Goal: Task Accomplishment & Management: Manage account settings

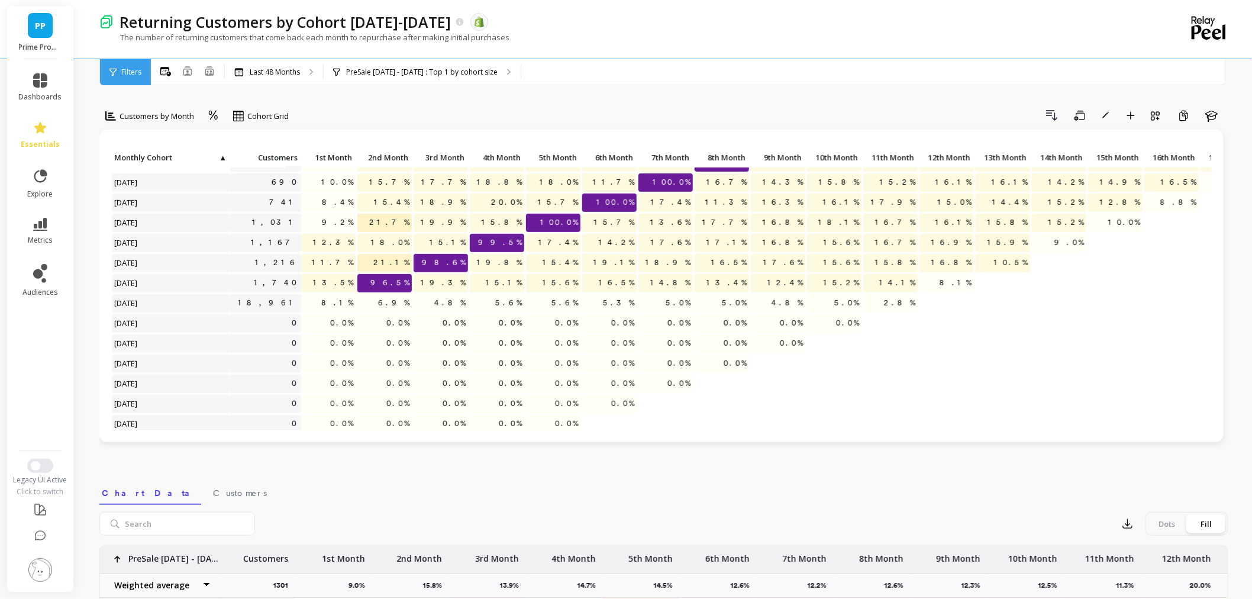
scroll to position [311, 0]
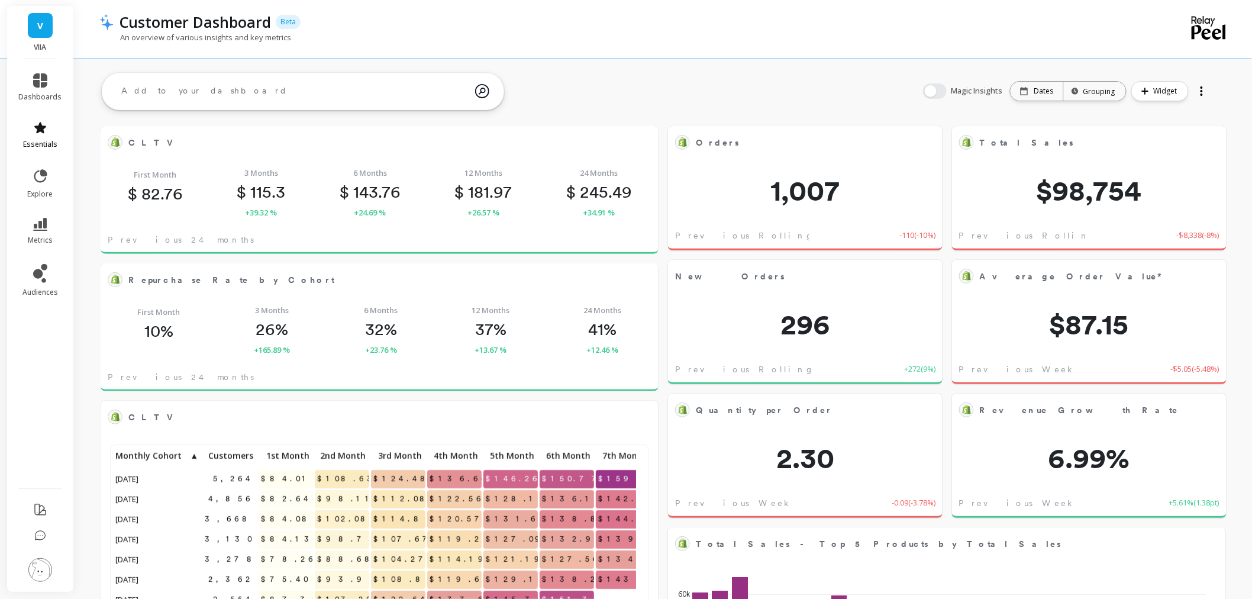
scroll to position [315, 512]
click at [40, 125] on icon at bounding box center [40, 127] width 12 height 11
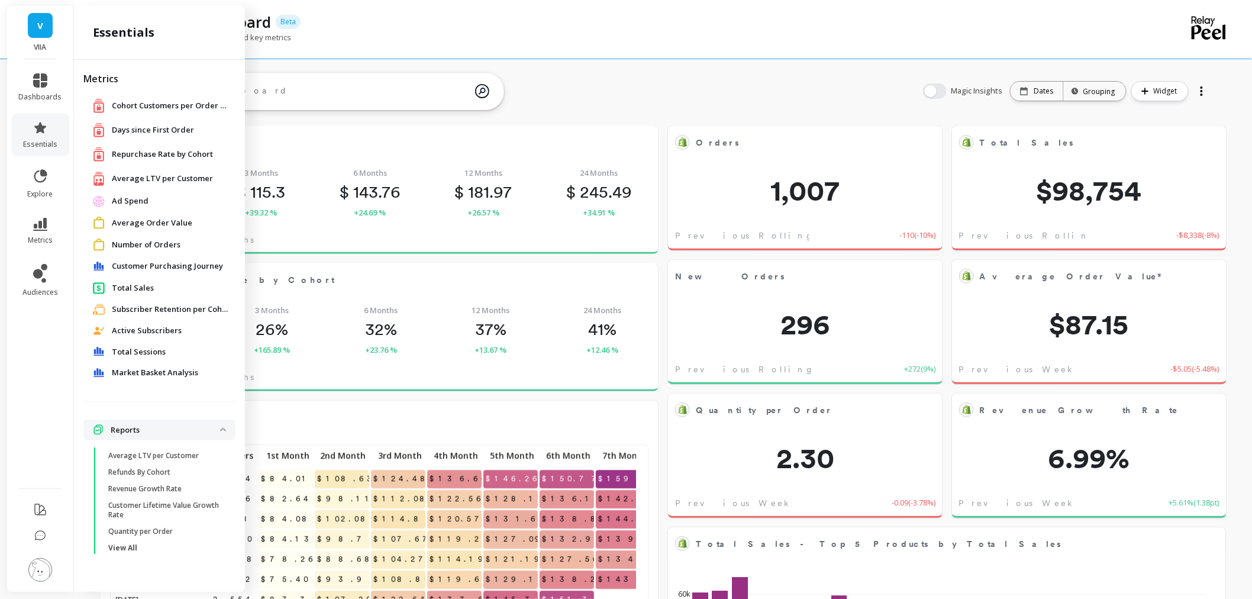
click at [164, 264] on span "Customer Purchasing Journey" at bounding box center [167, 266] width 111 height 12
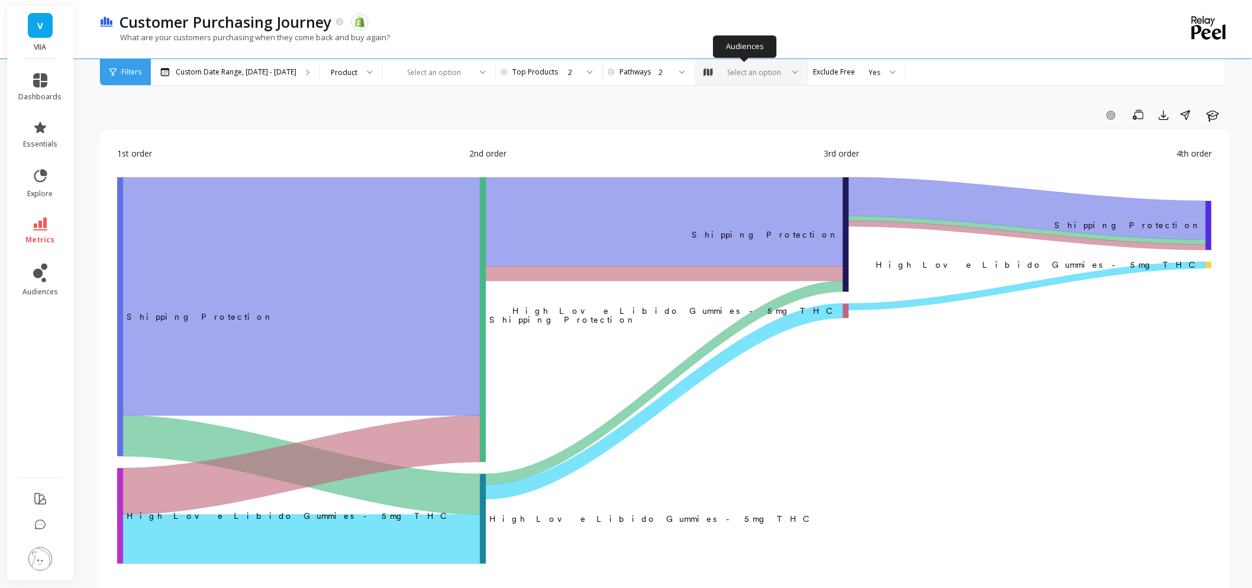
click at [738, 66] on div "Select an option" at bounding box center [751, 72] width 112 height 26
click at [746, 125] on div "Smokeables Customers 2025" at bounding box center [751, 133] width 97 height 22
click at [50, 280] on link "audiences" at bounding box center [40, 280] width 43 height 33
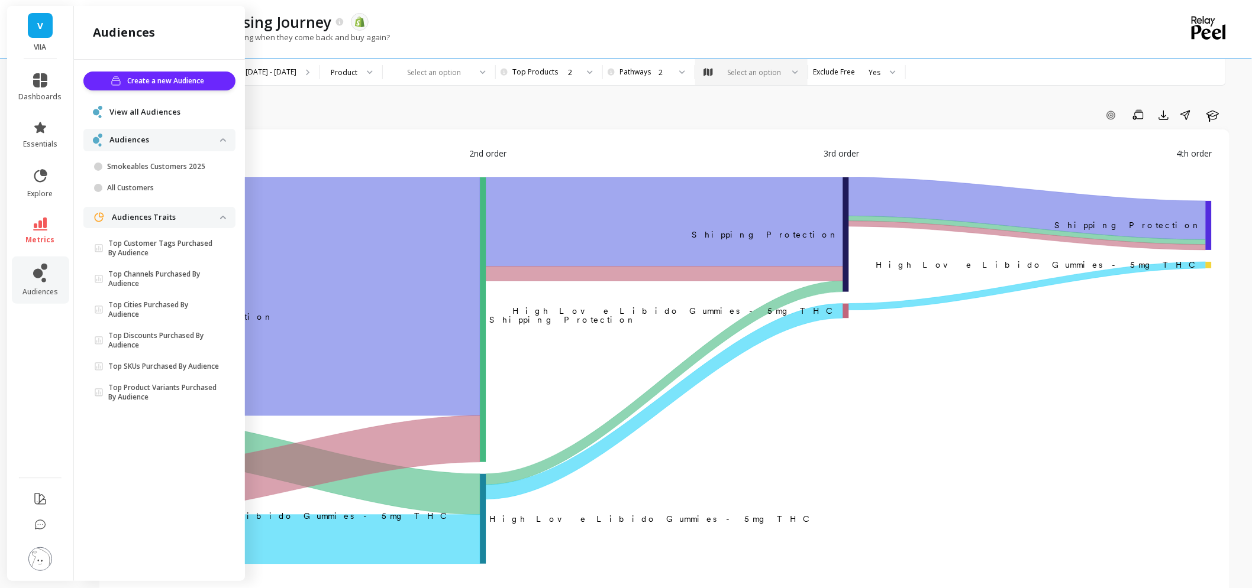
click at [172, 114] on span "View all Audiences" at bounding box center [144, 112] width 71 height 12
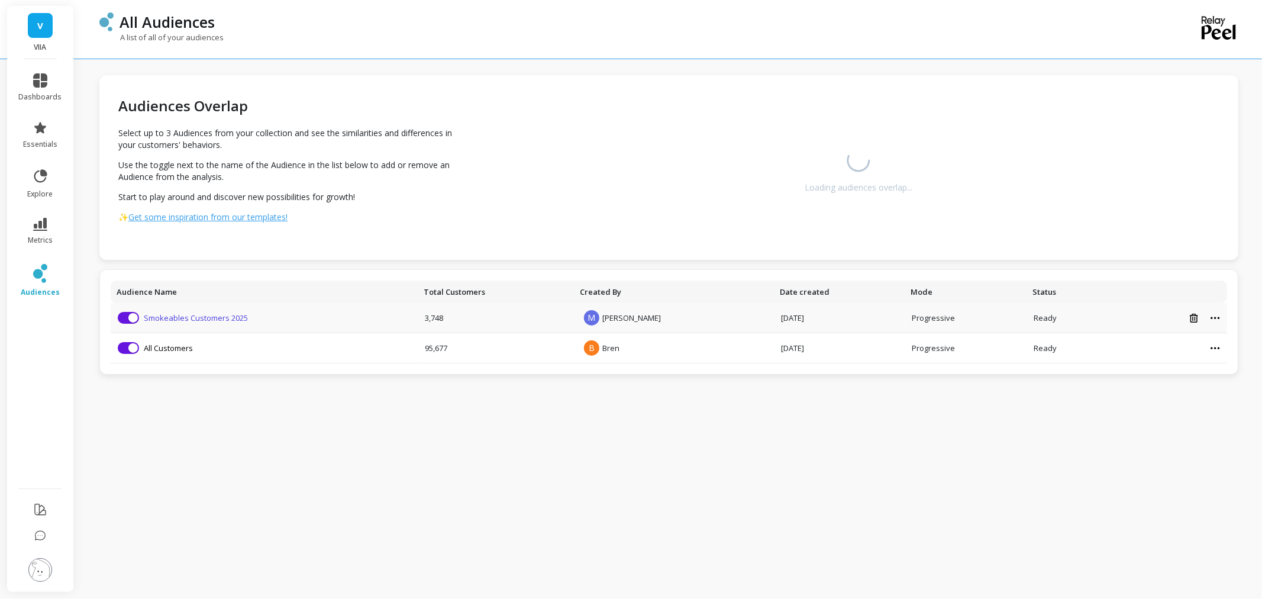
click at [170, 319] on link "Smokeables Customers 2025" at bounding box center [196, 317] width 104 height 11
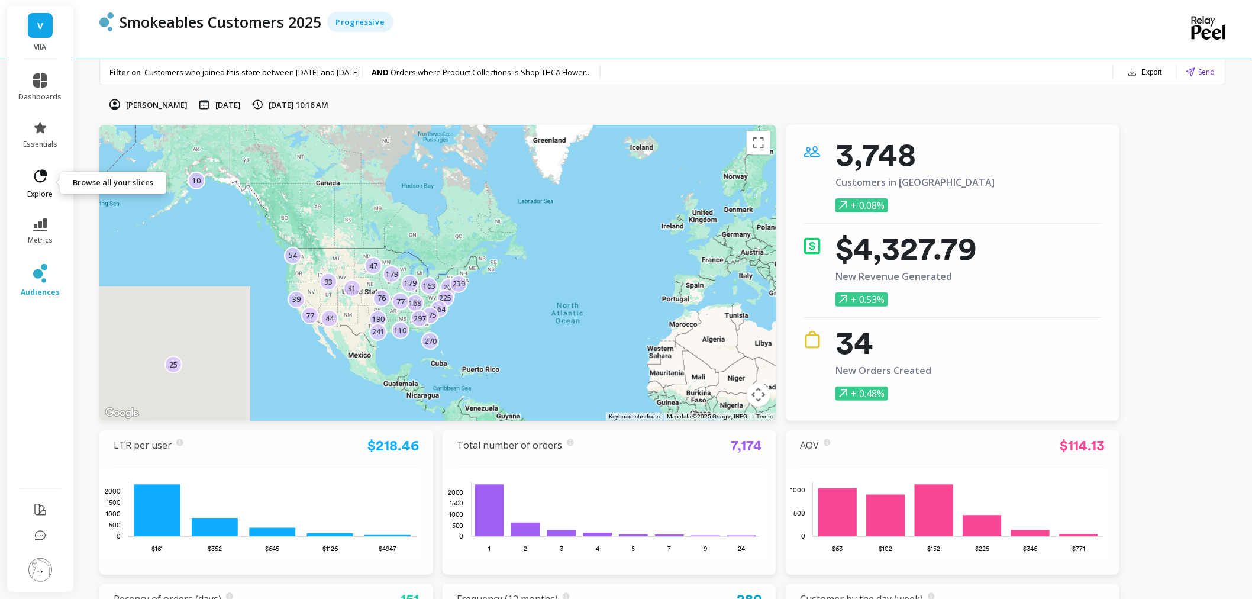
click at [30, 180] on link "explore" at bounding box center [40, 183] width 43 height 31
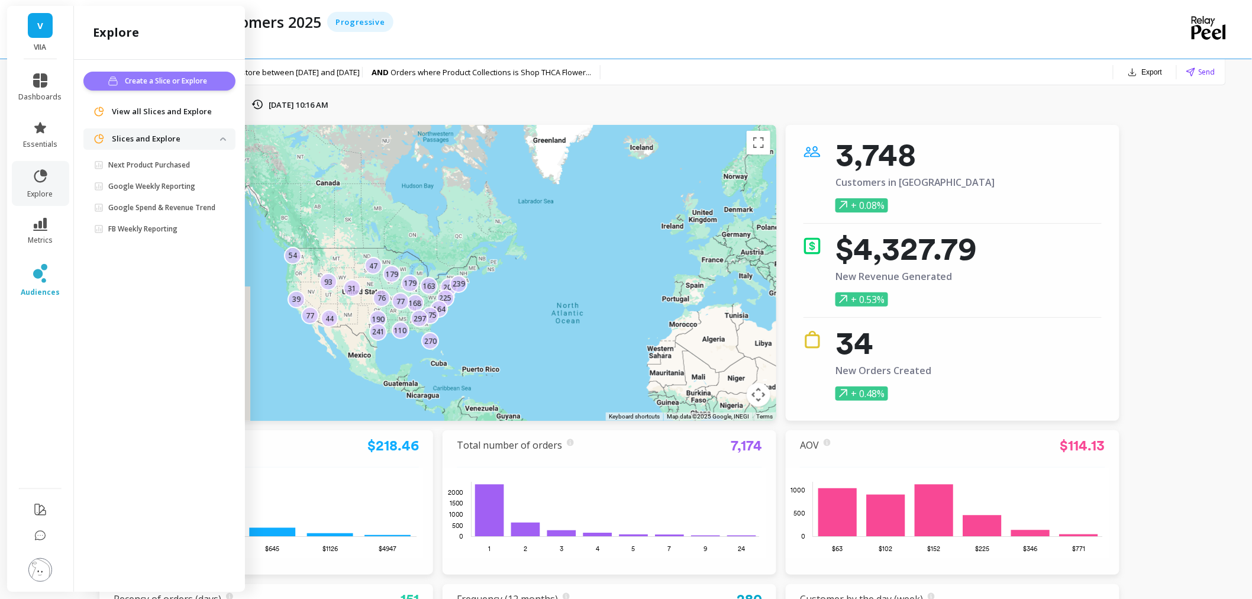
click at [143, 73] on button "Create a Slice or Explore" at bounding box center [159, 81] width 152 height 19
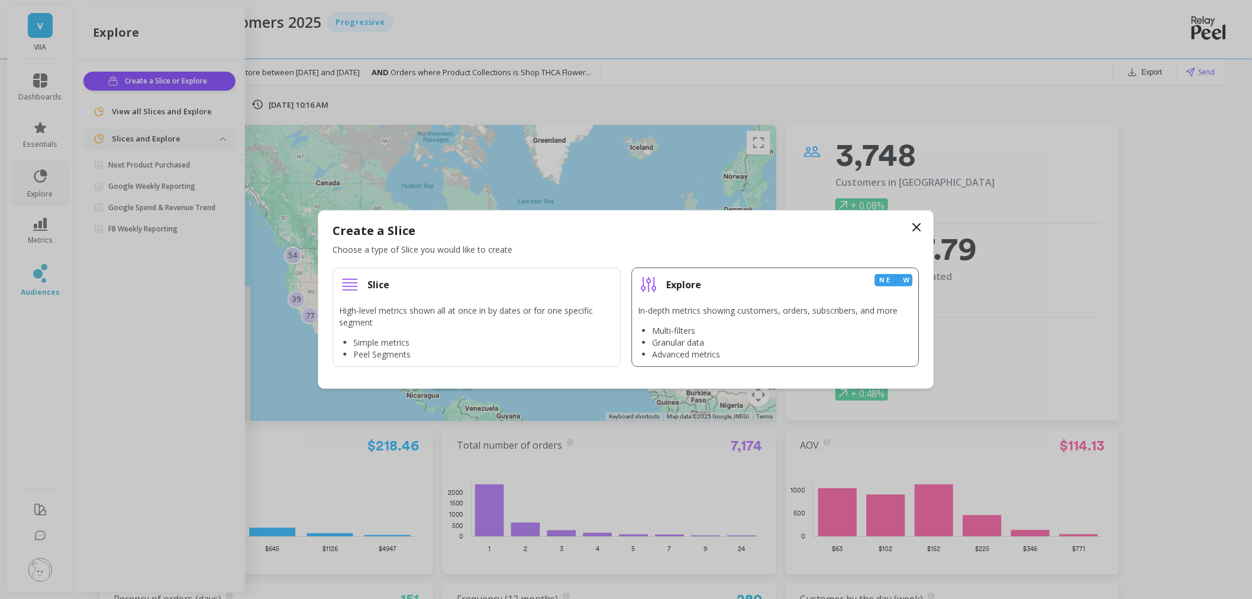
click at [793, 326] on li "Multi-filters" at bounding box center [774, 331] width 245 height 12
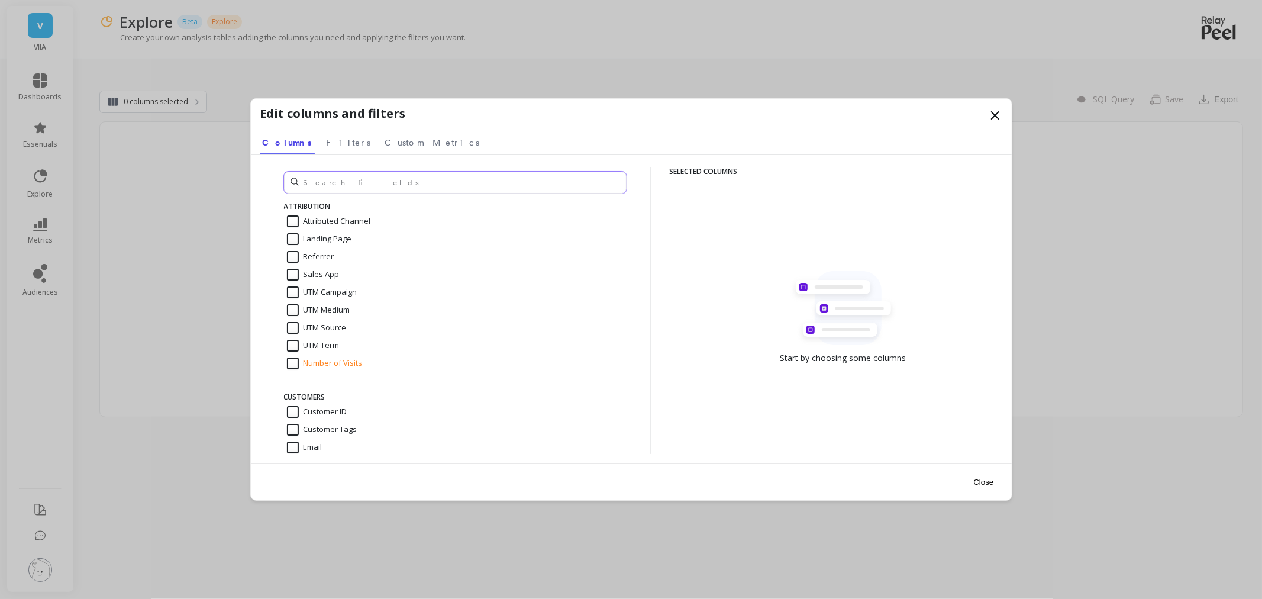
click at [350, 176] on input "text" at bounding box center [455, 183] width 342 height 22
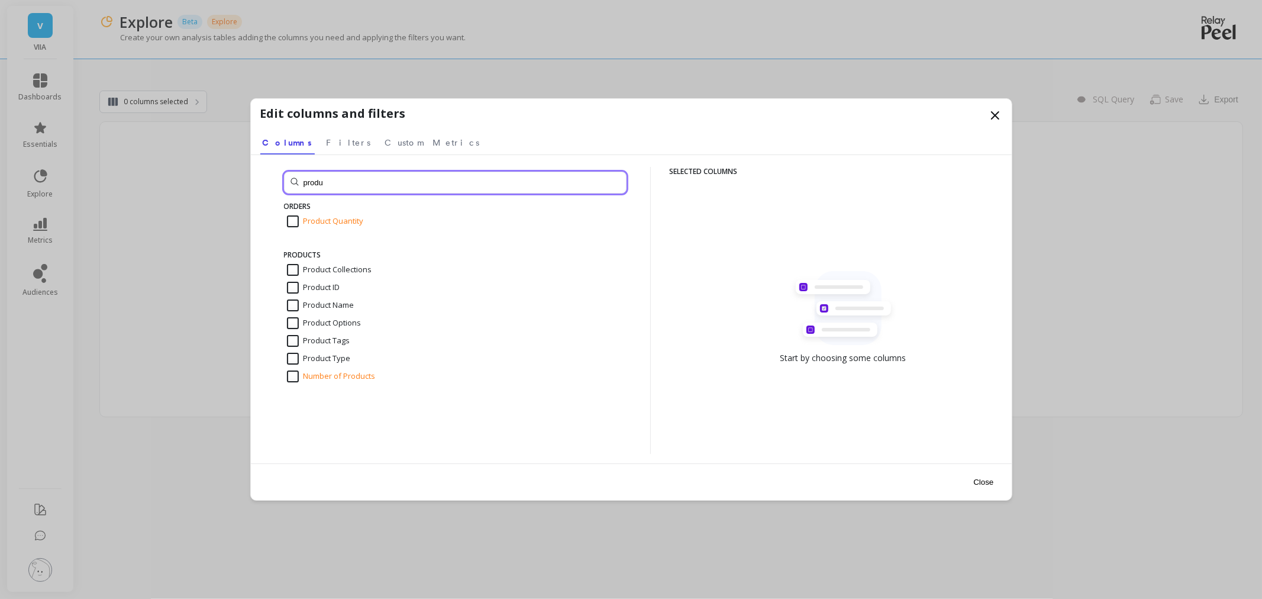
type input "produ"
click at [296, 358] on input "Product Type" at bounding box center [319, 359] width 64 height 12
checkbox input "true"
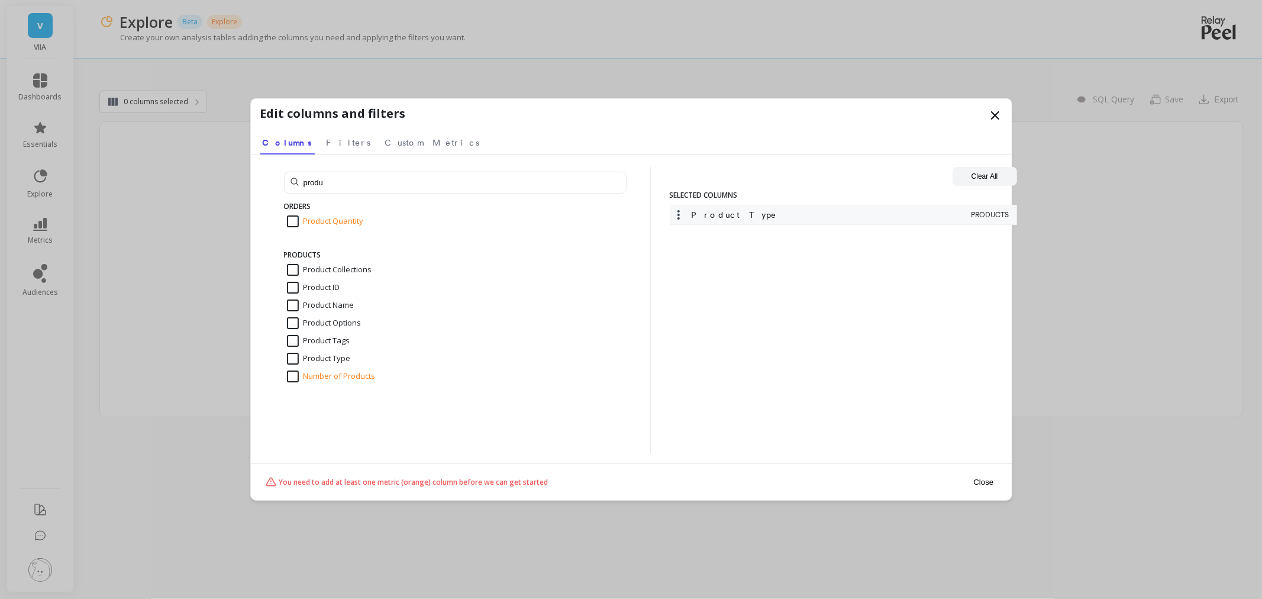
click at [293, 373] on input "Number of Products" at bounding box center [331, 376] width 89 height 12
checkbox input "true"
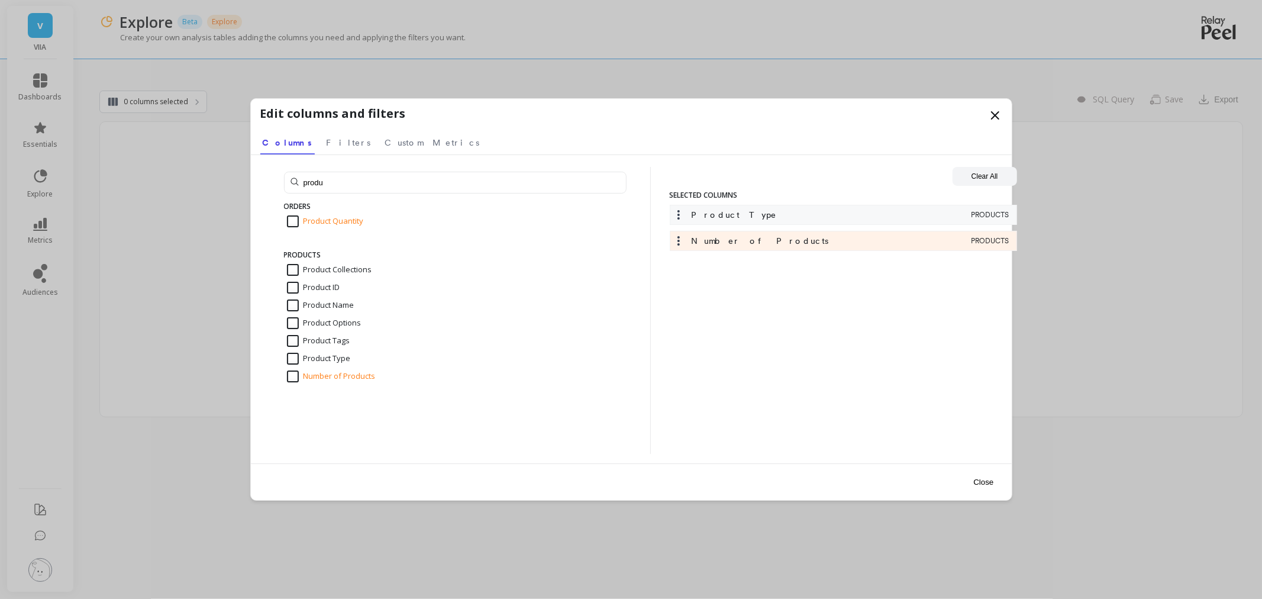
click at [295, 306] on input "Product Name" at bounding box center [320, 305] width 67 height 12
checkbox input "true"
click at [984, 478] on button "Close" at bounding box center [982, 481] width 27 height 27
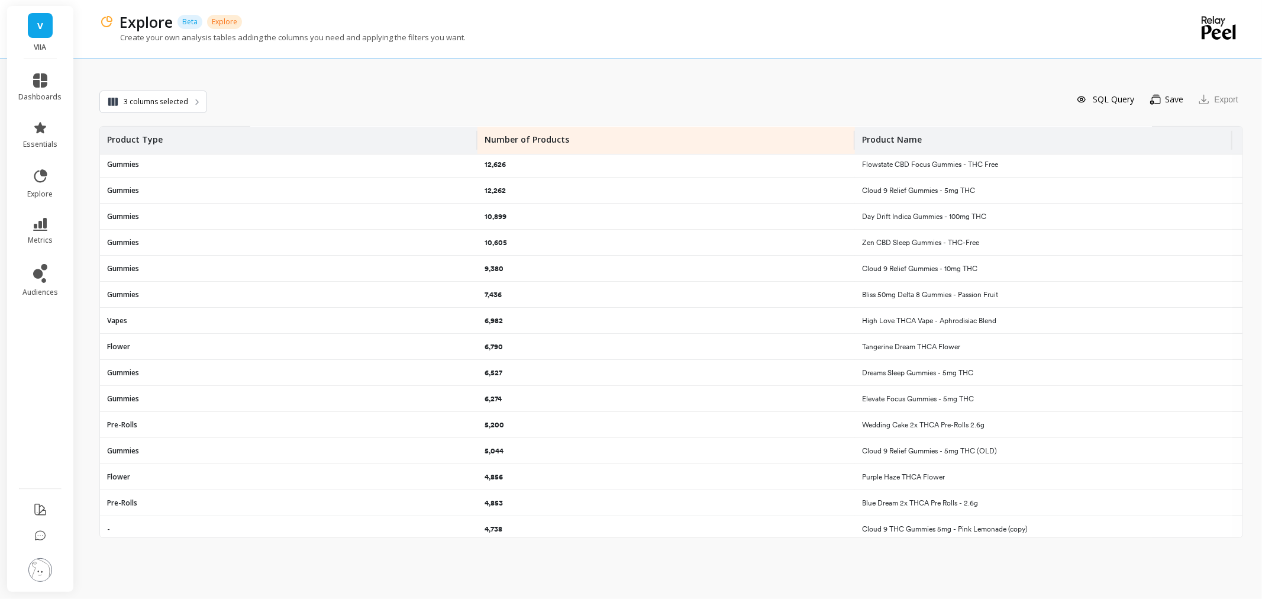
scroll to position [394, 0]
drag, startPoint x: 953, startPoint y: 400, endPoint x: 849, endPoint y: 392, distance: 104.4
click at [849, 392] on tr "Flower 4,856 Purple Haze THCA Flower" at bounding box center [671, 398] width 1142 height 26
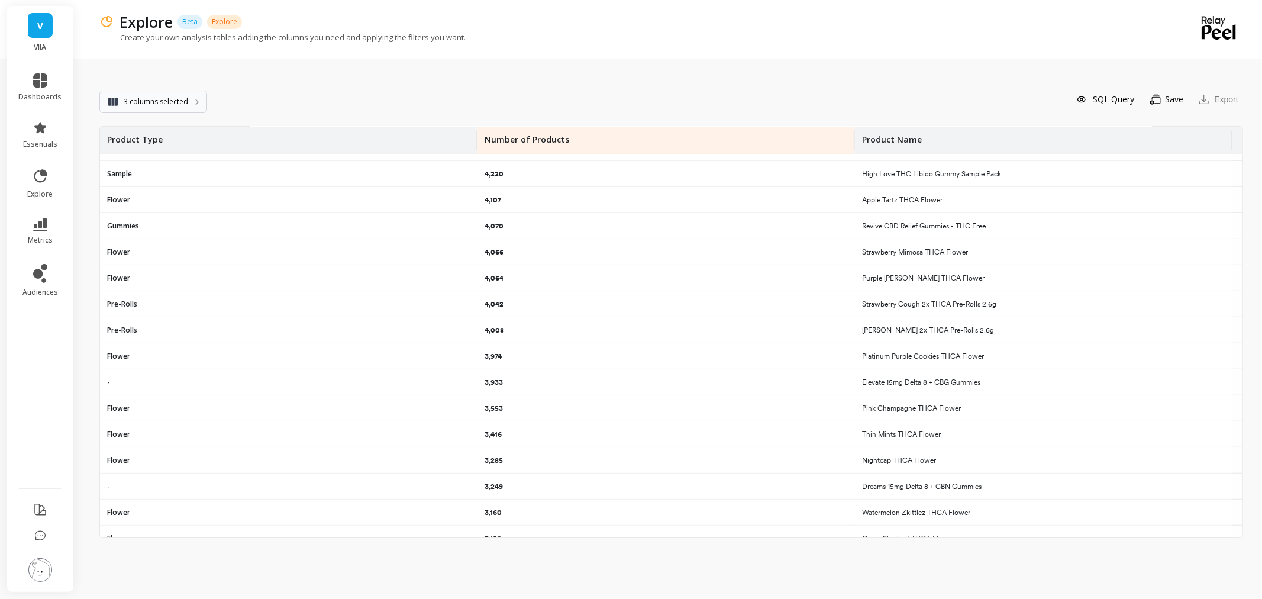
click at [142, 98] on span "3 columns selected" at bounding box center [156, 102] width 64 height 12
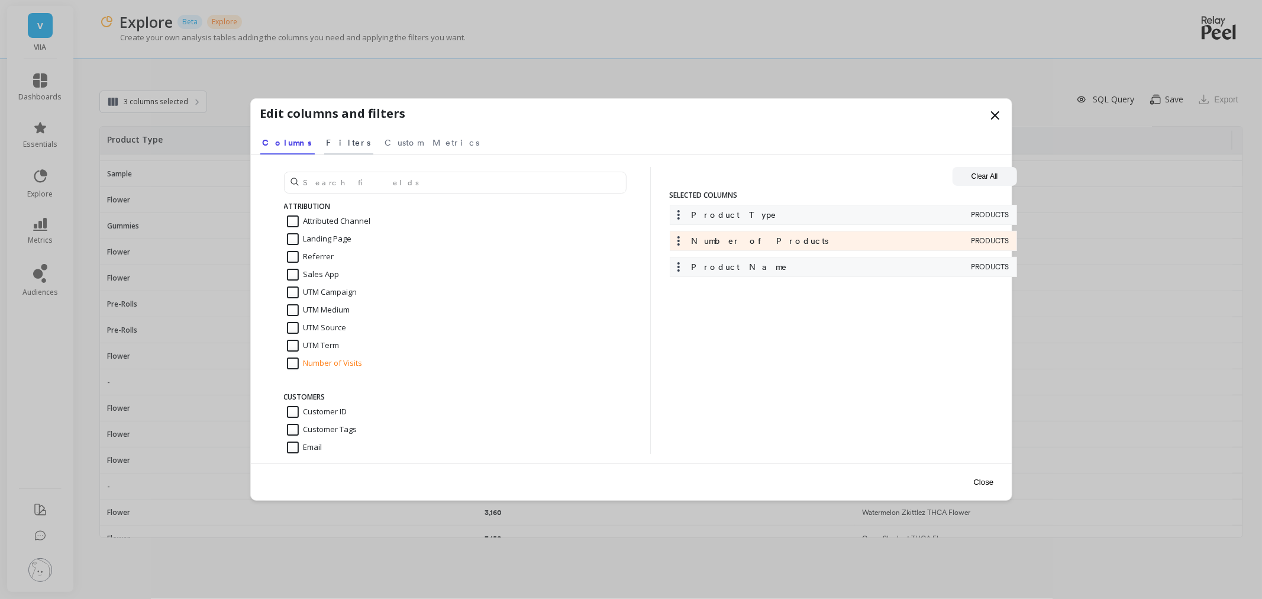
click at [324, 135] on link "Filters" at bounding box center [348, 140] width 49 height 27
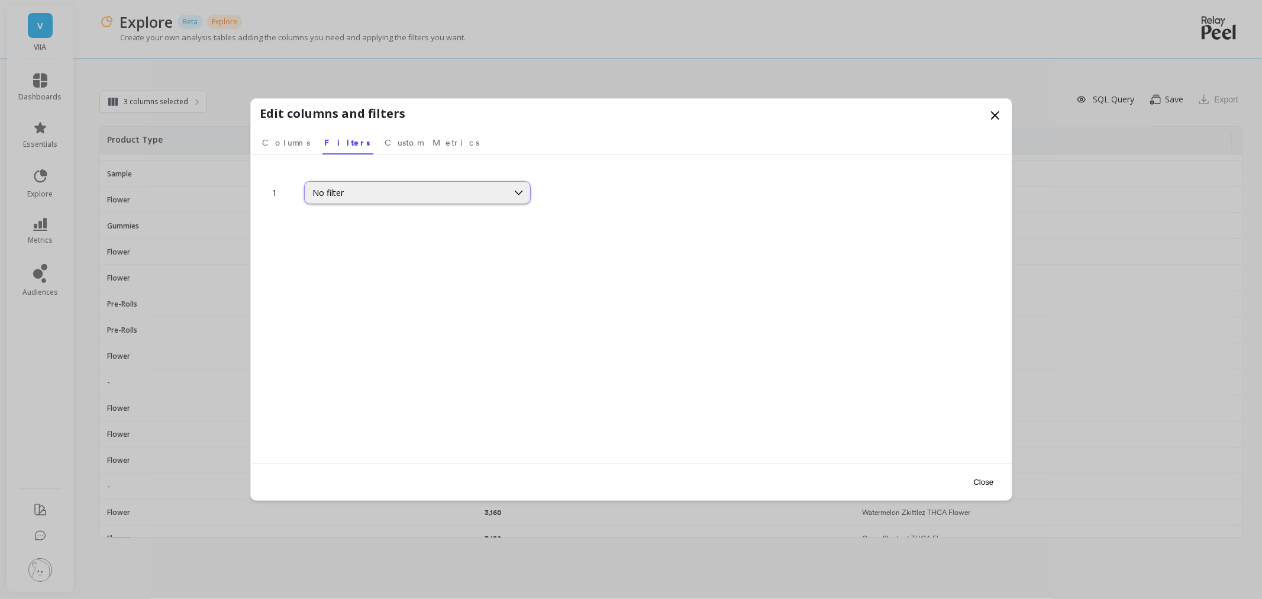
click at [389, 185] on div "No filter" at bounding box center [417, 192] width 227 height 23
click at [426, 190] on div "No filter" at bounding box center [406, 192] width 186 height 11
type input "produ"
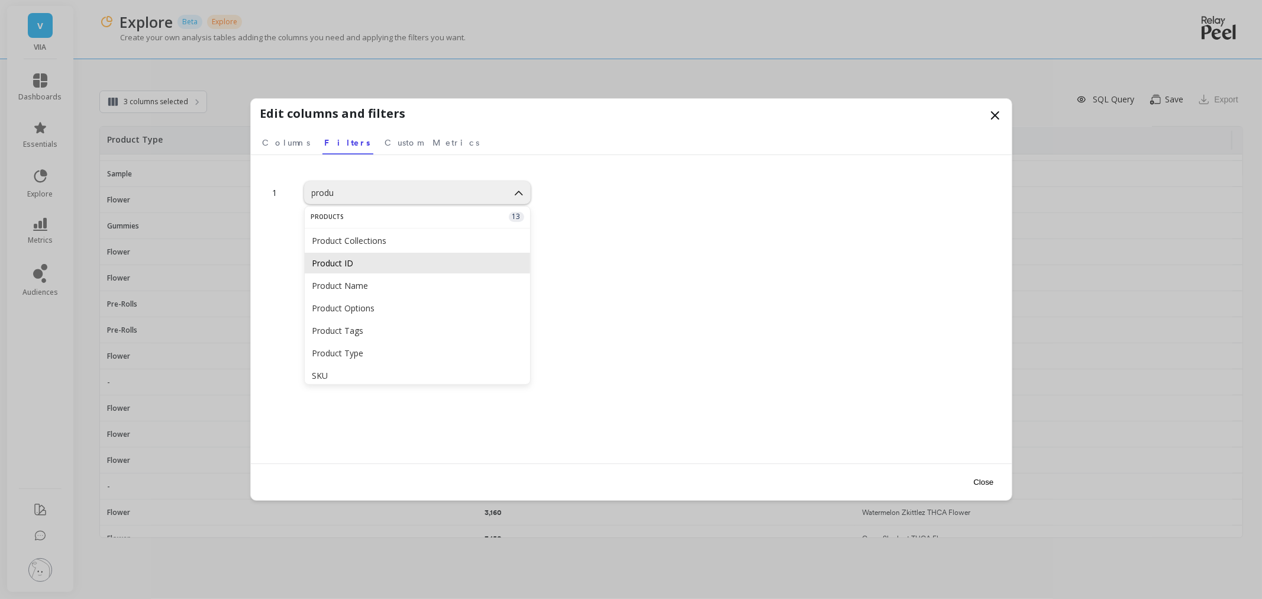
scroll to position [66, 0]
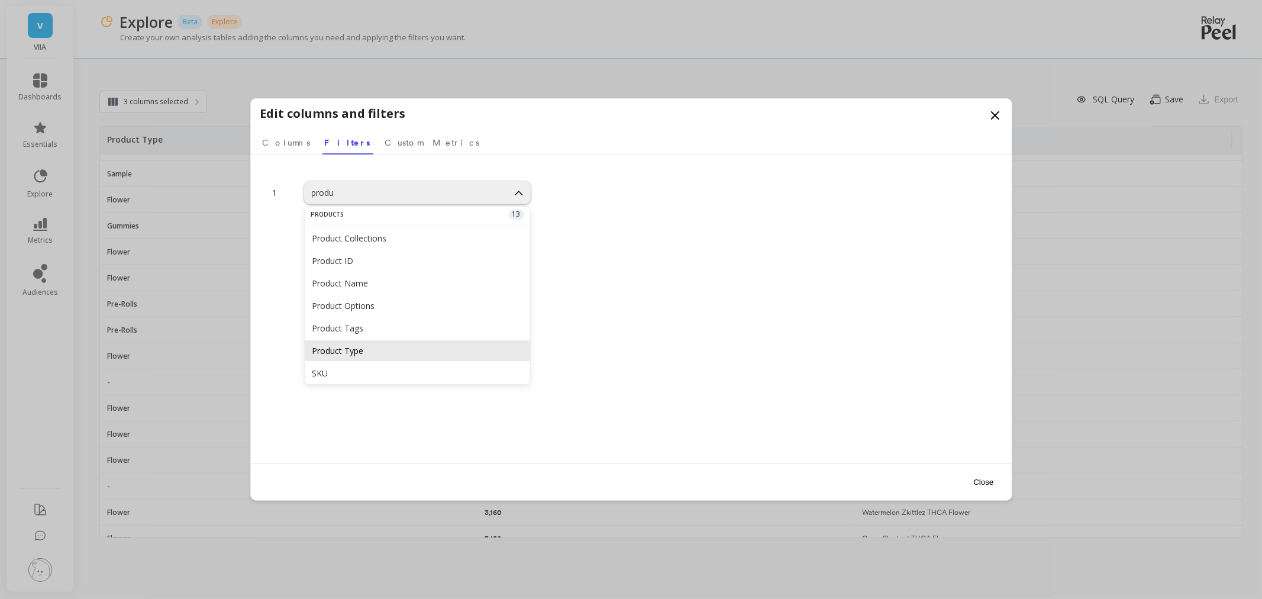
click at [409, 344] on div "Product Type" at bounding box center [417, 350] width 225 height 21
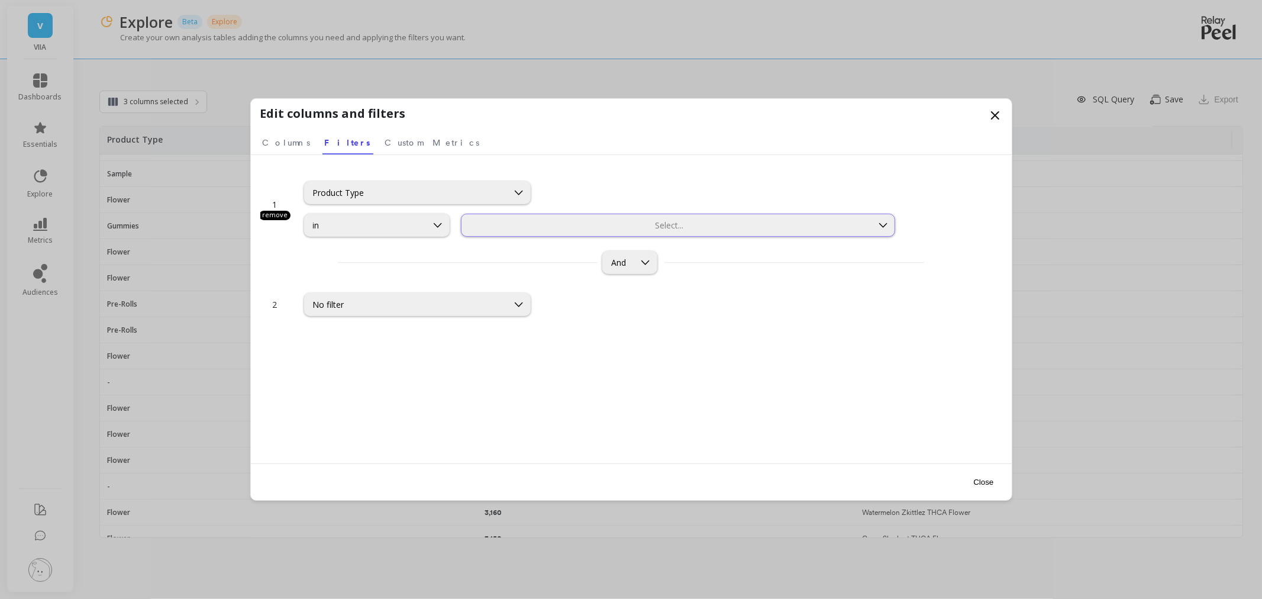
click at [519, 219] on div at bounding box center [667, 224] width 408 height 11
click at [595, 156] on div "1 remove Product Type in 6 results available. Use Up and Down to choose options…" at bounding box center [631, 309] width 761 height 308
click at [997, 112] on icon at bounding box center [994, 115] width 7 height 7
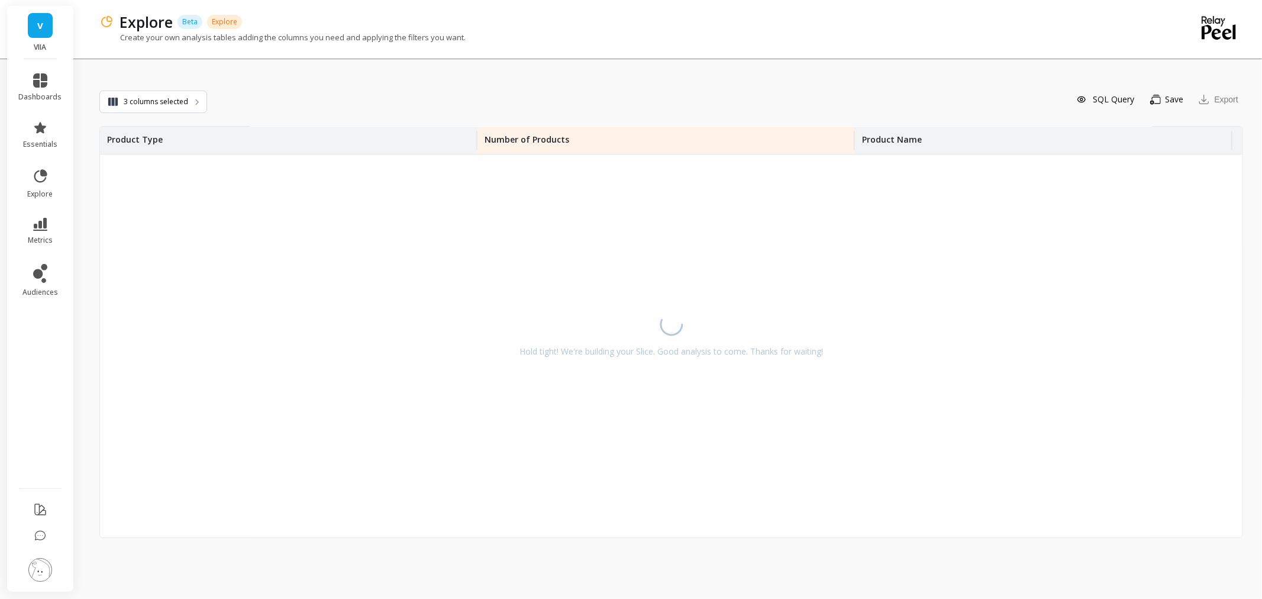
scroll to position [30, 0]
click at [39, 185] on link "explore" at bounding box center [40, 183] width 43 height 31
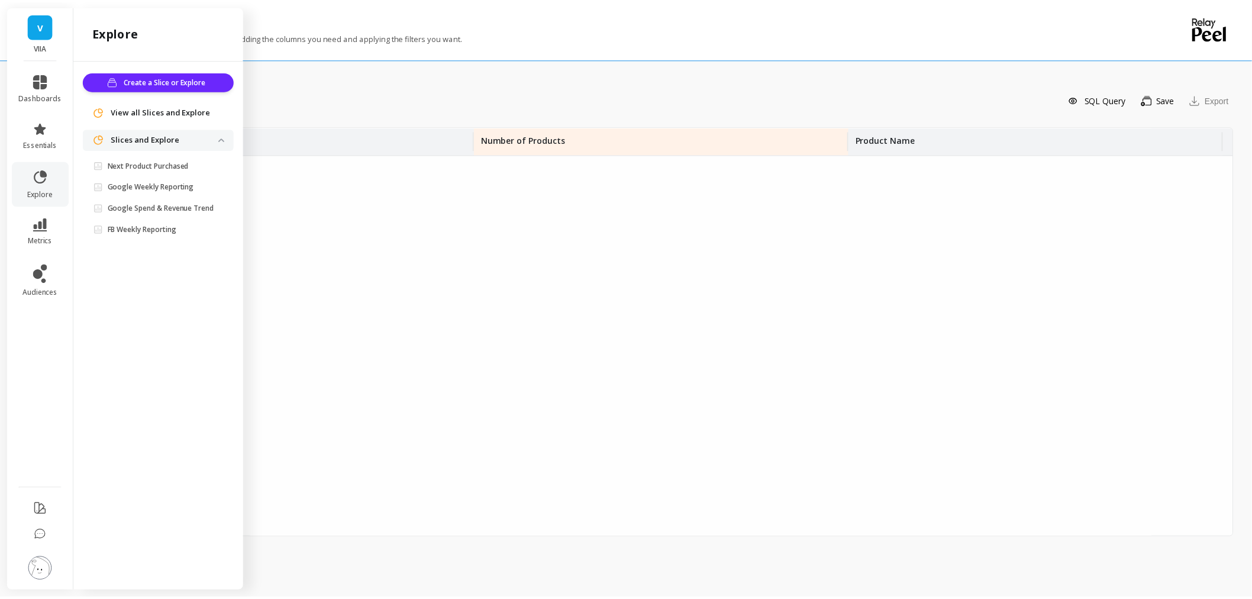
scroll to position [852, 0]
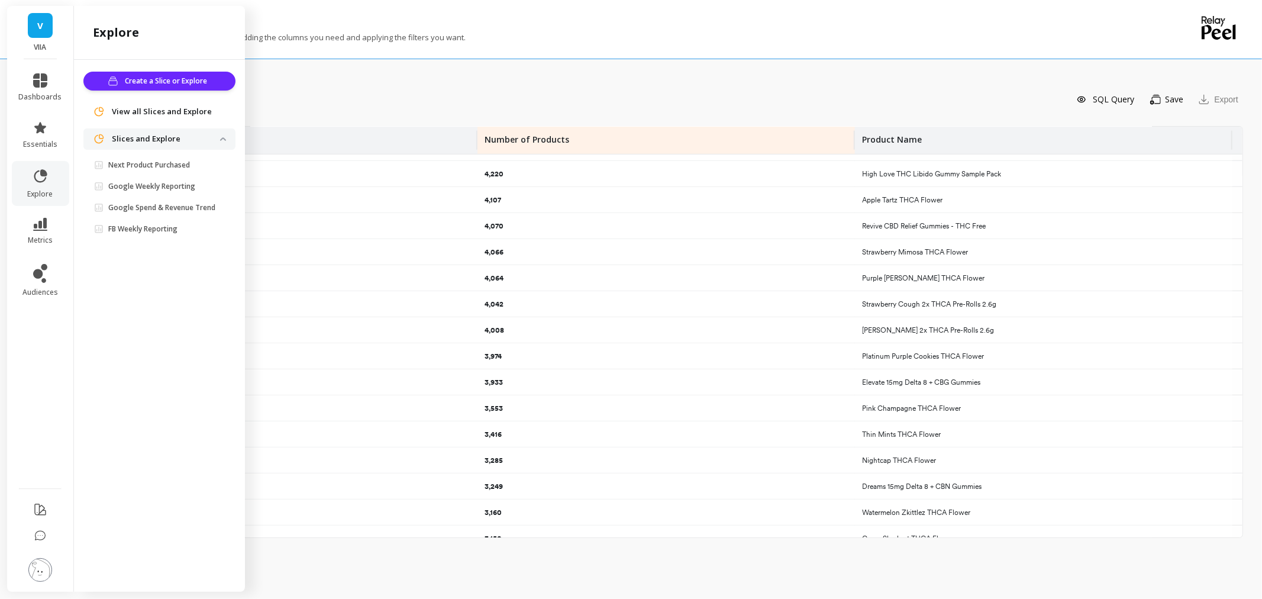
click at [309, 102] on div "SQL Query Save You need to save the slice to export it Export" at bounding box center [725, 99] width 1036 height 25
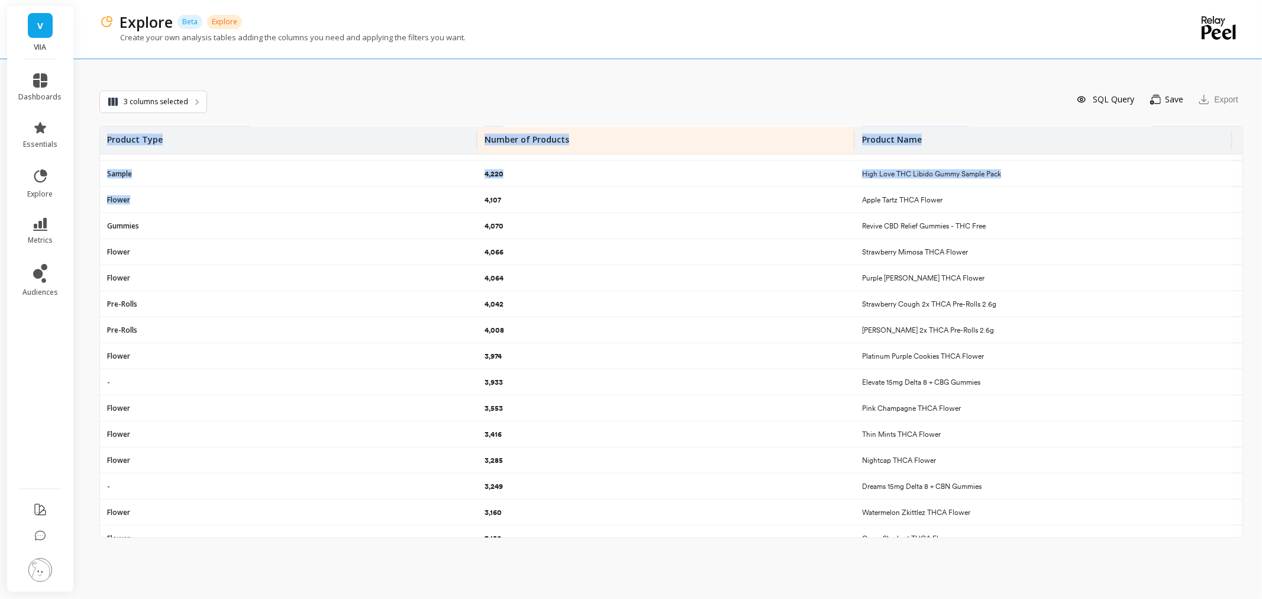
drag, startPoint x: 137, startPoint y: 200, endPoint x: 96, endPoint y: 202, distance: 40.3
click at [96, 202] on div "Explore Beta Explore Create your own analysis tables adding the columns you nee…" at bounding box center [670, 299] width 1181 height 599
click at [552, 75] on div "3 columns selected SQL Query Save You need to save the slice to export it Expor…" at bounding box center [670, 303] width 1143 height 589
click at [50, 267] on link "audiences" at bounding box center [40, 280] width 43 height 33
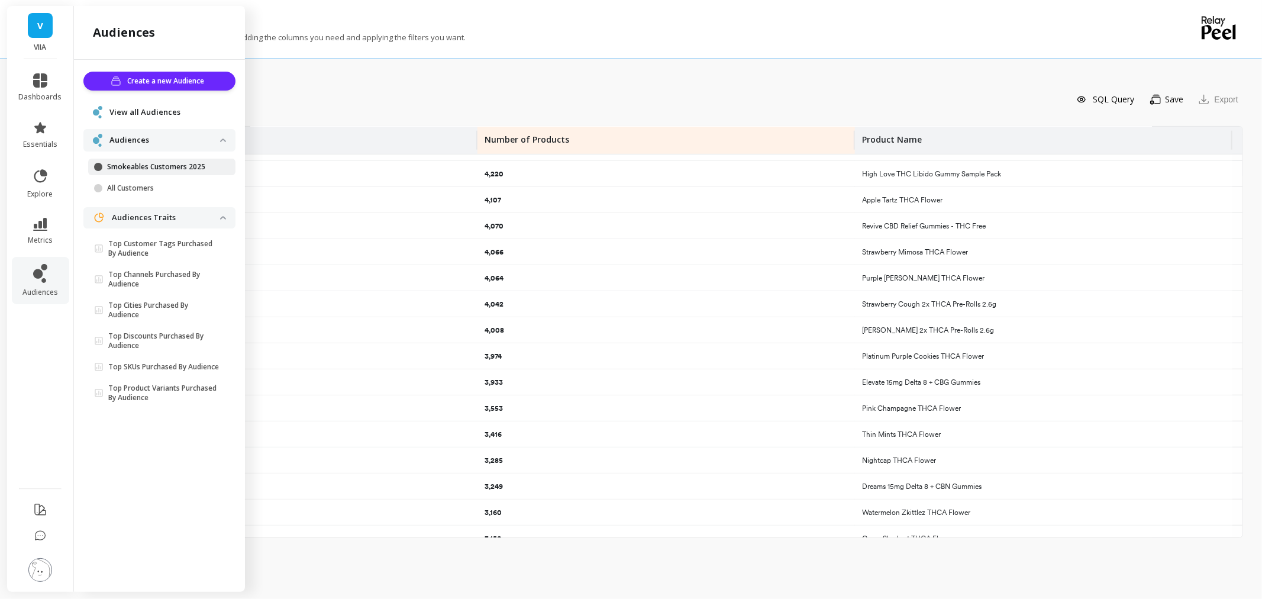
click at [157, 166] on p "Smokeables Customers 2025" at bounding box center [163, 166] width 113 height 9
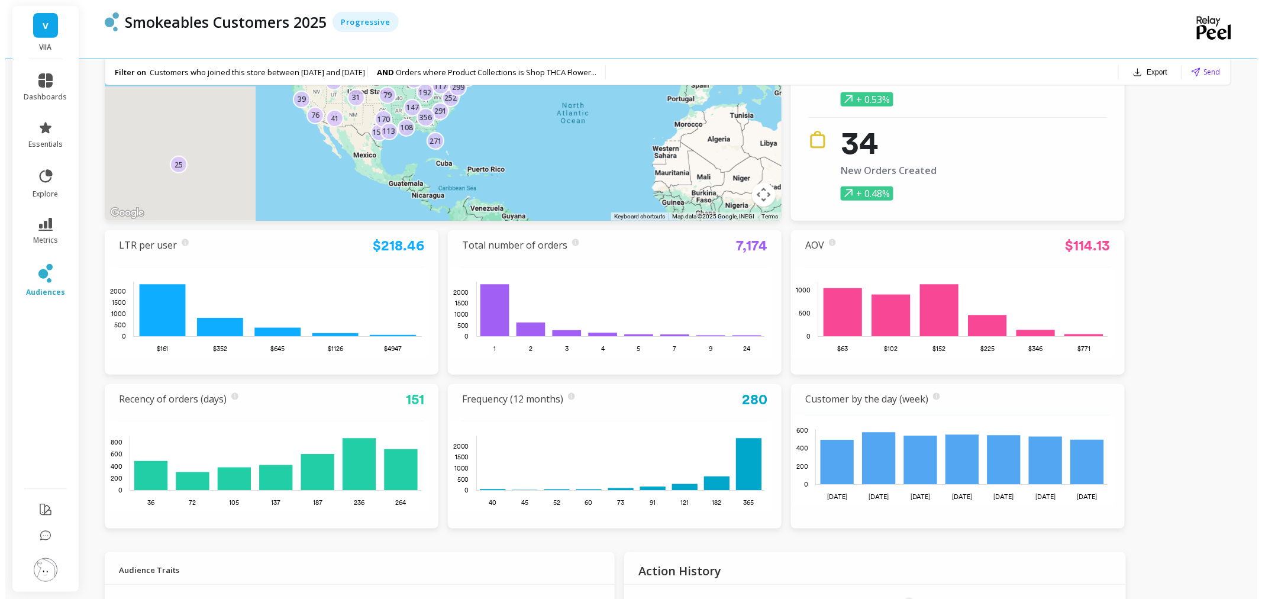
scroll to position [66, 0]
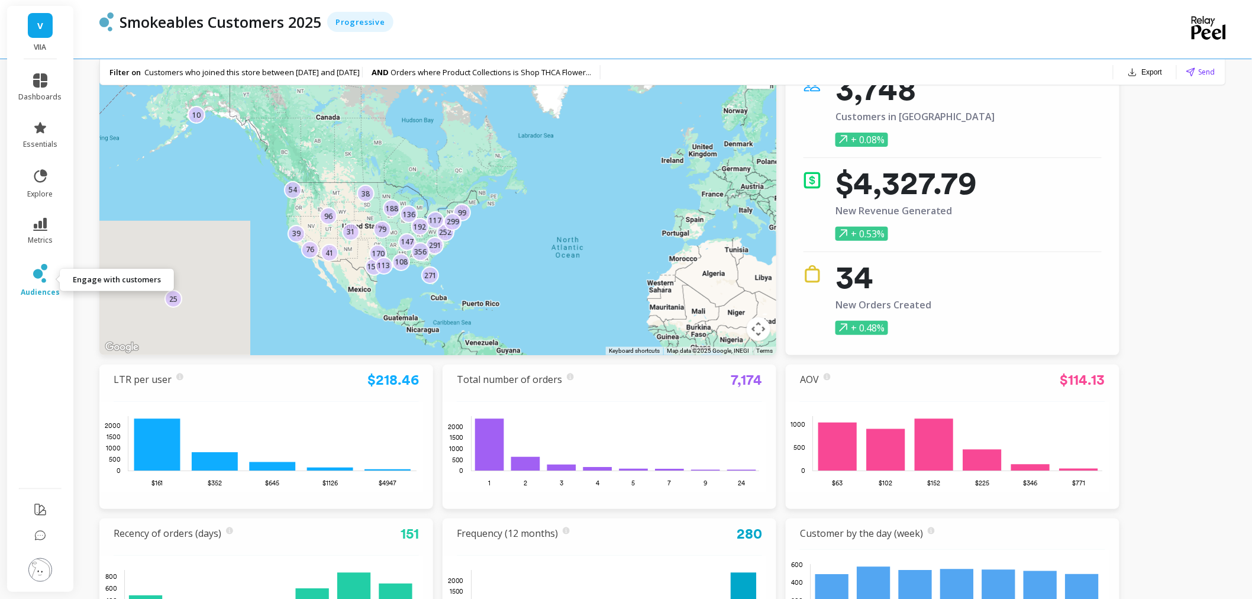
click at [33, 281] on icon at bounding box center [40, 273] width 14 height 19
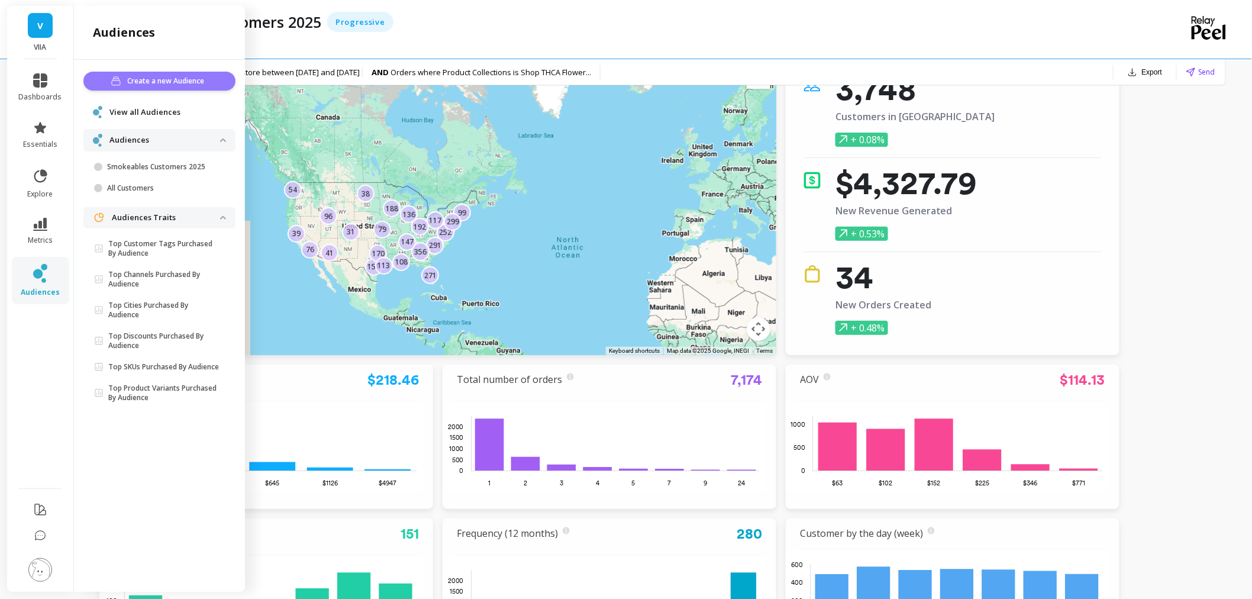
click at [162, 79] on span "Create a new Audience" at bounding box center [168, 81] width 80 height 12
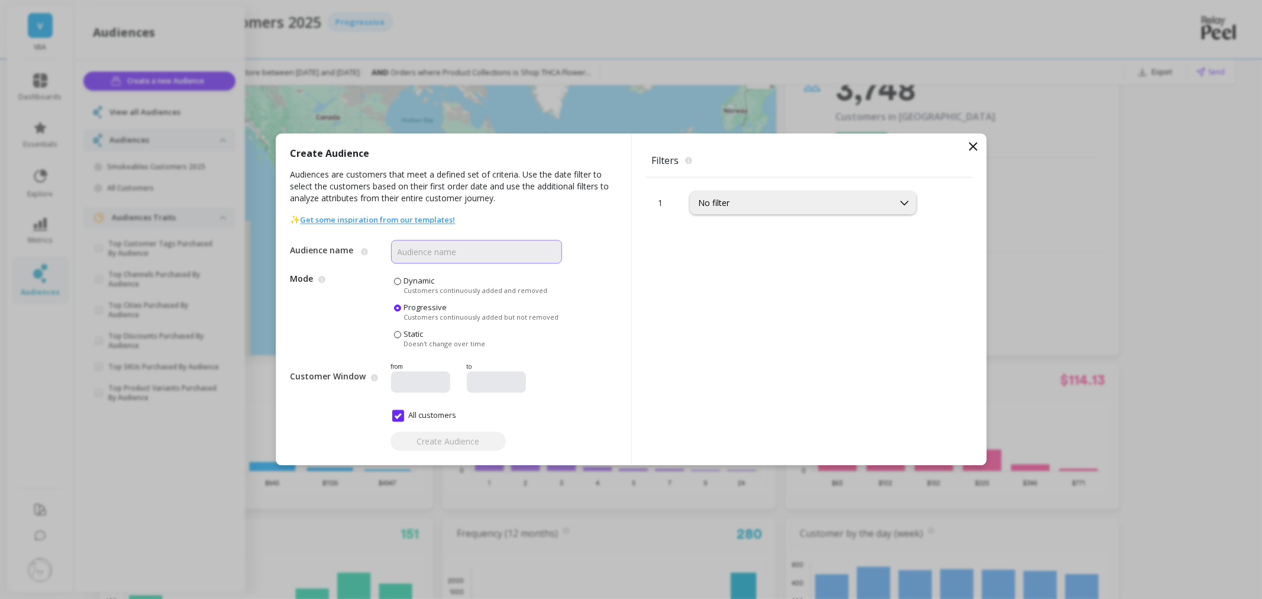
click at [415, 253] on input "Audience name" at bounding box center [476, 252] width 171 height 24
type input "Flower"
click at [785, 201] on div "No filter" at bounding box center [792, 203] width 186 height 11
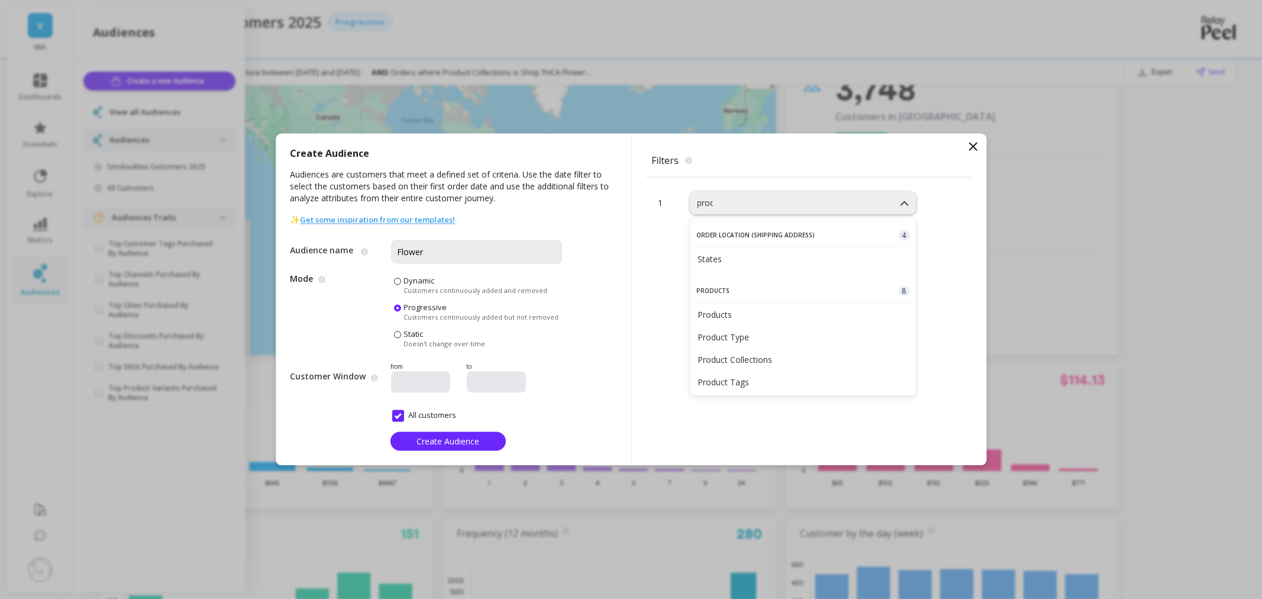
type input "produ"
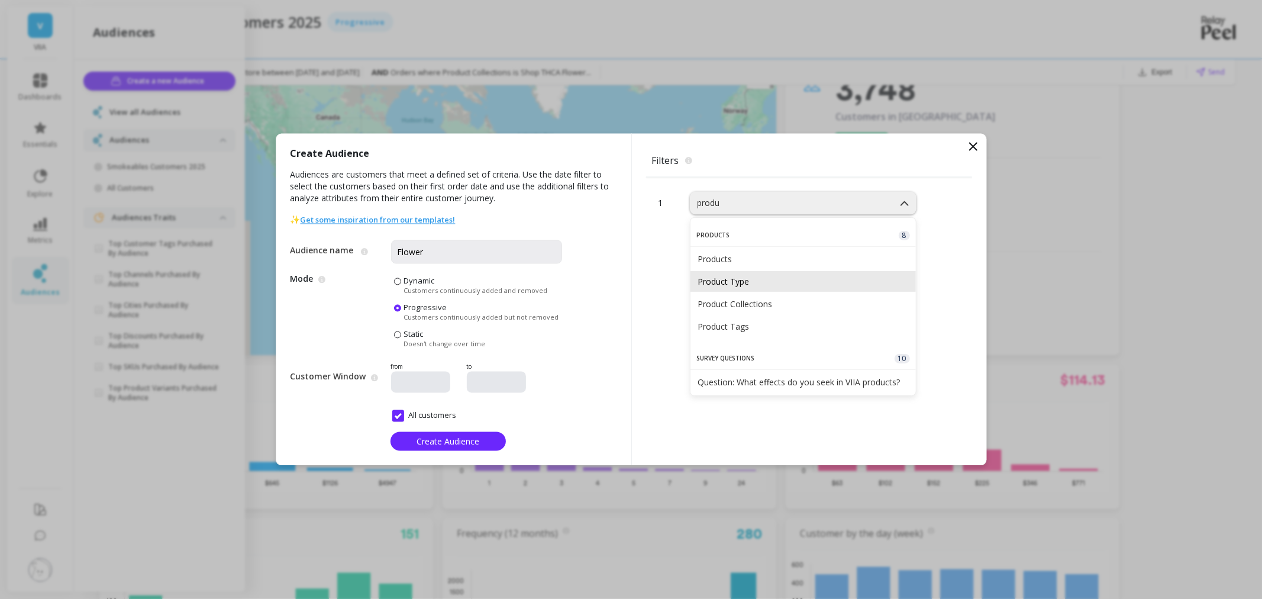
click at [777, 285] on div "Product Type" at bounding box center [802, 281] width 211 height 11
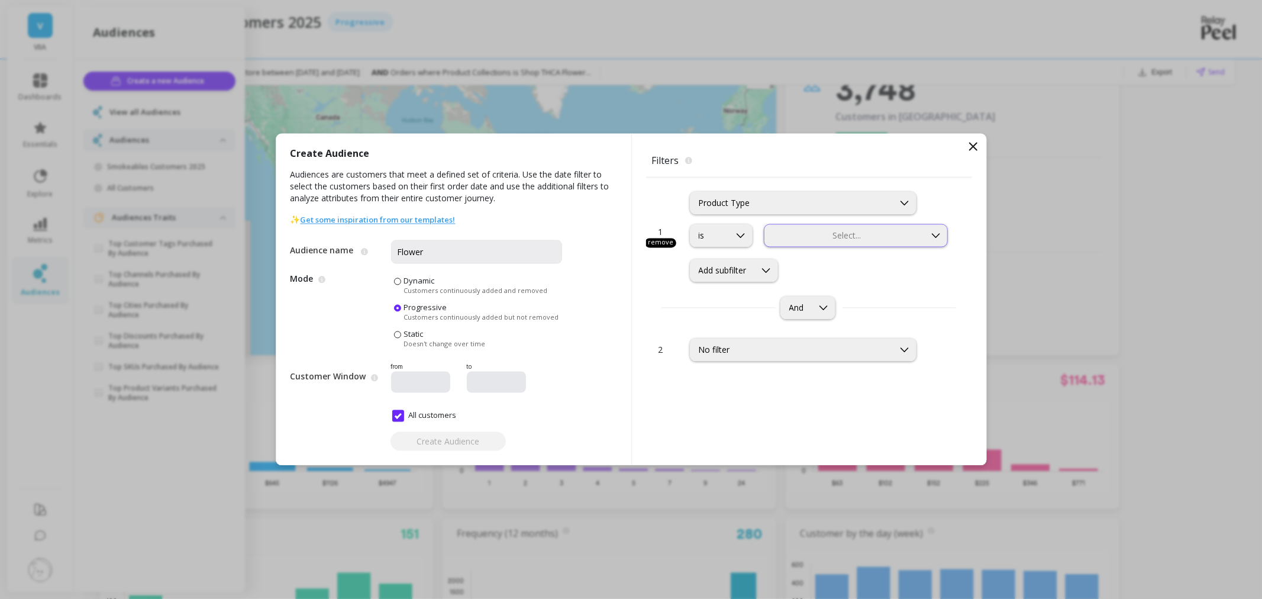
click at [821, 229] on div "Select..." at bounding box center [844, 236] width 161 height 14
click at [819, 314] on div "Flower" at bounding box center [855, 313] width 169 height 11
click at [435, 444] on span "Create Audience" at bounding box center [447, 440] width 63 height 11
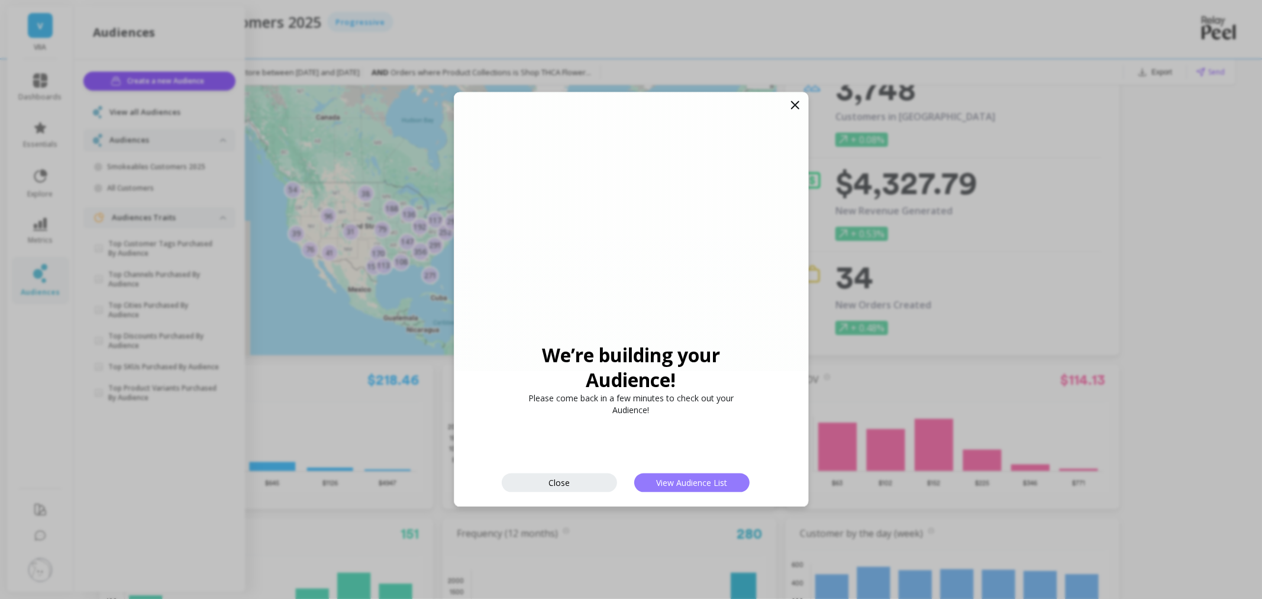
click at [678, 477] on span "View Audience List" at bounding box center [691, 482] width 71 height 11
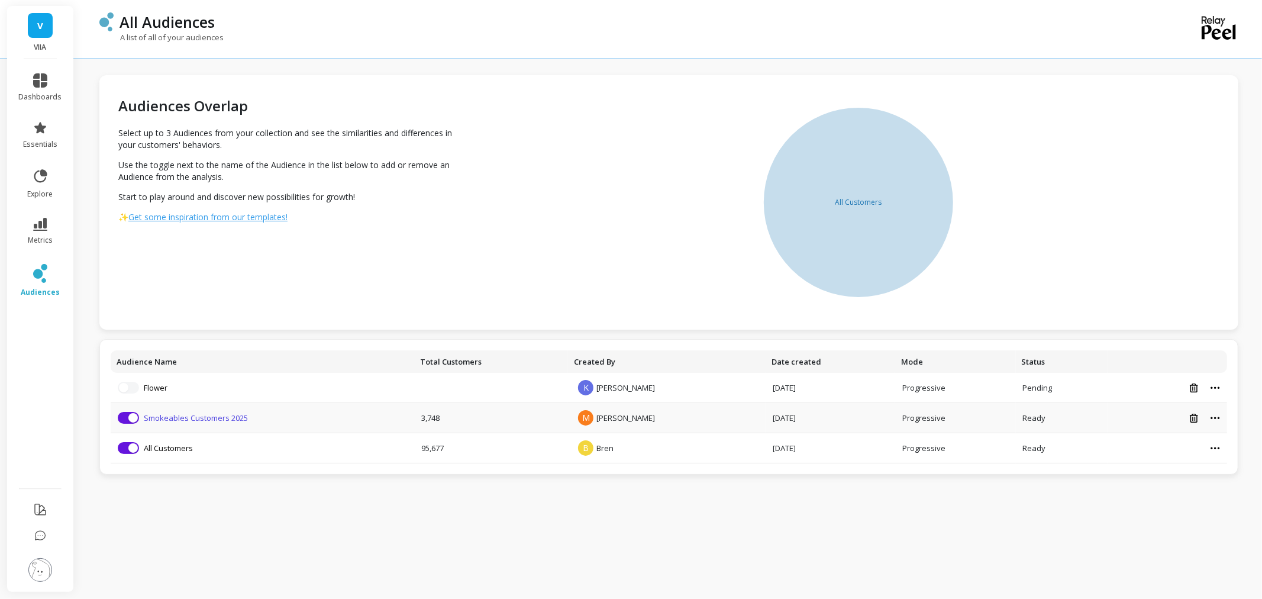
click at [175, 418] on link "Smokeables Customers 2025" at bounding box center [196, 417] width 104 height 11
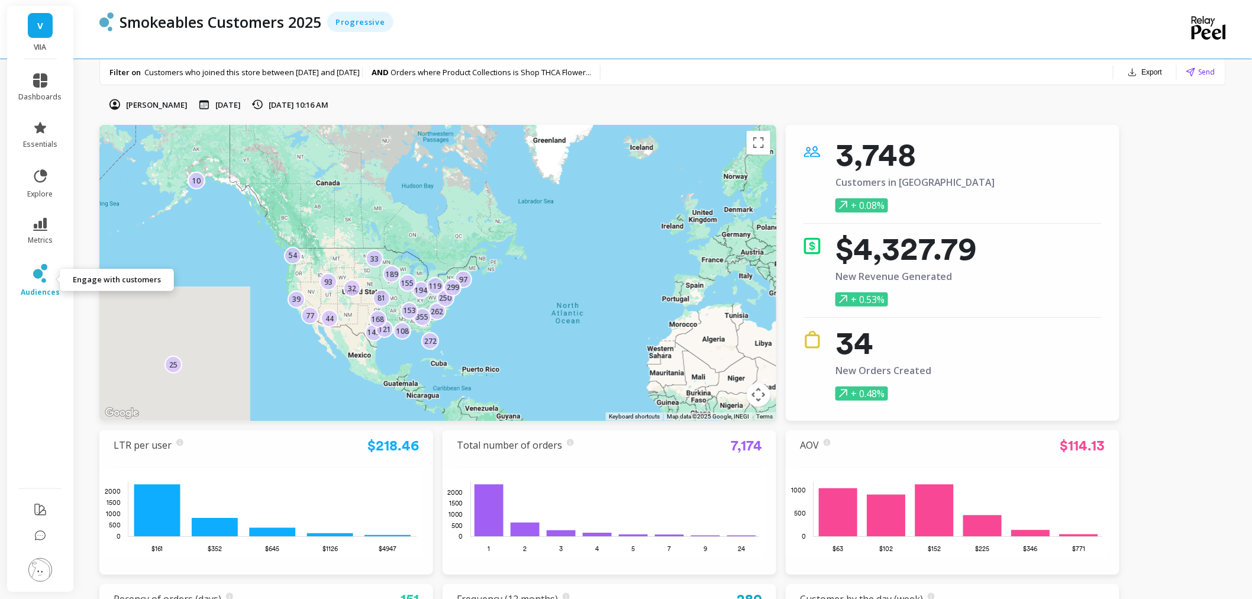
click at [47, 287] on span "audiences" at bounding box center [40, 291] width 39 height 9
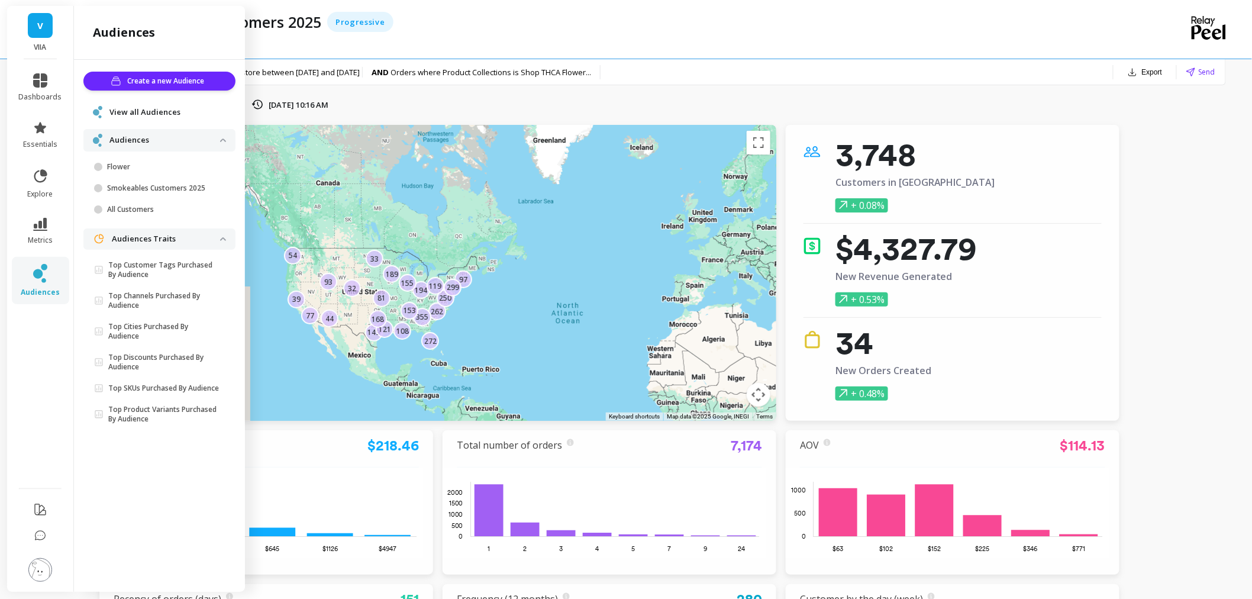
click at [157, 111] on span "View all Audiences" at bounding box center [144, 112] width 71 height 12
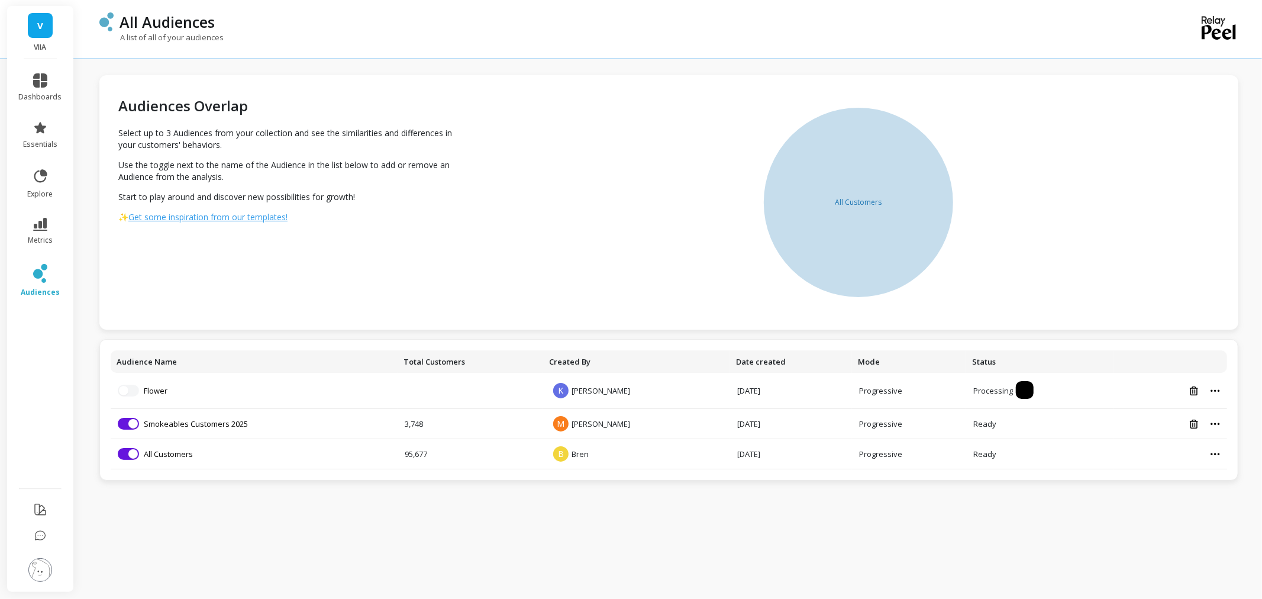
click at [31, 216] on li "metrics" at bounding box center [40, 231] width 57 height 41
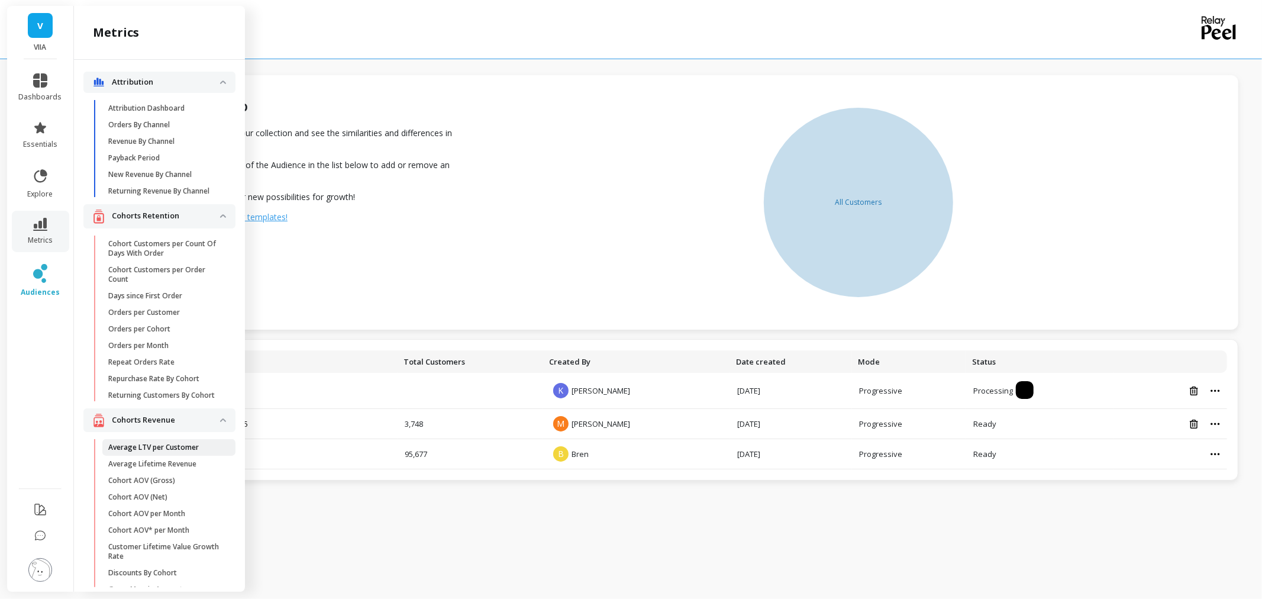
click at [186, 455] on link "Average LTV per Customer" at bounding box center [168, 447] width 133 height 17
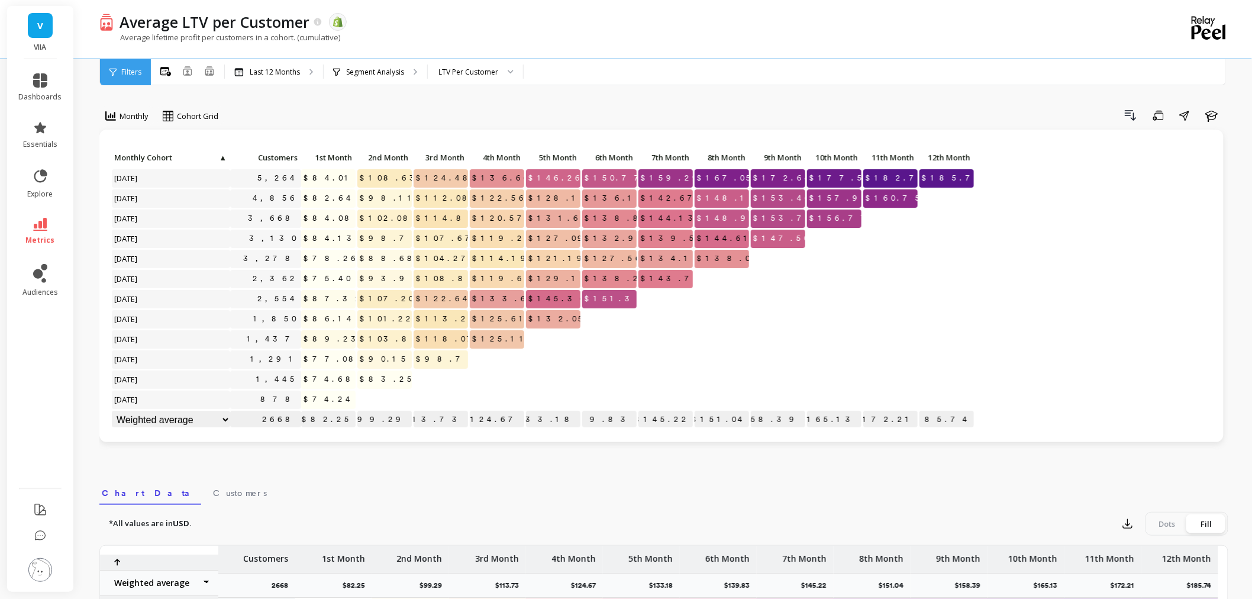
click at [479, 73] on div "LTV Per Customer" at bounding box center [468, 71] width 60 height 11
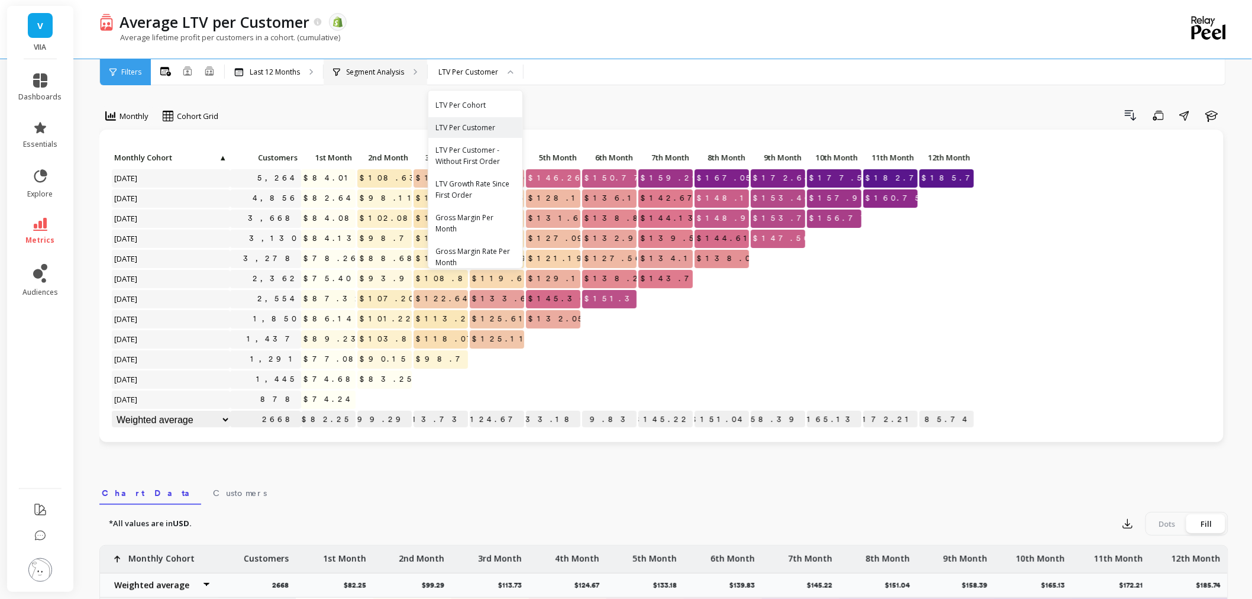
click at [392, 77] on div "Segment Analysis" at bounding box center [376, 72] width 104 height 26
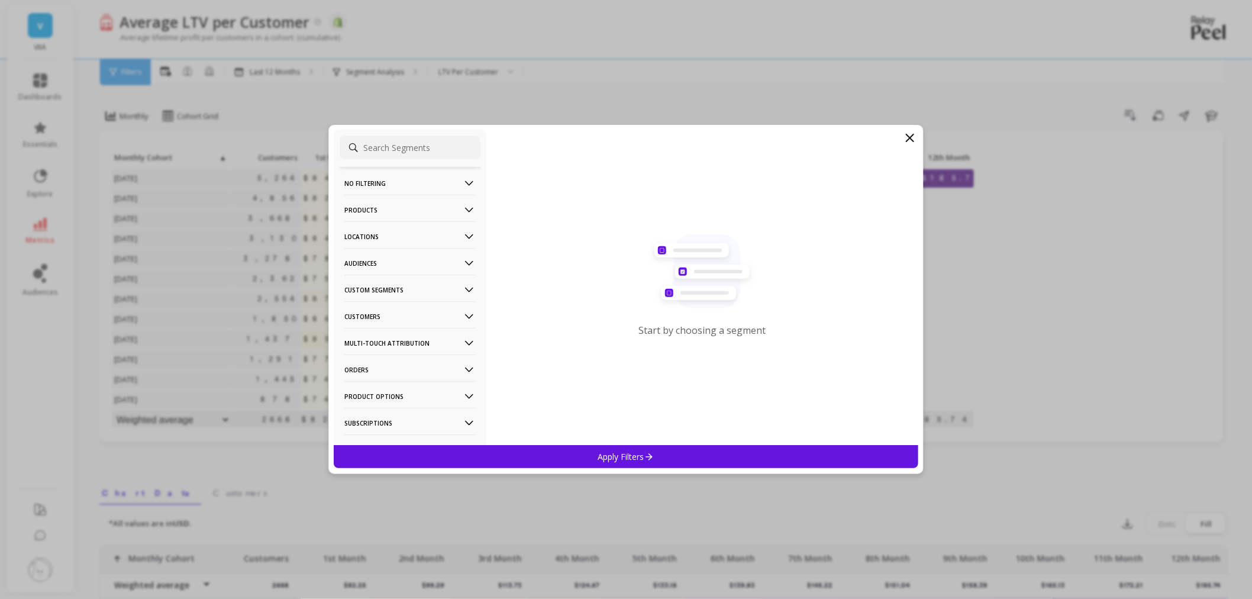
click at [416, 216] on p "Products" at bounding box center [409, 210] width 131 height 30
click at [436, 221] on ul "Product Collections Product Tags Product Types Products SKUs Variants Vendors" at bounding box center [409, 294] width 141 height 147
click at [433, 226] on div "Product Collections" at bounding box center [409, 232] width 141 height 19
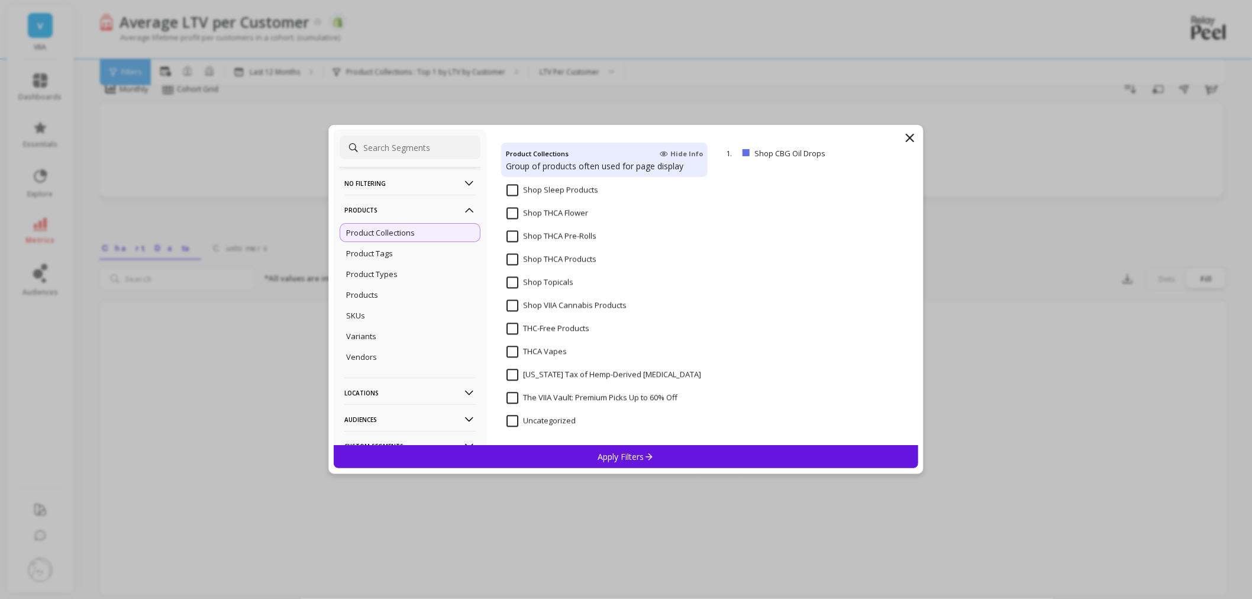
scroll to position [66, 0]
click at [516, 261] on Products "Shop THCA Products" at bounding box center [551, 259] width 90 height 12
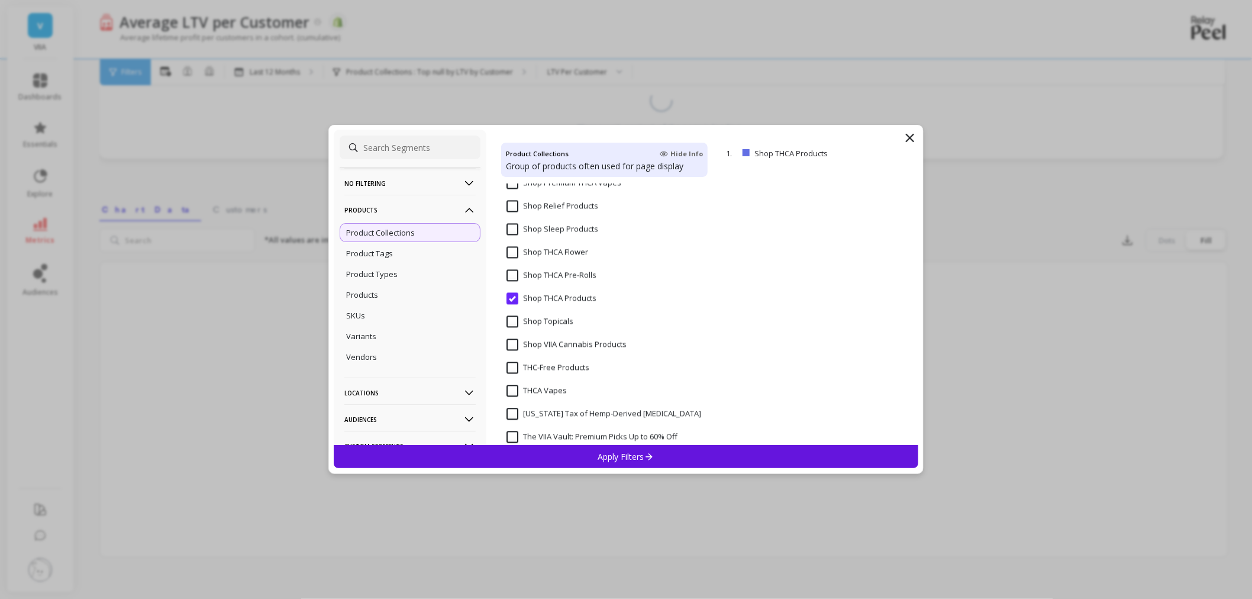
scroll to position [1058, 0]
click at [512, 292] on div "Shop THCA Pre-Rolls" at bounding box center [604, 308] width 206 height 35
click at [515, 276] on Flower "Shop THCA Flower" at bounding box center [547, 279] width 82 height 12
click at [912, 136] on icon at bounding box center [909, 137] width 7 height 7
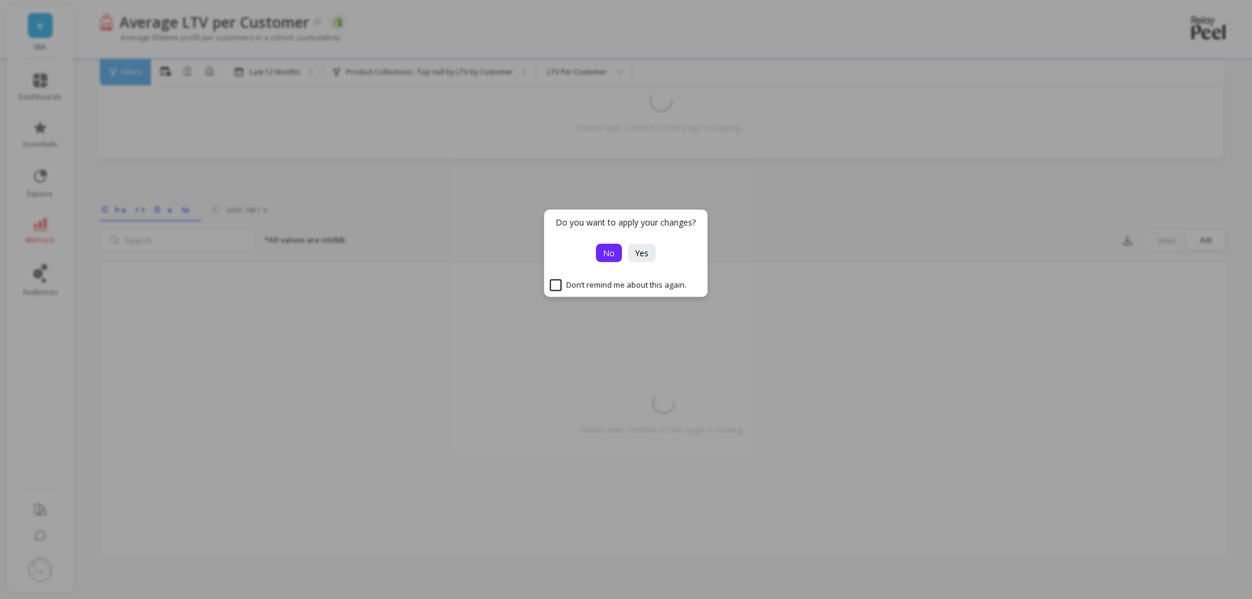
click at [608, 257] on span "No" at bounding box center [609, 252] width 12 height 11
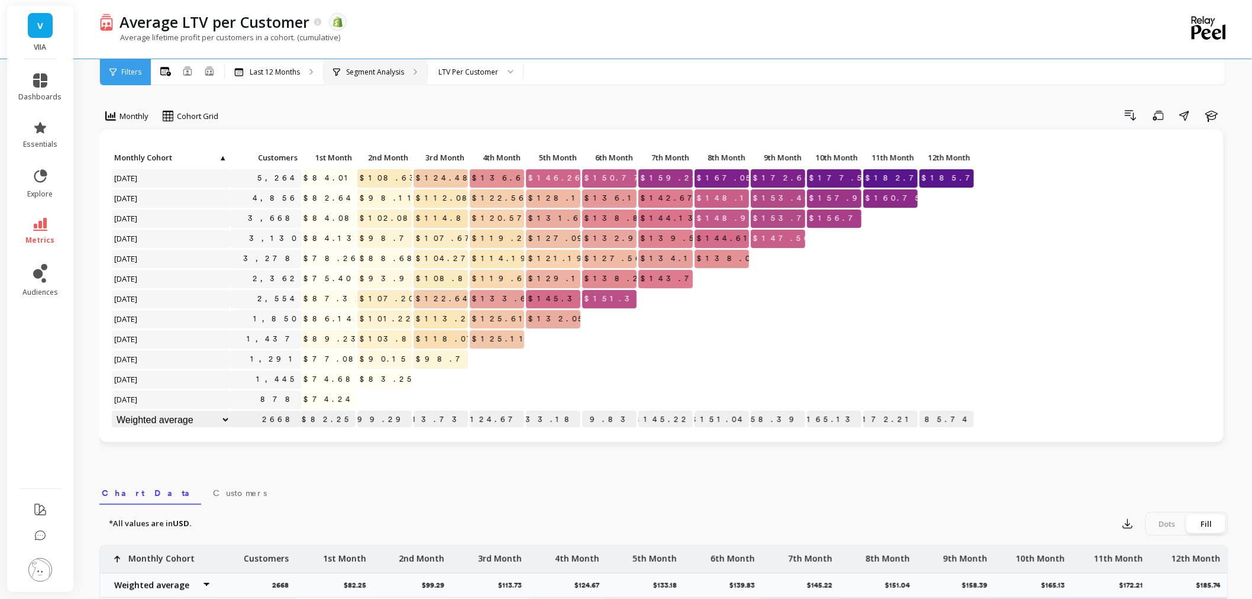
click at [373, 69] on p "Segment Analysis" at bounding box center [375, 71] width 58 height 9
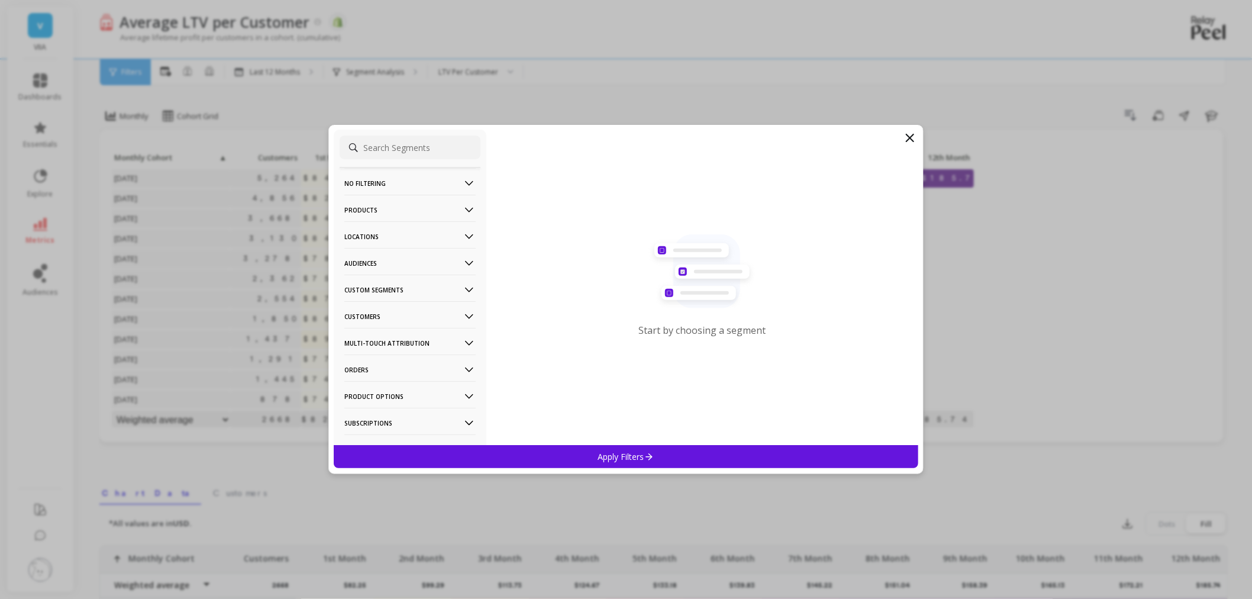
click at [379, 201] on p "Products" at bounding box center [409, 210] width 131 height 30
click at [410, 231] on p "Product Collections" at bounding box center [380, 232] width 69 height 11
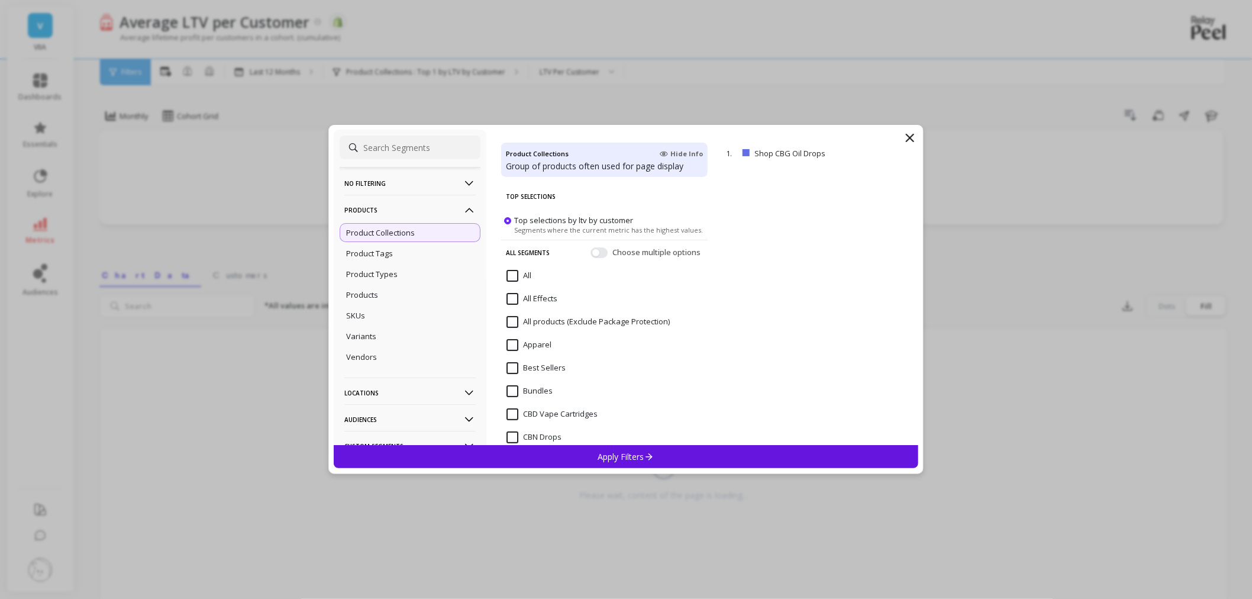
click at [409, 145] on input at bounding box center [409, 147] width 141 height 24
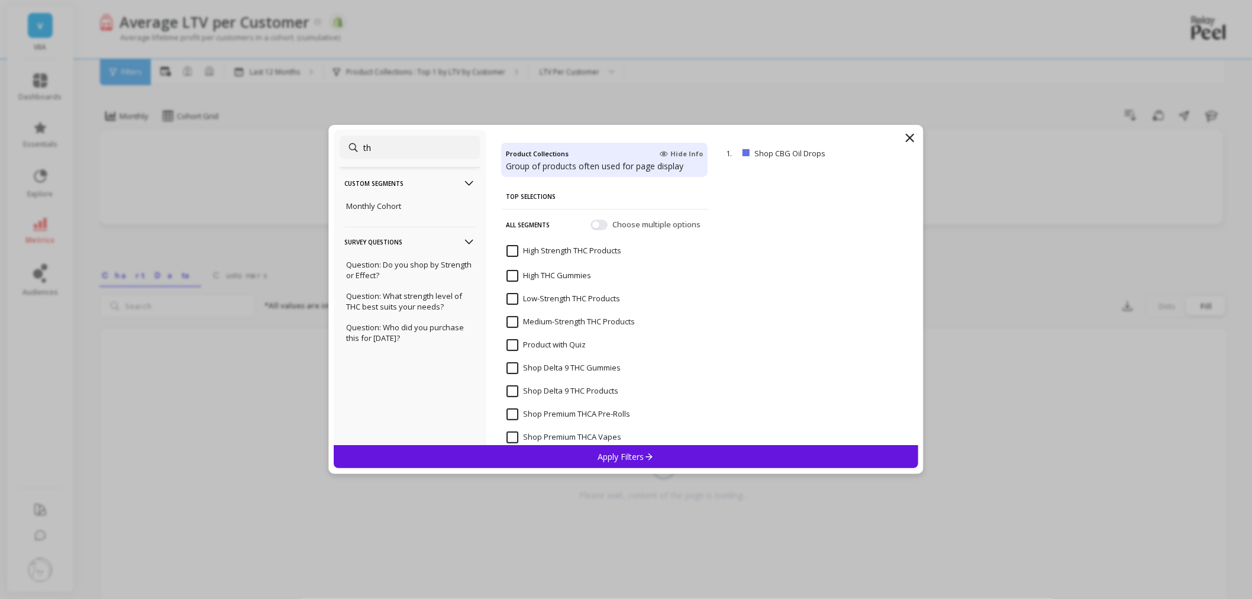
type input "th"
click at [590, 222] on button "button" at bounding box center [598, 224] width 17 height 11
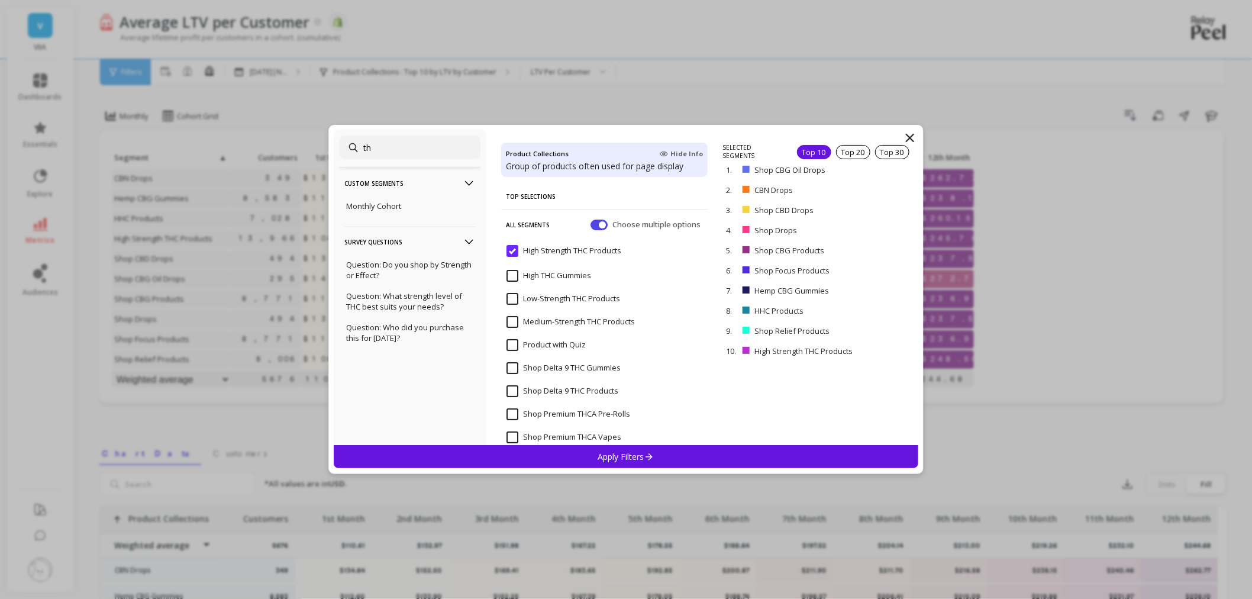
click at [510, 270] on Gummies "High THC Gummies" at bounding box center [548, 276] width 85 height 12
click at [878, 151] on p "remove" at bounding box center [884, 153] width 30 height 9
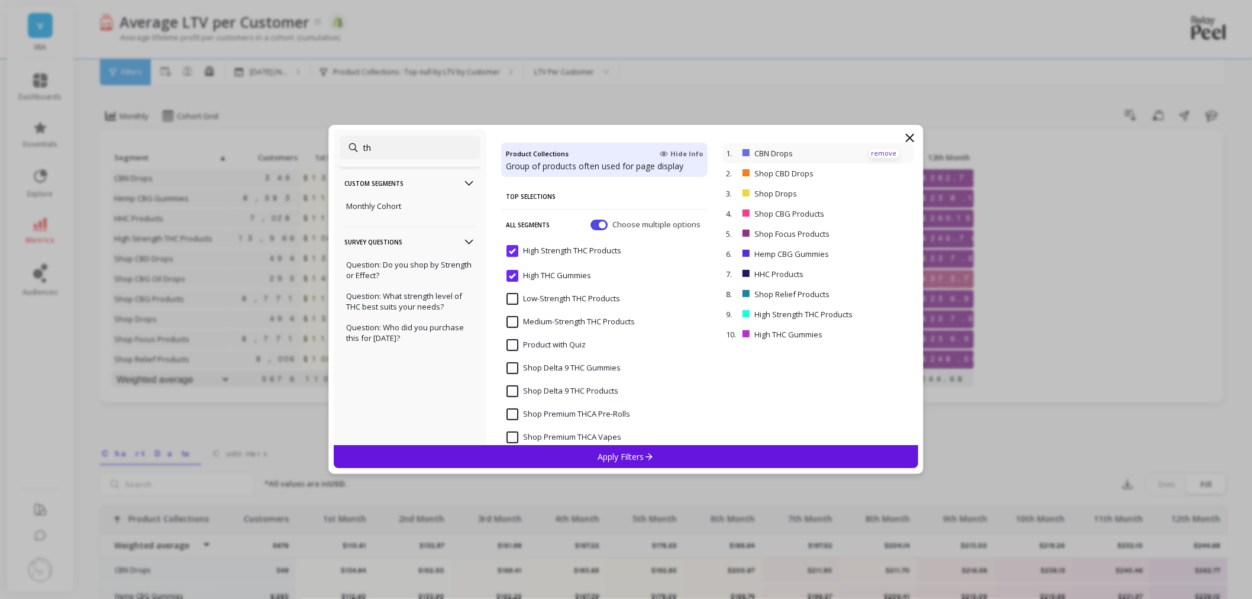
click at [878, 151] on p "remove" at bounding box center [884, 153] width 30 height 9
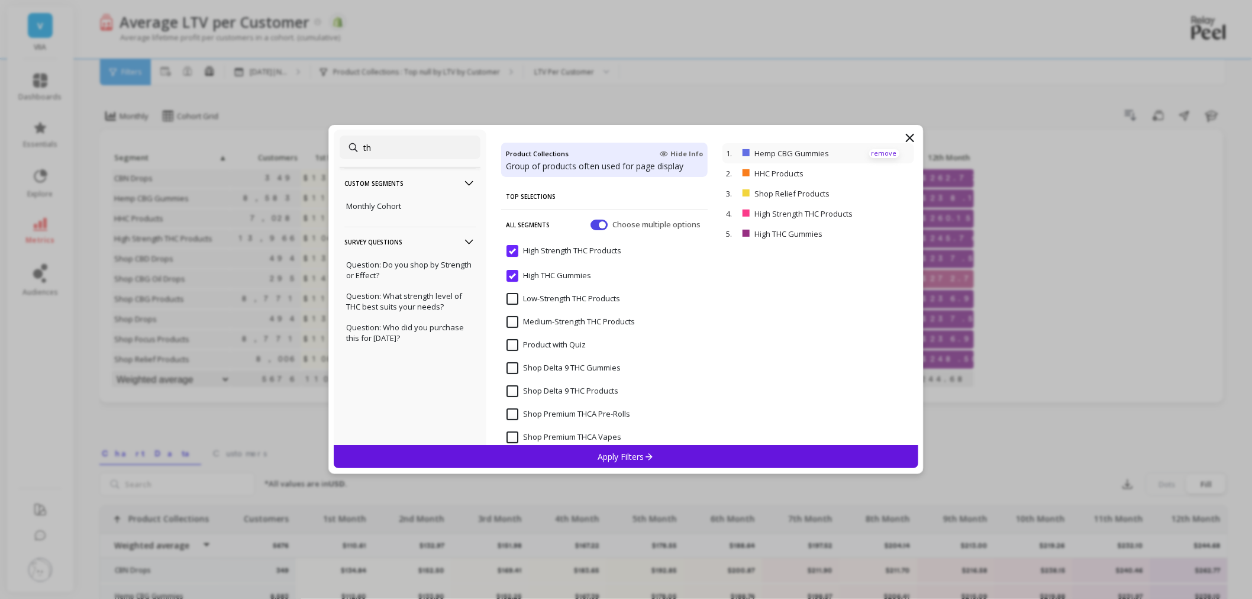
click at [878, 151] on p "remove" at bounding box center [884, 153] width 30 height 9
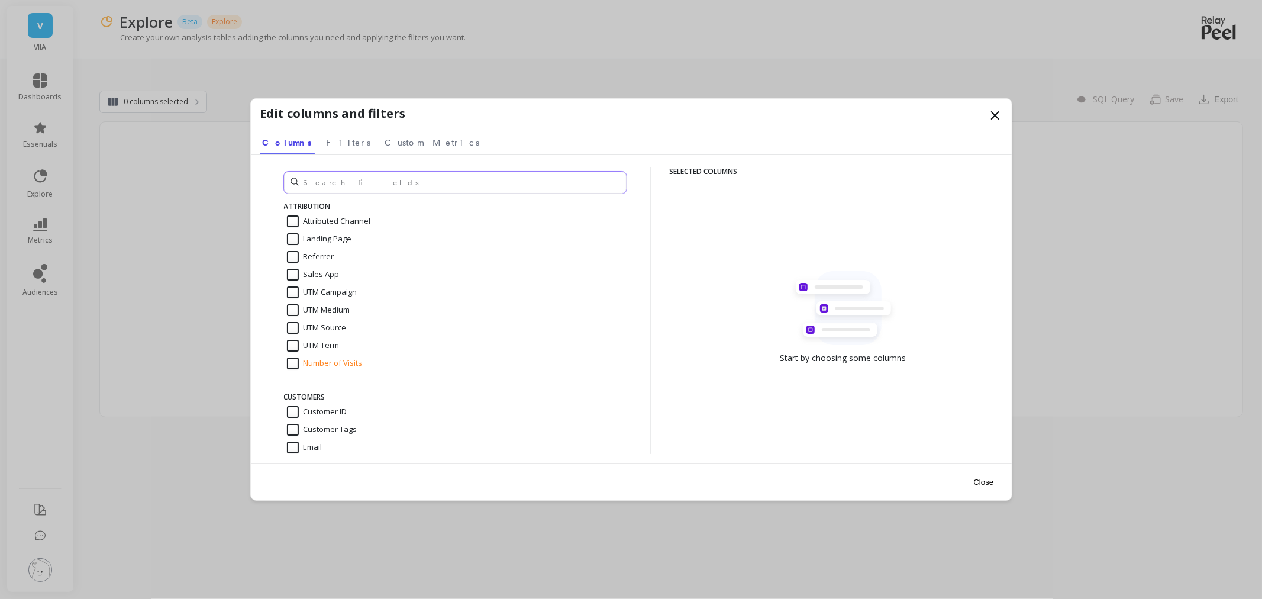
click at [408, 187] on input "text" at bounding box center [455, 183] width 342 height 22
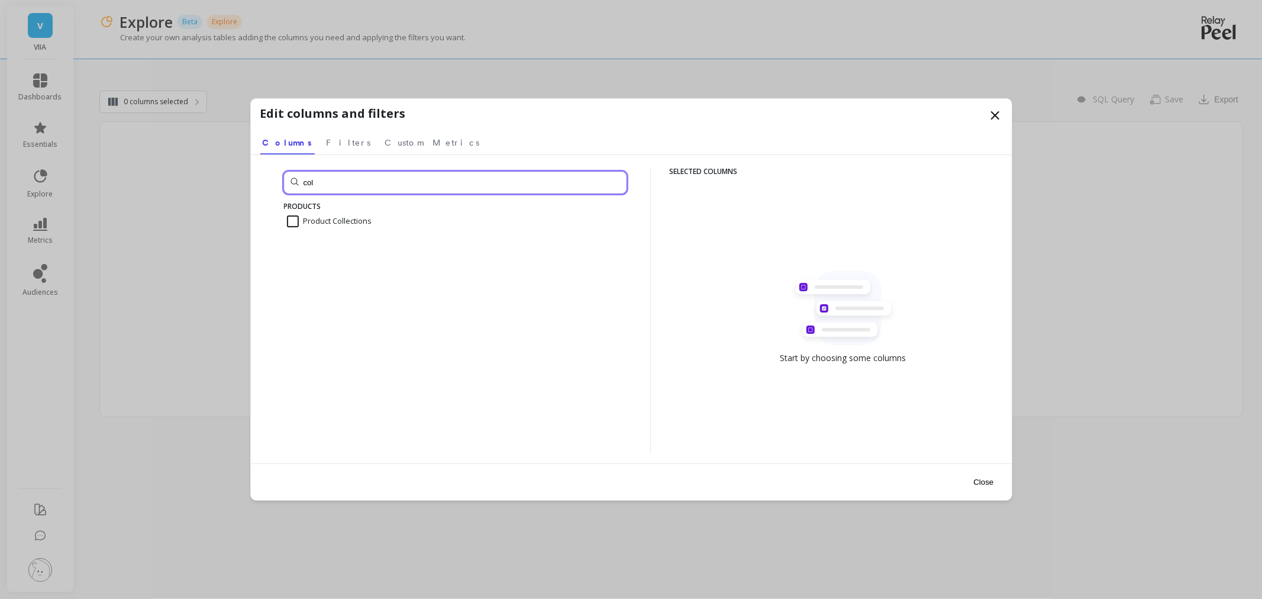
type input "col"
click at [991, 113] on icon at bounding box center [995, 115] width 14 height 14
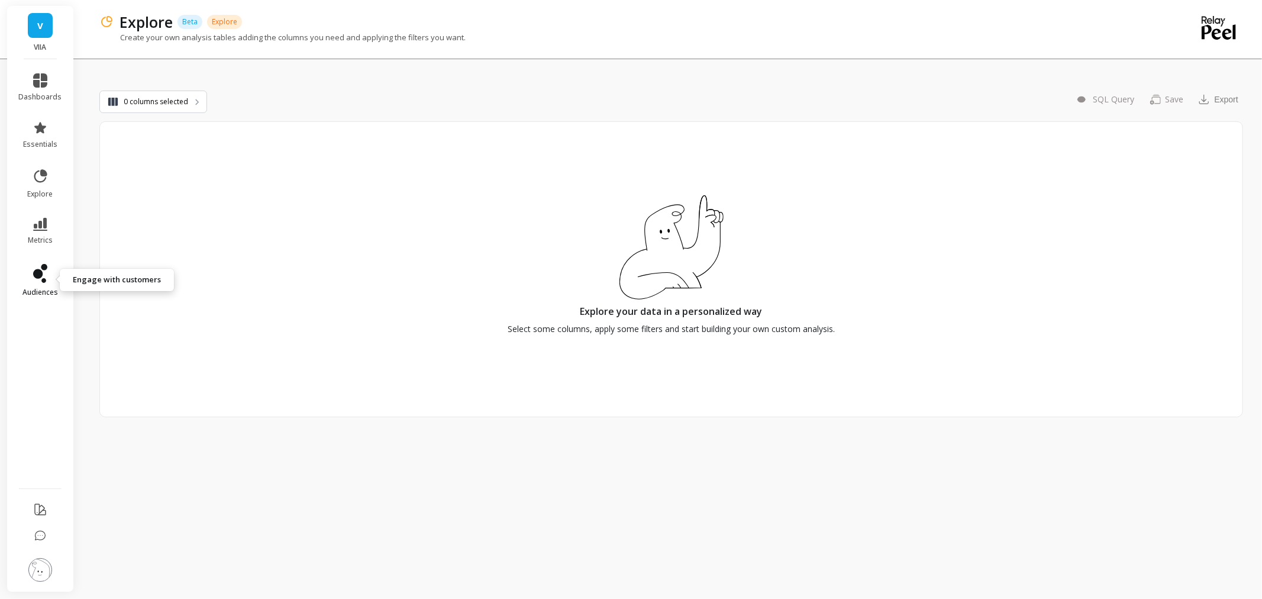
click at [25, 282] on link "audiences" at bounding box center [40, 280] width 43 height 33
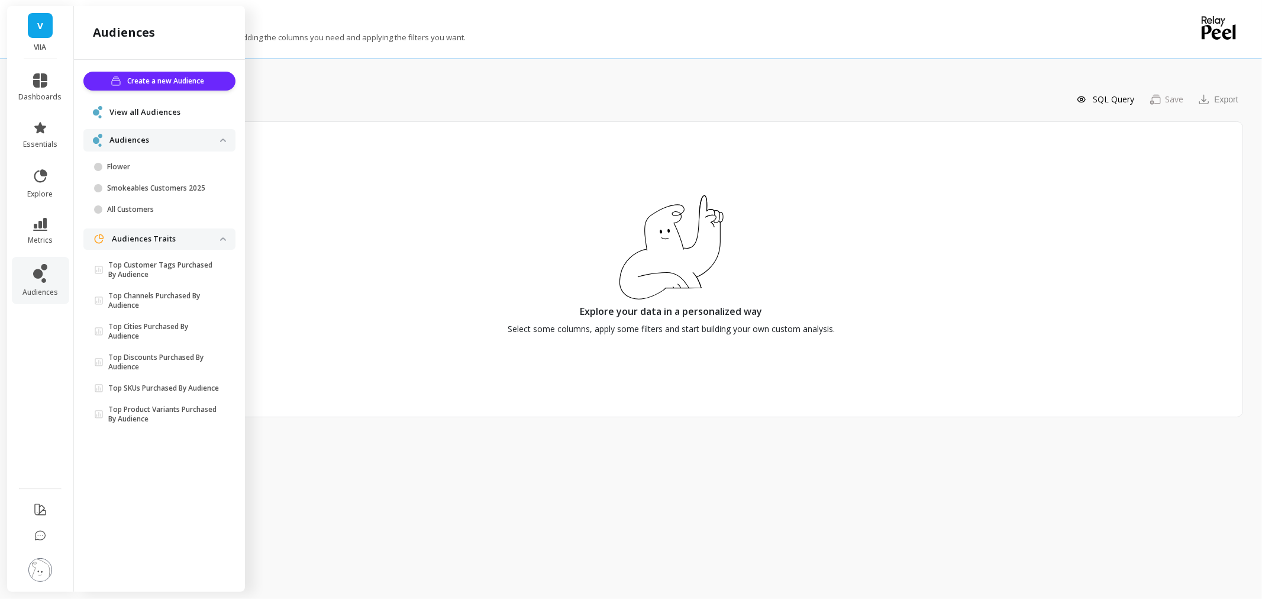
click at [163, 102] on div "View all Audiences" at bounding box center [159, 112] width 152 height 22
click at [161, 110] on span "View all Audiences" at bounding box center [144, 112] width 71 height 12
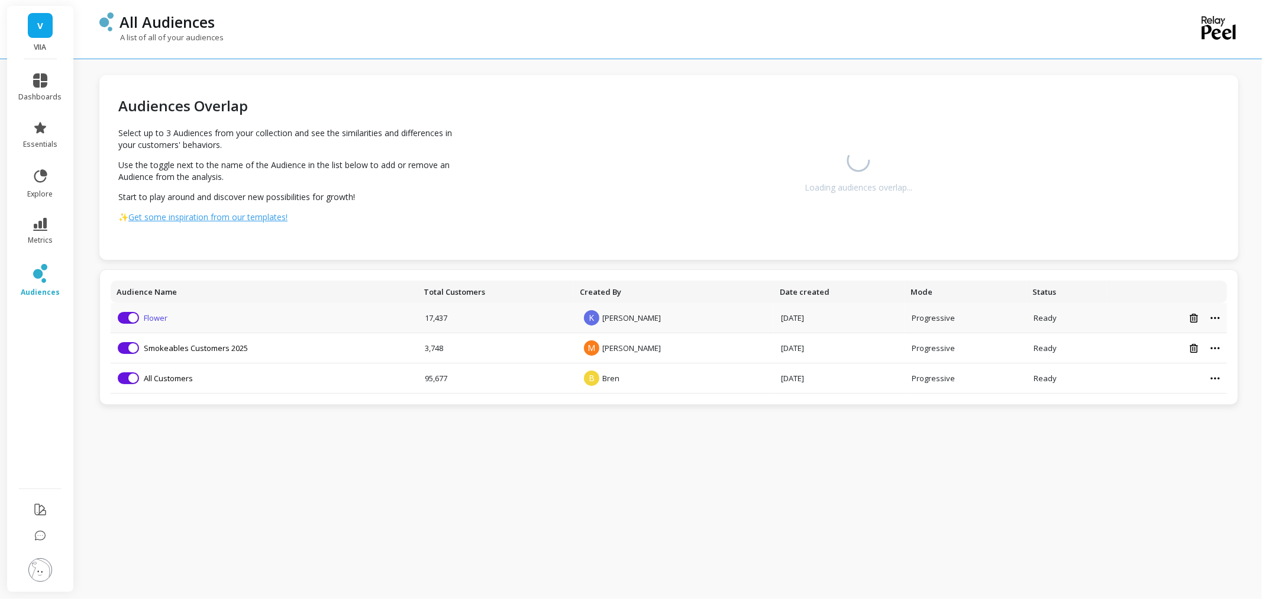
click at [151, 315] on link "Flower" at bounding box center [156, 317] width 24 height 11
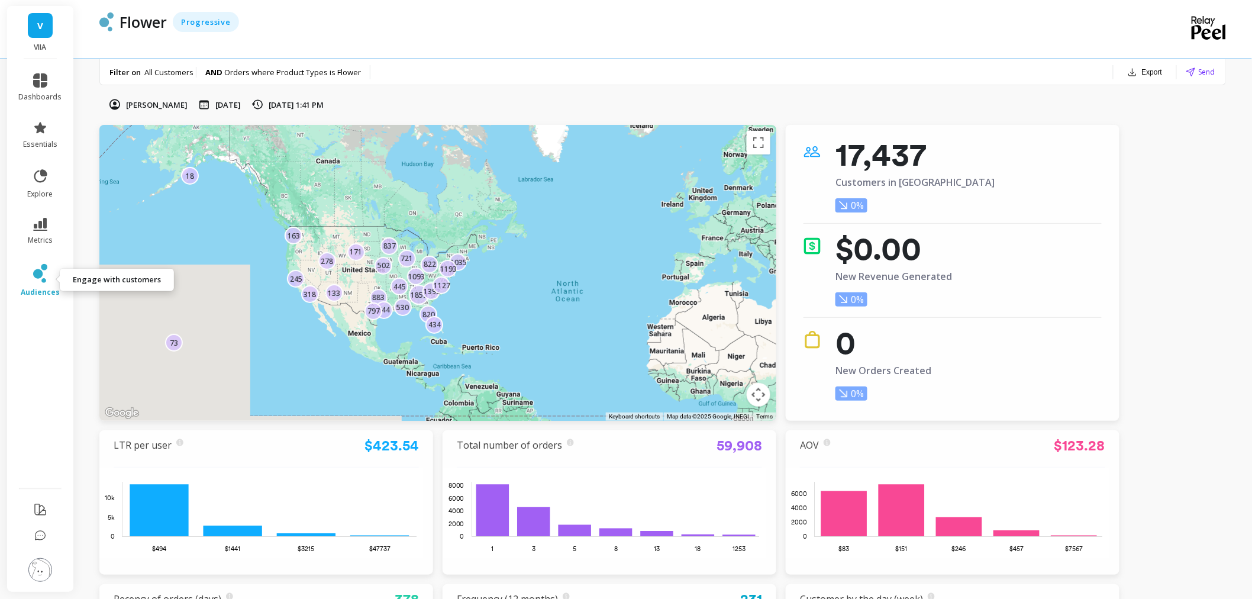
click at [44, 274] on icon at bounding box center [40, 273] width 14 height 19
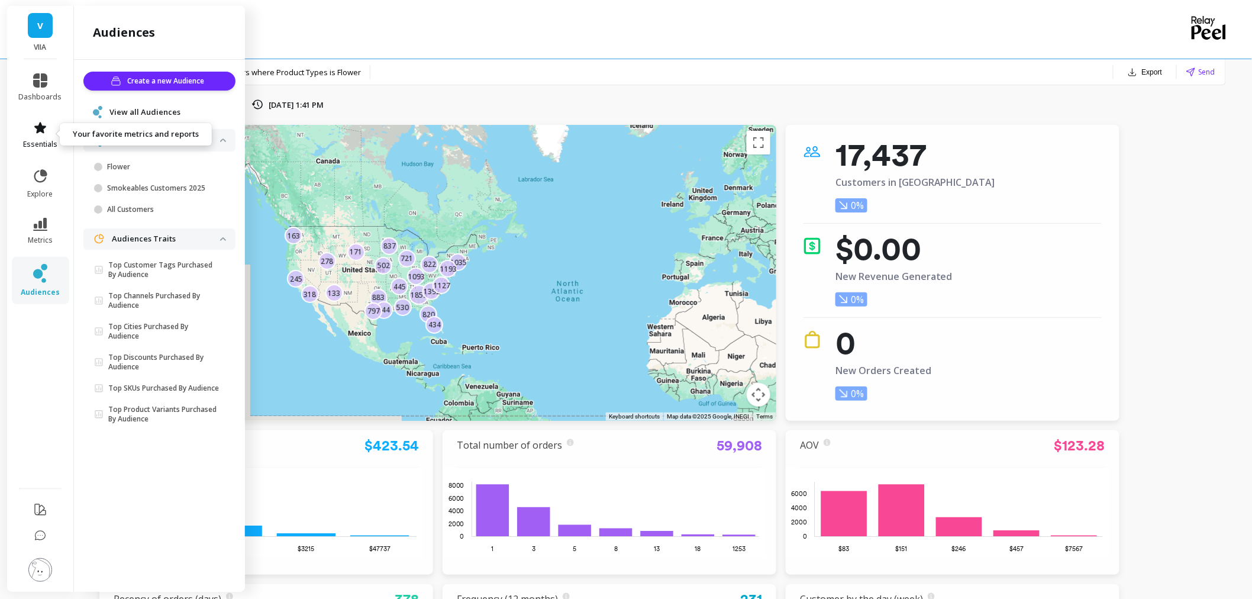
click at [40, 128] on icon at bounding box center [40, 127] width 12 height 11
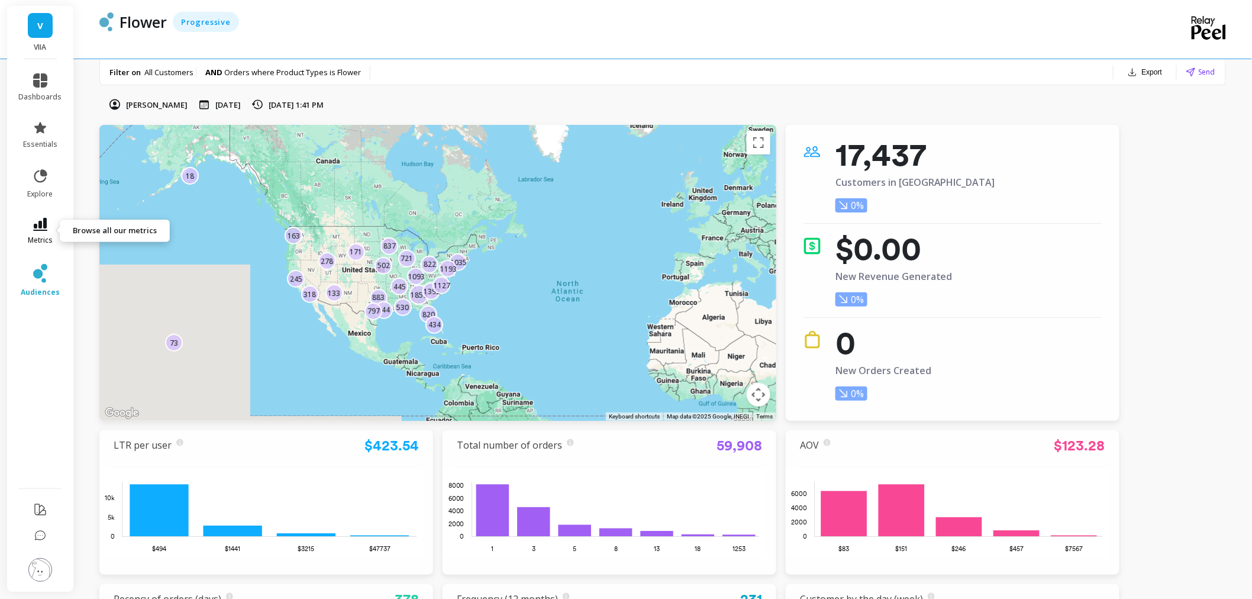
click at [31, 229] on link "metrics" at bounding box center [40, 231] width 43 height 27
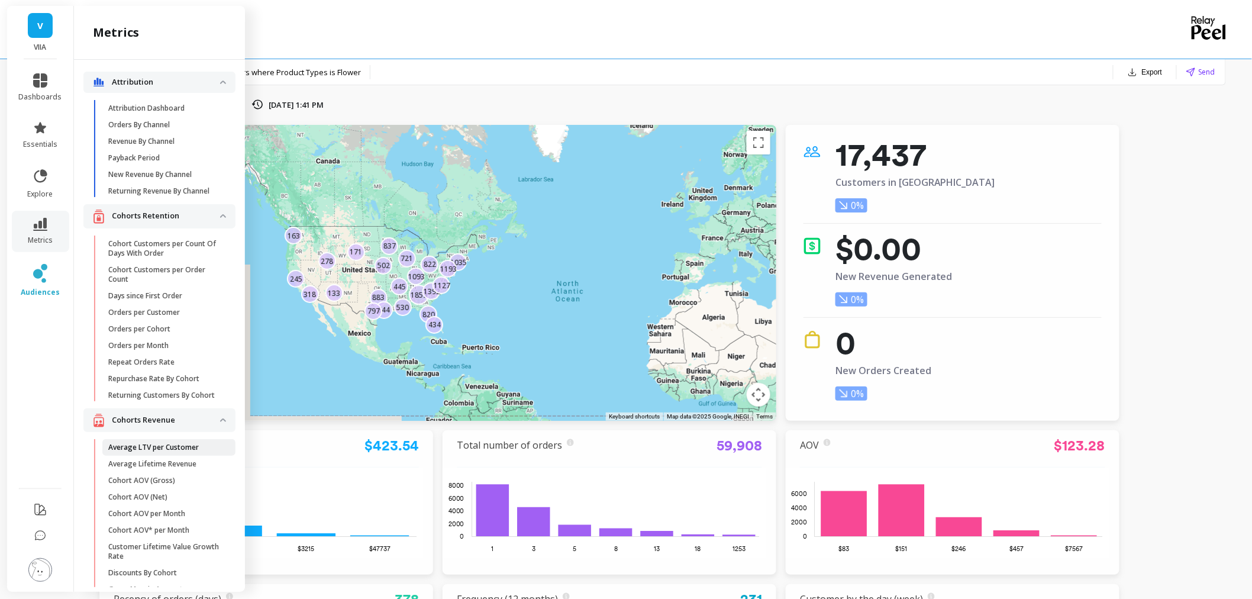
click at [155, 452] on p "Average LTV per Customer" at bounding box center [153, 446] width 90 height 9
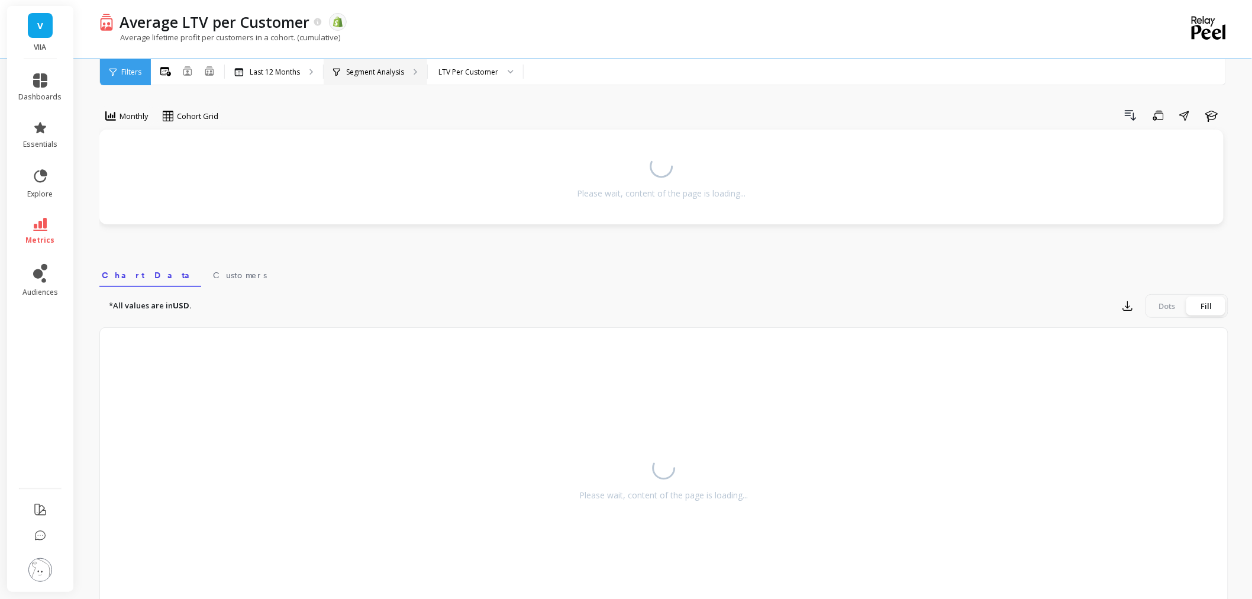
click at [381, 68] on p "Segment Analysis" at bounding box center [375, 71] width 58 height 9
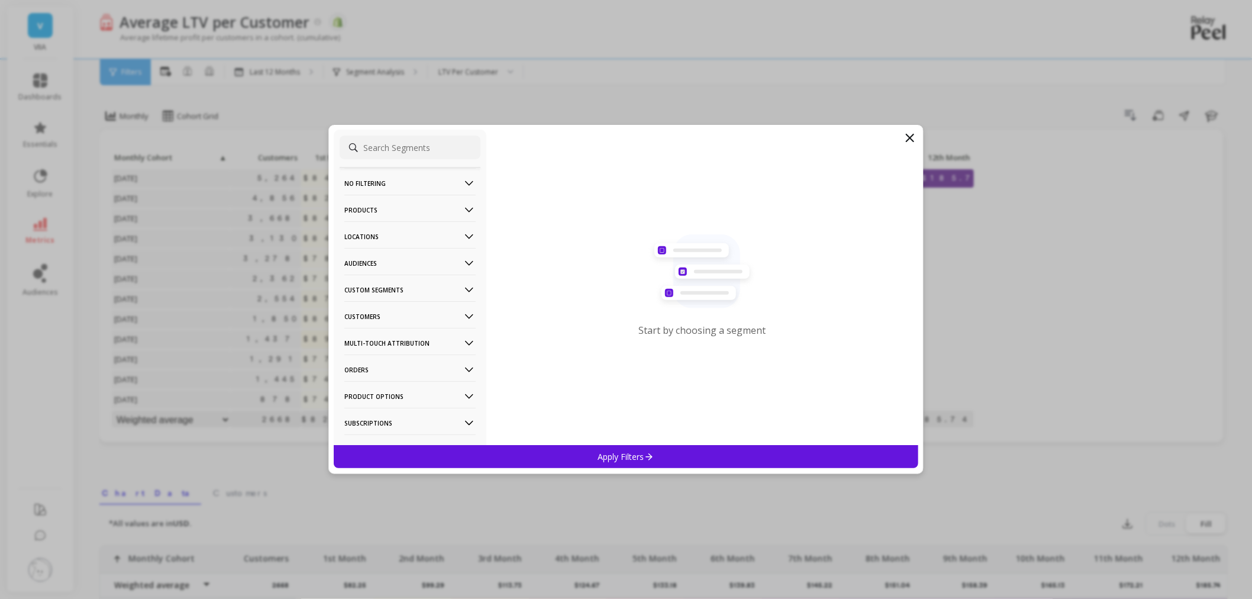
click at [374, 269] on p "Audiences" at bounding box center [409, 263] width 131 height 30
click at [399, 306] on div "Flower" at bounding box center [409, 306] width 141 height 19
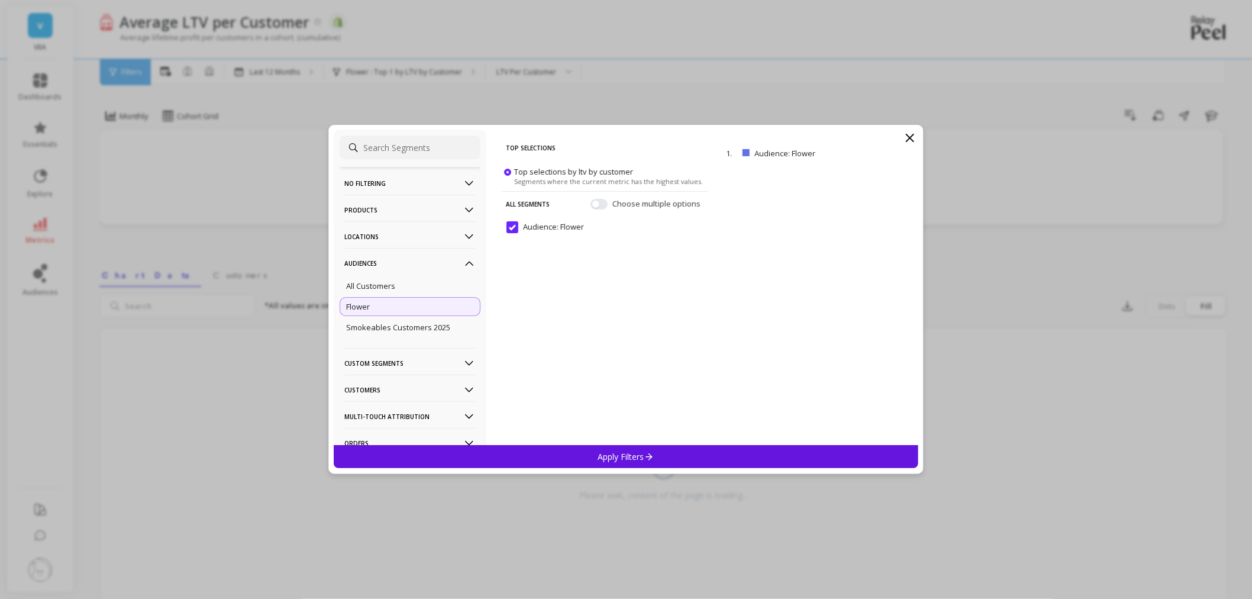
click at [612, 457] on p "Apply Filters" at bounding box center [626, 456] width 56 height 11
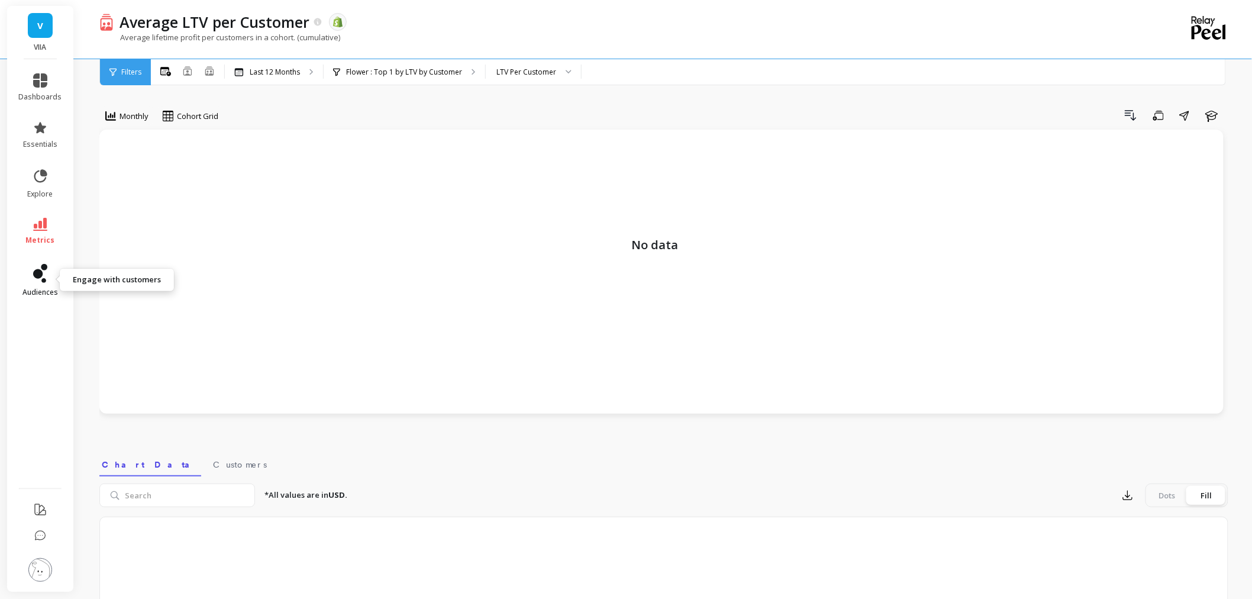
click at [40, 267] on icon at bounding box center [40, 273] width 14 height 19
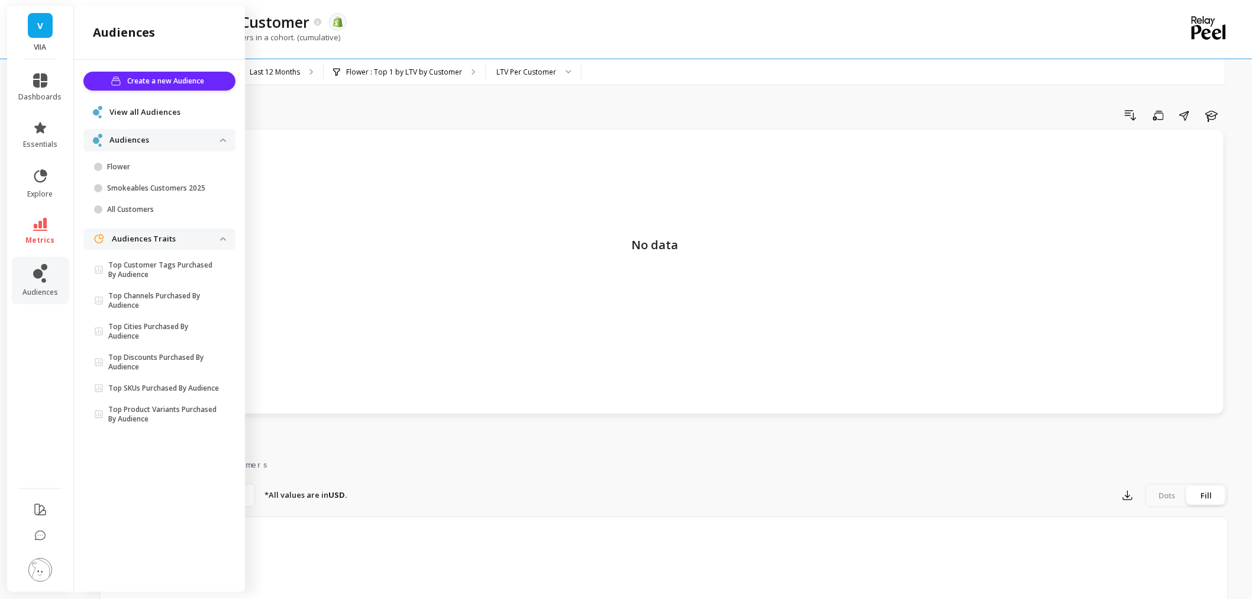
click at [156, 110] on span "View all Audiences" at bounding box center [144, 112] width 71 height 12
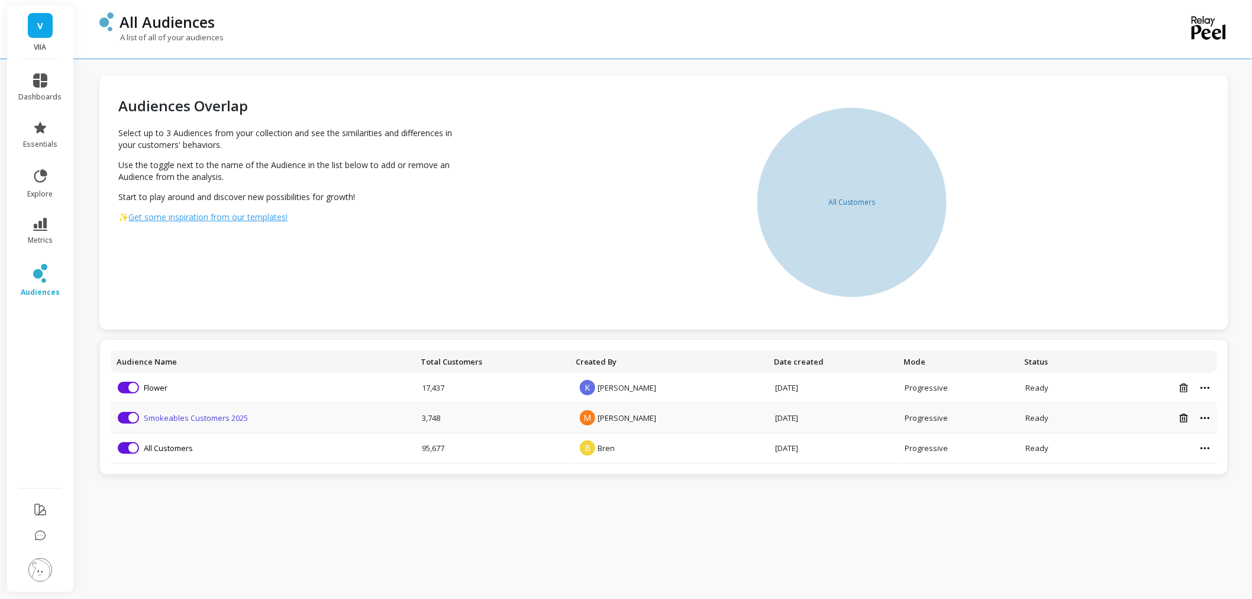
click at [191, 413] on link "Smokeables Customers 2025" at bounding box center [196, 417] width 104 height 11
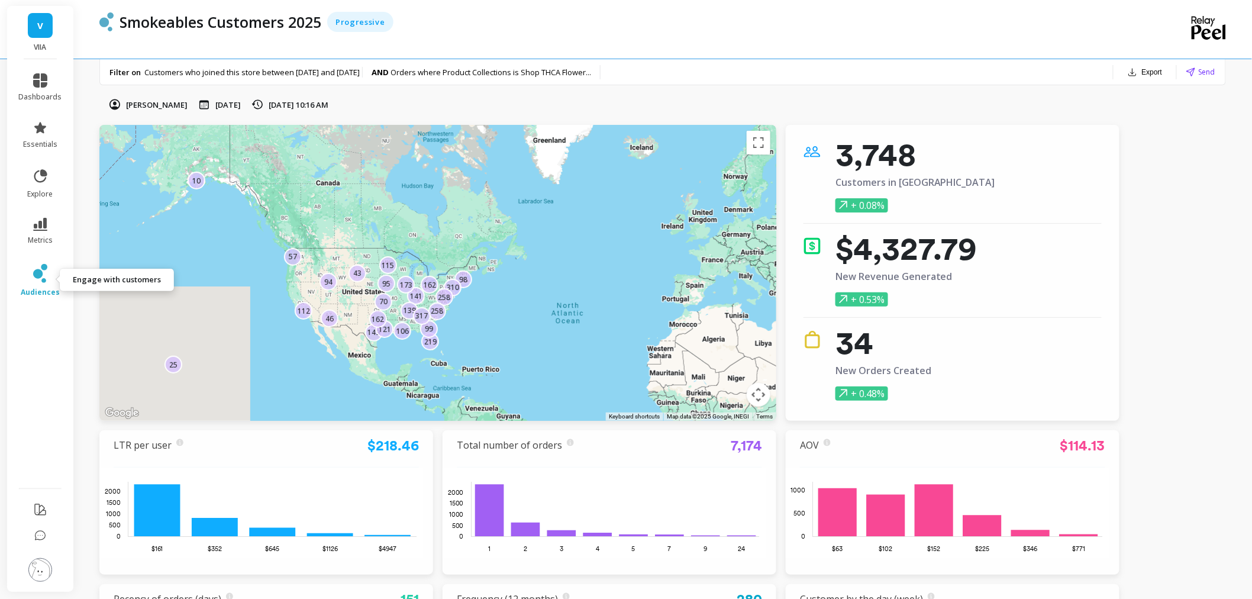
click at [46, 282] on icon at bounding box center [40, 273] width 14 height 19
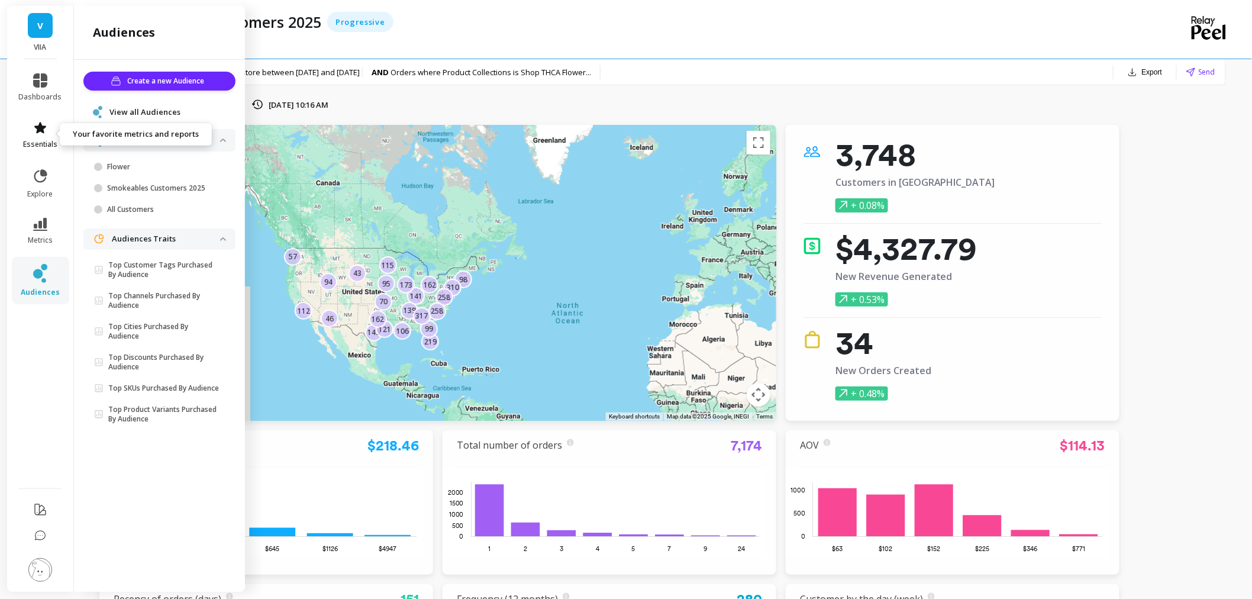
click at [45, 135] on link "essentials" at bounding box center [40, 135] width 43 height 28
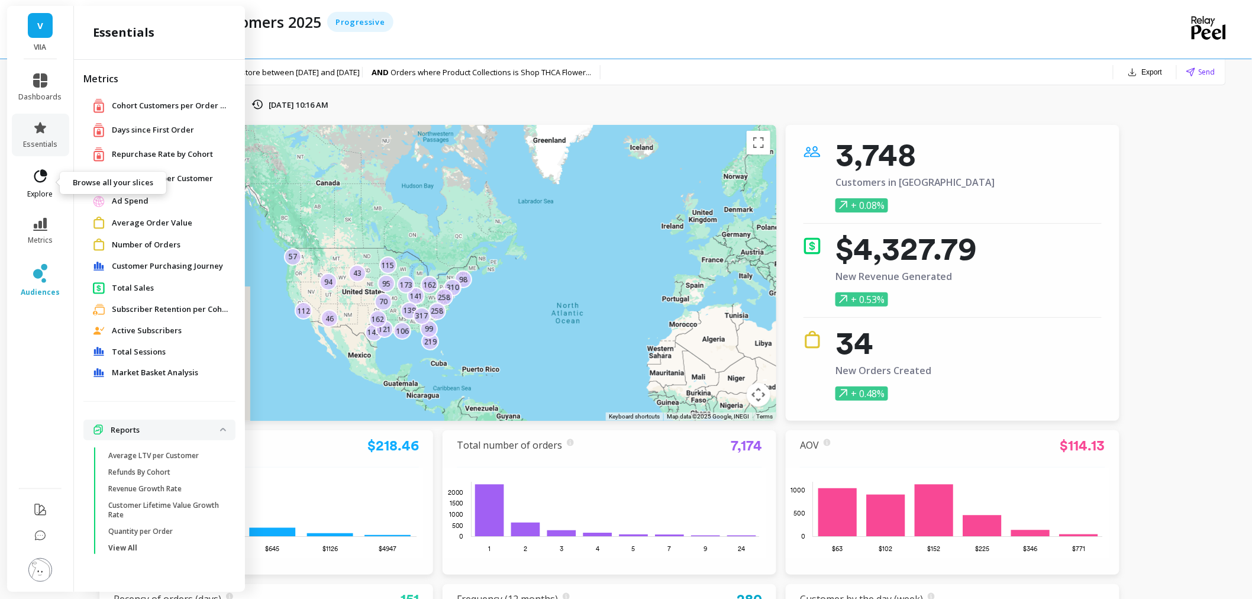
click at [38, 185] on link "explore" at bounding box center [40, 183] width 43 height 31
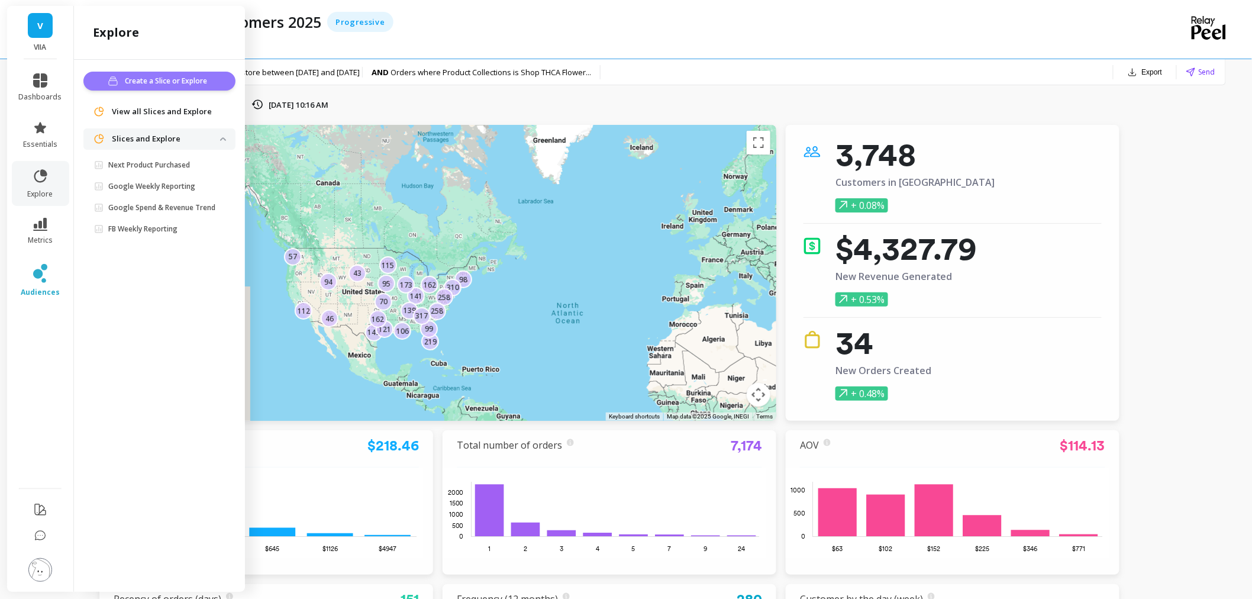
click at [166, 80] on span "Create a Slice or Explore" at bounding box center [168, 81] width 86 height 12
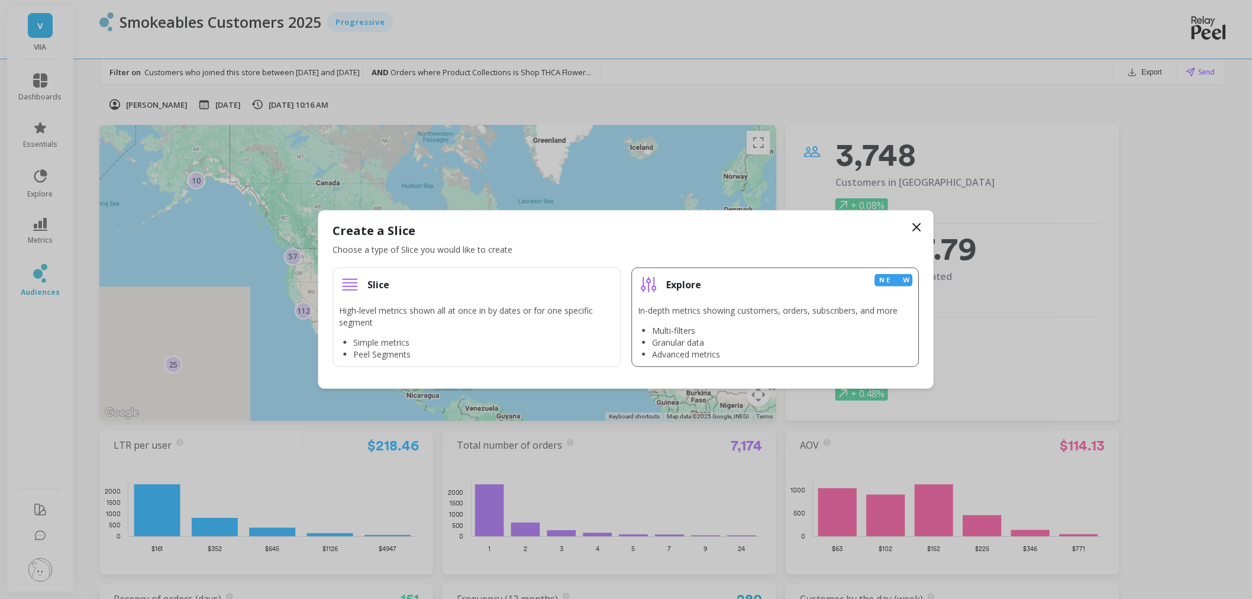
click at [824, 332] on li "Multi-filters" at bounding box center [774, 331] width 245 height 12
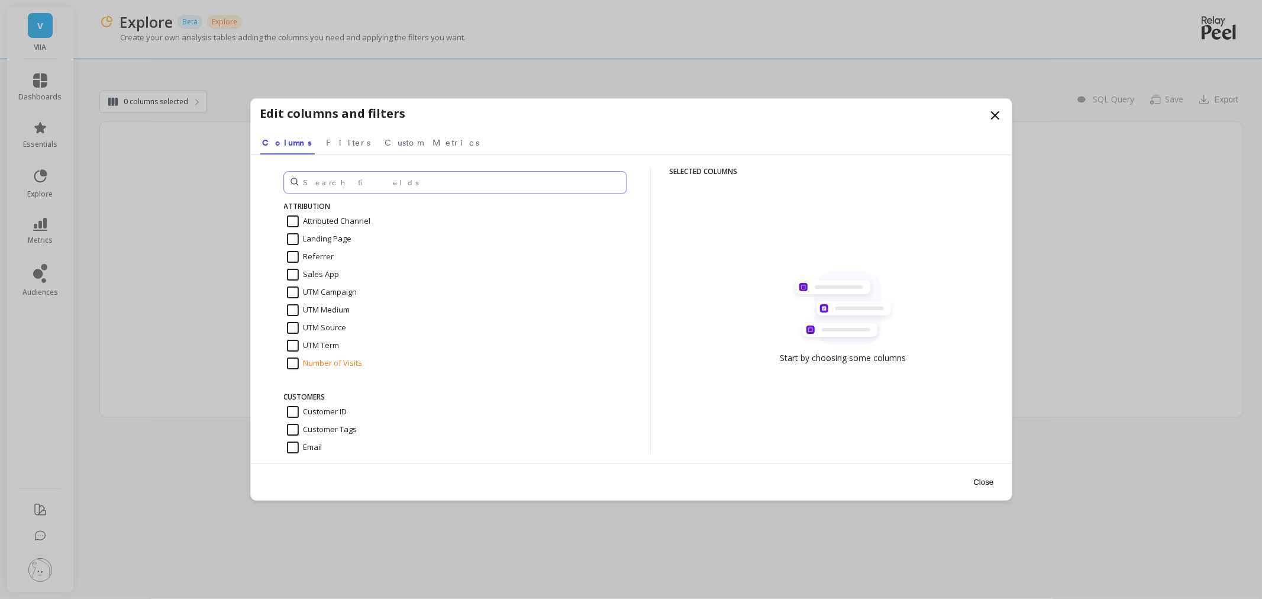
click at [363, 187] on input "text" at bounding box center [455, 183] width 342 height 22
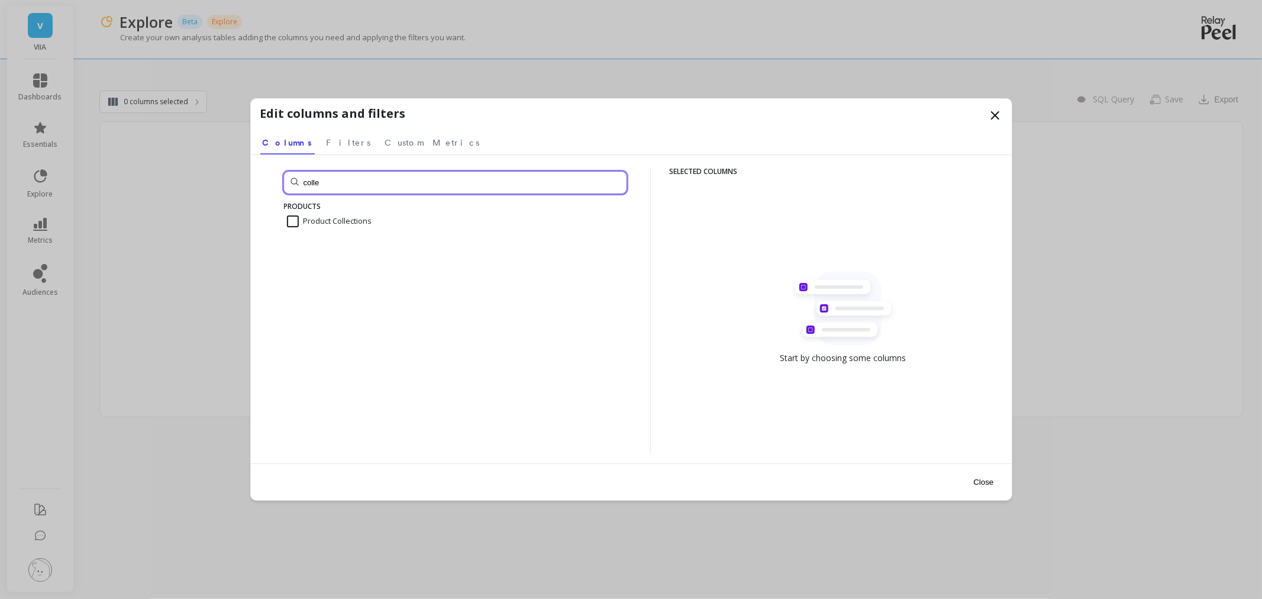
type input "colle"
click at [358, 216] on input "Product Collections" at bounding box center [329, 221] width 85 height 12
checkbox input "true"
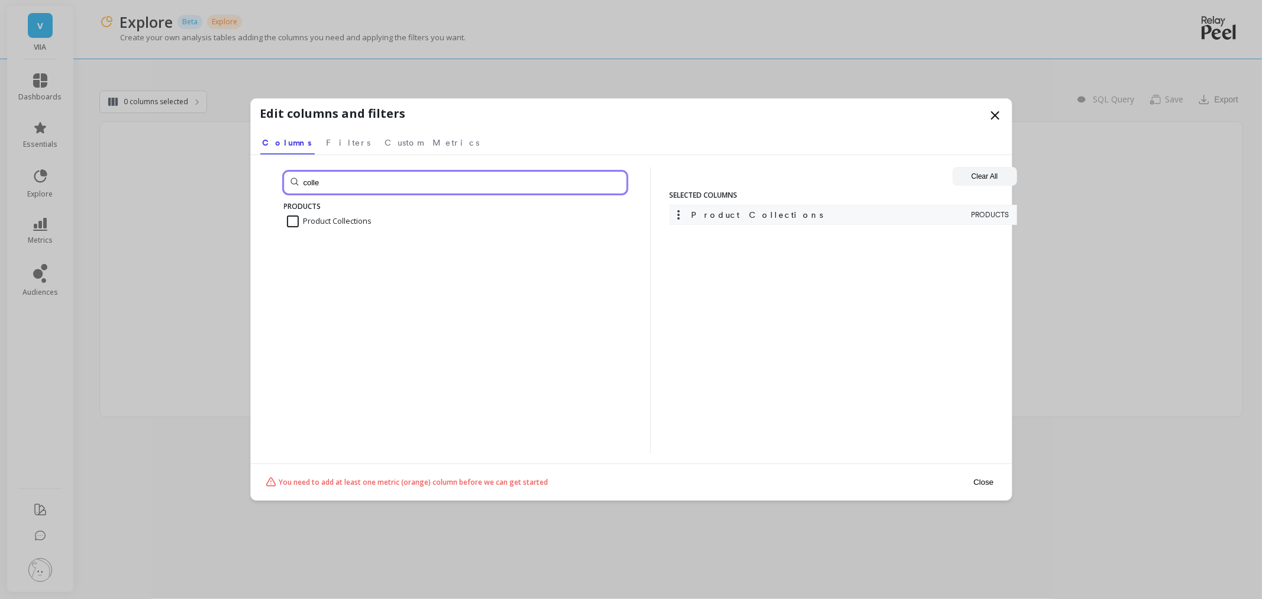
drag, startPoint x: 357, startPoint y: 186, endPoint x: 282, endPoint y: 189, distance: 74.6
click at [282, 189] on div "colle PRODUCTS Product Collections" at bounding box center [445, 310] width 371 height 287
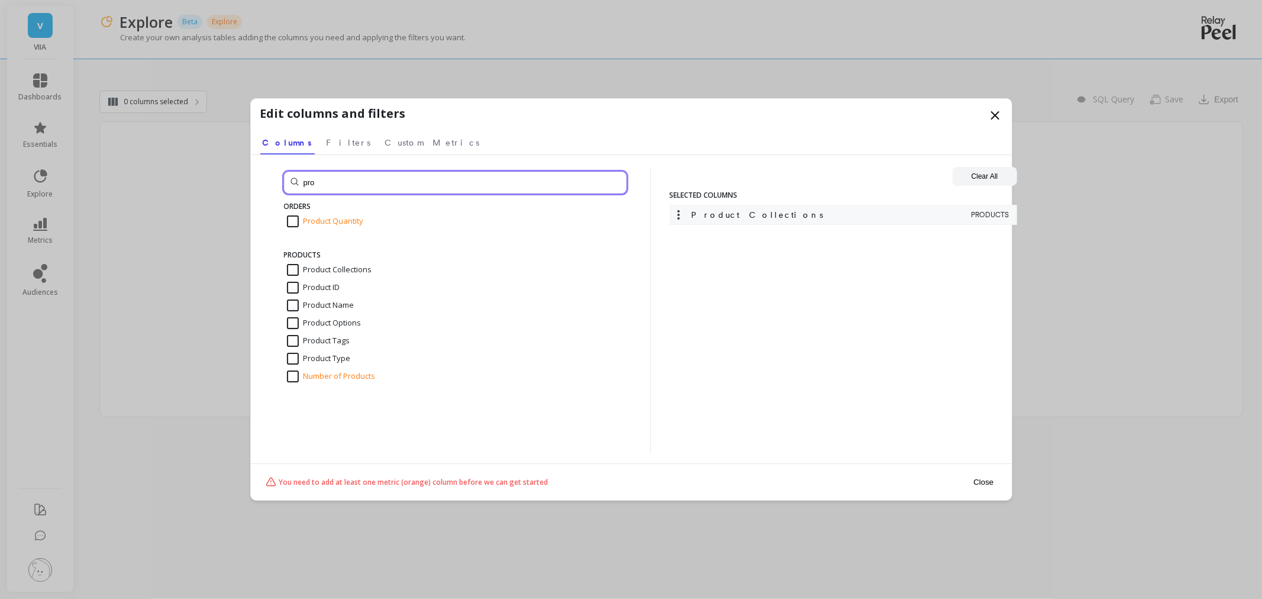
type input "pro"
click at [287, 300] on input "Product Name" at bounding box center [320, 305] width 67 height 12
checkbox input "true"
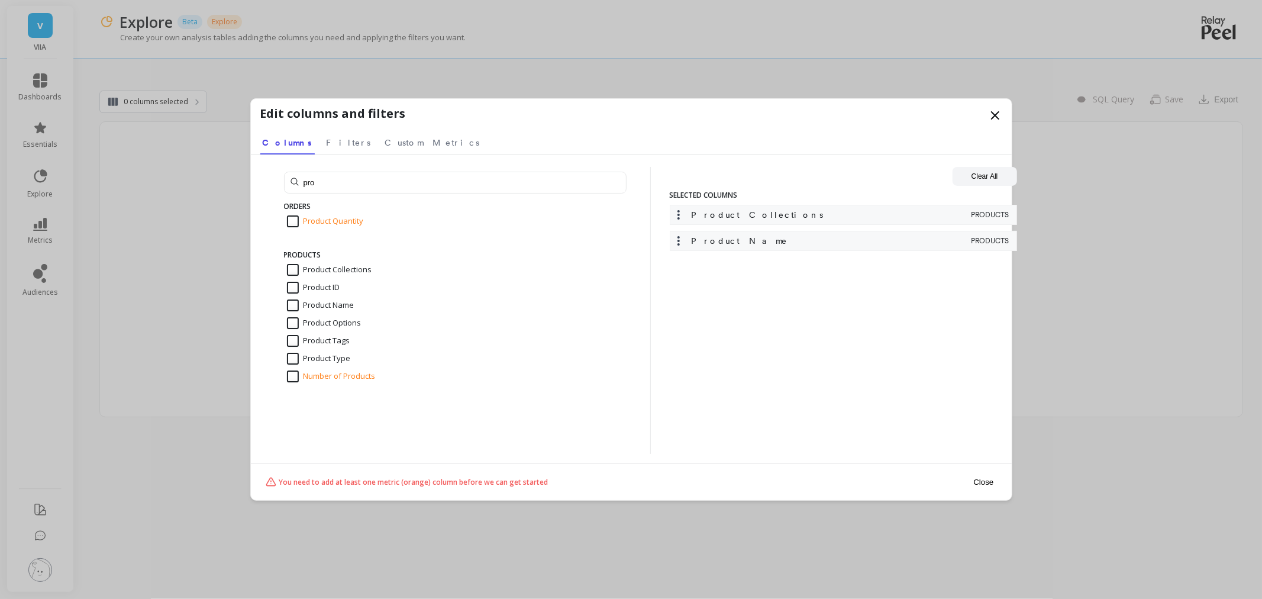
click at [291, 377] on input "Number of Products" at bounding box center [331, 376] width 89 height 12
checkbox input "true"
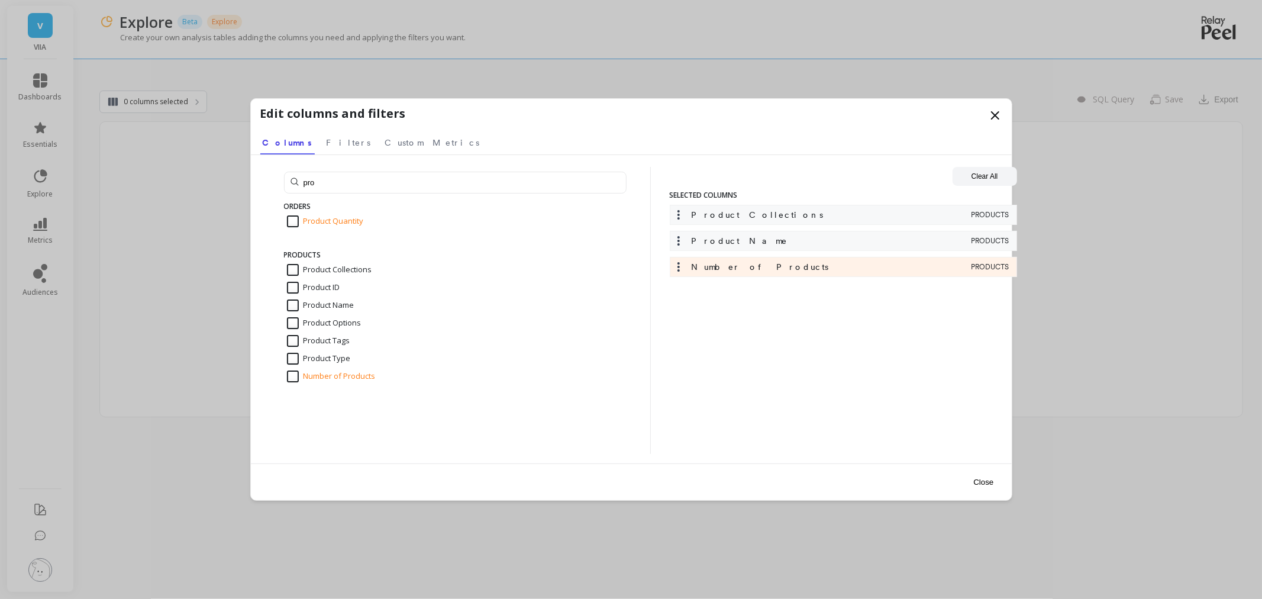
click at [299, 356] on input "Product Type" at bounding box center [319, 359] width 64 height 12
checkbox input "true"
click at [326, 140] on span "Filters" at bounding box center [348, 143] width 44 height 12
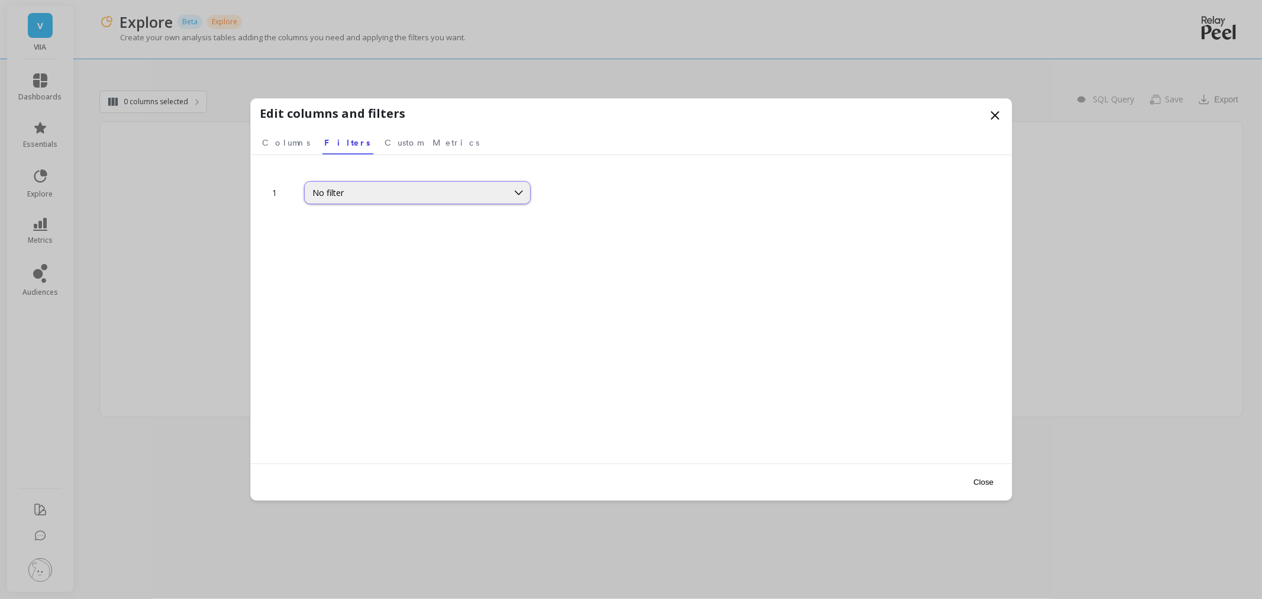
click at [370, 192] on div "No filter" at bounding box center [406, 192] width 186 height 11
click at [371, 192] on div "No filter" at bounding box center [406, 192] width 186 height 11
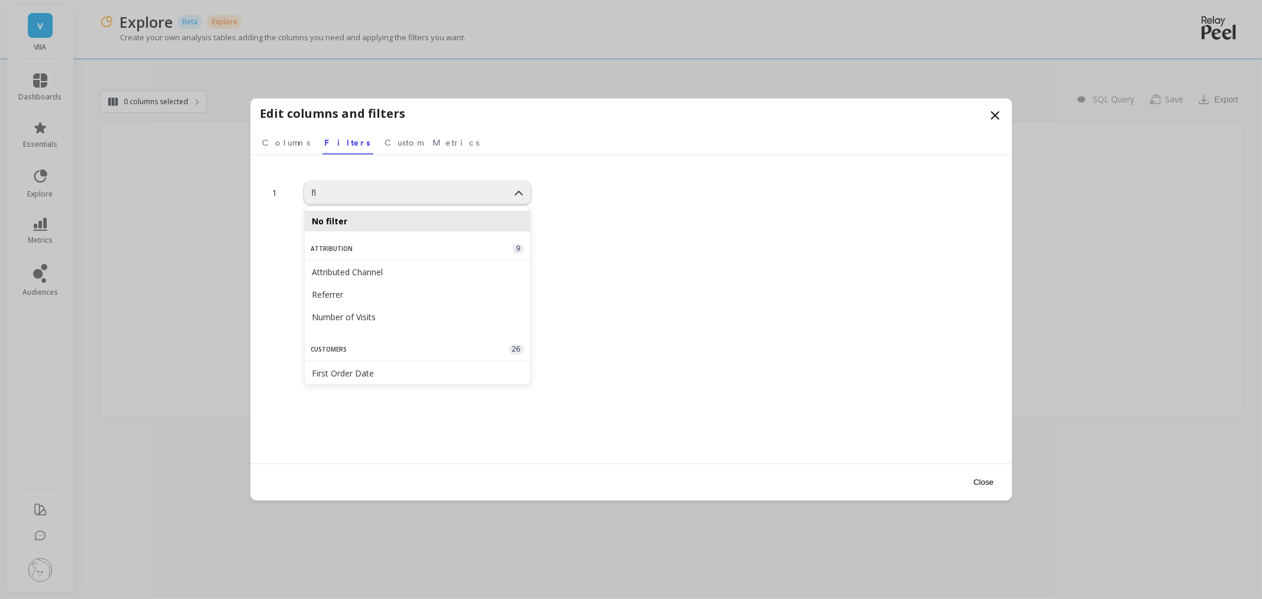
type input "f"
type input "prod"
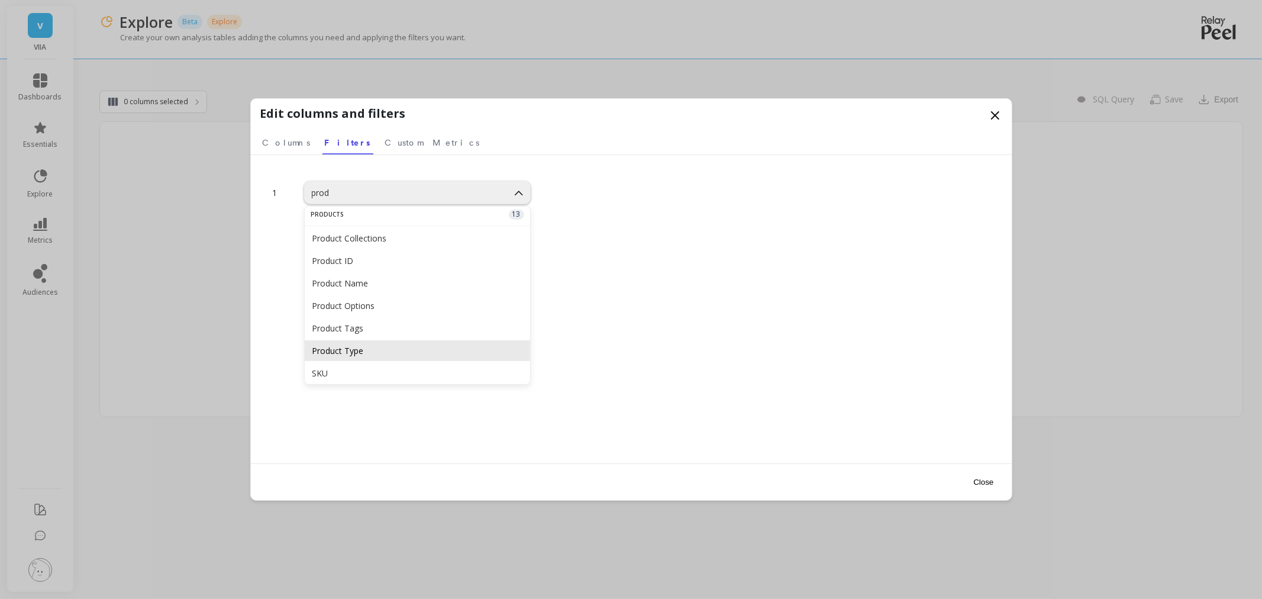
click at [410, 351] on div "Product Type" at bounding box center [417, 350] width 211 height 11
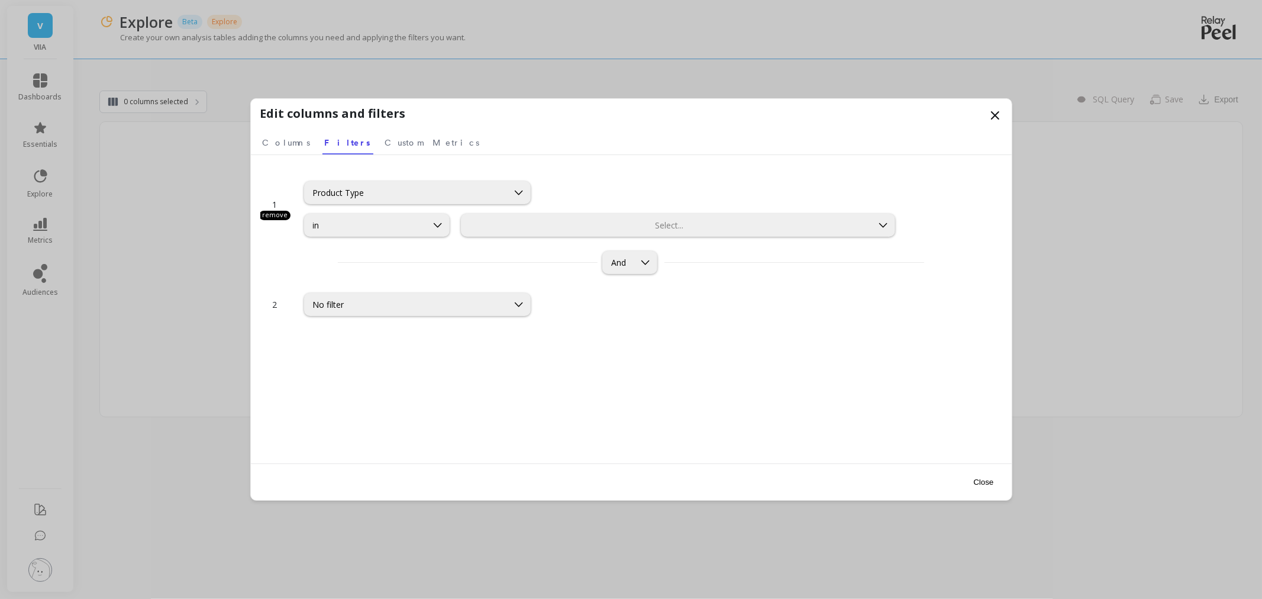
click at [533, 222] on div at bounding box center [667, 224] width 408 height 11
type input "f"
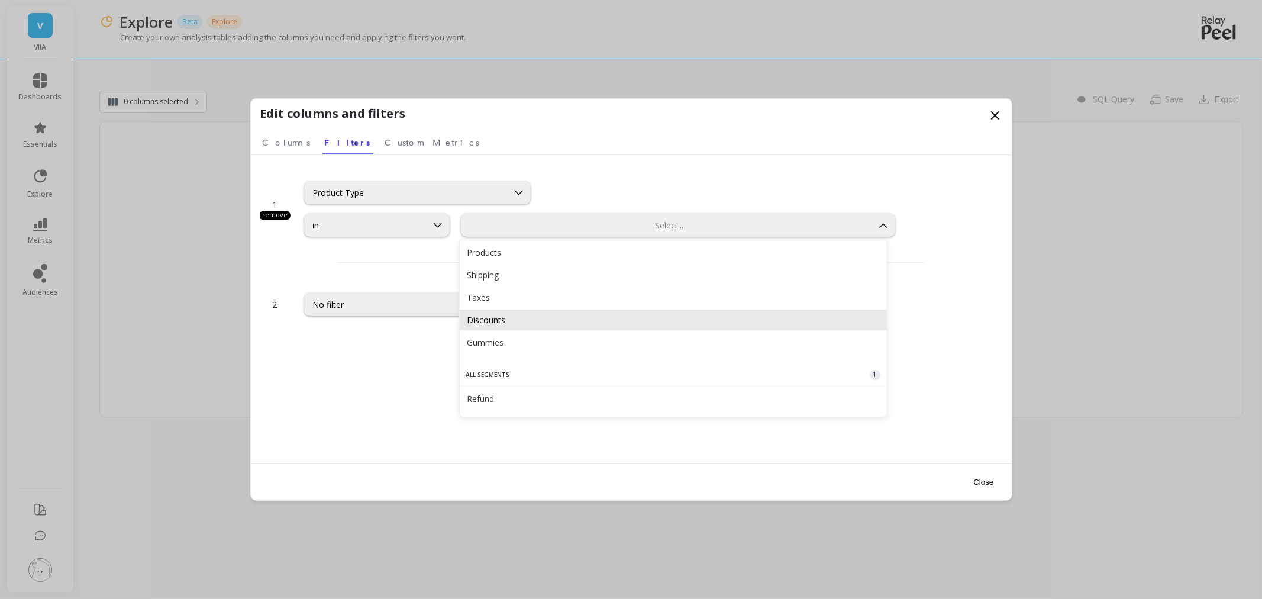
scroll to position [0, 0]
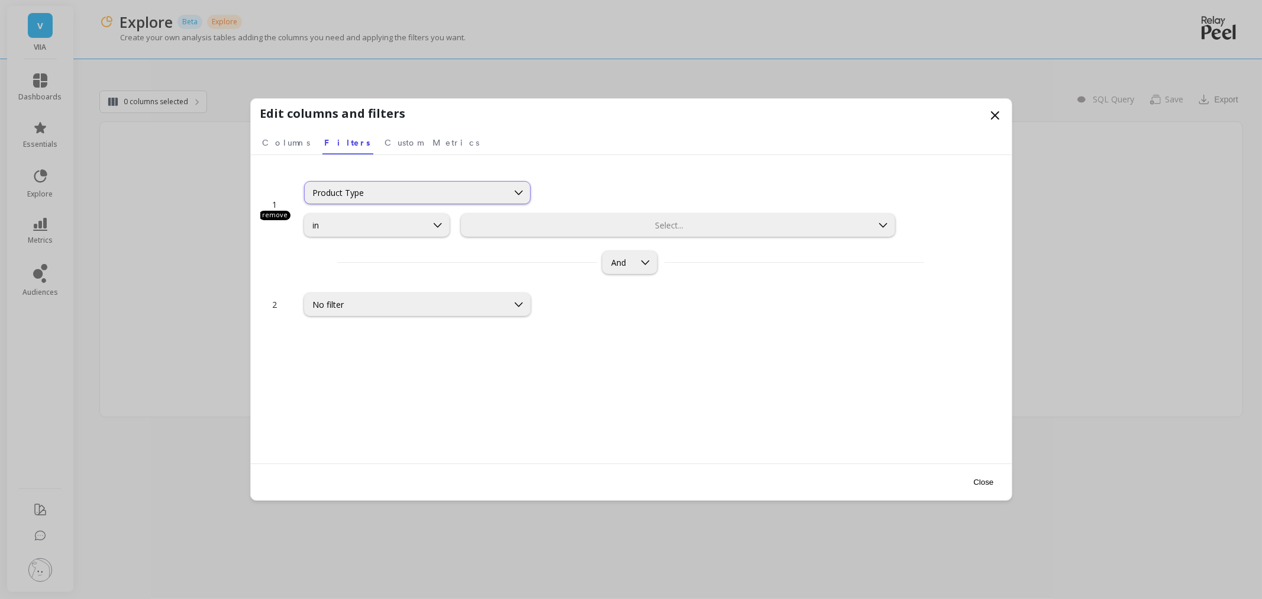
click at [362, 193] on div "Product Type" at bounding box center [406, 192] width 186 height 11
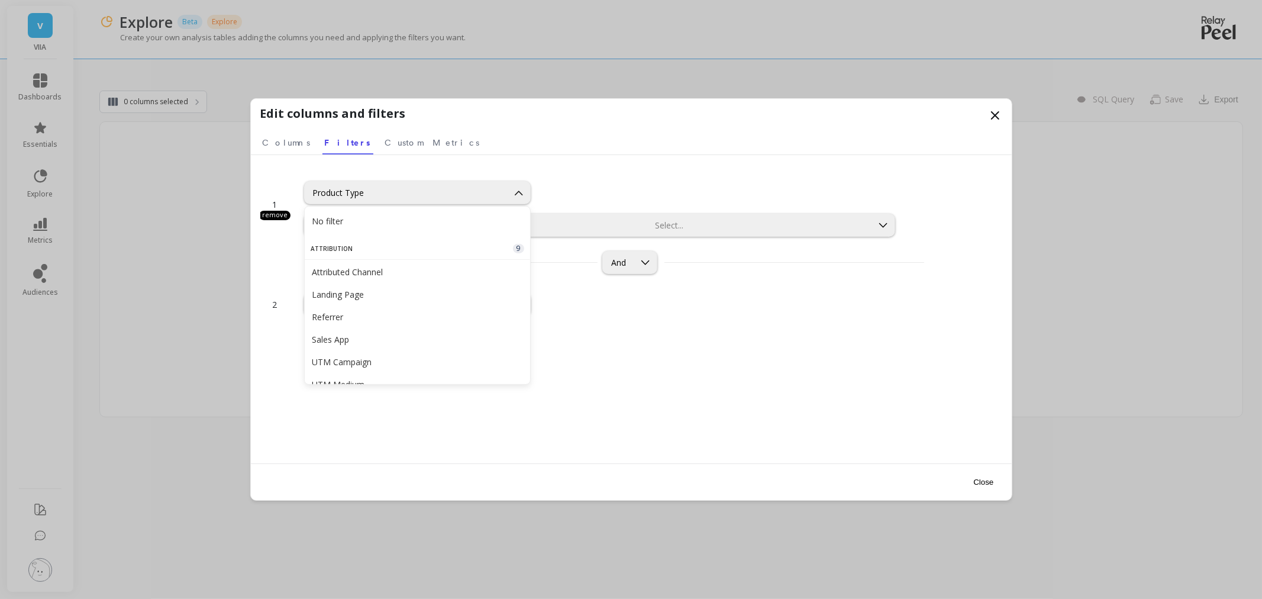
scroll to position [1968, 0]
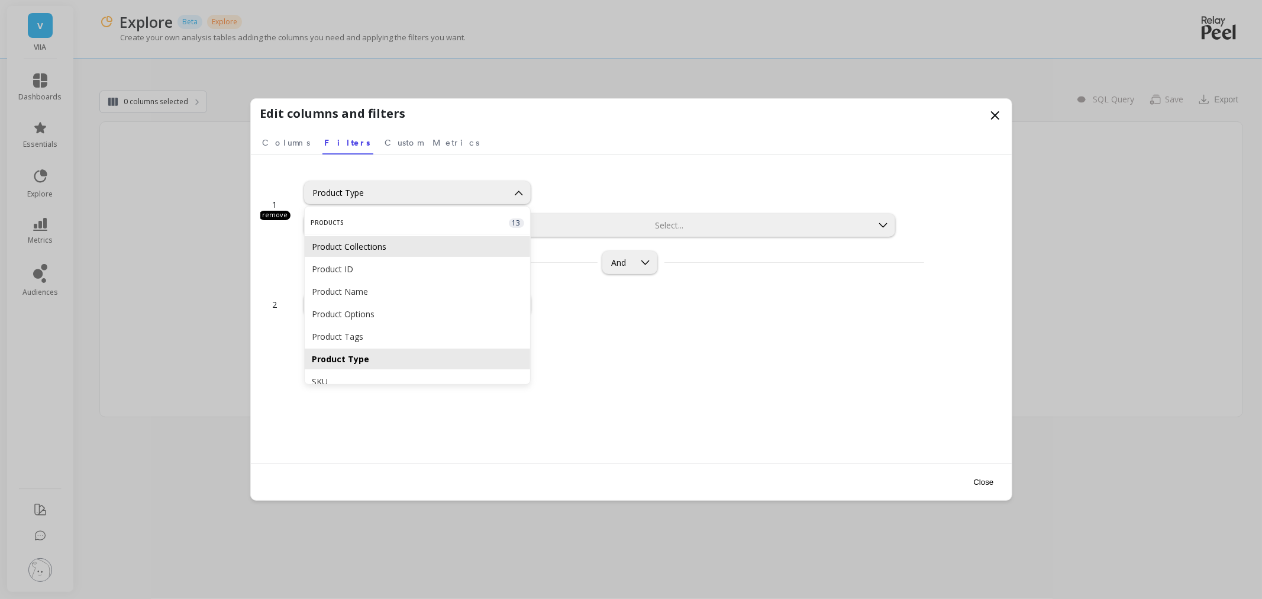
click at [386, 250] on div "Product Collections" at bounding box center [417, 246] width 225 height 21
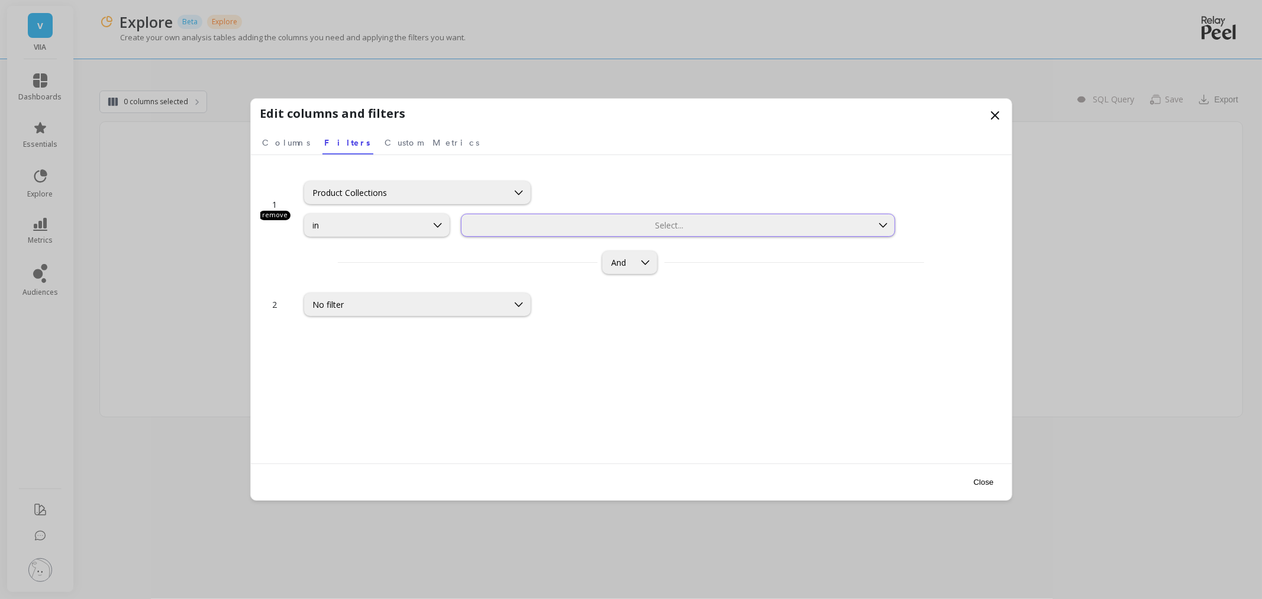
click at [519, 221] on div at bounding box center [667, 224] width 408 height 11
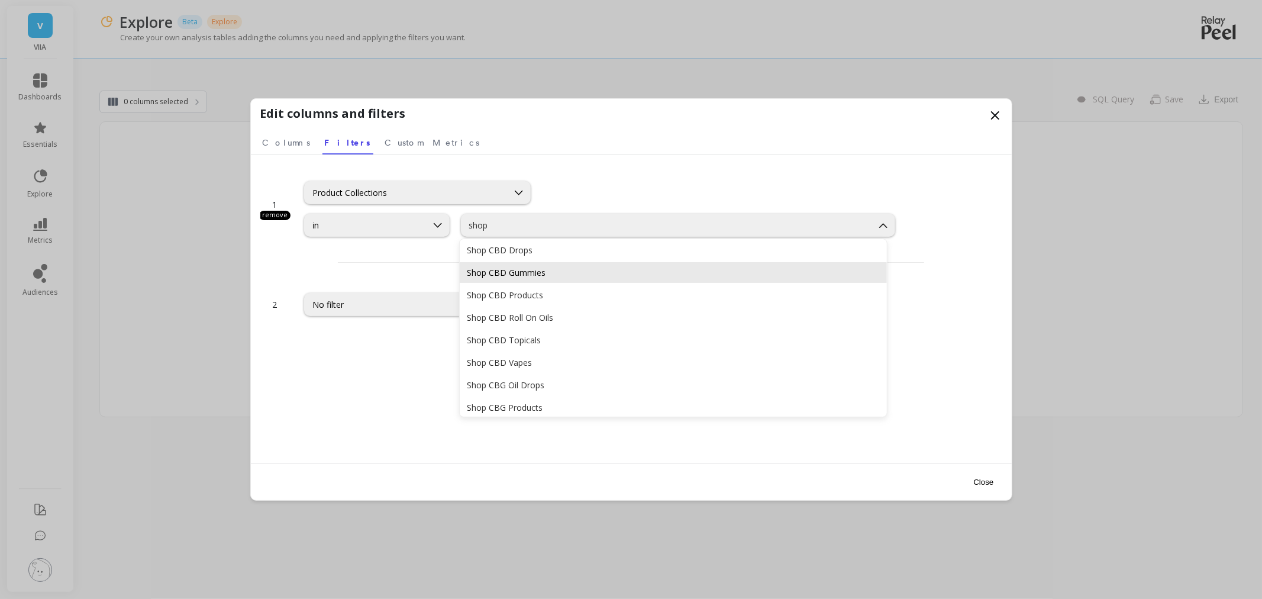
scroll to position [0, 0]
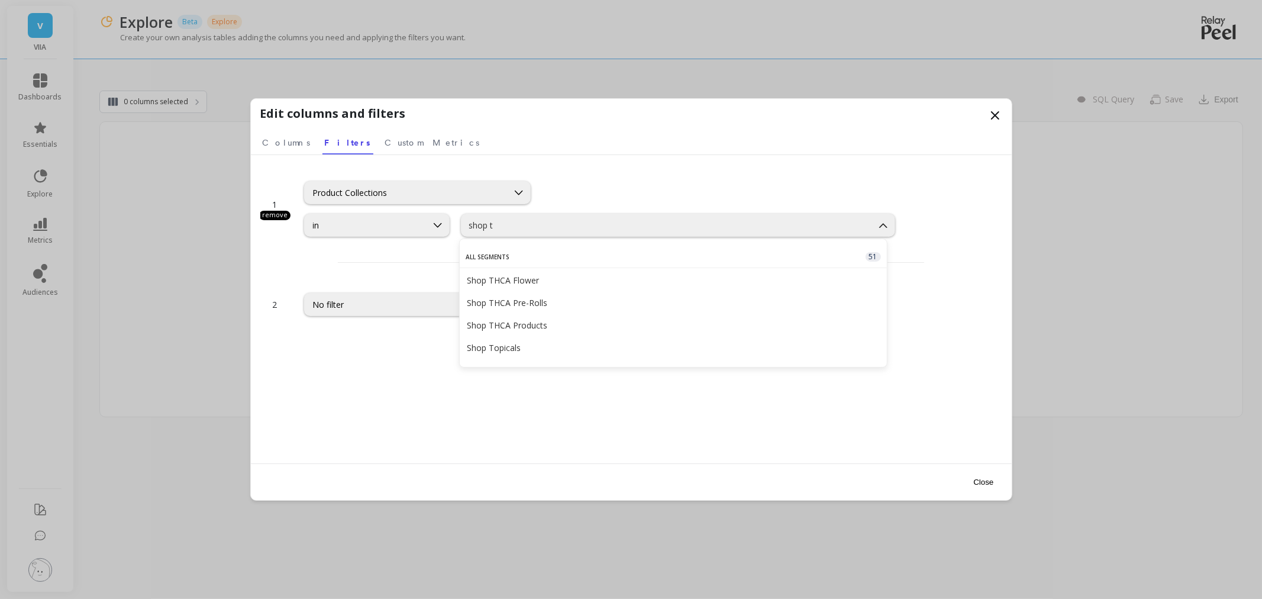
type input "shop th"
click at [588, 282] on div "Shop THCA Flower" at bounding box center [673, 279] width 412 height 11
click at [602, 220] on div at bounding box center [707, 224] width 325 height 11
type input "t"
type input "TH"
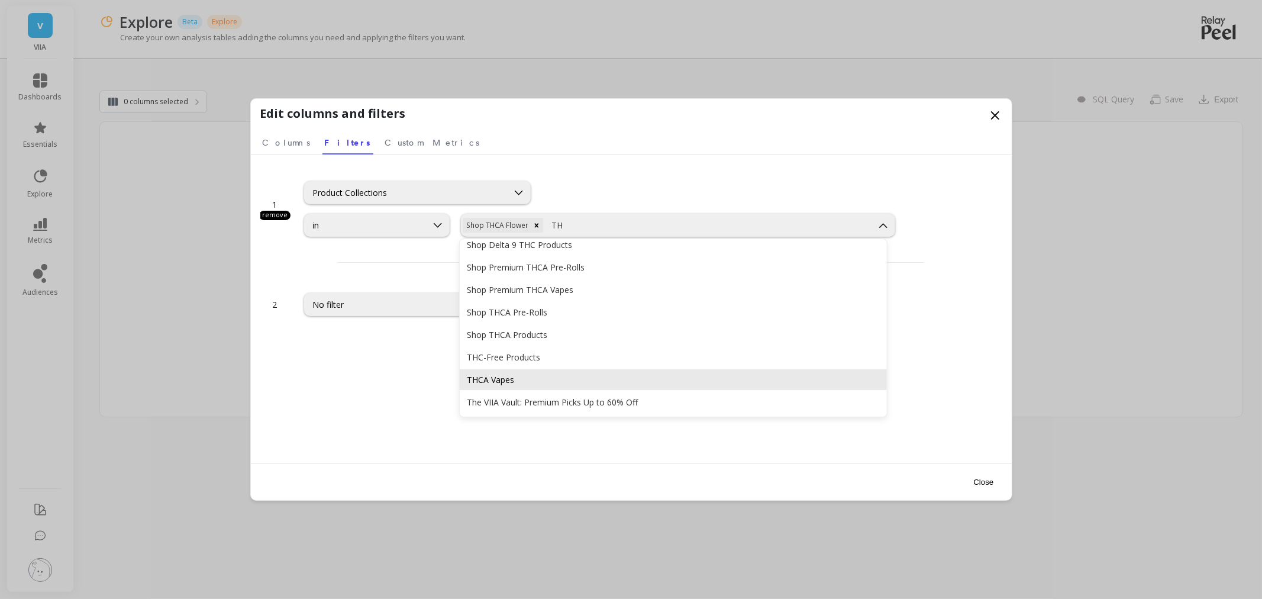
scroll to position [208, 0]
click at [595, 367] on div "THCA Vapes" at bounding box center [673, 376] width 426 height 21
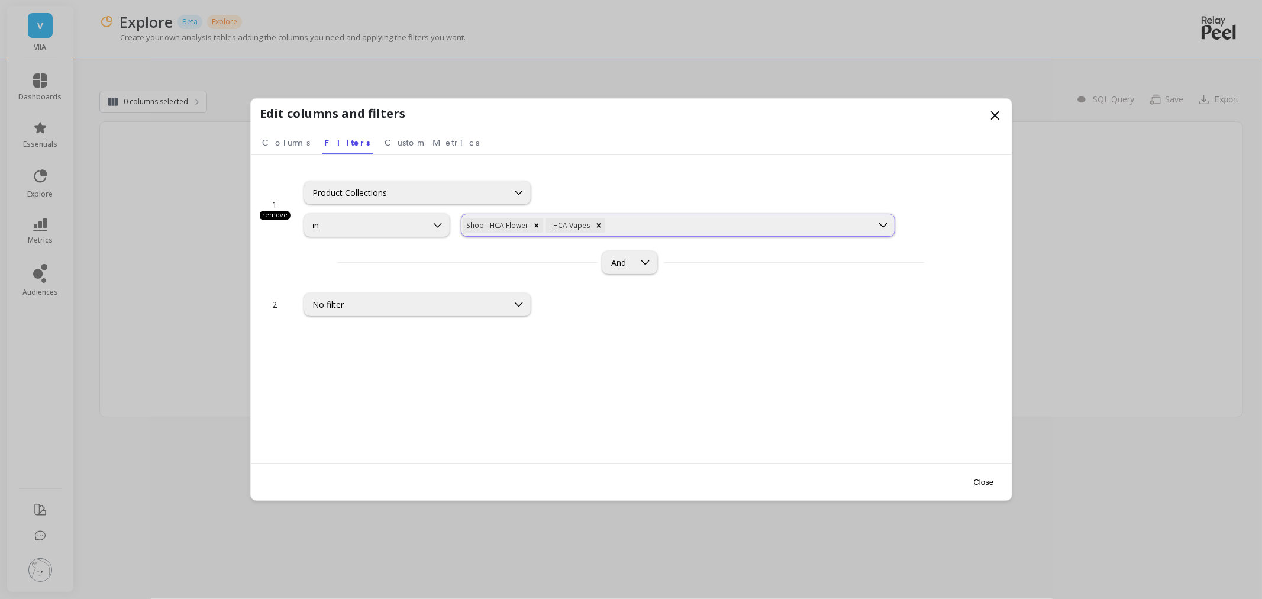
click at [683, 224] on div at bounding box center [738, 224] width 263 height 11
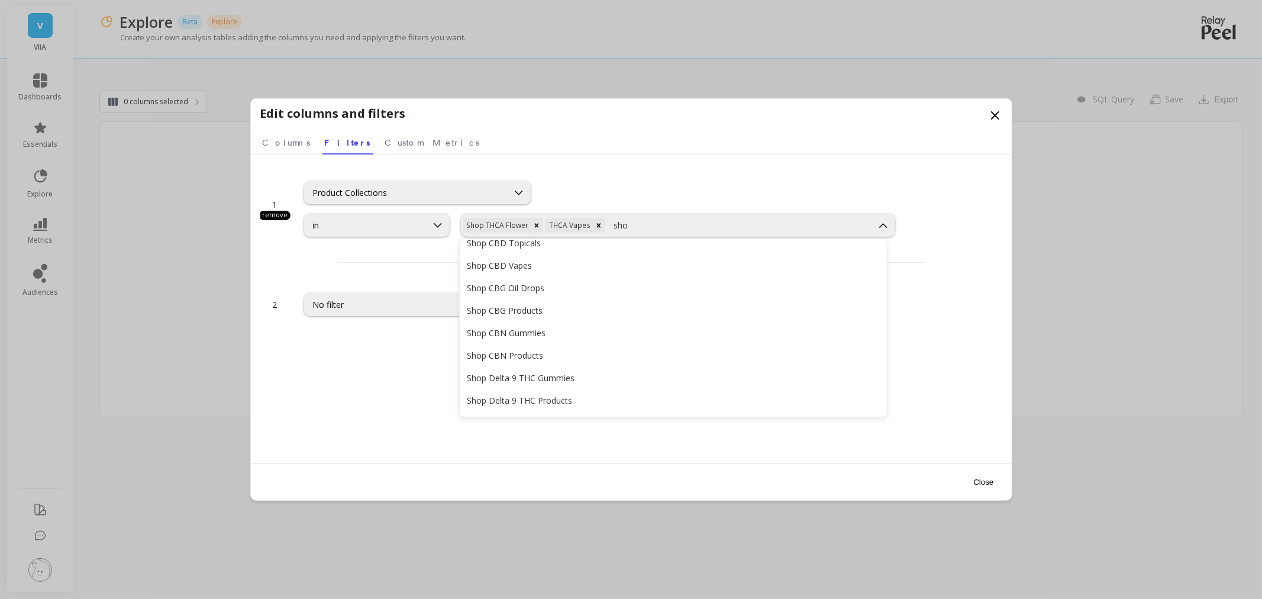
scroll to position [131, 0]
type input "shop t"
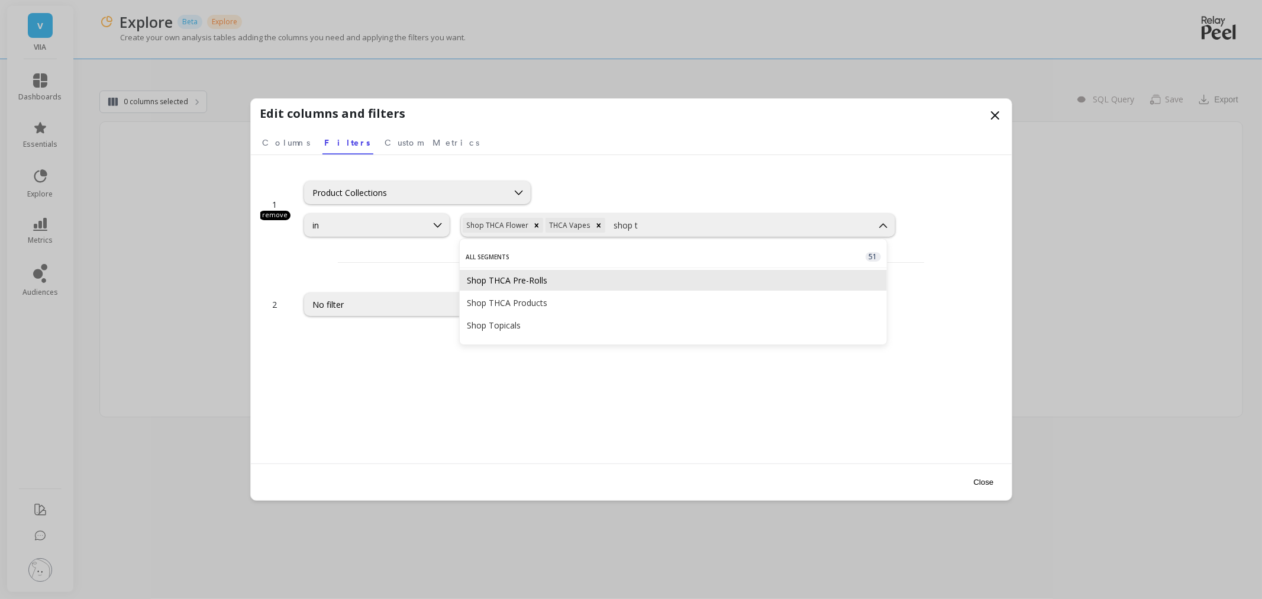
click at [596, 270] on div "Shop THCA Pre-Rolls" at bounding box center [673, 280] width 426 height 21
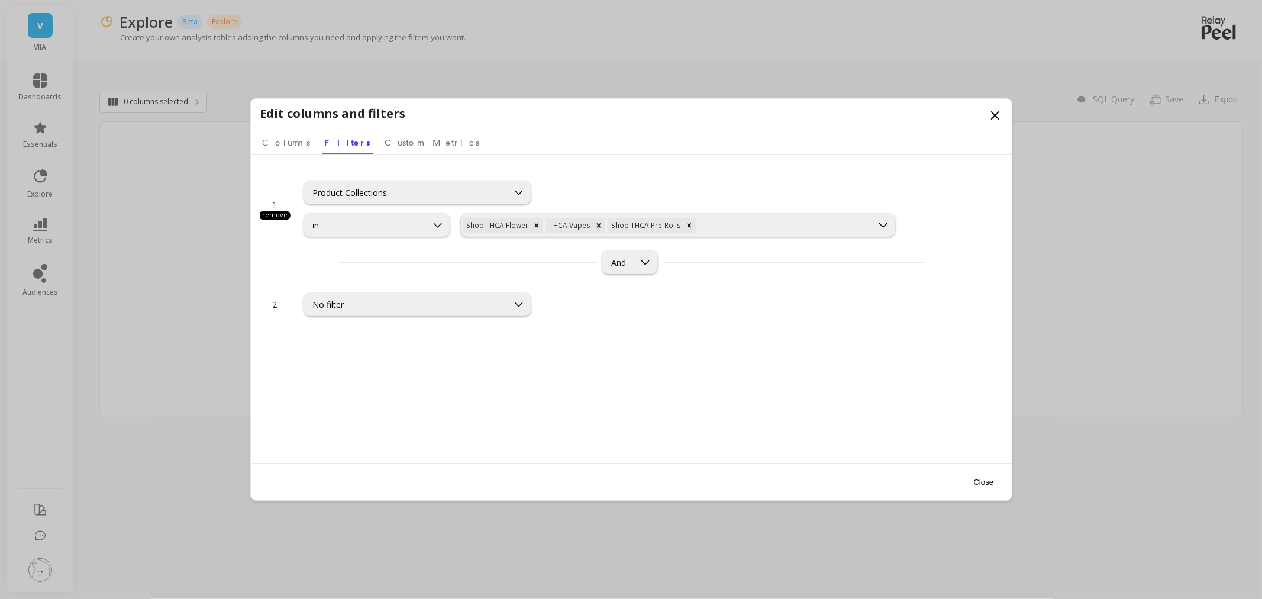
click at [994, 480] on button "Close" at bounding box center [982, 481] width 27 height 27
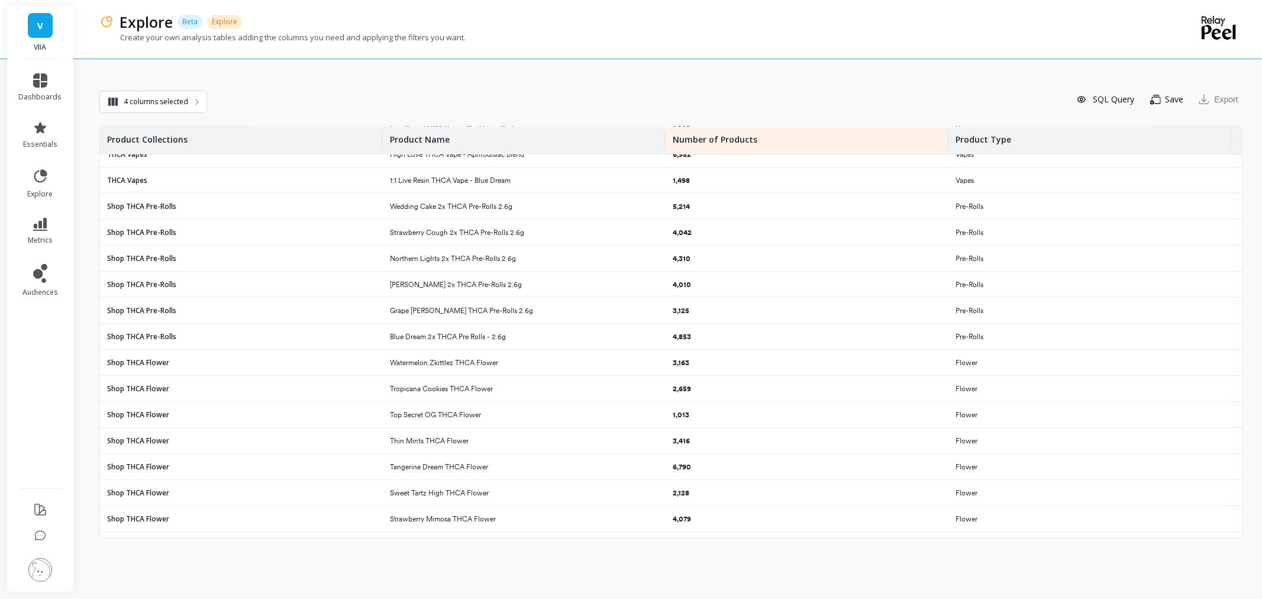
scroll to position [328, 0]
drag, startPoint x: 37, startPoint y: 257, endPoint x: 22, endPoint y: 322, distance: 66.7
click at [22, 322] on ul "dashboards essentials explore metrics audiences" at bounding box center [40, 270] width 67 height 408
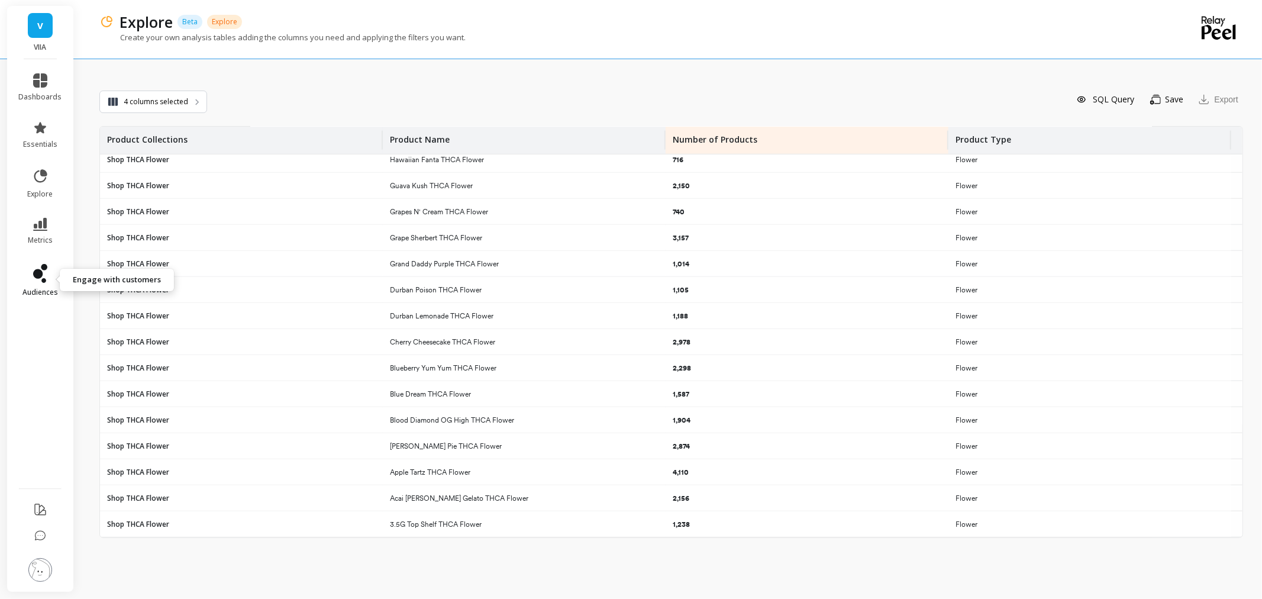
click at [60, 284] on link "audiences" at bounding box center [40, 280] width 43 height 33
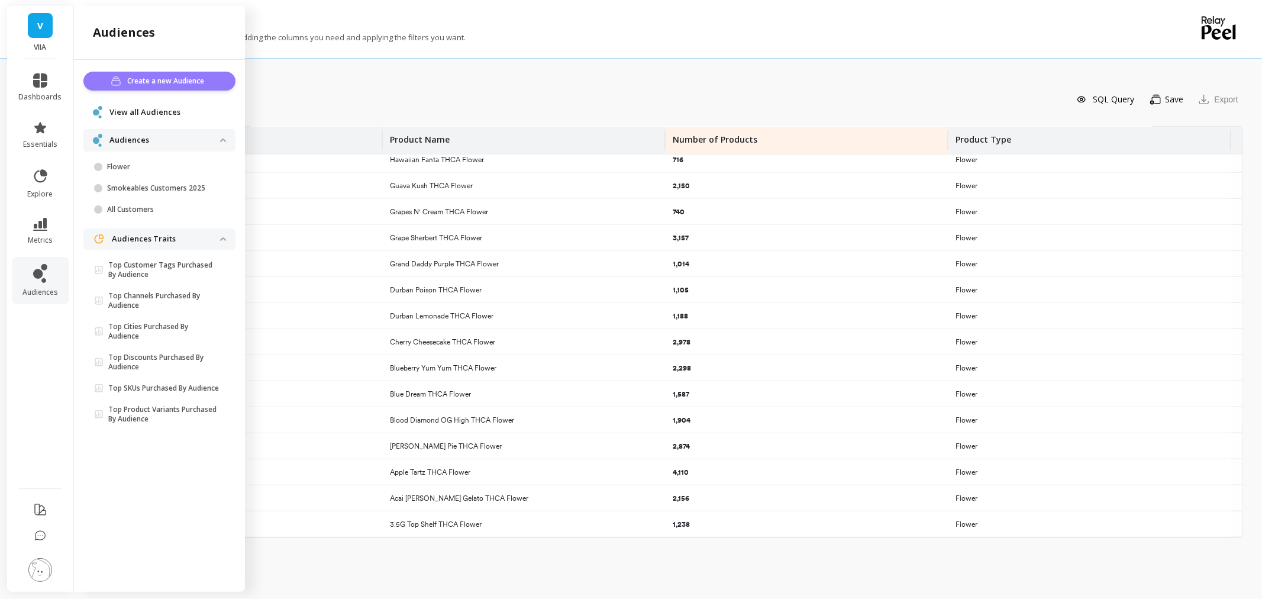
click at [160, 85] on span "Create a new Audience" at bounding box center [168, 81] width 80 height 12
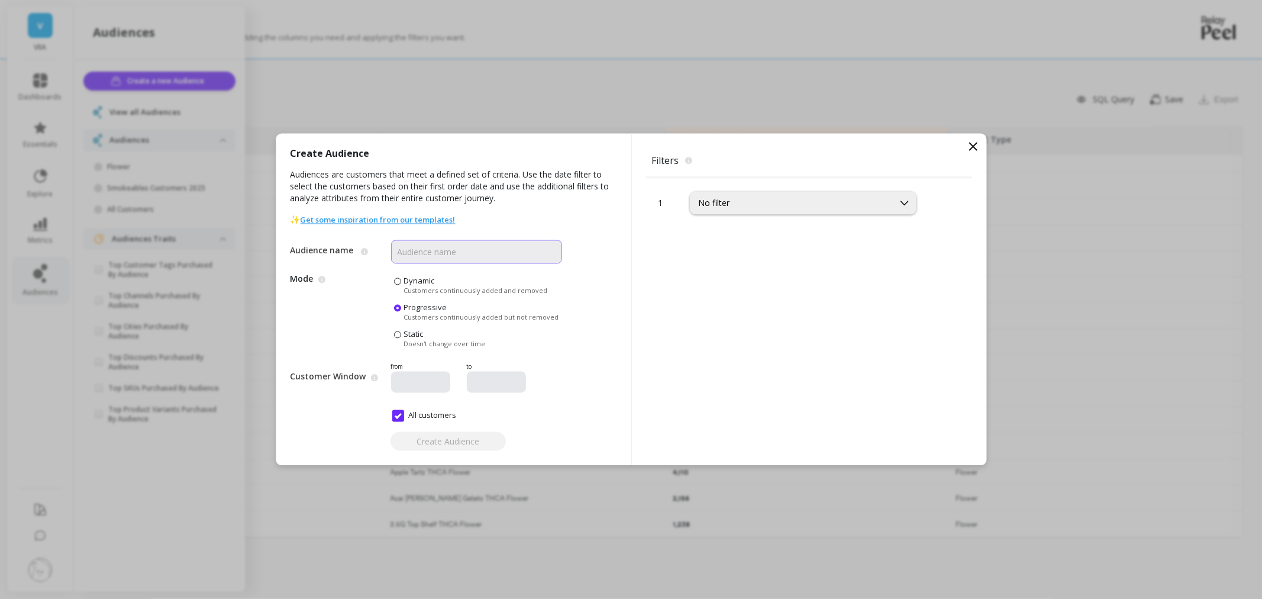
click at [494, 257] on input "Audience name" at bounding box center [476, 252] width 171 height 24
type input "Shop"
click at [978, 143] on icon at bounding box center [973, 147] width 14 height 14
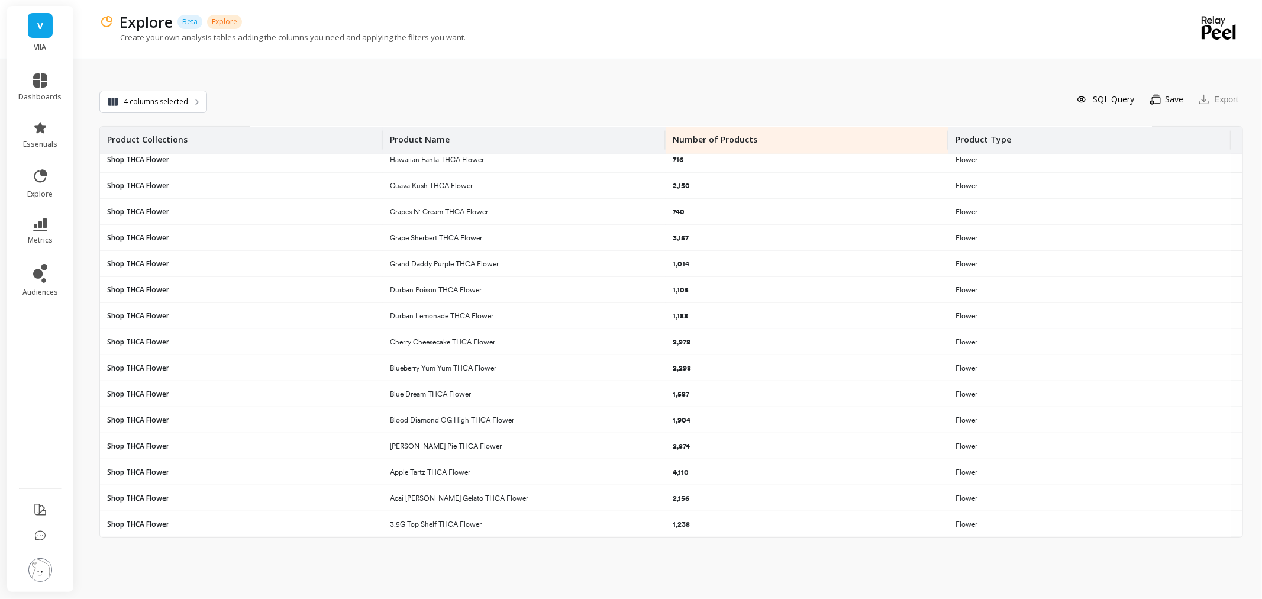
click at [457, 99] on div "SQL Query Save You need to save the slice to export it Export" at bounding box center [725, 99] width 1036 height 25
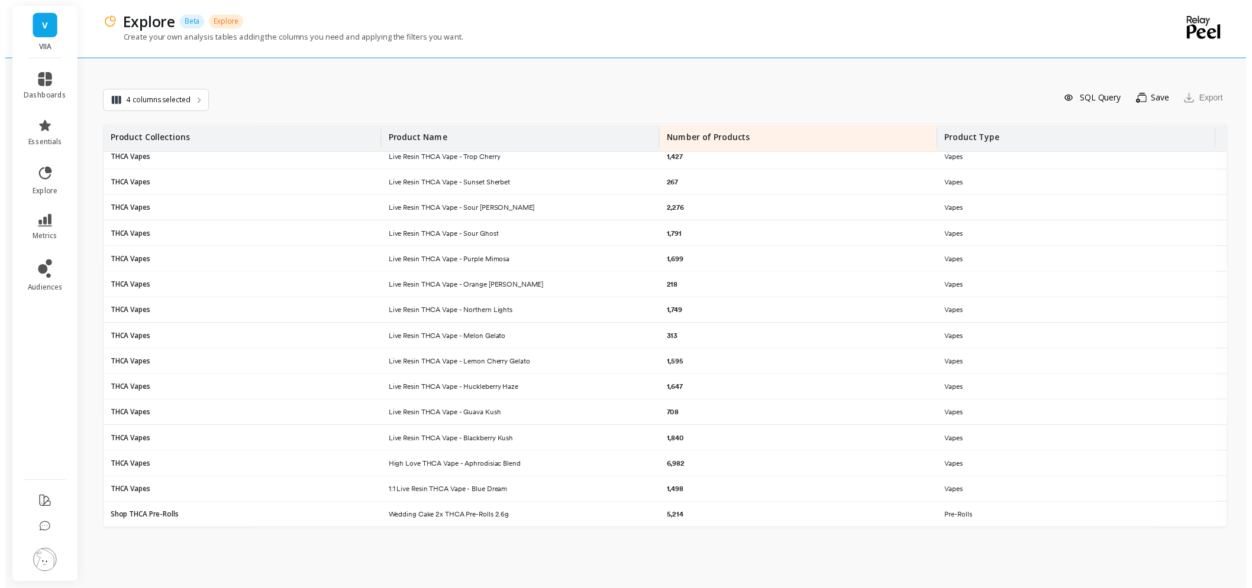
scroll to position [0, 0]
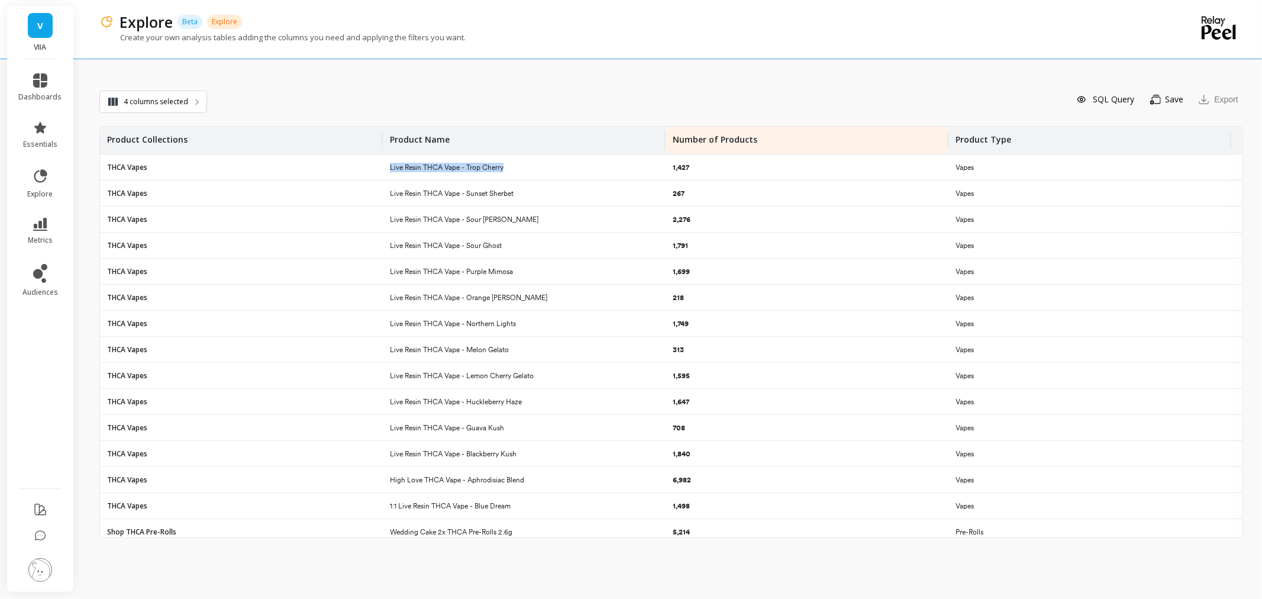
drag, startPoint x: 506, startPoint y: 166, endPoint x: 391, endPoint y: 168, distance: 114.8
click at [391, 168] on div "Live Resin THCA Vape - Trop Cherry" at bounding box center [524, 166] width 283 height 25
copy p "Live Resin THCA Vape - Trop Cherry"
click at [47, 140] on span "essentials" at bounding box center [40, 144] width 34 height 9
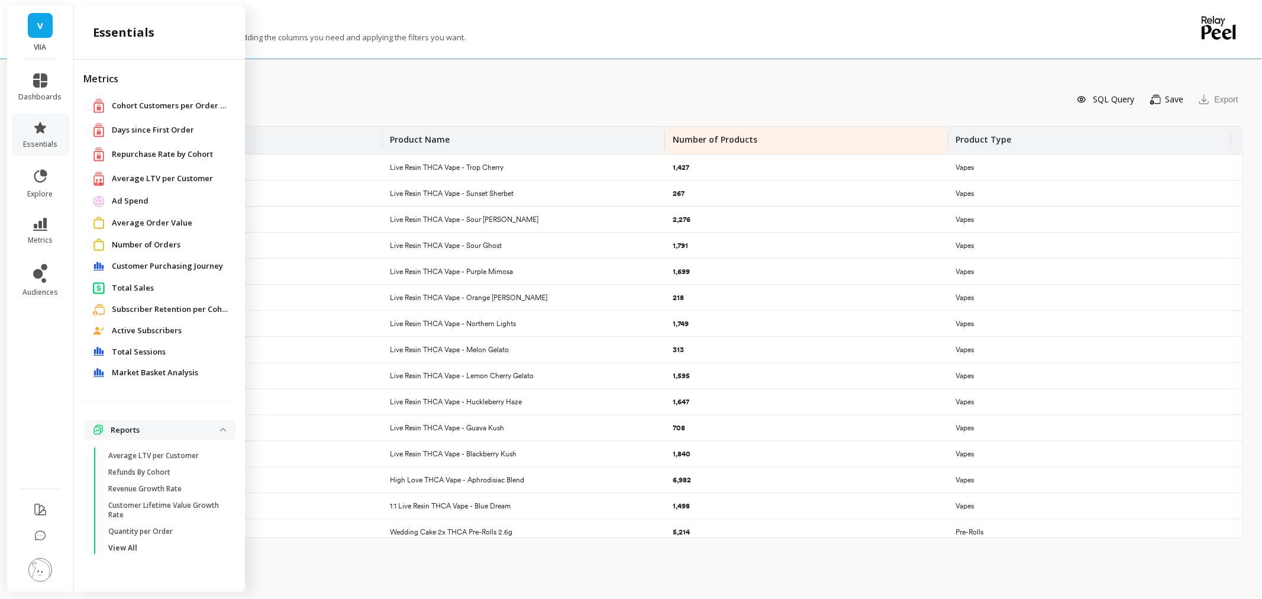
click at [174, 262] on span "Customer Purchasing Journey" at bounding box center [167, 266] width 111 height 12
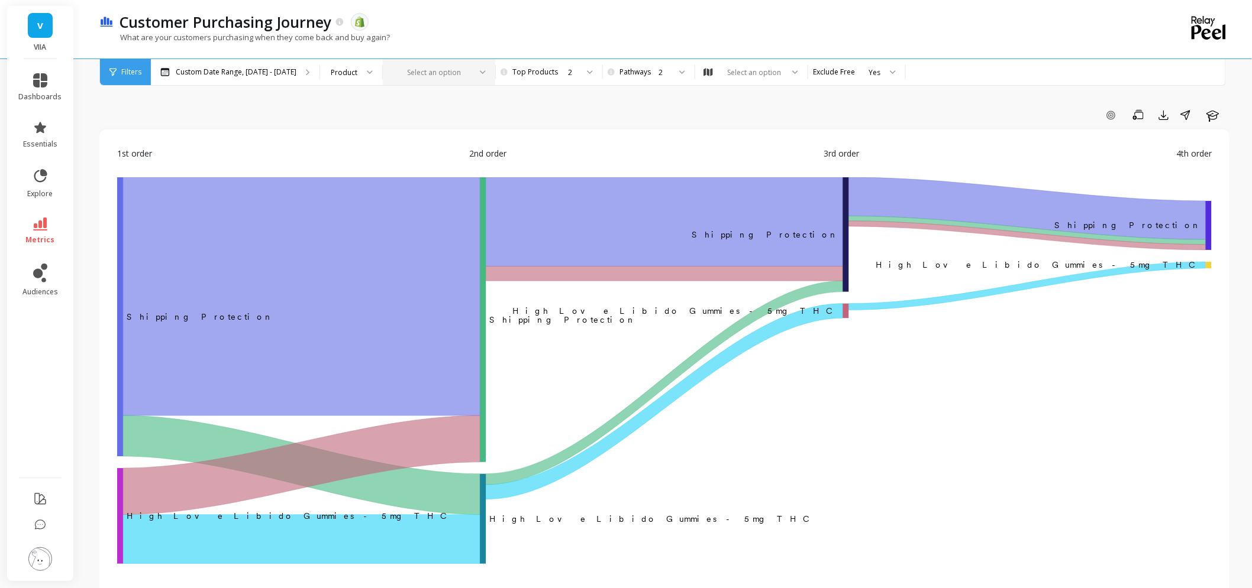
click at [455, 73] on div at bounding box center [431, 72] width 77 height 11
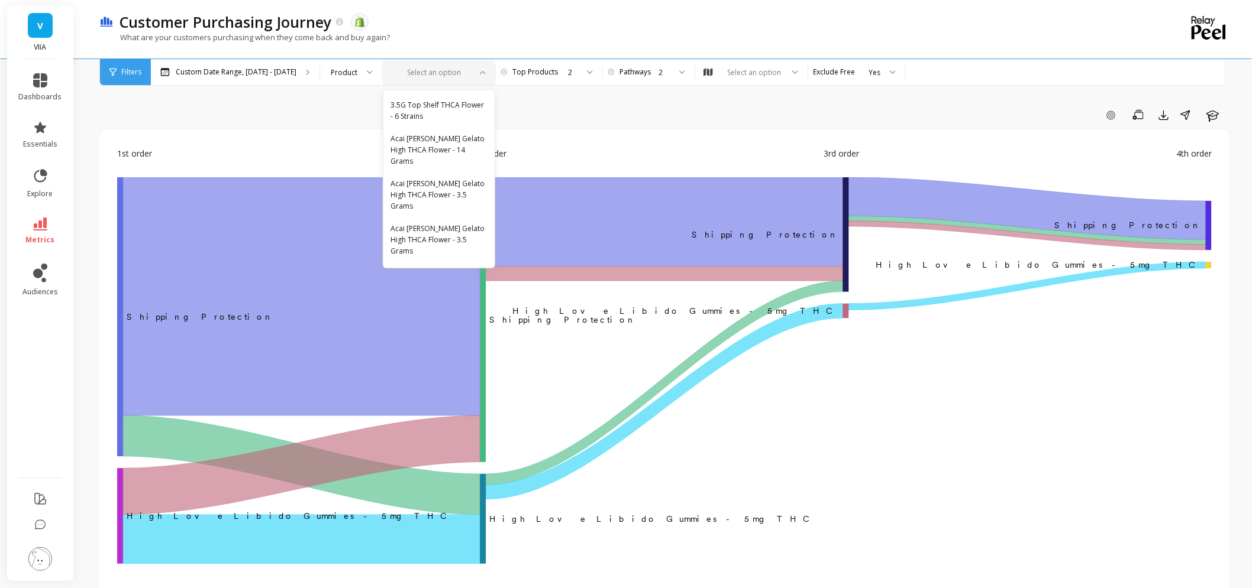
type input "Live Resin THCA Vape - Trop Cherry"
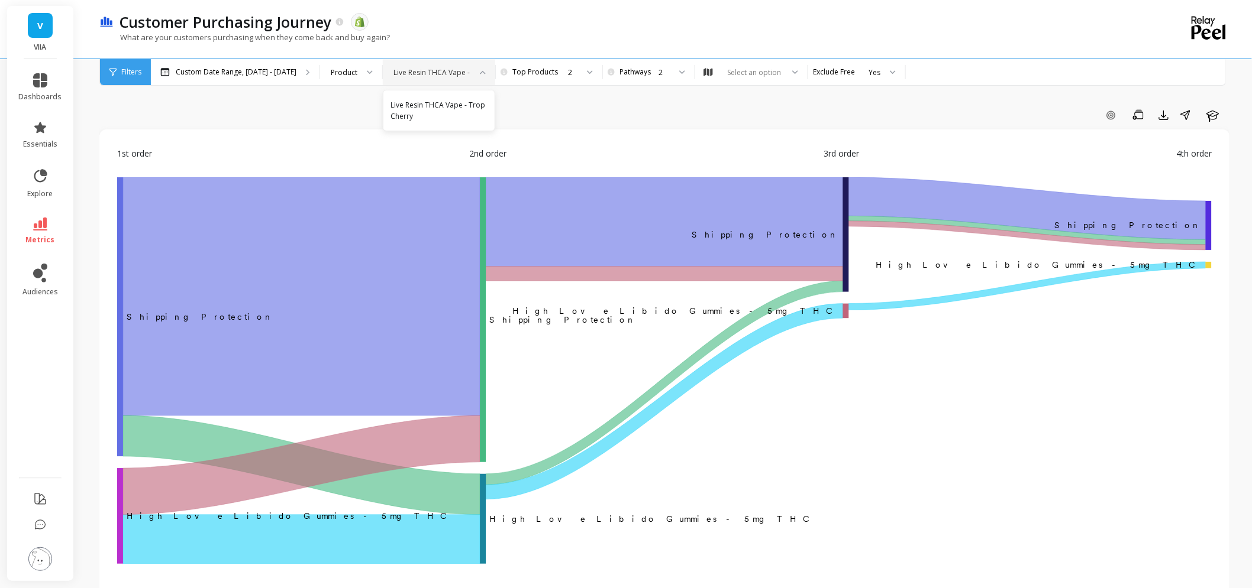
scroll to position [0, 39]
click at [447, 106] on div "Live Resin THCA Vape - Trop Cherry" at bounding box center [438, 110] width 97 height 22
click at [423, 71] on div at bounding box center [431, 72] width 77 height 11
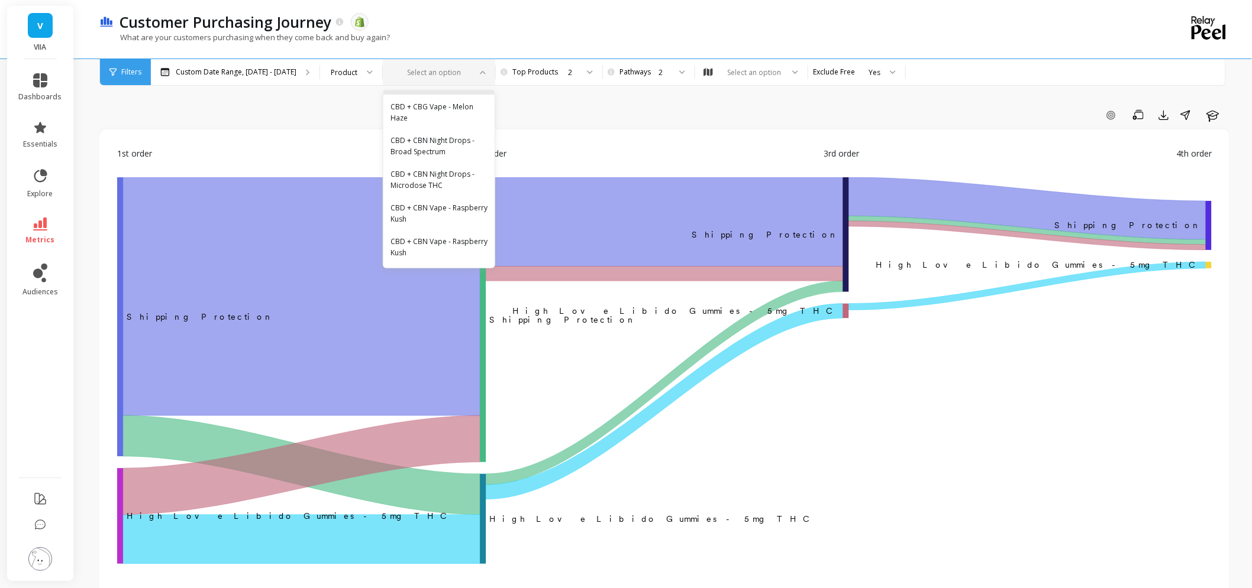
scroll to position [985, 0]
click at [454, 208] on div "3.5G Top Shelf THCA Flower - 6 Strains Acai [PERSON_NAME] Gelato High THCA Flow…" at bounding box center [438, 178] width 111 height 177
click at [441, 182] on div "CBD + CBN Night Drops - Microdose THC" at bounding box center [438, 170] width 97 height 22
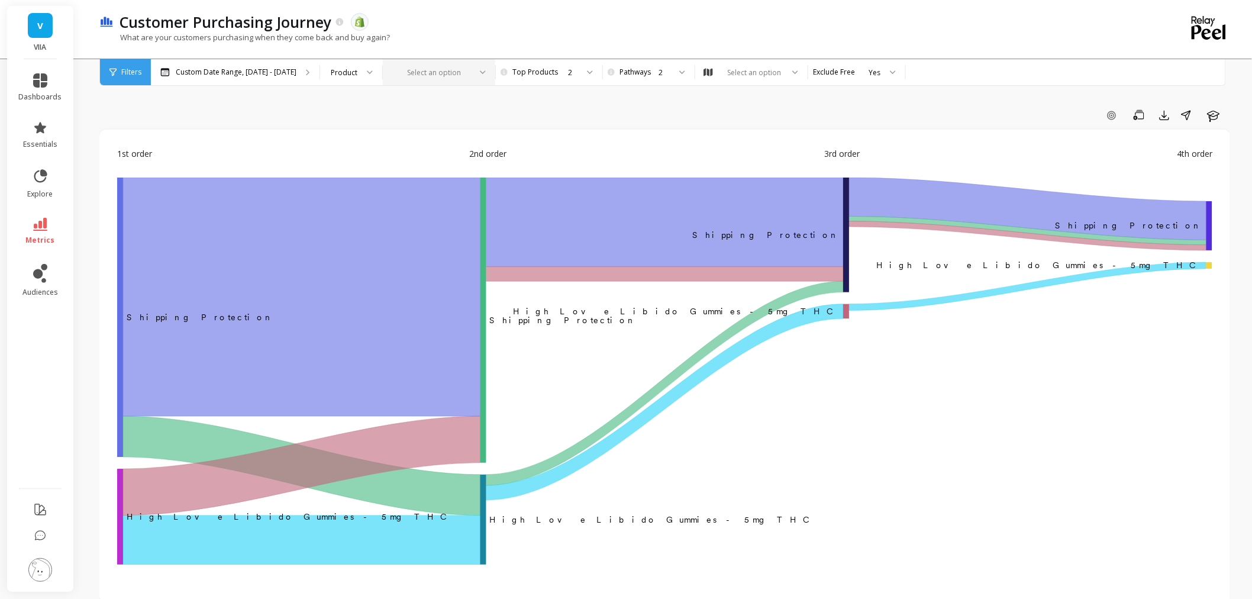
click at [397, 68] on div at bounding box center [431, 72] width 77 height 11
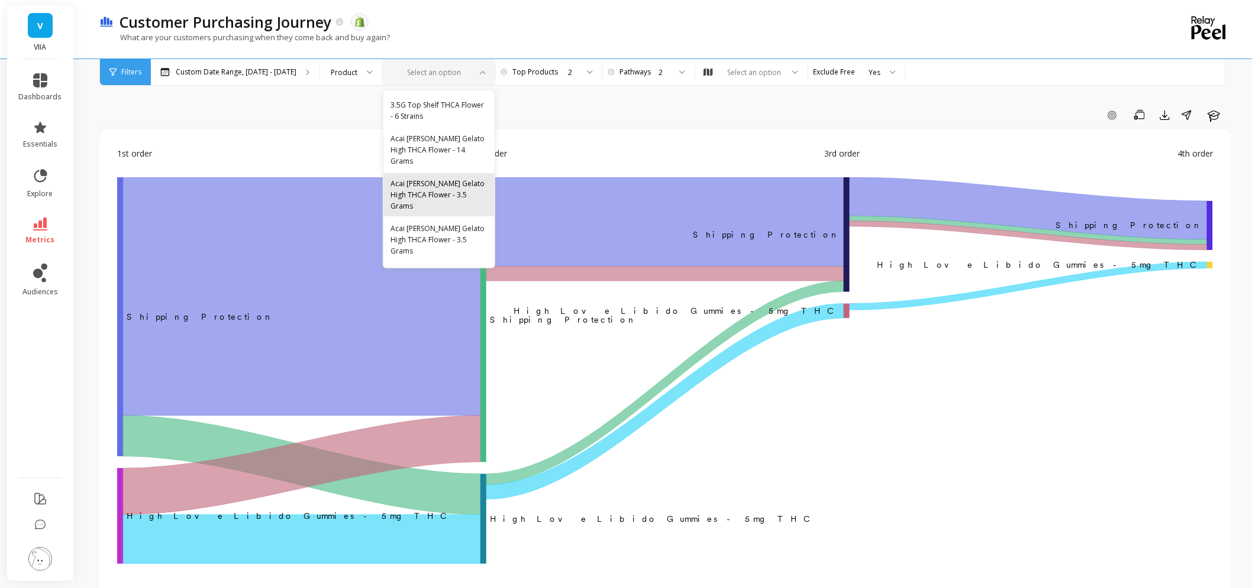
type input "s"
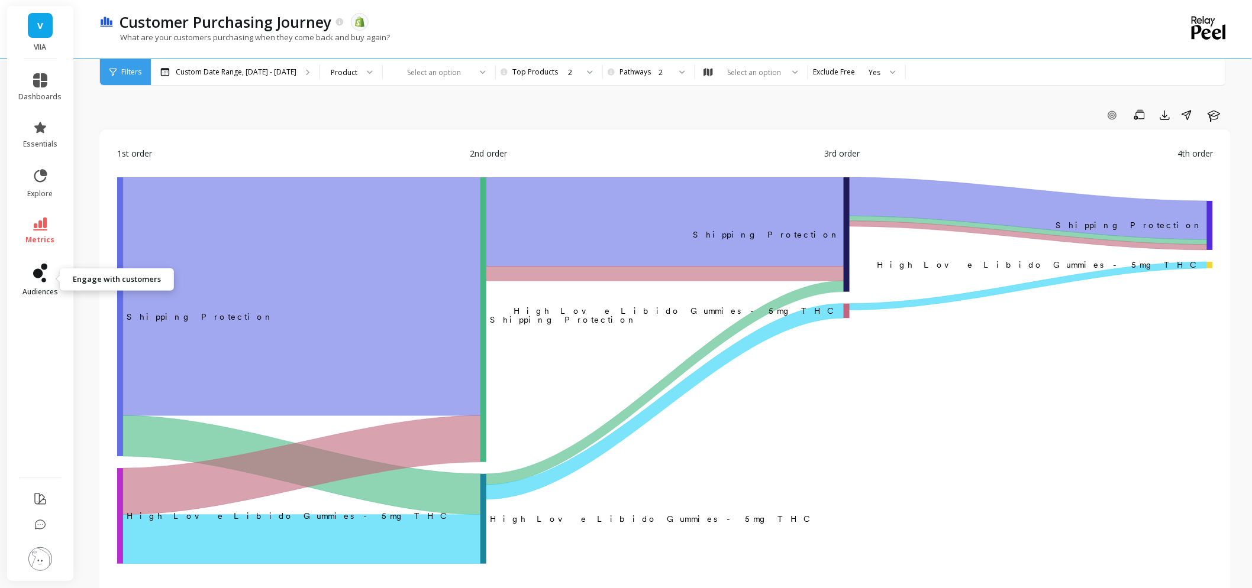
click at [48, 280] on link "audiences" at bounding box center [40, 280] width 43 height 33
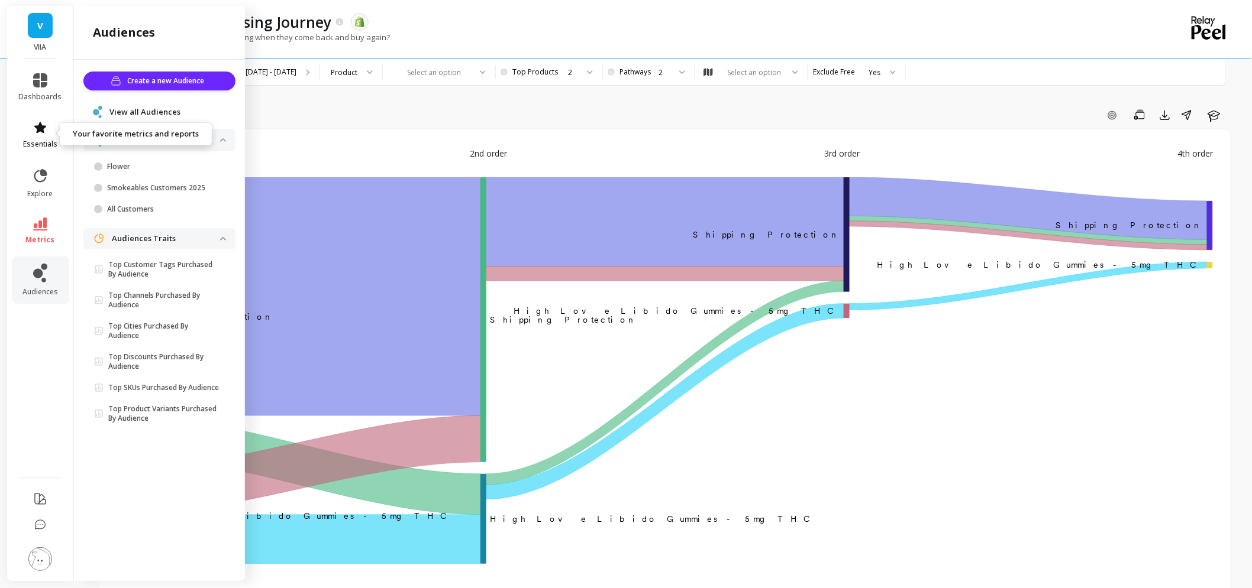
click at [45, 131] on icon at bounding box center [40, 128] width 14 height 14
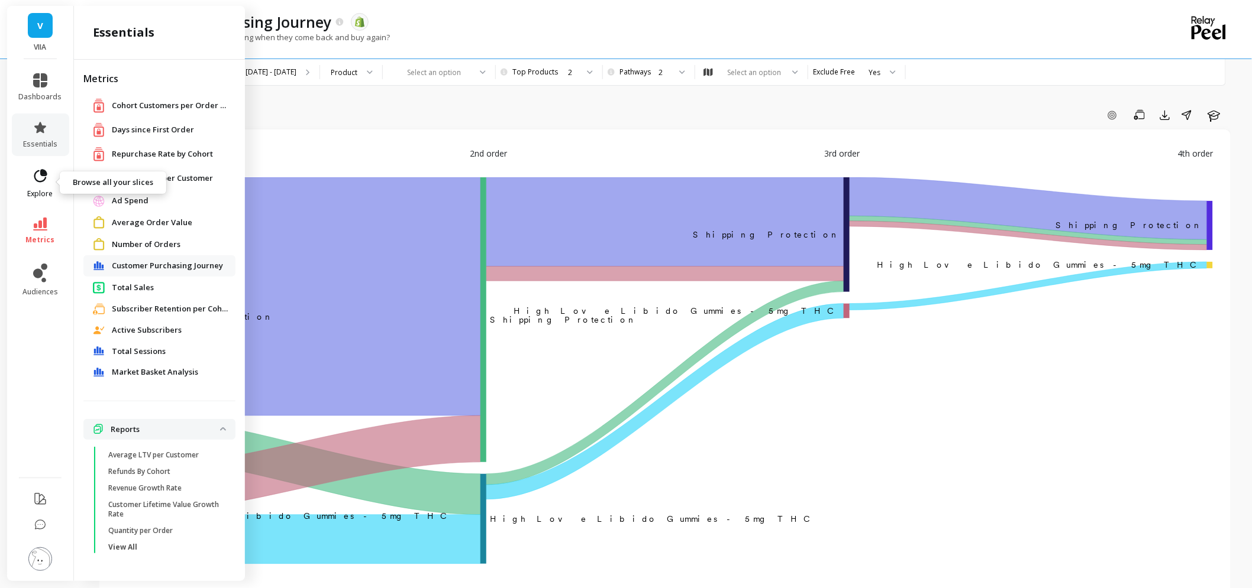
click at [43, 184] on icon at bounding box center [40, 176] width 17 height 17
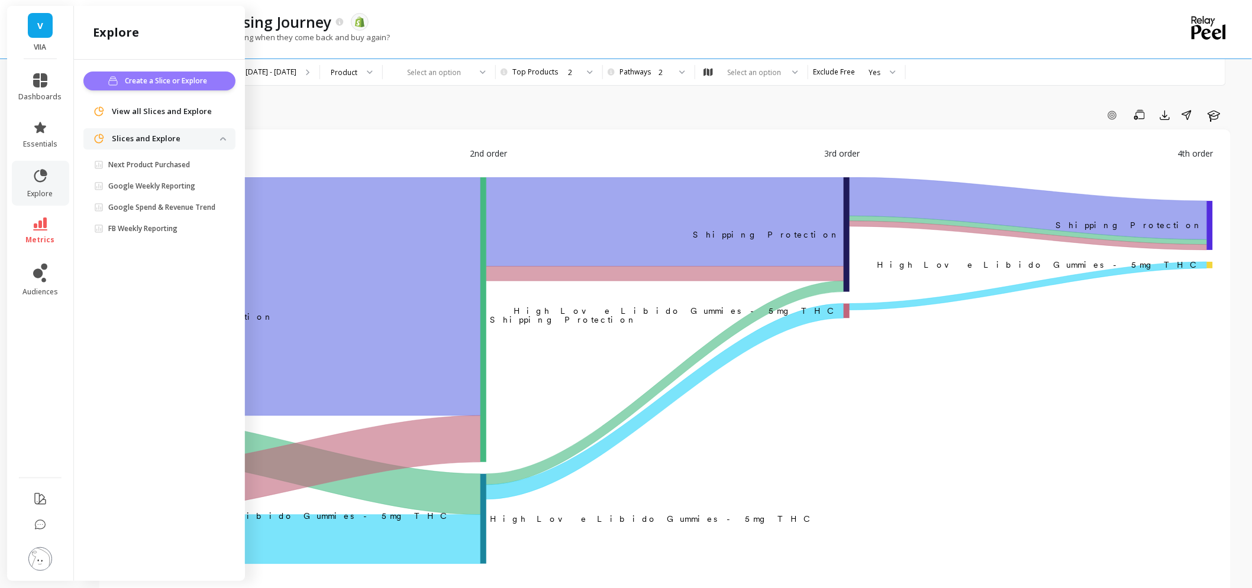
click at [169, 80] on span "Create a Slice or Explore" at bounding box center [168, 81] width 86 height 12
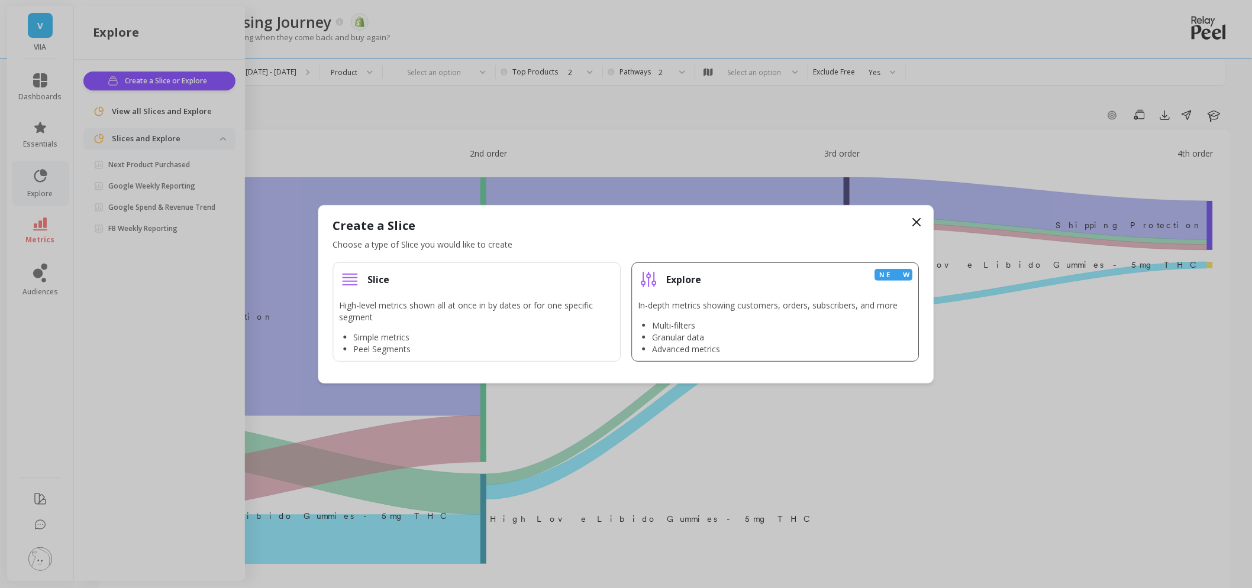
click at [712, 313] on div "In-depth metrics showing customers, orders, subscribers, and more Multi-filters…" at bounding box center [768, 328] width 260 height 56
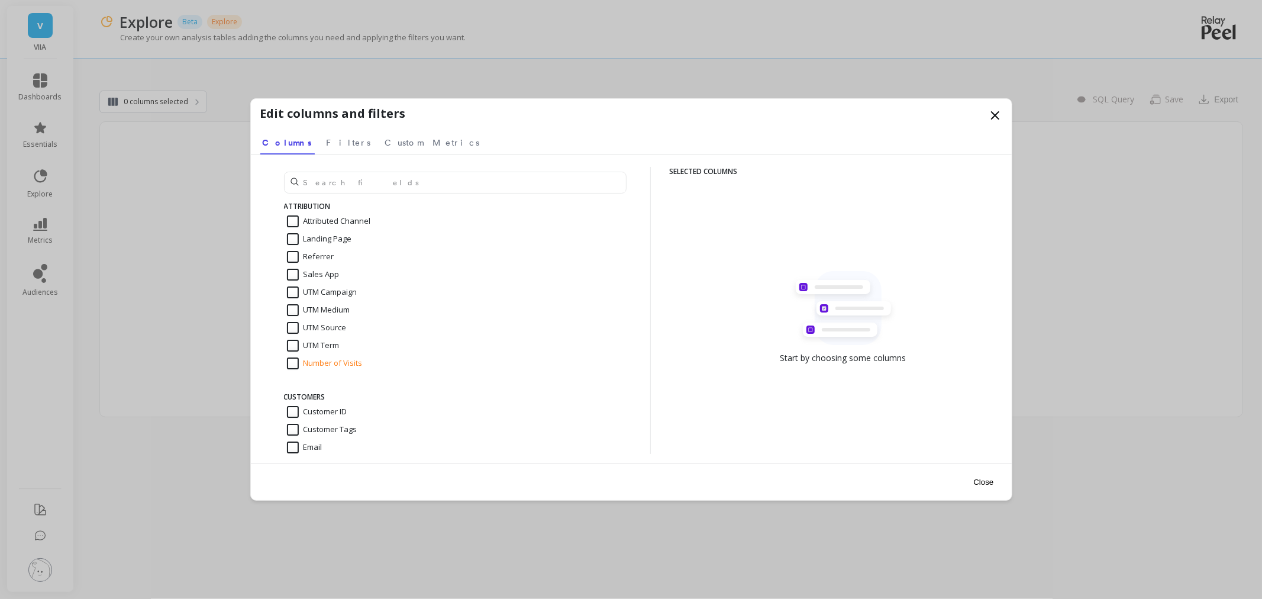
click at [1000, 117] on icon at bounding box center [995, 115] width 14 height 14
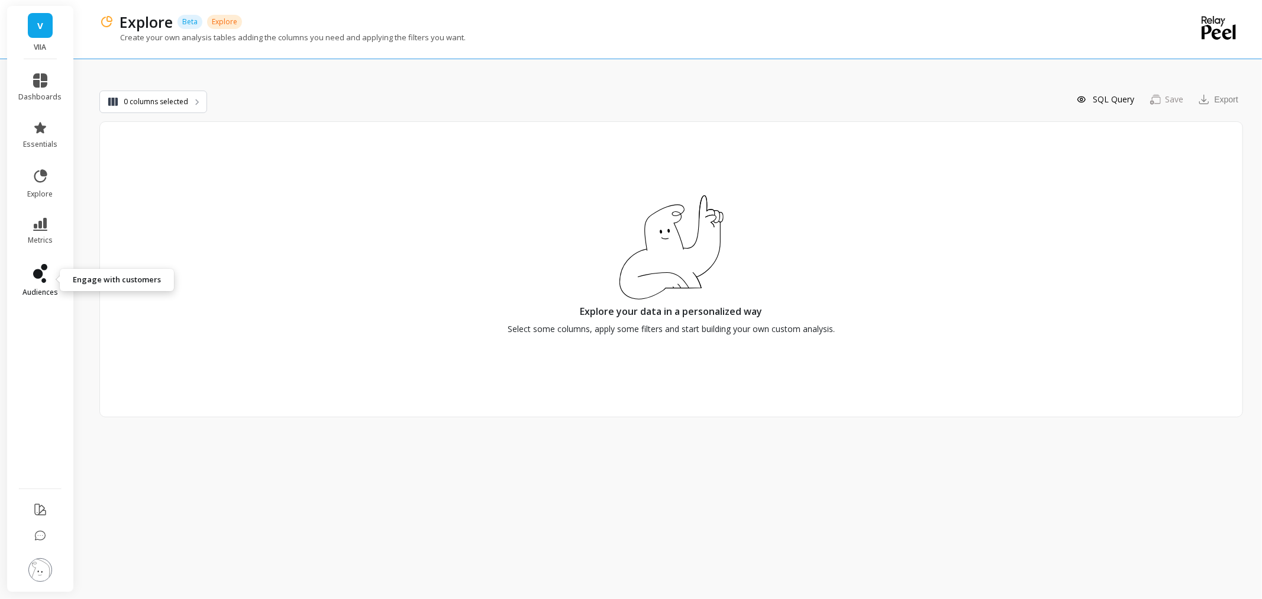
click at [51, 282] on link "audiences" at bounding box center [40, 280] width 43 height 33
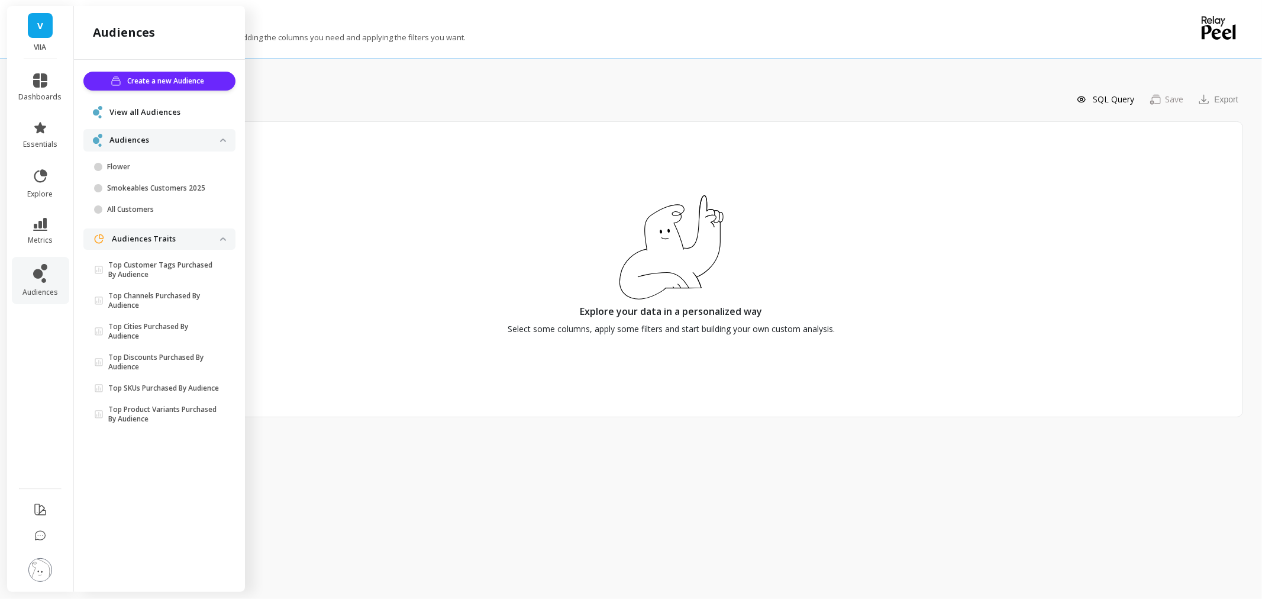
click at [139, 108] on span "View all Audiences" at bounding box center [144, 112] width 71 height 12
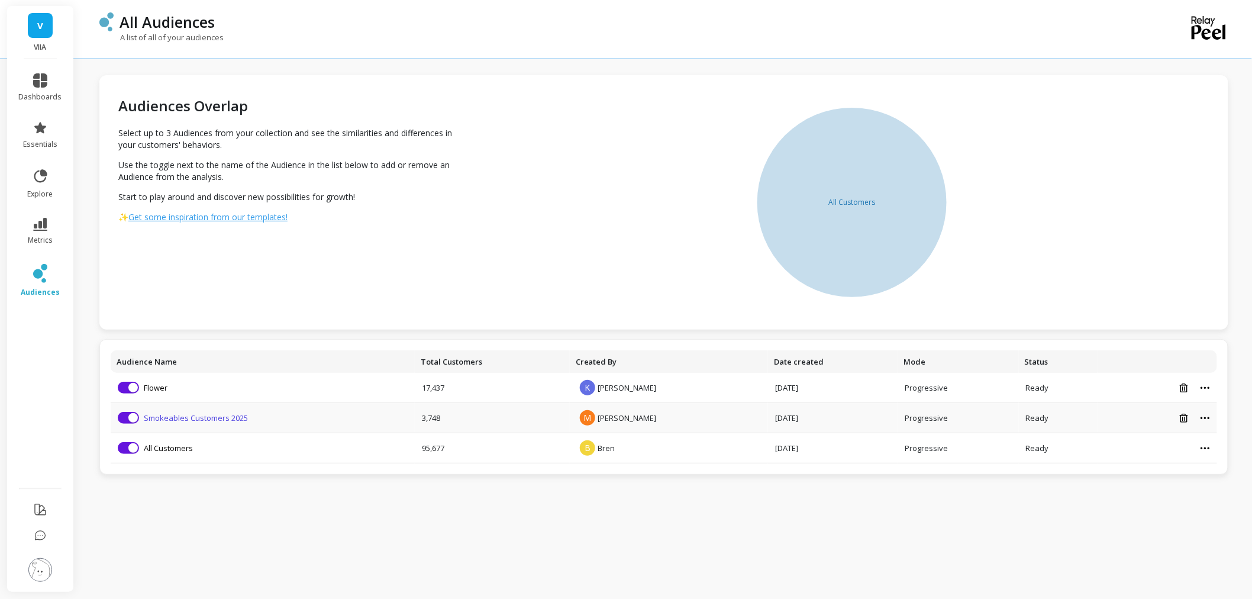
click at [176, 418] on link "Smokeables Customers 2025" at bounding box center [196, 417] width 104 height 11
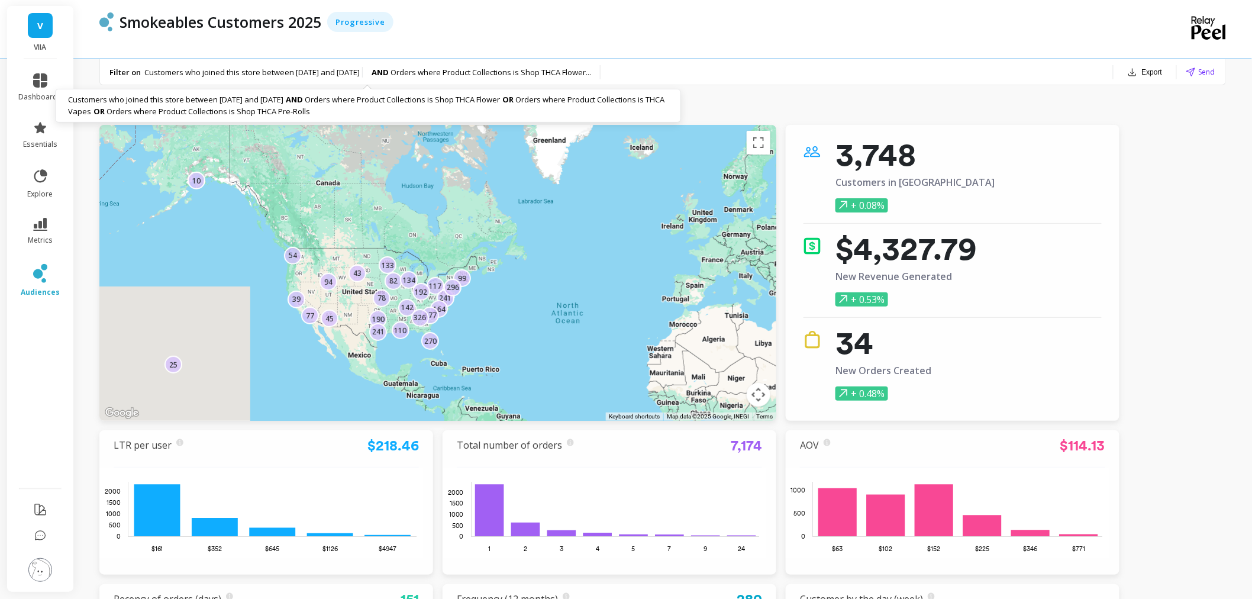
click at [511, 69] on span "Orders where Product Collections is Shop THCA Flower ..." at bounding box center [490, 72] width 201 height 11
click at [572, 67] on span "Orders where Product Collections is Shop THCA Flower ..." at bounding box center [490, 72] width 201 height 11
click at [38, 223] on icon at bounding box center [40, 224] width 14 height 13
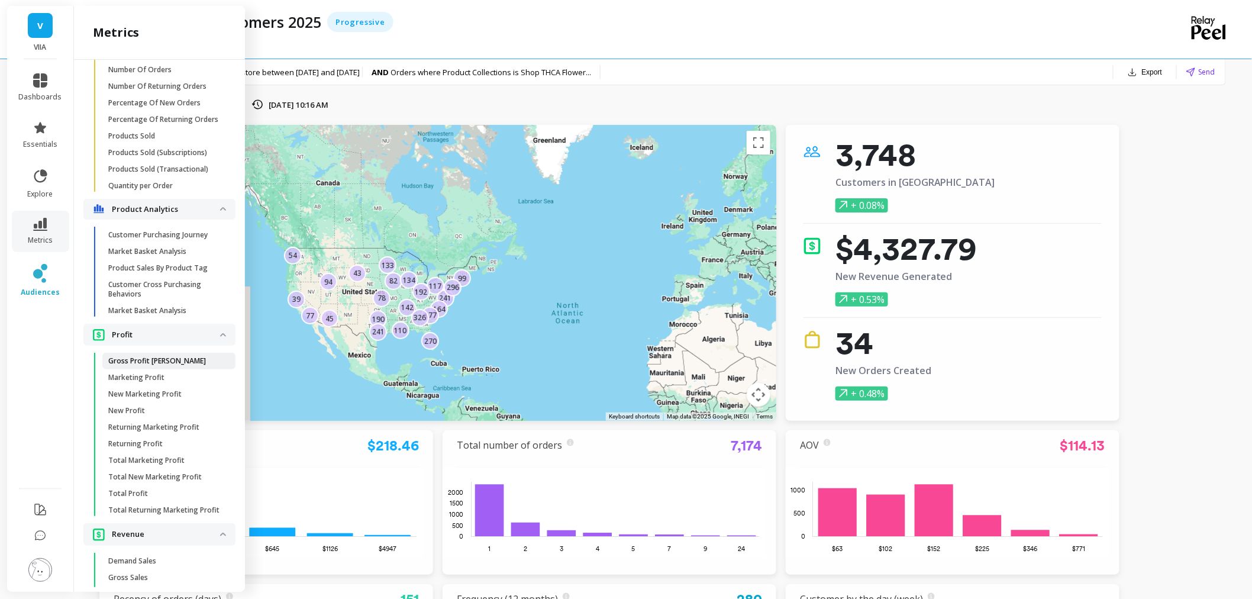
scroll to position [2103, 0]
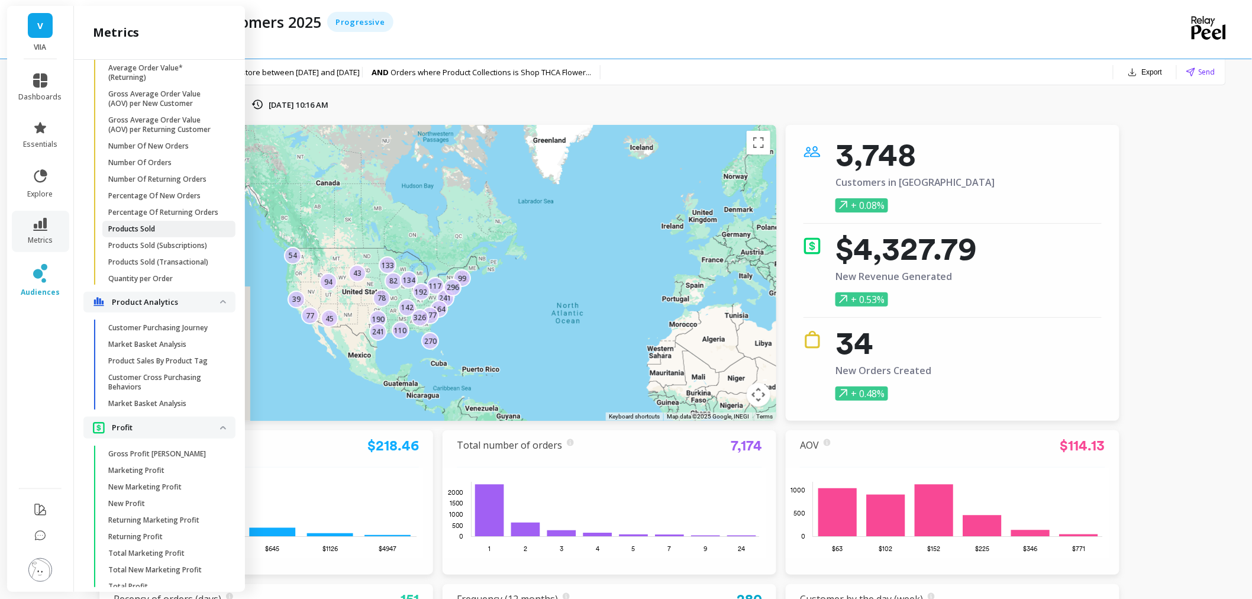
click at [156, 234] on span "Products Sold" at bounding box center [164, 228] width 113 height 9
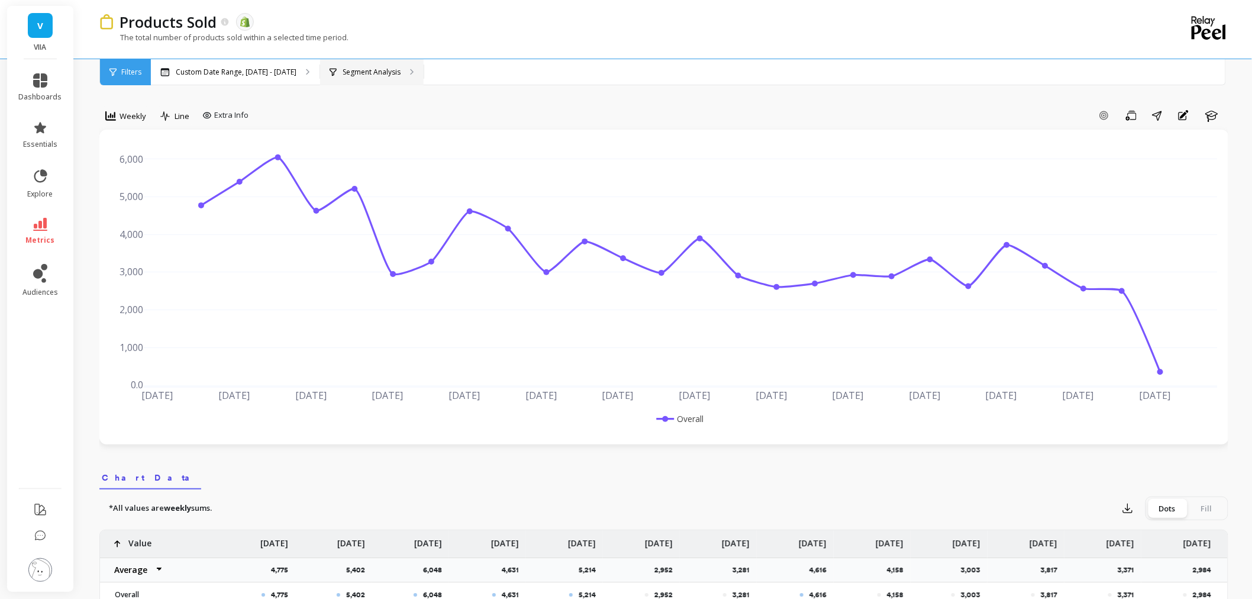
click at [346, 63] on div "Segment Analysis" at bounding box center [372, 72] width 104 height 26
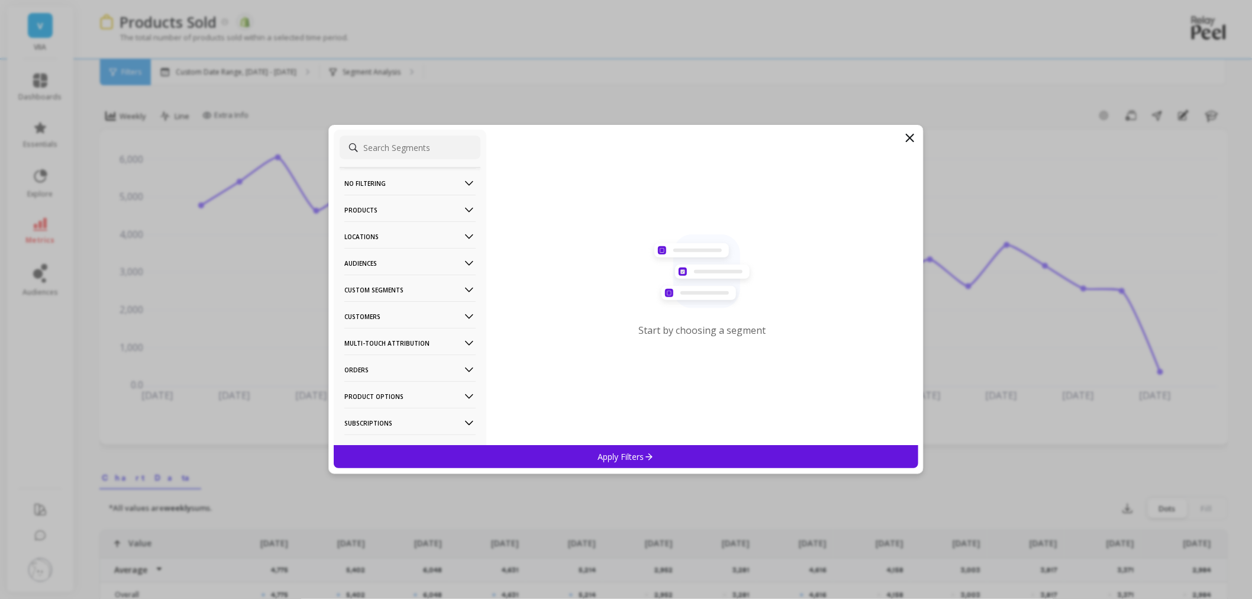
click at [394, 256] on p "Audiences" at bounding box center [409, 263] width 131 height 30
click at [403, 322] on p "Smokeables Customers 2025" at bounding box center [398, 327] width 104 height 11
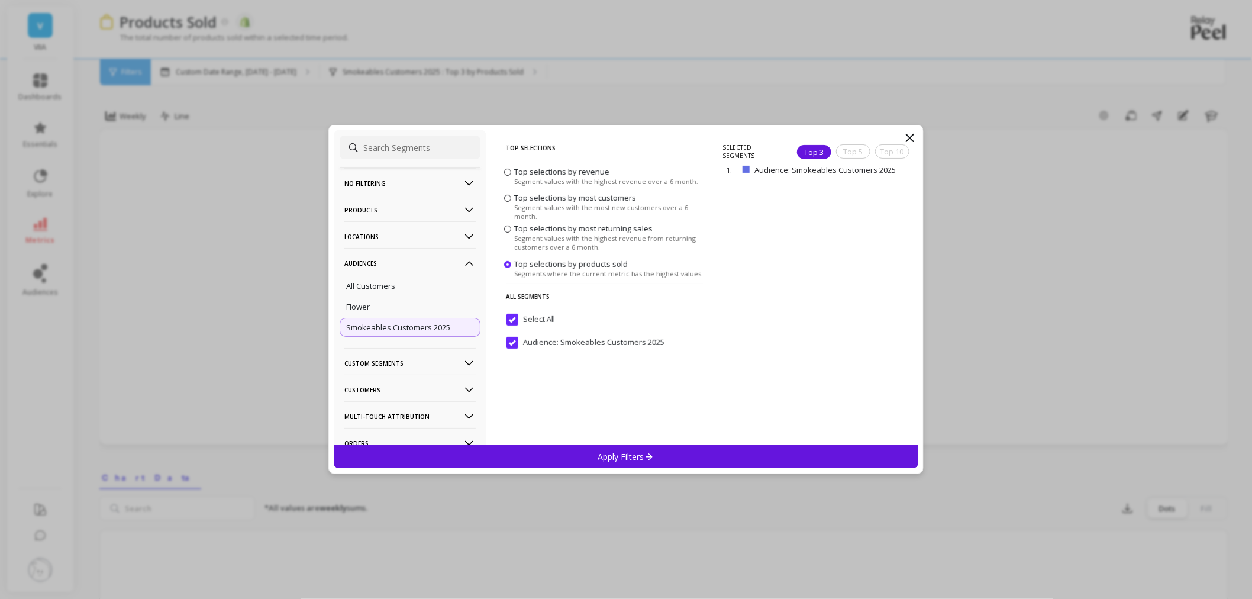
click at [609, 451] on p "Apply Filters" at bounding box center [626, 456] width 56 height 11
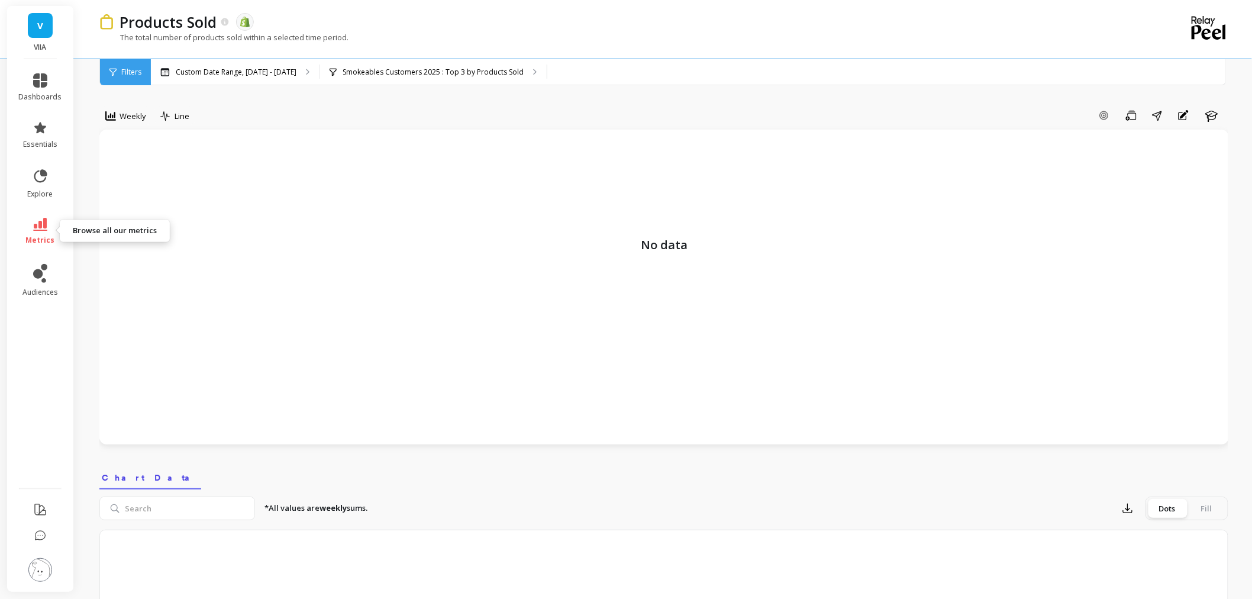
click at [54, 237] on link "metrics" at bounding box center [40, 231] width 43 height 27
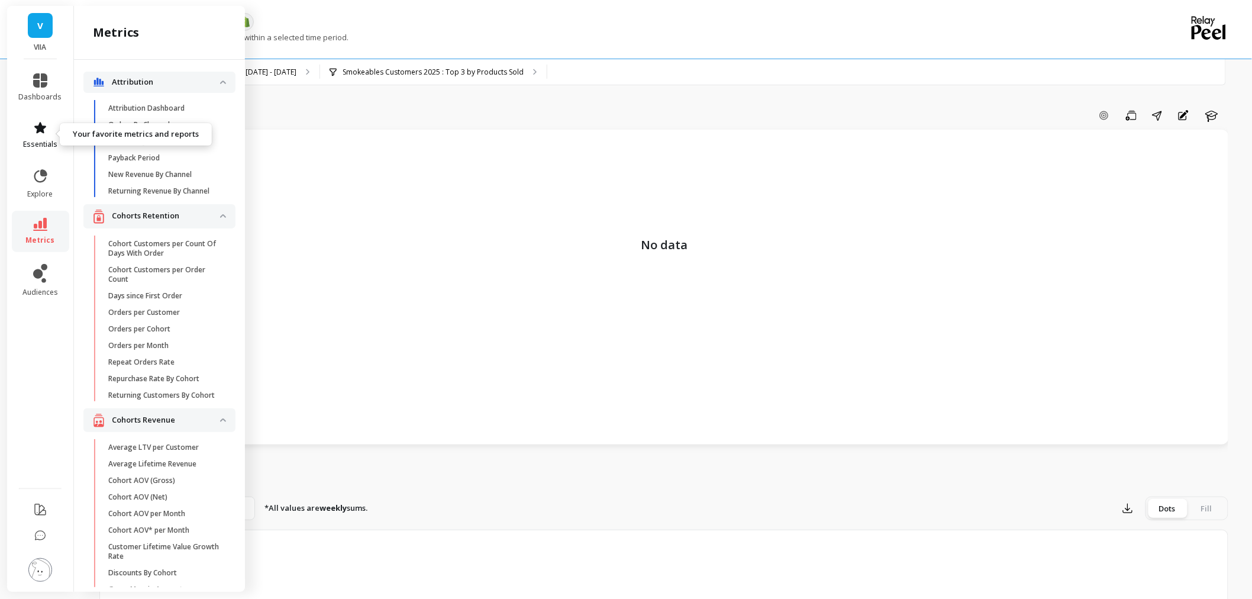
click at [22, 128] on link "essentials" at bounding box center [40, 135] width 43 height 28
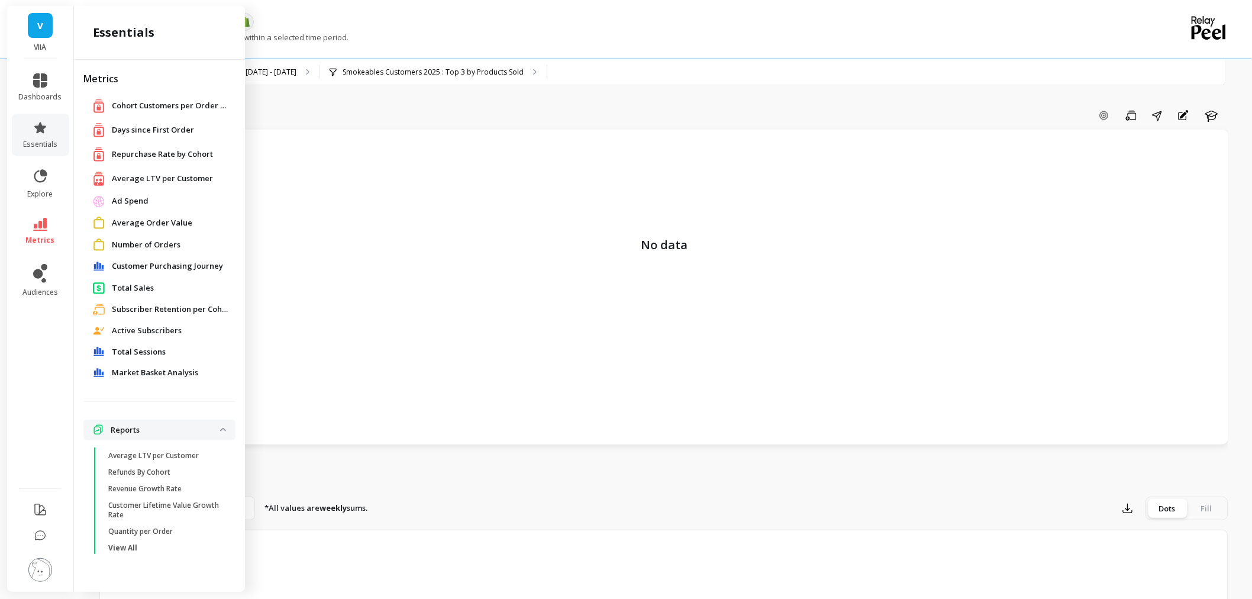
click at [125, 284] on span "Total Sales" at bounding box center [133, 288] width 42 height 12
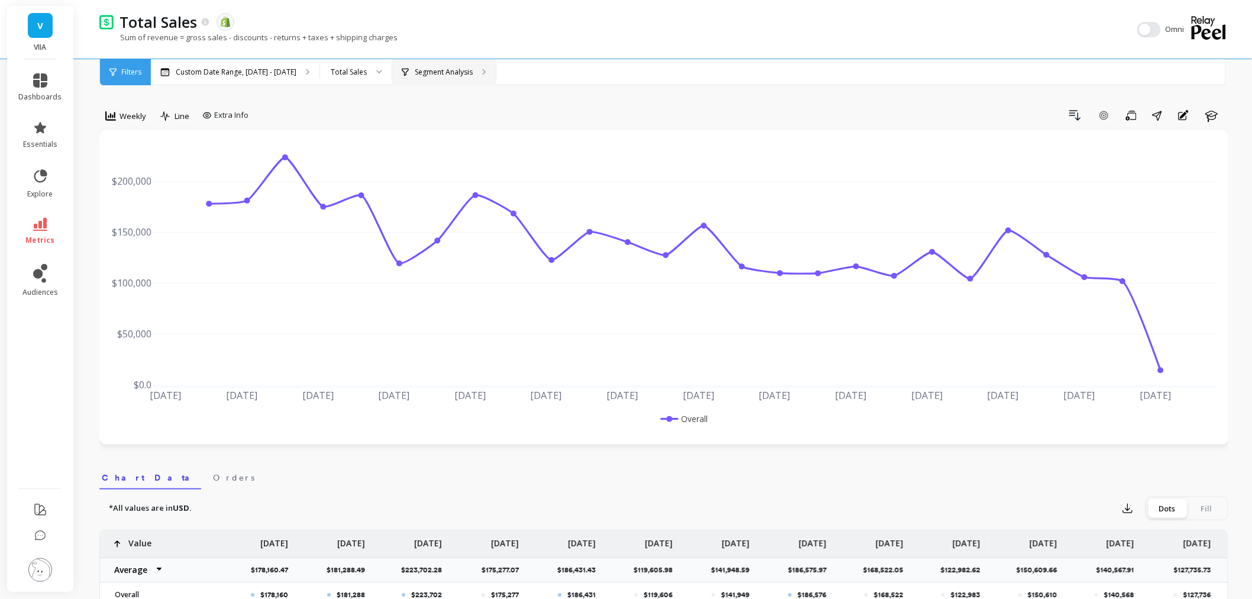
click at [415, 67] on p "Segment Analysis" at bounding box center [444, 71] width 58 height 9
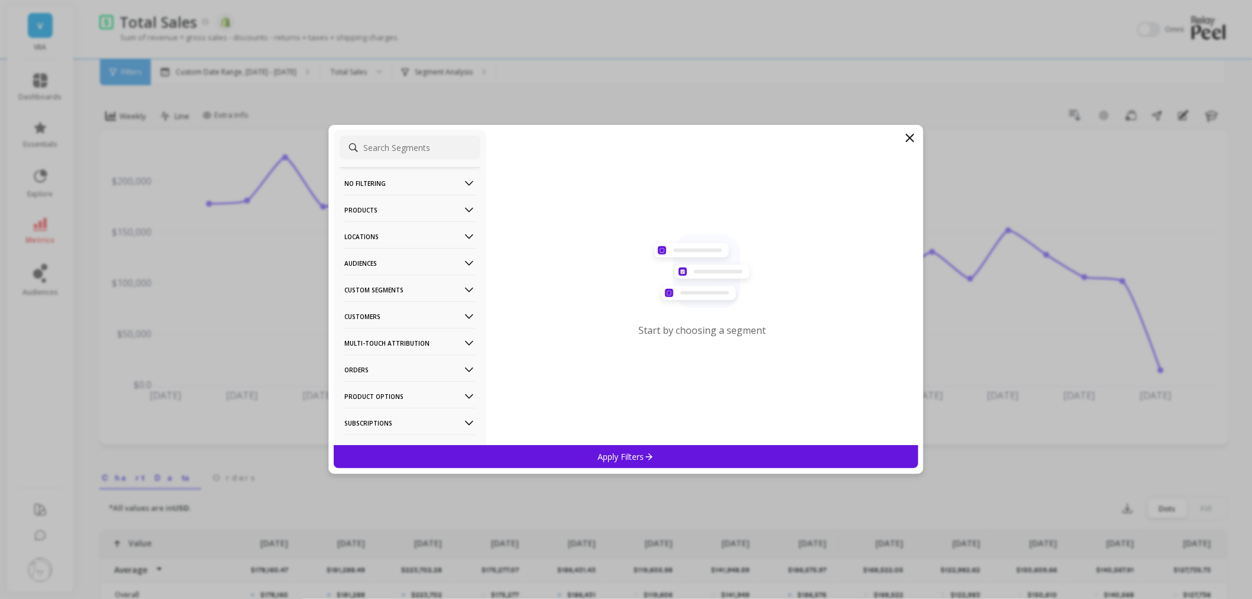
click at [386, 265] on p "Audiences" at bounding box center [409, 263] width 131 height 30
click at [392, 335] on div "Smokeables Customers 2025" at bounding box center [409, 327] width 141 height 19
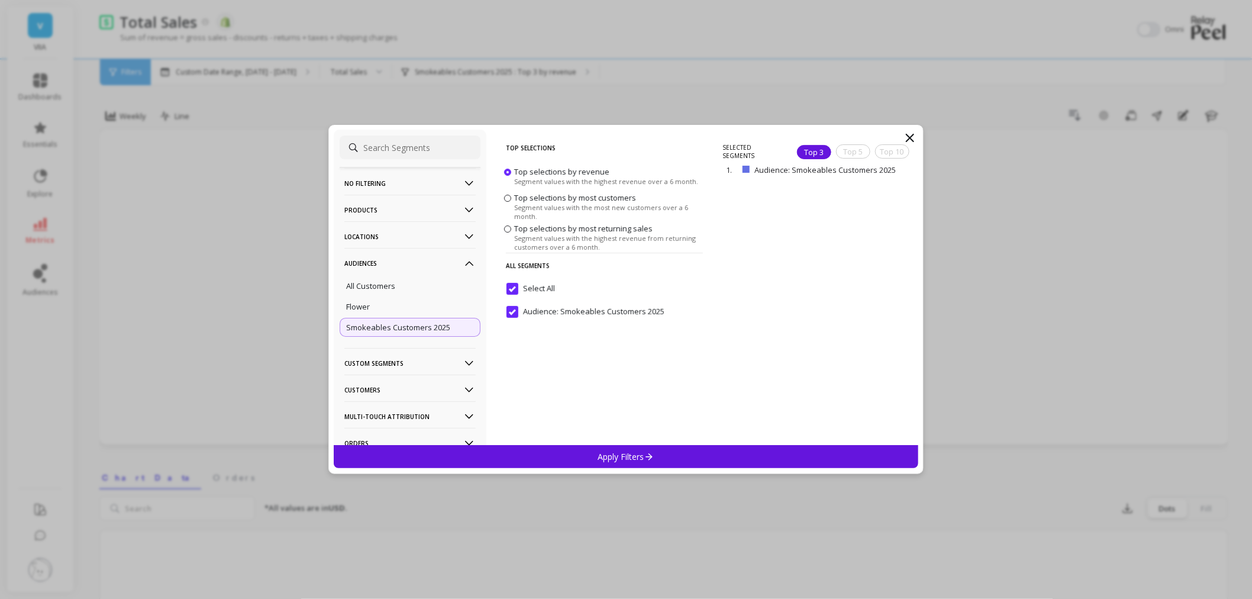
click at [648, 468] on div "Apply Filters" at bounding box center [626, 456] width 584 height 23
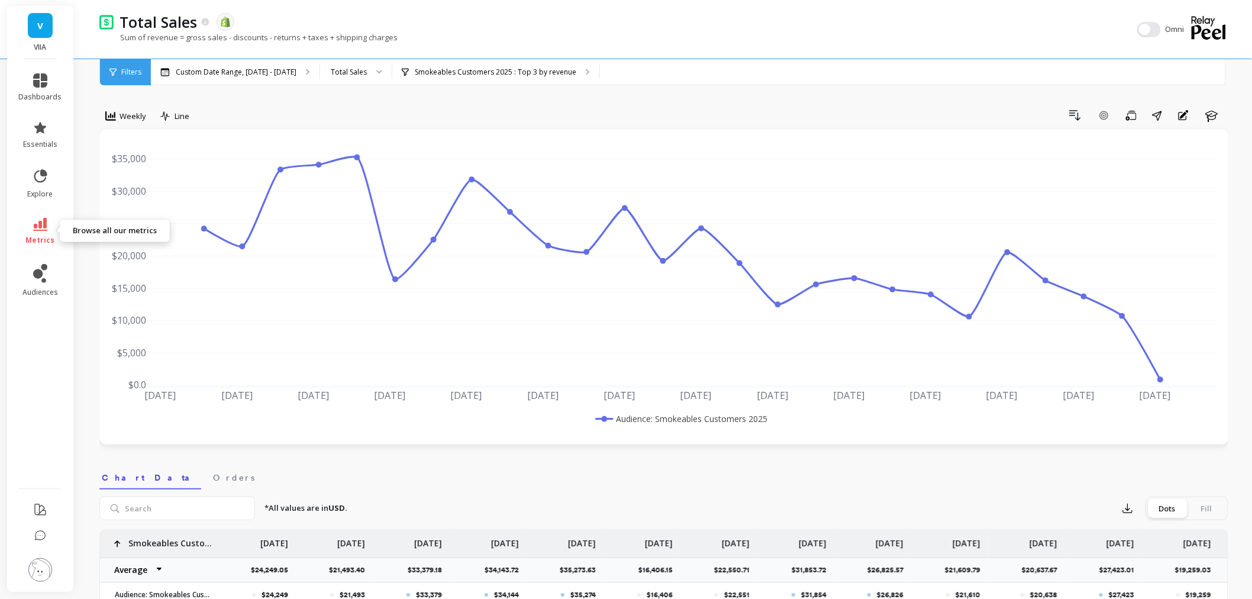
click at [22, 233] on link "metrics" at bounding box center [40, 231] width 43 height 27
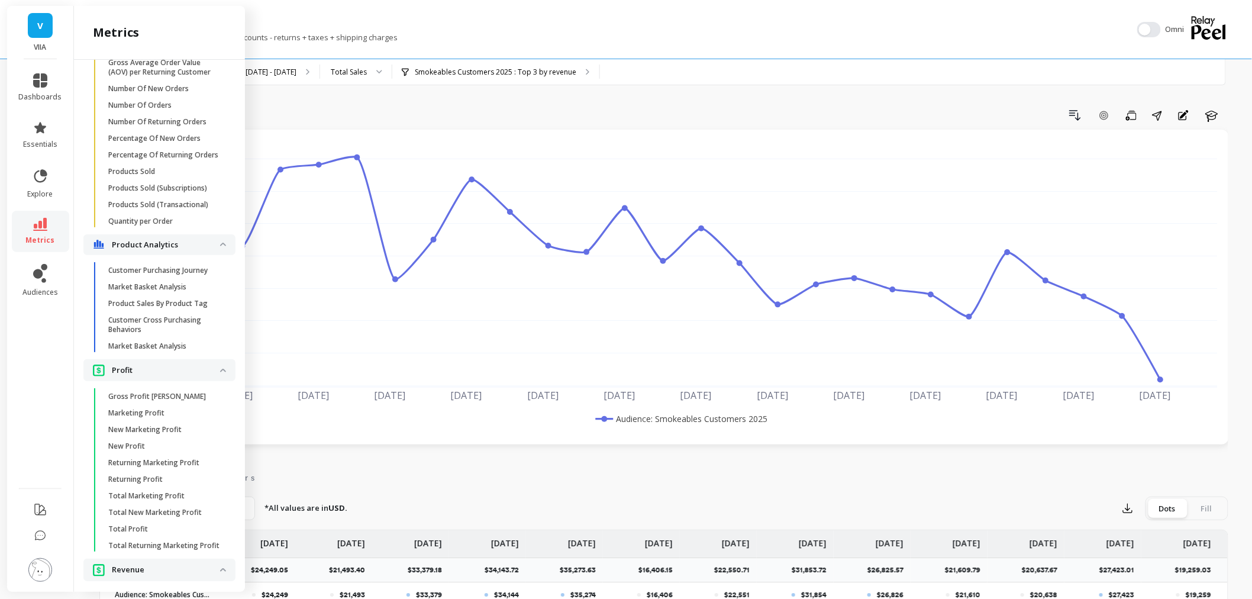
scroll to position [2103, 0]
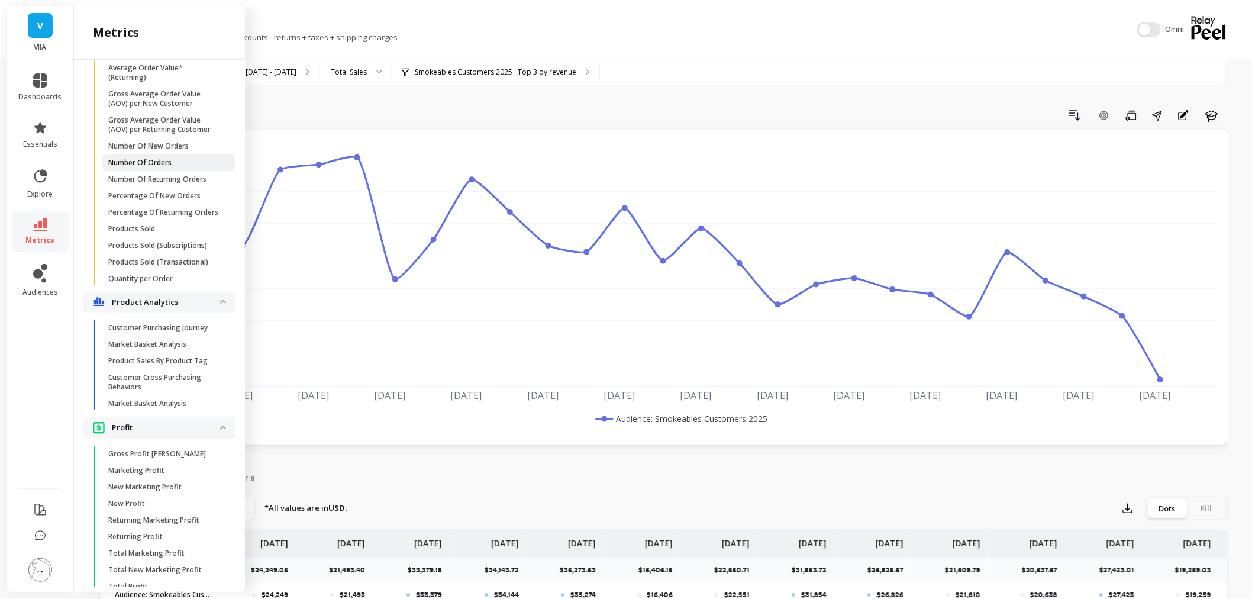
click at [167, 171] on link "Number Of Orders" at bounding box center [168, 162] width 133 height 17
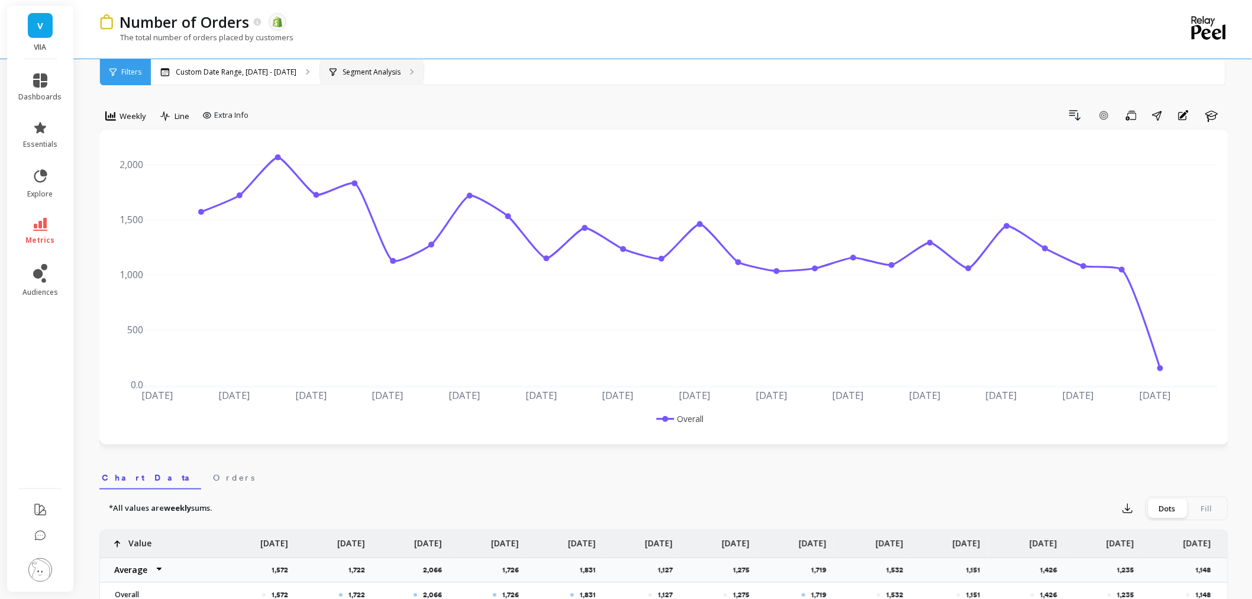
click at [373, 77] on div "Segment Analysis" at bounding box center [372, 72] width 104 height 26
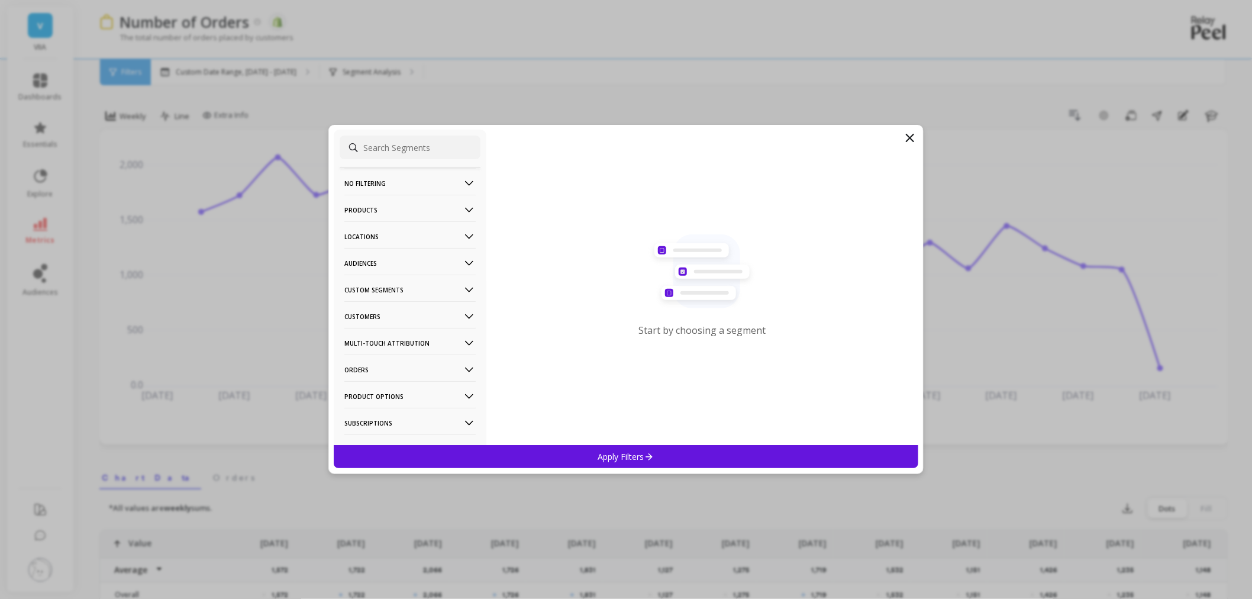
click at [394, 257] on p "Audiences" at bounding box center [409, 263] width 131 height 30
click at [410, 328] on p "Smokeables Customers 2025" at bounding box center [398, 327] width 104 height 11
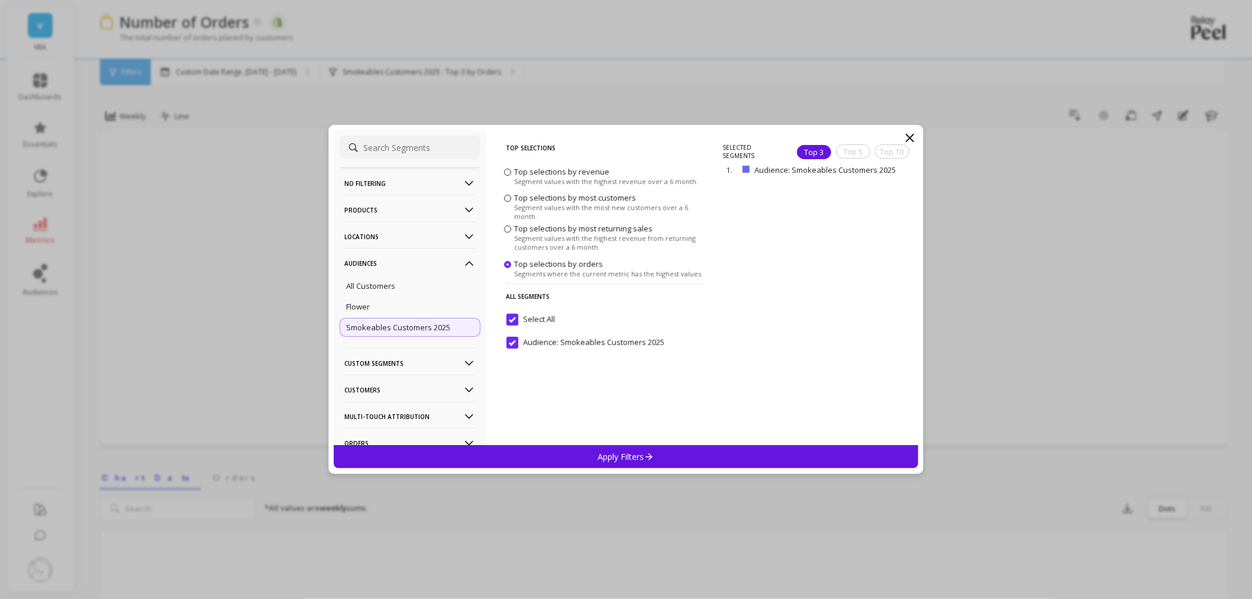
click at [657, 455] on div "Apply Filters" at bounding box center [626, 456] width 584 height 23
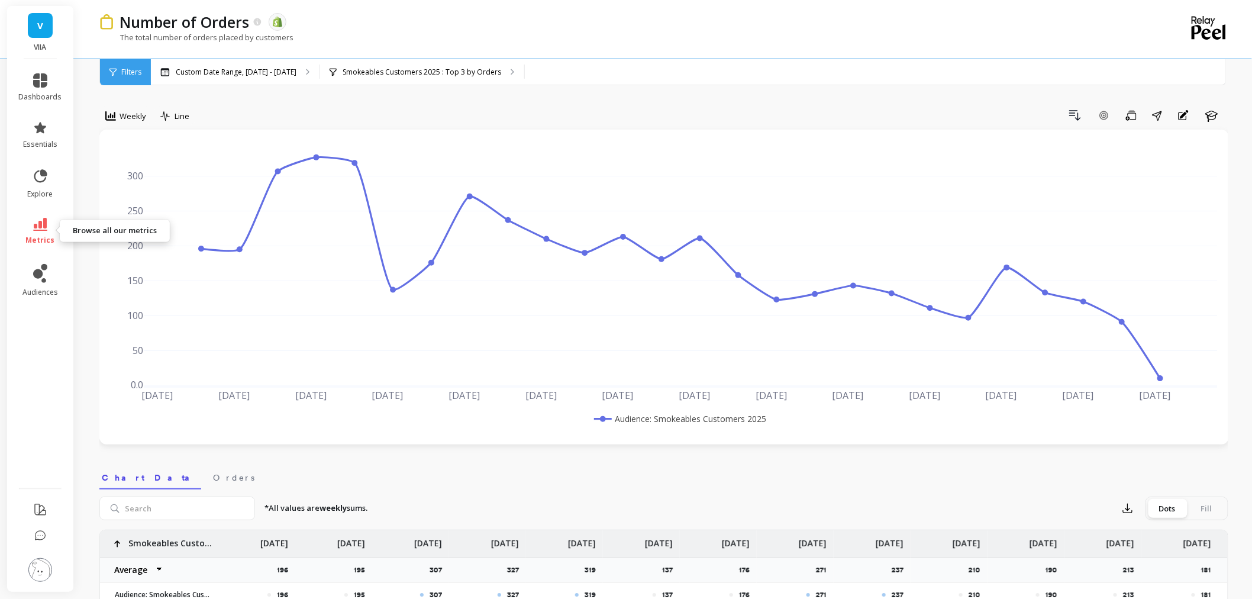
click at [28, 219] on link "metrics" at bounding box center [40, 231] width 43 height 27
click at [600, 30] on div "Number of Orders The data you are viewing comes from: Shopify" at bounding box center [622, 22] width 1017 height 20
click at [22, 138] on link "essentials" at bounding box center [40, 135] width 43 height 28
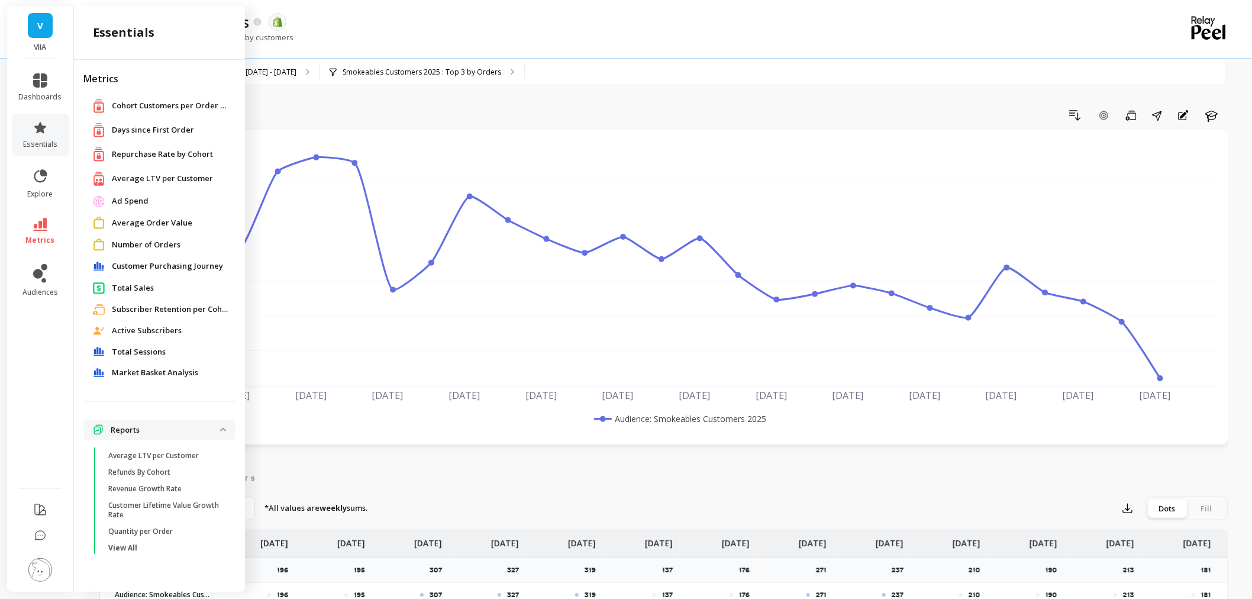
click at [176, 376] on span "Market Basket Analysis" at bounding box center [155, 373] width 86 height 12
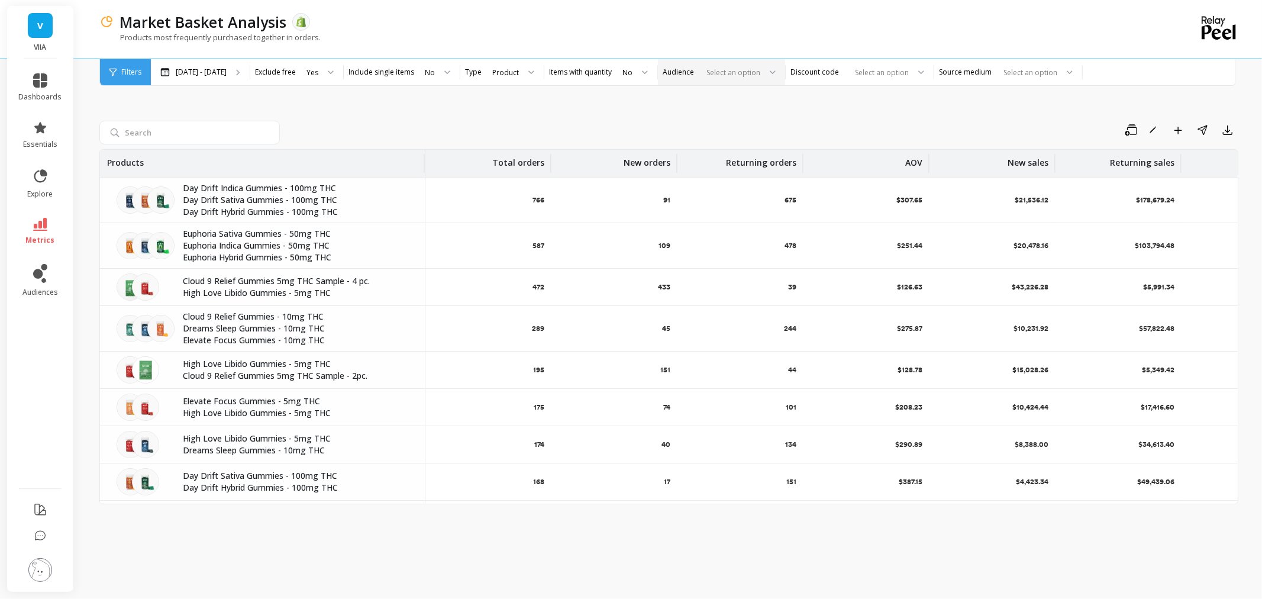
click at [710, 66] on div "Select an option" at bounding box center [714, 73] width 94 height 14
click at [694, 148] on div "Smokeables Customers 2025" at bounding box center [721, 149] width 112 height 11
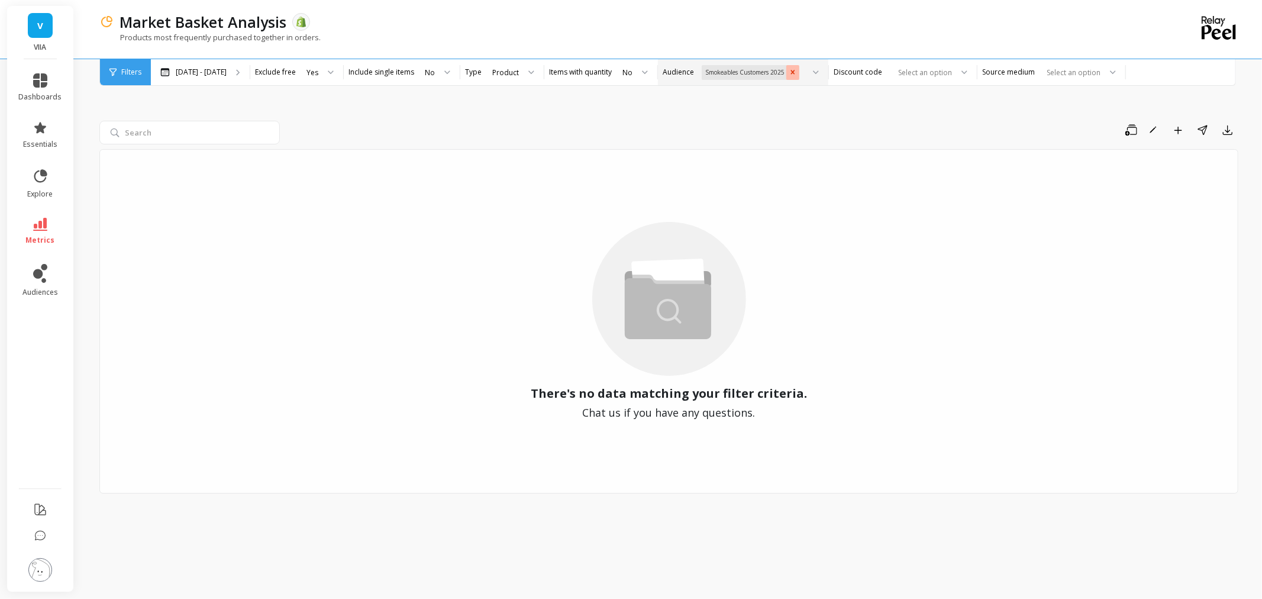
click at [793, 68] on icon "Remove Smokeables Customers 2025" at bounding box center [792, 72] width 8 height 8
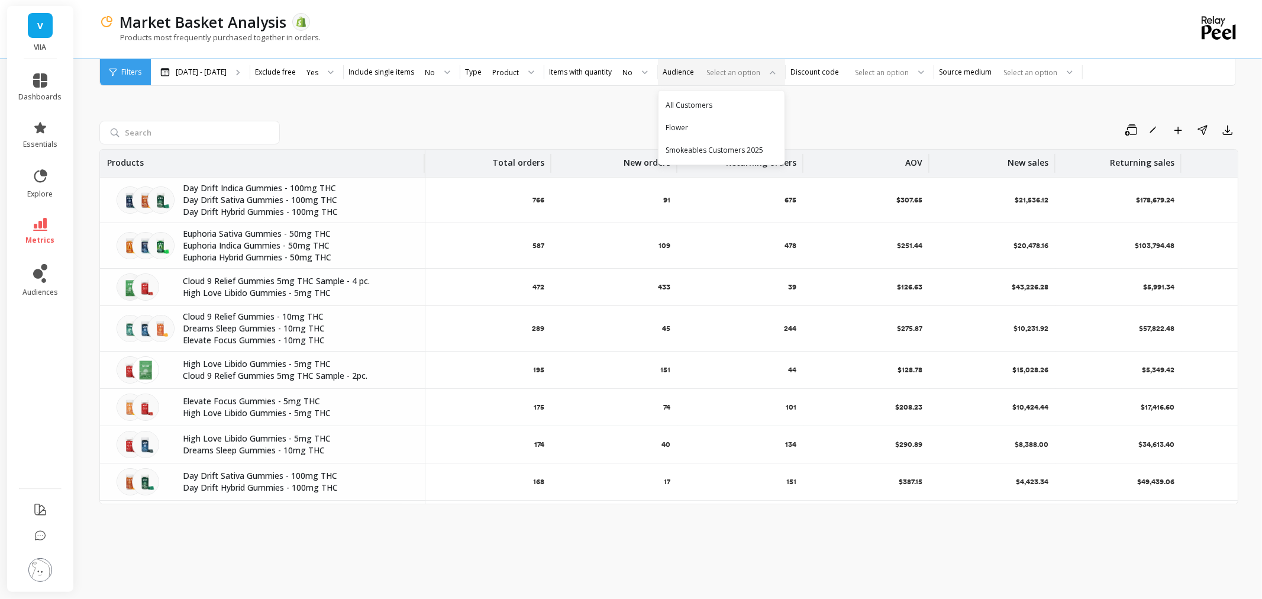
click at [518, 103] on div "Save Rename Add to Dashboard Share Export Products Total orders New orders Retu…" at bounding box center [668, 323] width 1139 height 522
click at [157, 132] on input "search" at bounding box center [189, 133] width 180 height 24
click at [341, 119] on div "Save Rename Add to Dashboard Share Export Products Total orders New orders Retu…" at bounding box center [668, 323] width 1139 height 522
click at [534, 68] on div "Product" at bounding box center [512, 72] width 62 height 26
click at [525, 124] on div "Product Type" at bounding box center [512, 127] width 47 height 11
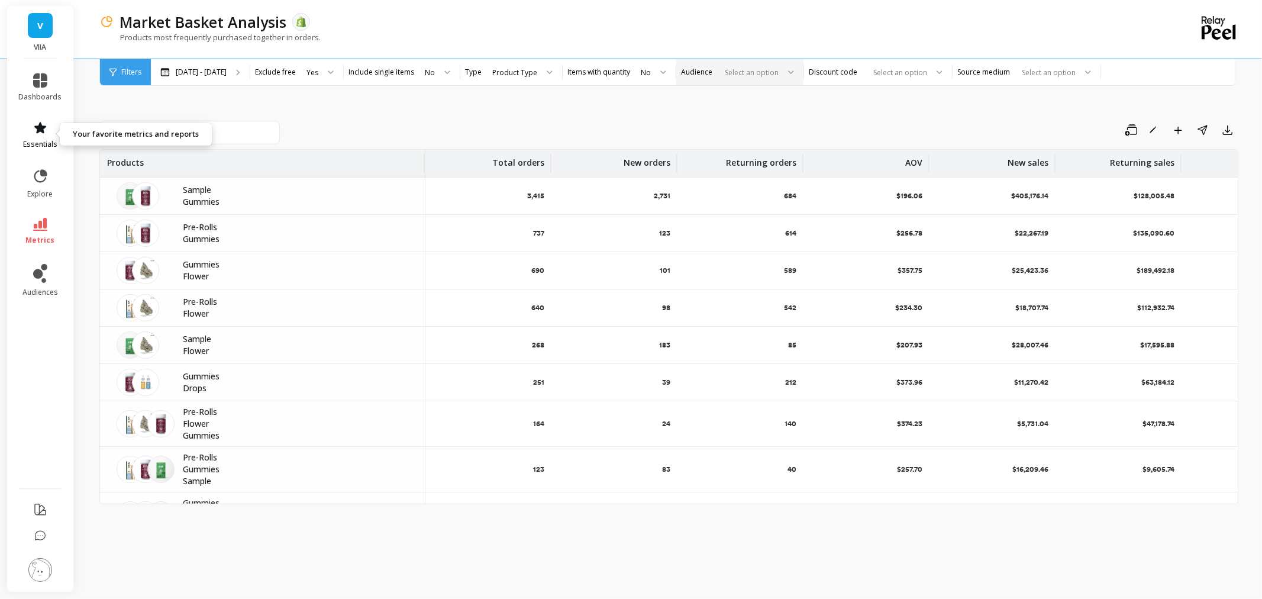
click at [34, 124] on icon at bounding box center [40, 128] width 14 height 14
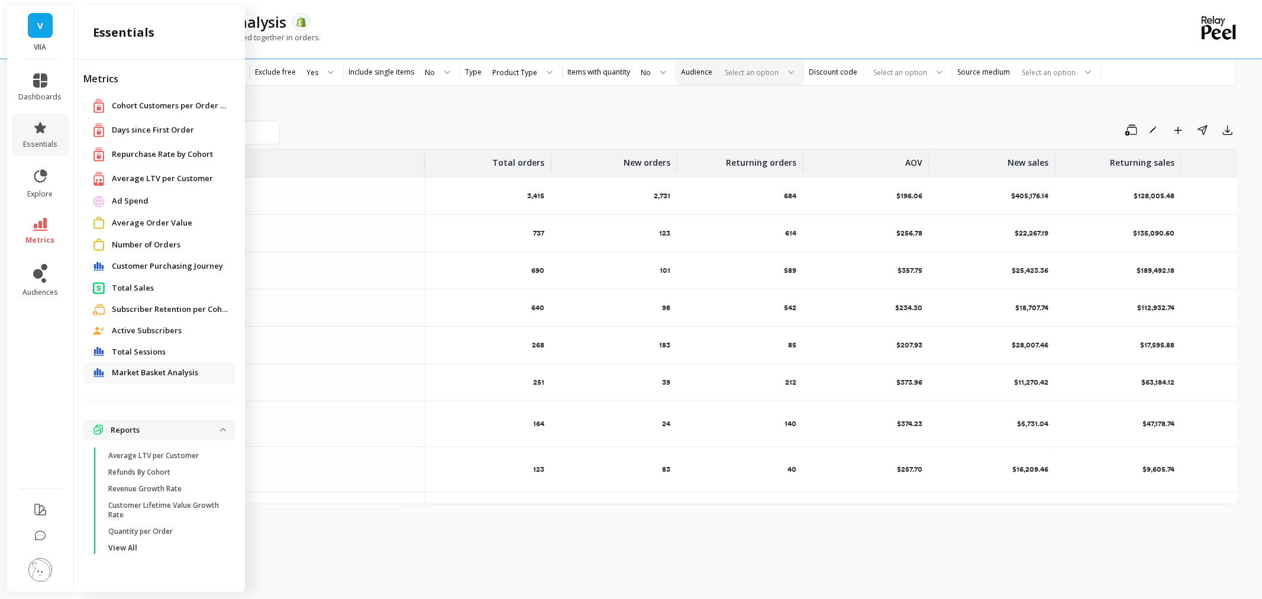
click at [179, 264] on span "Customer Purchasing Journey" at bounding box center [167, 266] width 111 height 12
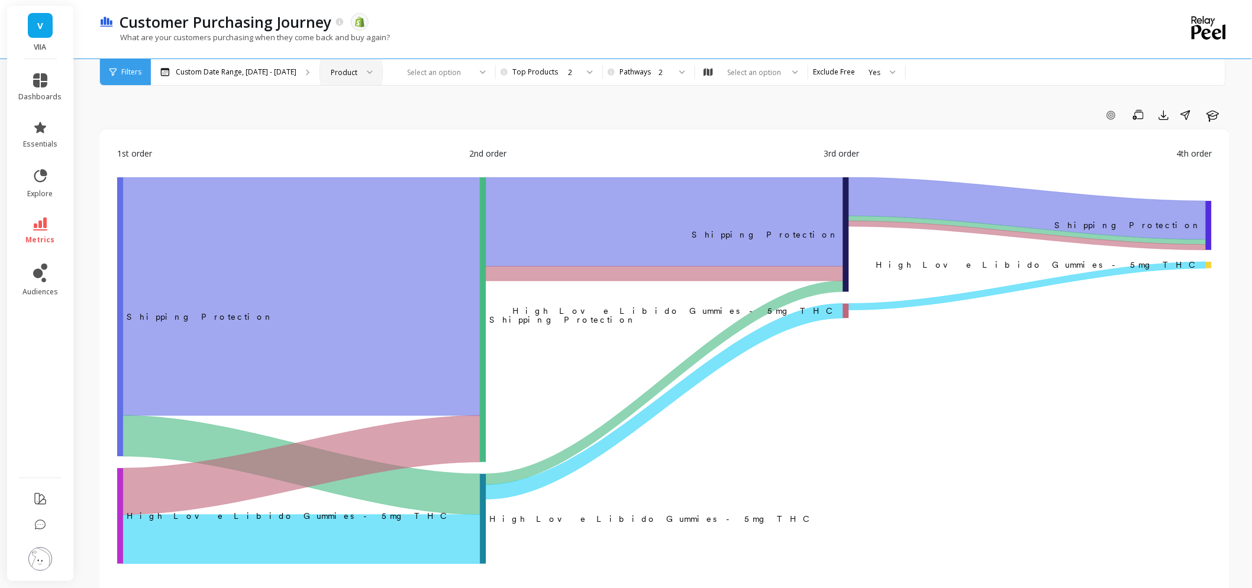
click at [350, 77] on div "Product" at bounding box center [344, 72] width 27 height 11
click at [348, 127] on div "Product Type" at bounding box center [351, 127] width 47 height 11
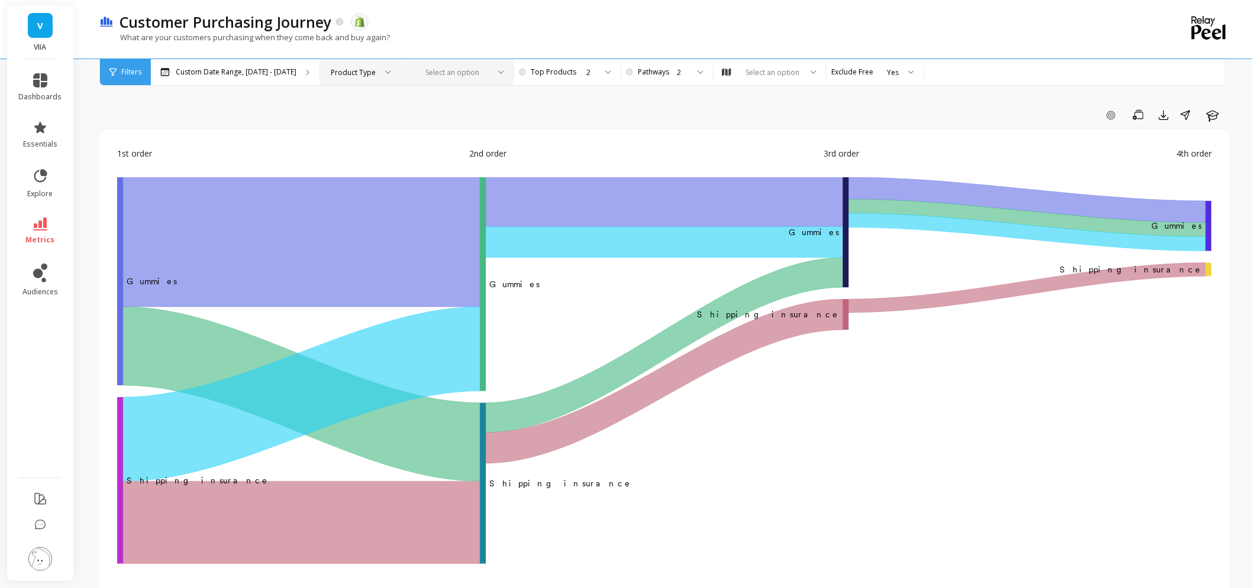
click at [455, 69] on div at bounding box center [450, 72] width 77 height 11
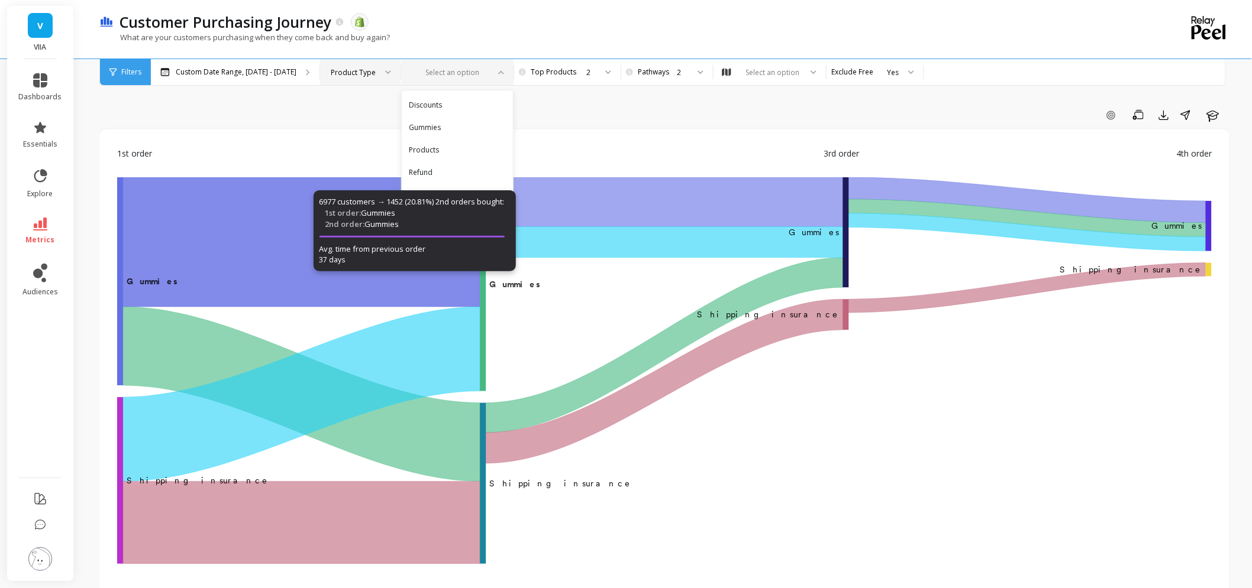
click at [629, 140] on div "1st order 2nd order 3rd order 4th order ‌Gummies Gummies ​ ​Gummies ﻿ ﻿Gummies …" at bounding box center [664, 366] width 1130 height 473
click at [479, 78] on div "Select an option" at bounding box center [449, 73] width 79 height 14
click at [428, 167] on div "Refund" at bounding box center [457, 172] width 97 height 11
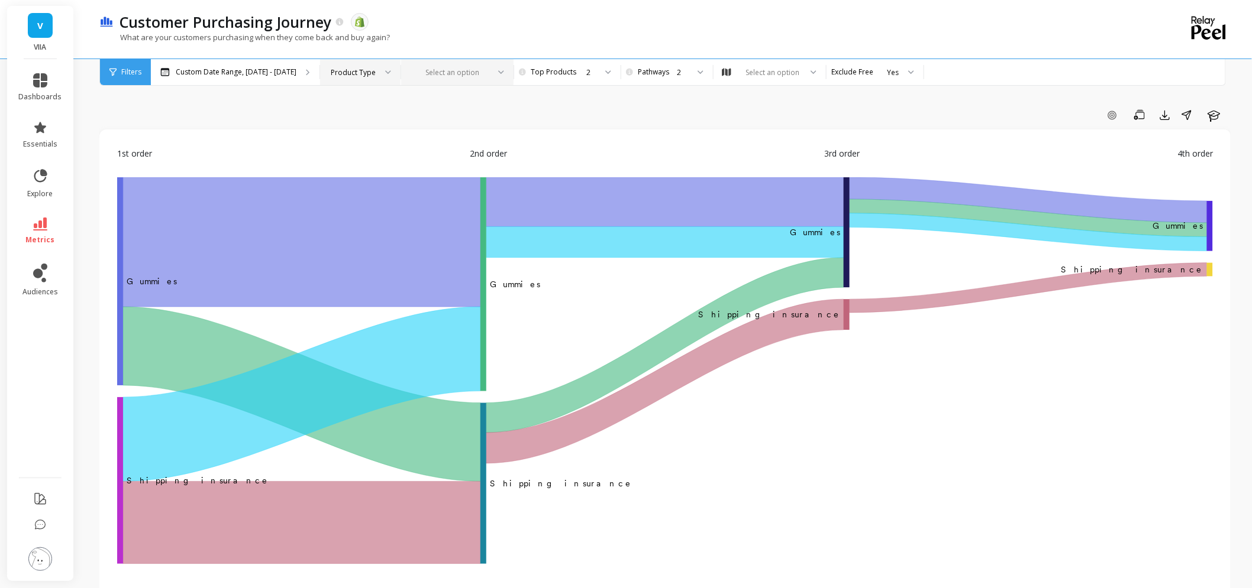
click at [498, 71] on icon at bounding box center [501, 72] width 6 height 4
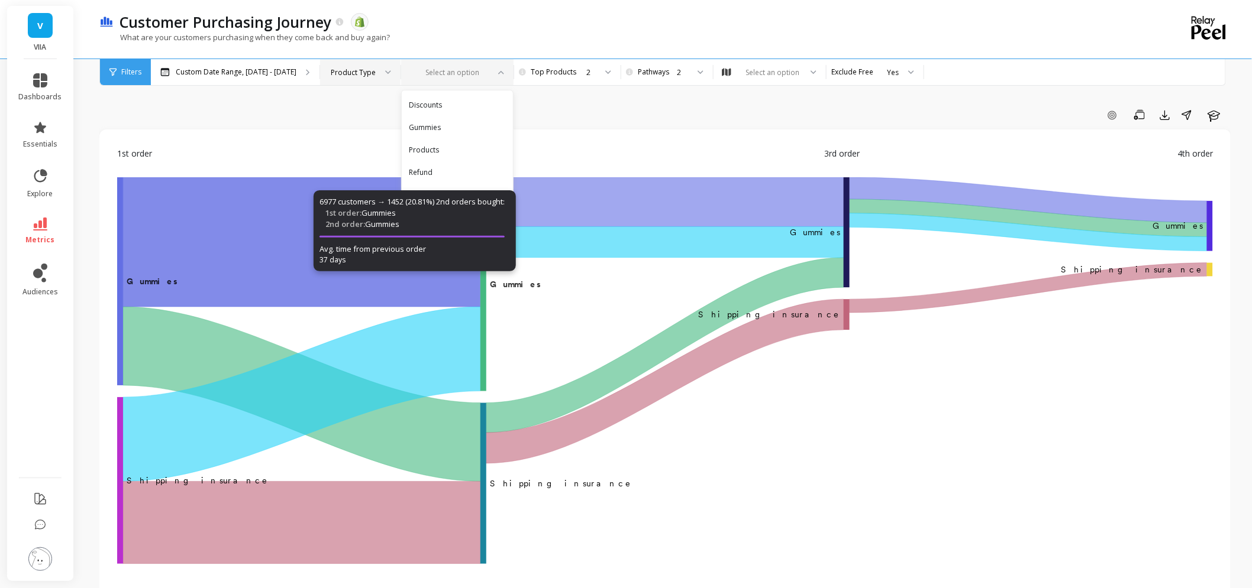
click at [555, 122] on div "Add Goal Save Export Share Learn" at bounding box center [664, 115] width 1131 height 19
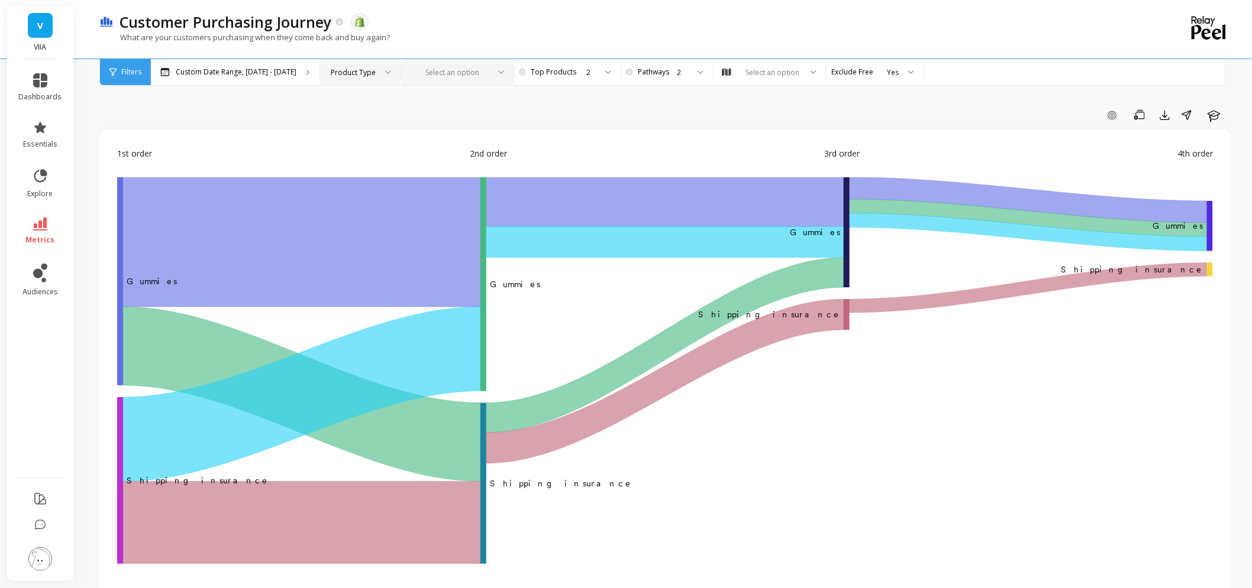
click at [368, 72] on div "Product Type" at bounding box center [353, 72] width 45 height 11
click at [363, 112] on div "Product" at bounding box center [360, 105] width 79 height 21
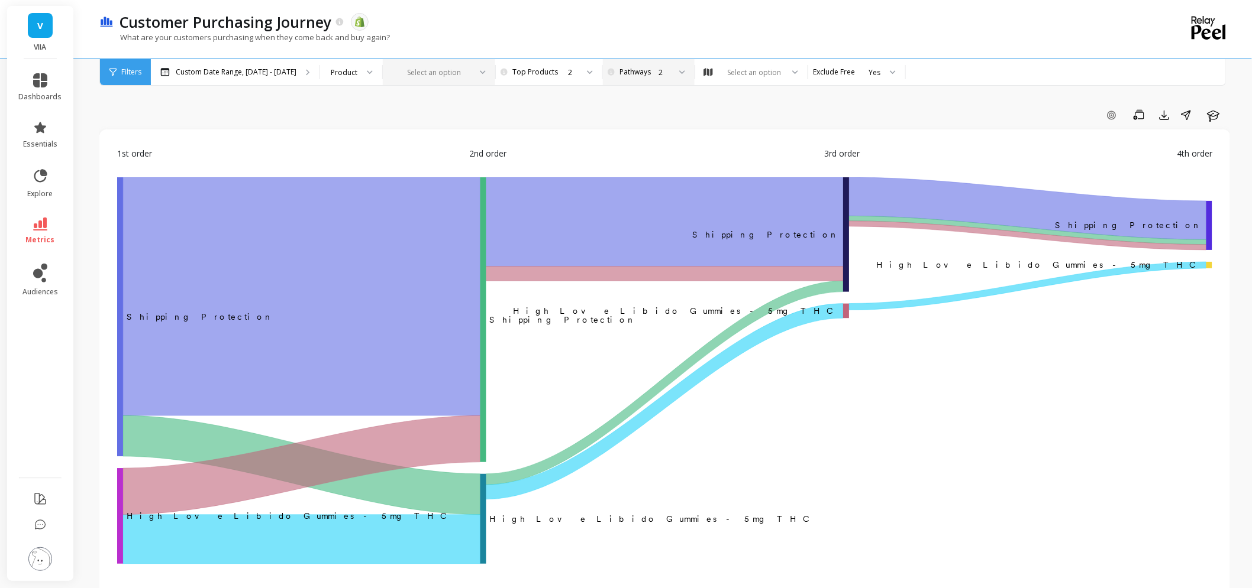
click at [671, 71] on div at bounding box center [678, 72] width 14 height 26
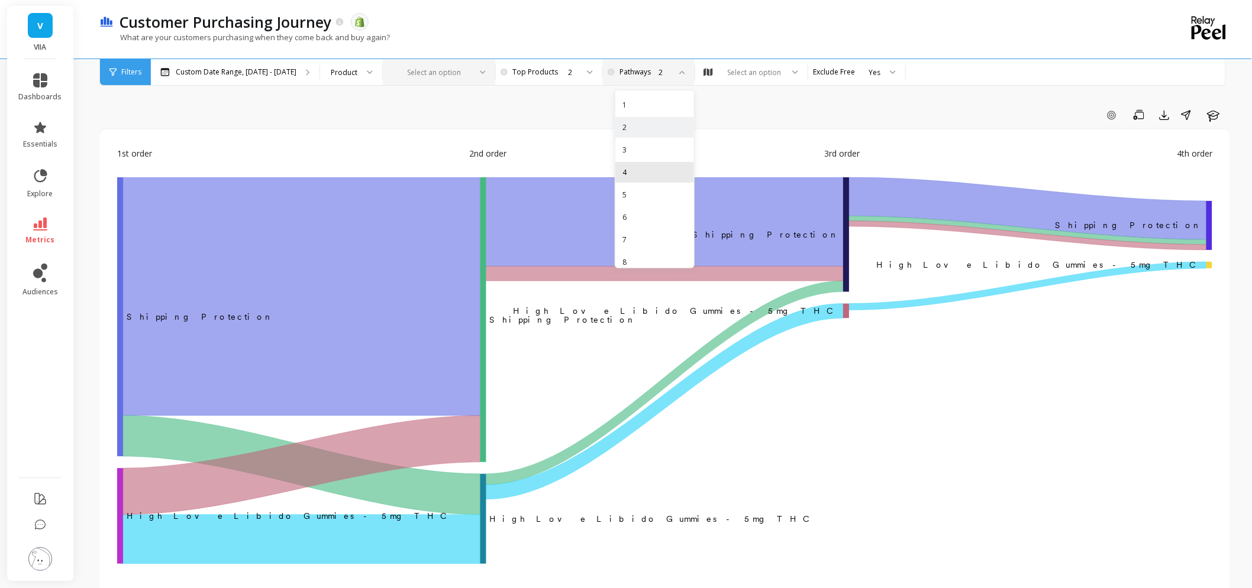
click at [654, 163] on div "4" at bounding box center [654, 172] width 79 height 21
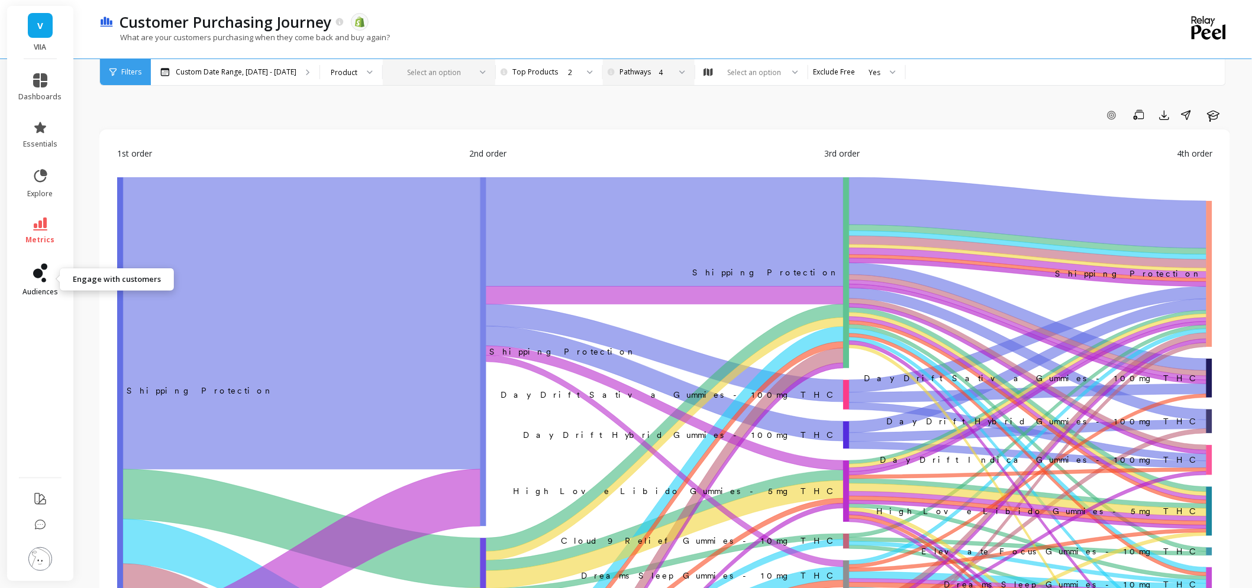
click at [39, 289] on span "audiences" at bounding box center [39, 291] width 35 height 9
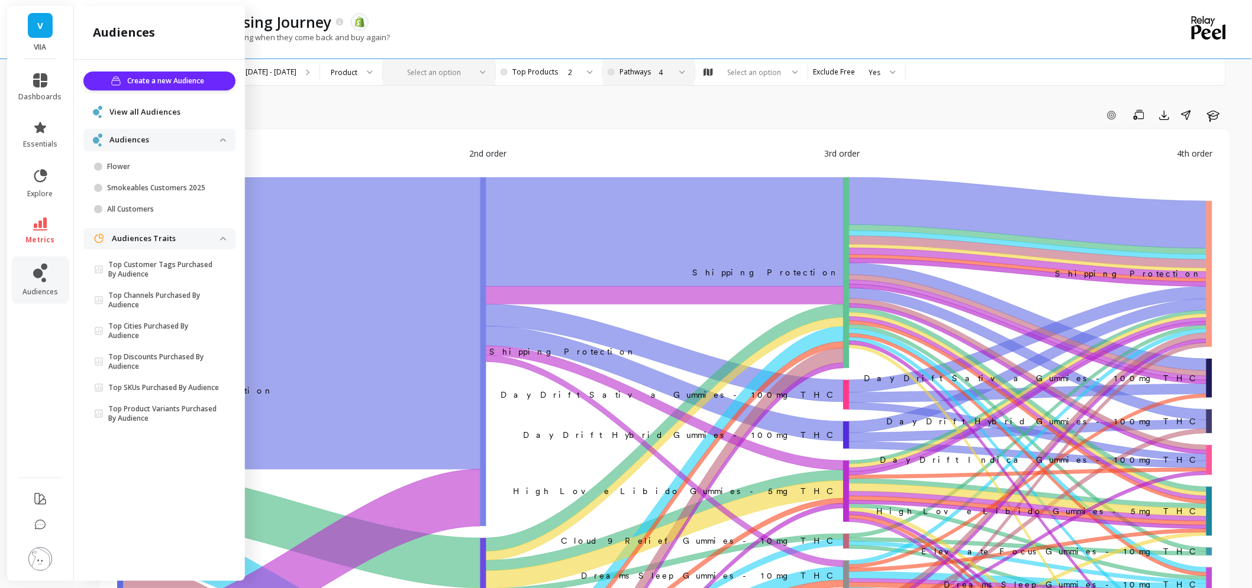
drag, startPoint x: 140, startPoint y: 109, endPoint x: 479, endPoint y: 258, distance: 371.0
click at [140, 109] on span "View all Audiences" at bounding box center [144, 112] width 71 height 12
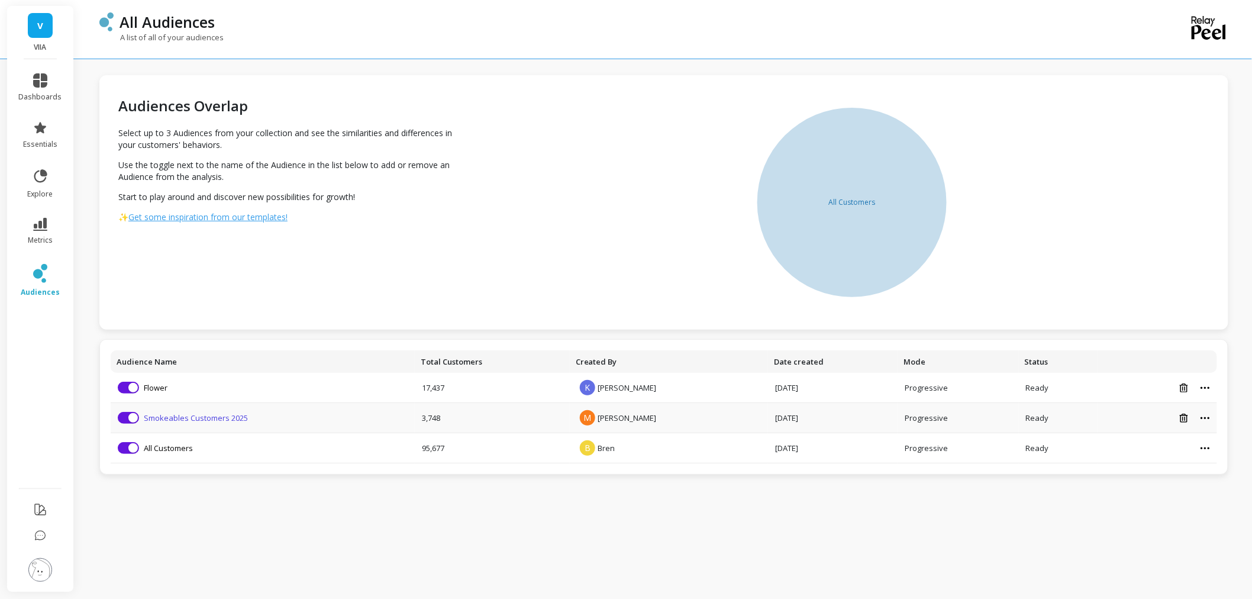
click at [167, 422] on link "Smokeables Customers 2025" at bounding box center [196, 417] width 104 height 11
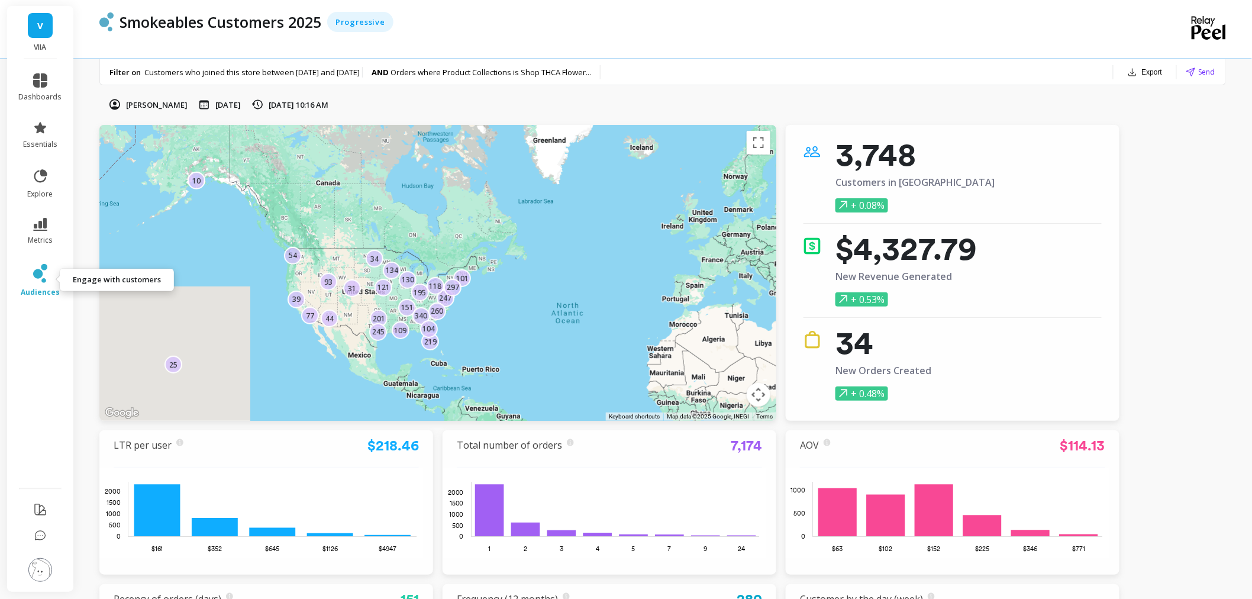
click at [35, 274] on icon at bounding box center [37, 273] width 9 height 9
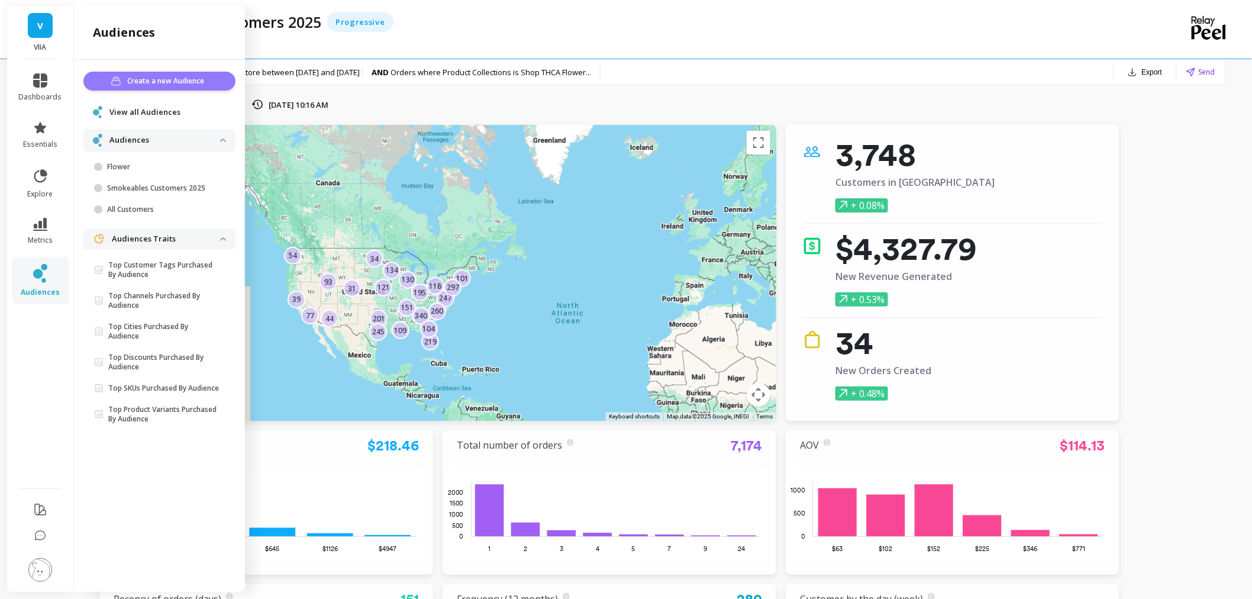
click at [157, 80] on span "Create a new Audience" at bounding box center [168, 81] width 80 height 12
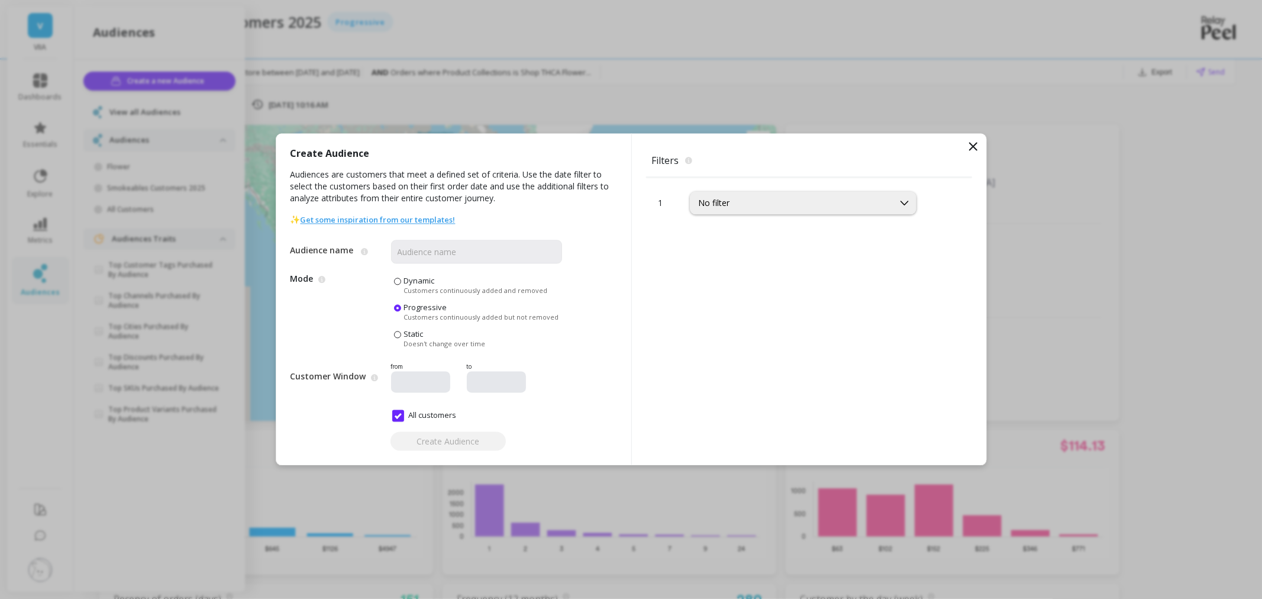
click at [743, 216] on div "1 No filter" at bounding box center [809, 320] width 326 height 287
click at [745, 208] on div "No filter" at bounding box center [792, 203] width 186 height 11
type input "produ"
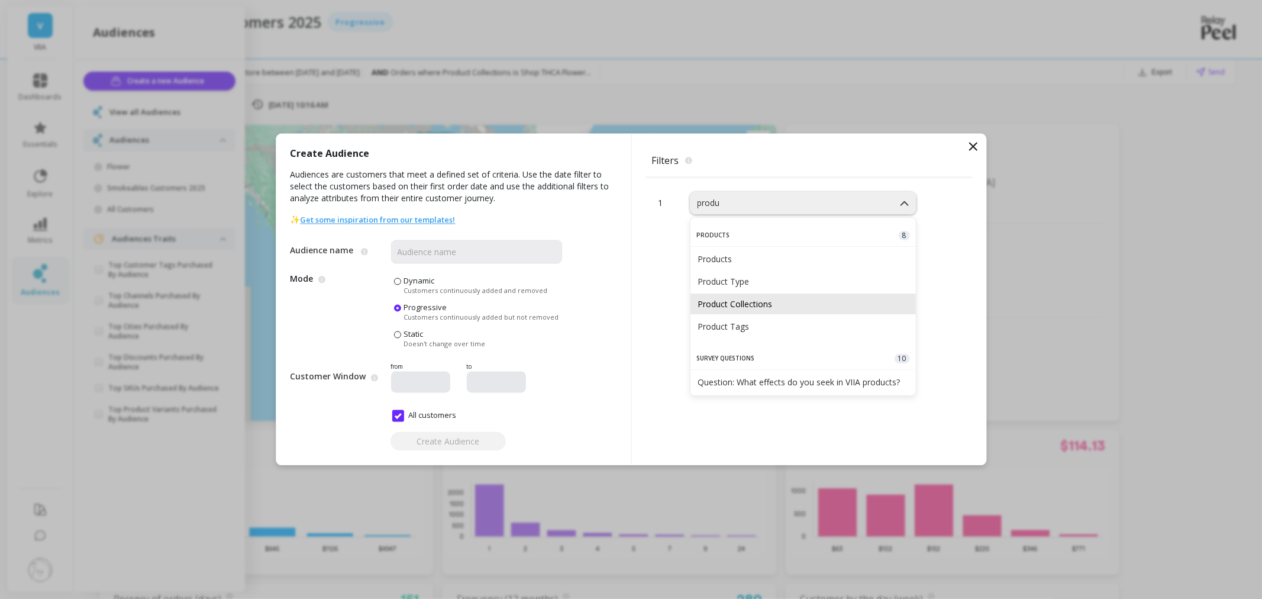
click at [772, 305] on div "Product Collections" at bounding box center [802, 303] width 211 height 11
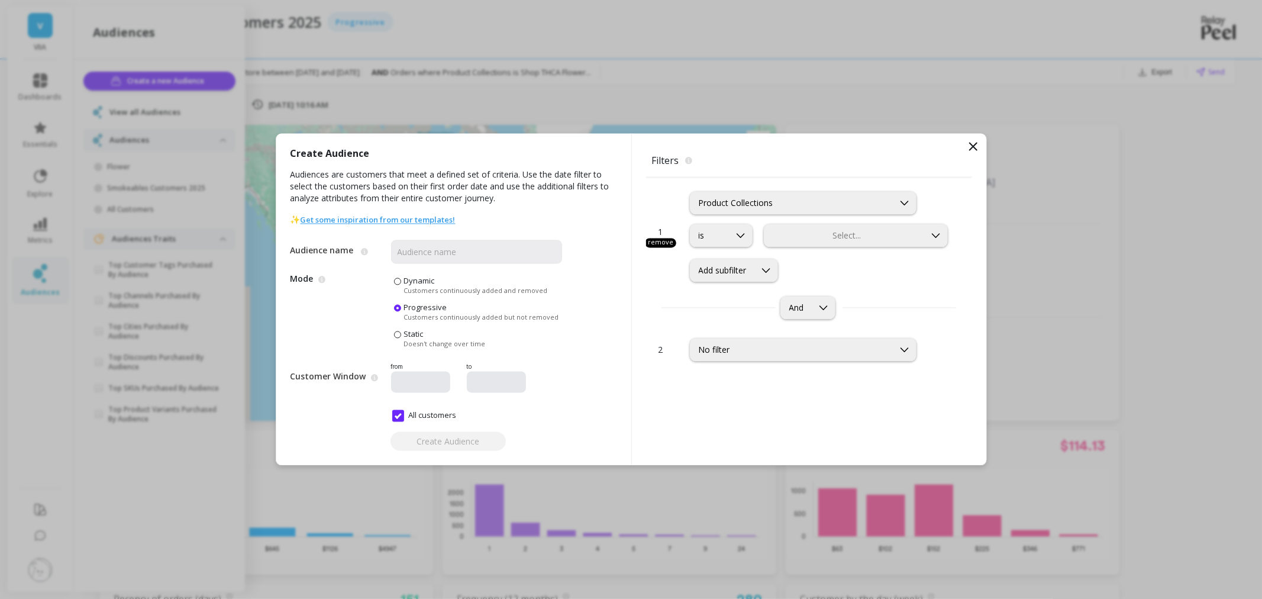
click at [823, 221] on div "Product Collections is Select... Add subfilter" at bounding box center [820, 229] width 261 height 105
click at [824, 237] on div at bounding box center [844, 235] width 159 height 11
type input "shop thca"
click at [834, 284] on div "Shop THCA Flower" at bounding box center [855, 291] width 183 height 21
click at [858, 233] on div at bounding box center [886, 235] width 76 height 11
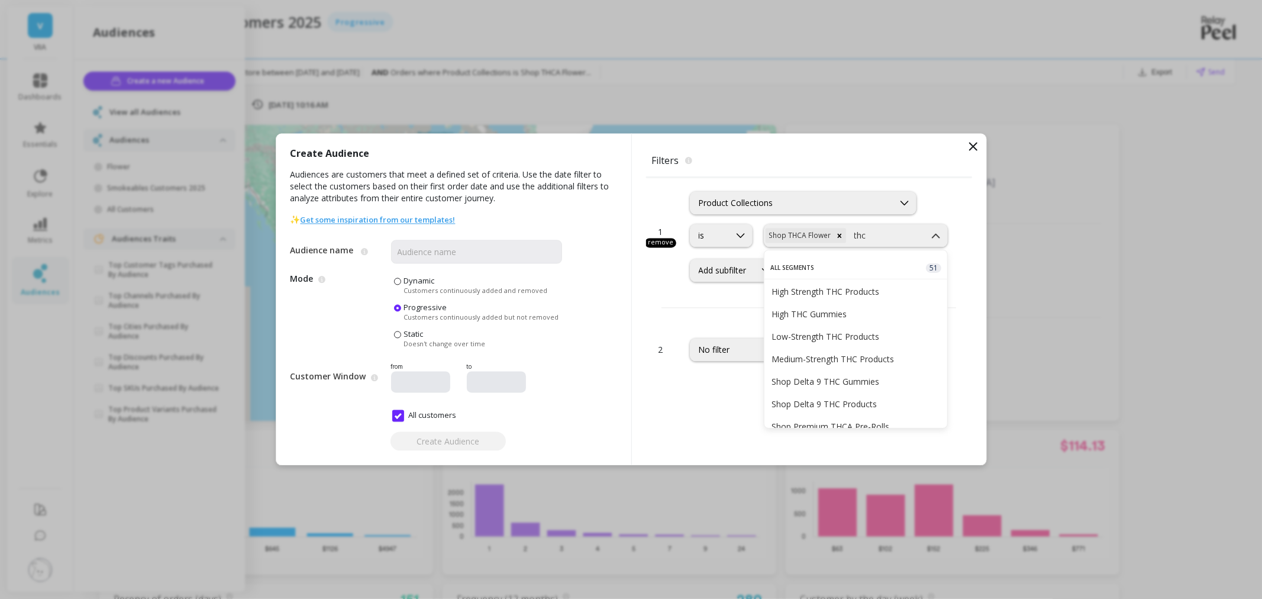
type input "thca"
click at [866, 376] on div "THCA Vapes" at bounding box center [855, 381] width 169 height 11
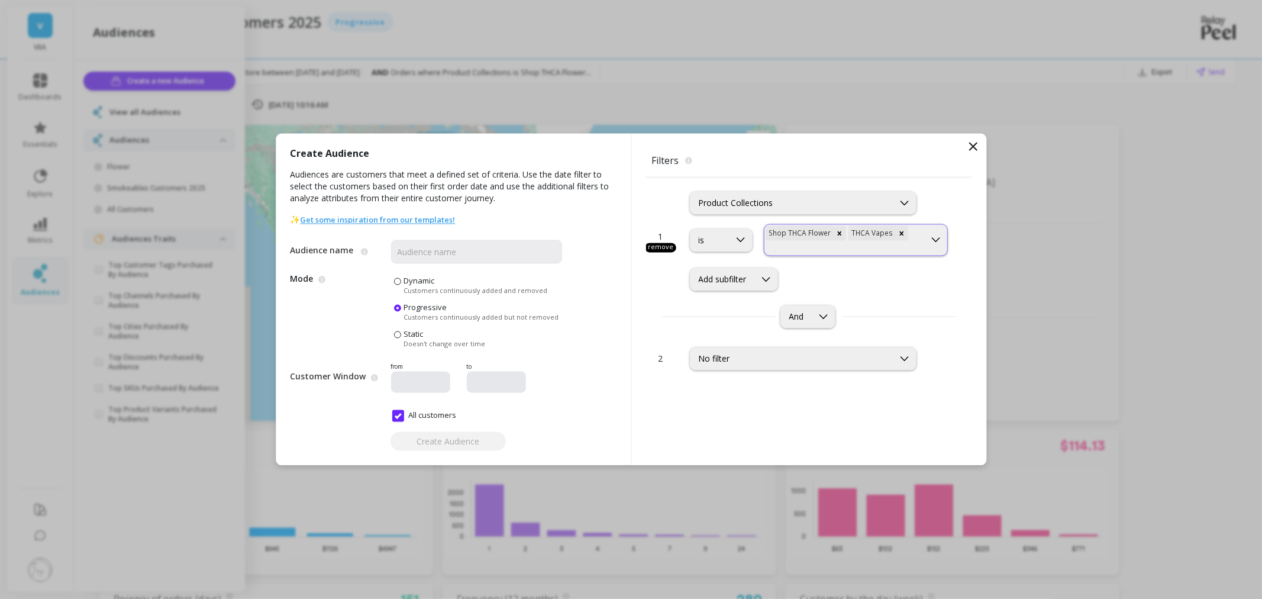
click at [917, 243] on div at bounding box center [844, 248] width 159 height 11
type input "shop th"
click at [907, 311] on div "Shop THCA Pre-Rolls Shop THCA Products" at bounding box center [855, 311] width 183 height 43
click at [905, 322] on div "Shop THCA Products" at bounding box center [855, 322] width 169 height 11
click at [422, 250] on input "Audience name" at bounding box center [476, 252] width 171 height 24
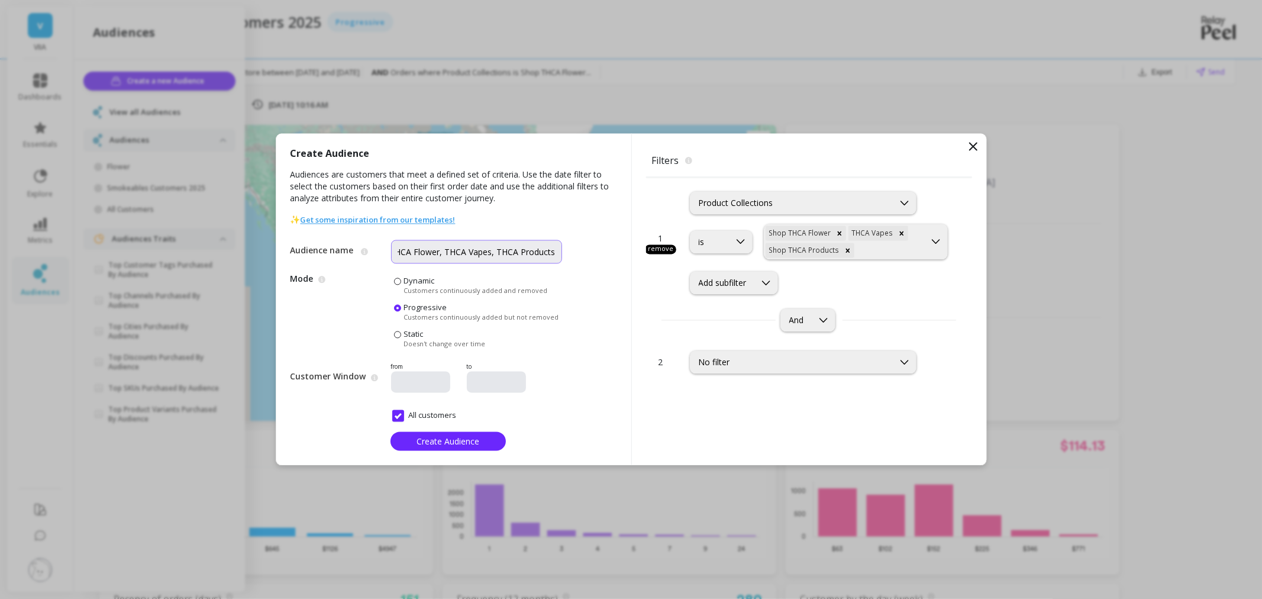
scroll to position [0, 12]
type input "THCA Flower, THCA Vapes, THCA Products"
click at [452, 436] on span "Create Audience" at bounding box center [447, 440] width 63 height 11
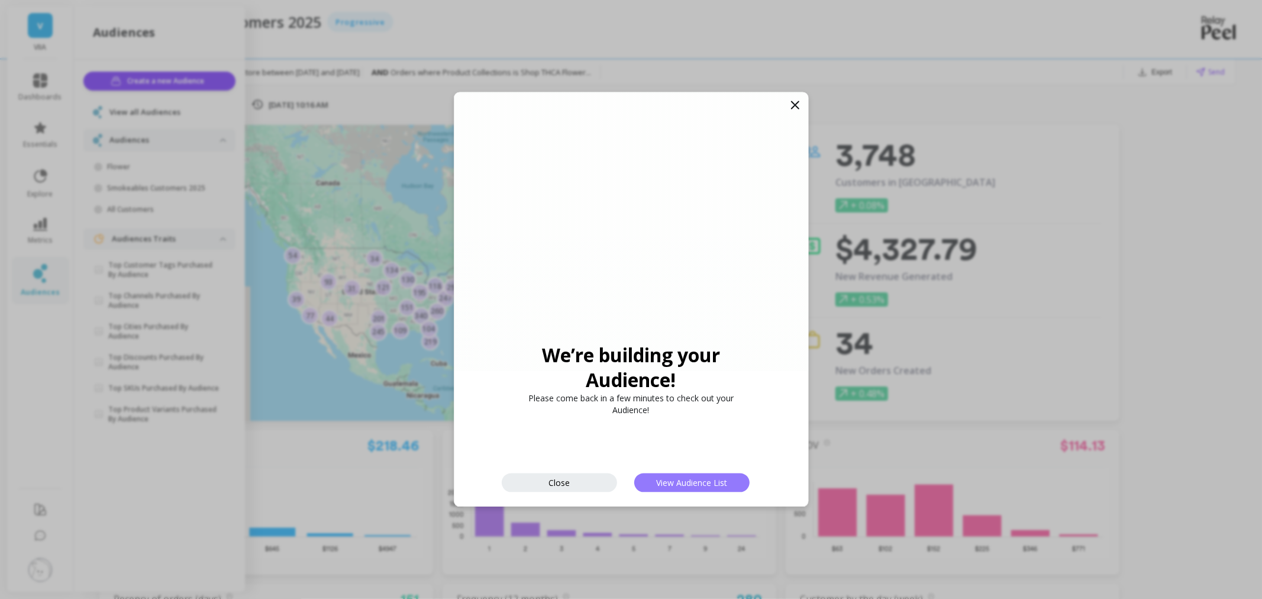
click at [697, 486] on span "View Audience List" at bounding box center [691, 482] width 71 height 11
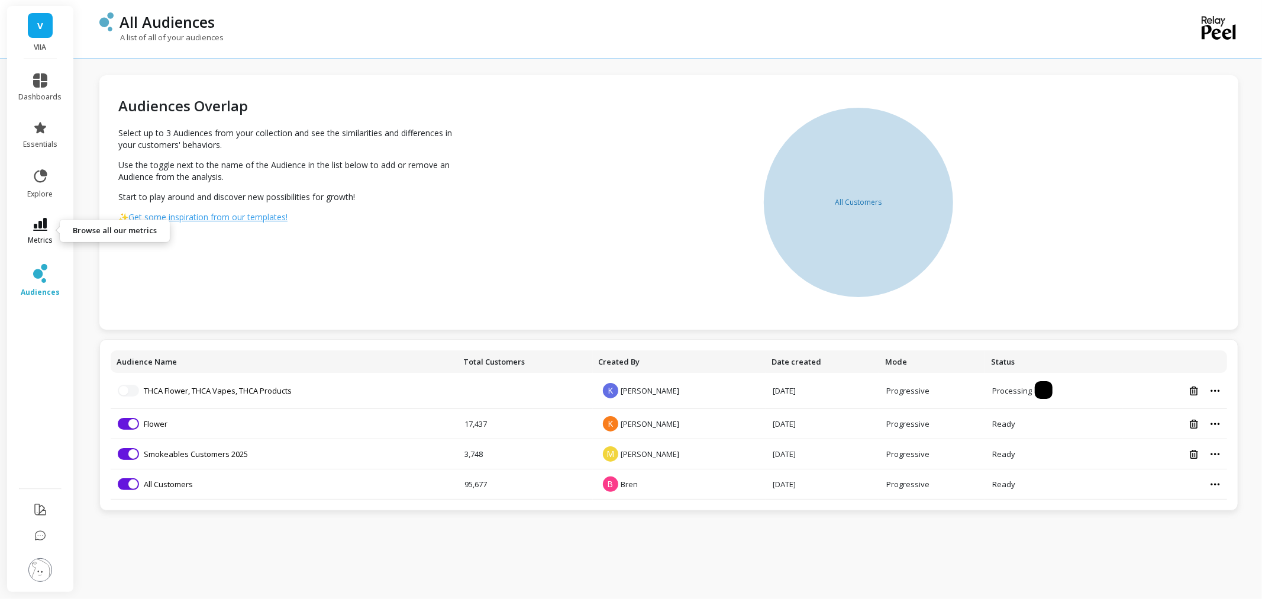
click at [44, 231] on link "metrics" at bounding box center [40, 231] width 43 height 27
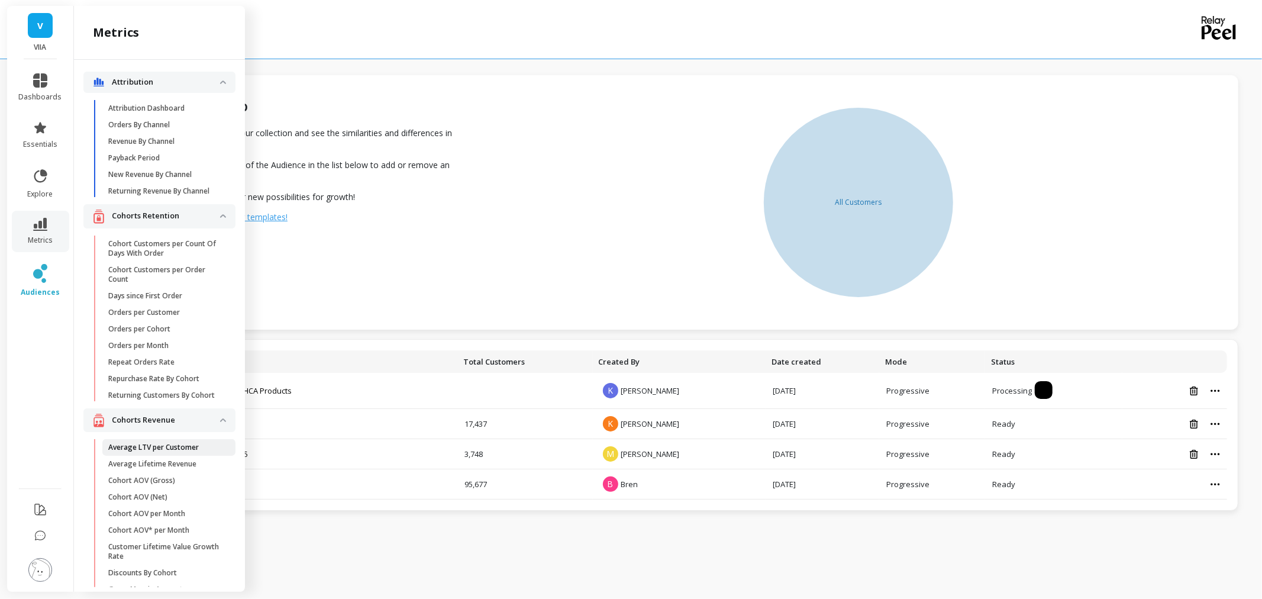
click at [147, 452] on p "Average LTV per Customer" at bounding box center [153, 446] width 90 height 9
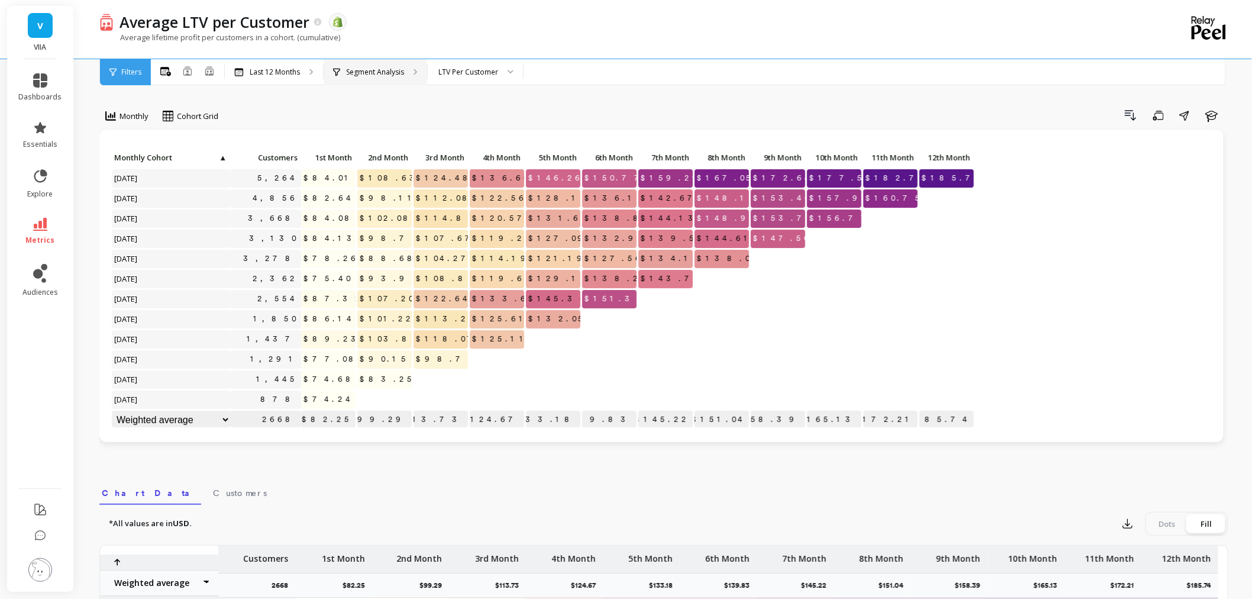
click at [382, 62] on div "Segment Analysis" at bounding box center [376, 72] width 104 height 26
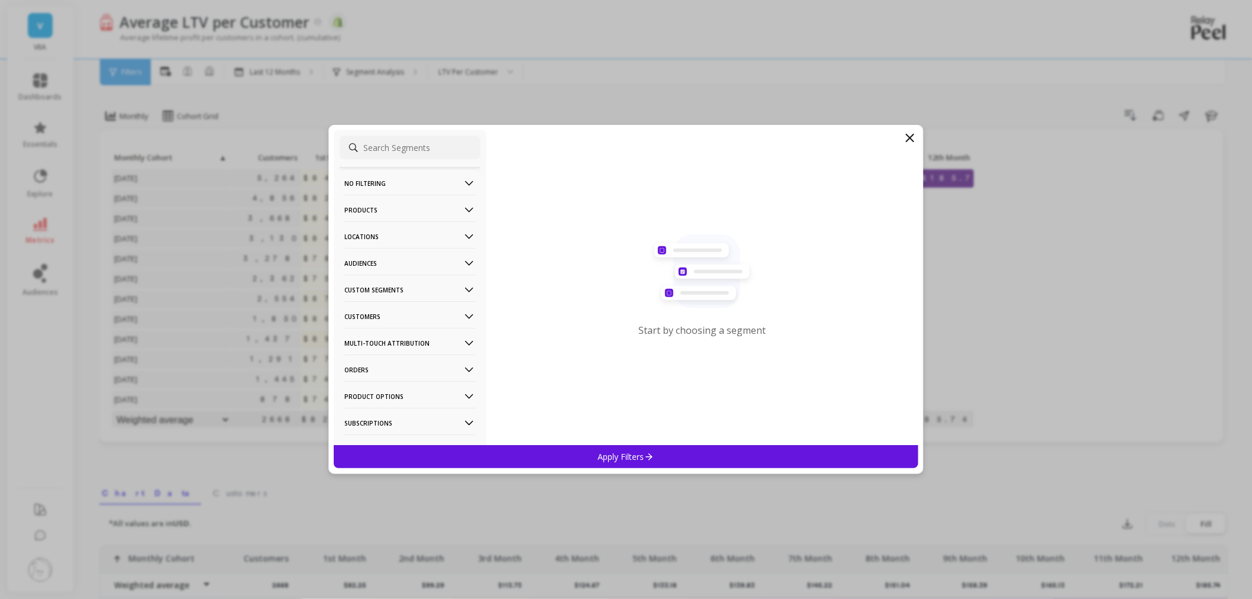
click at [392, 268] on p "Audiences" at bounding box center [409, 263] width 131 height 30
click at [412, 311] on div "Flower" at bounding box center [409, 306] width 141 height 19
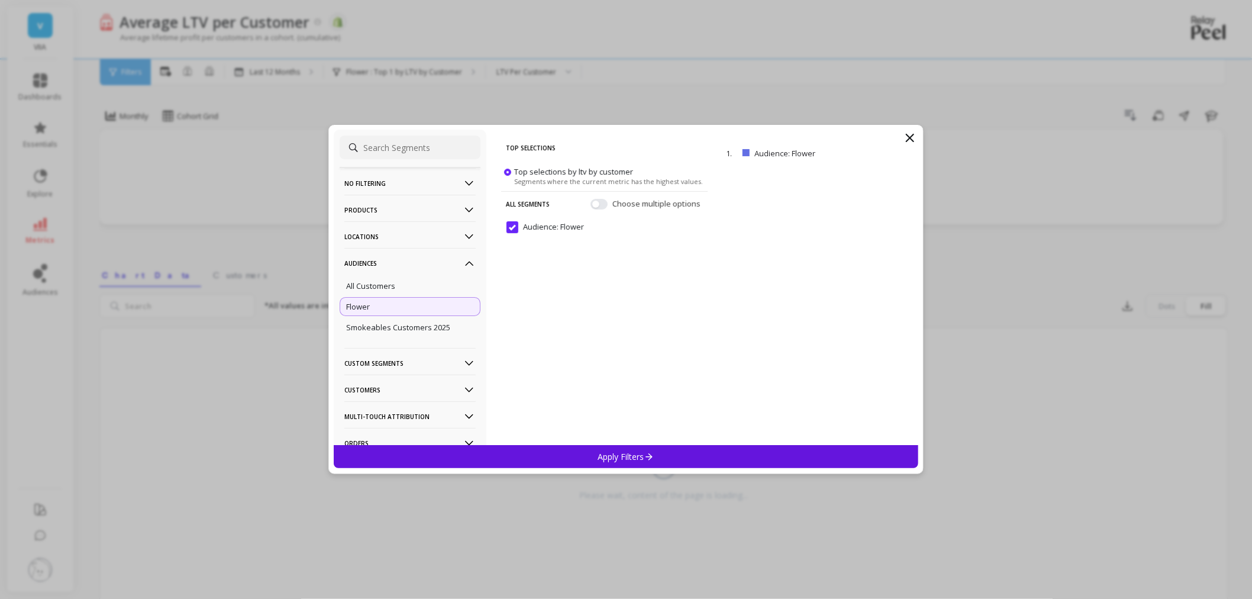
click at [652, 454] on icon at bounding box center [649, 456] width 10 height 10
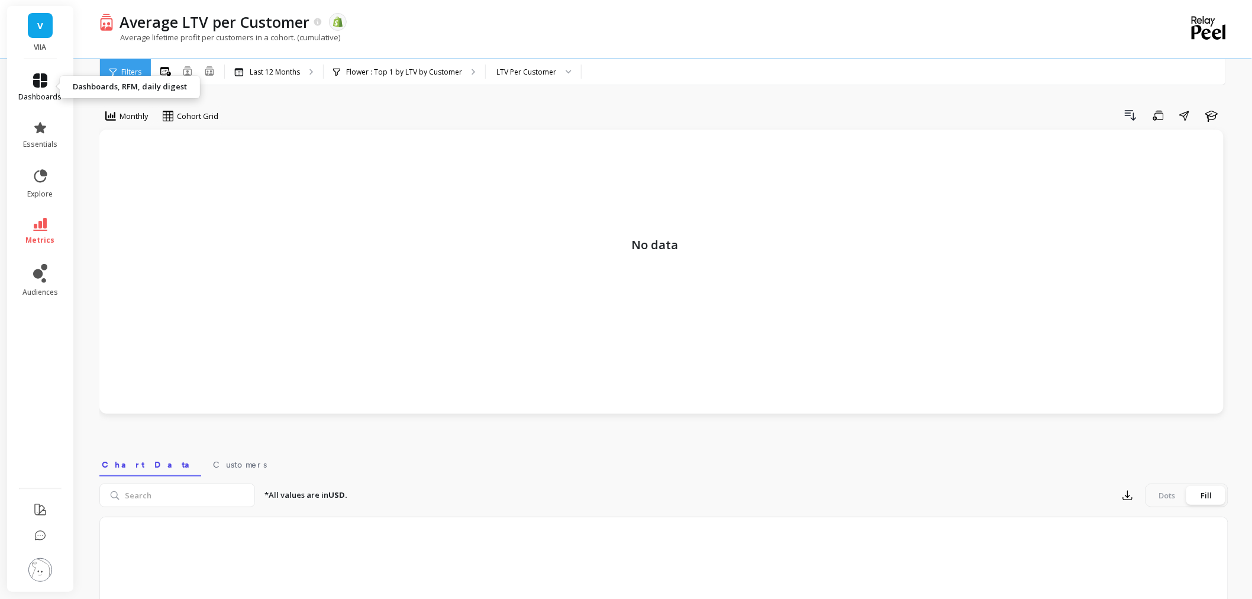
click at [37, 75] on icon at bounding box center [40, 80] width 14 height 14
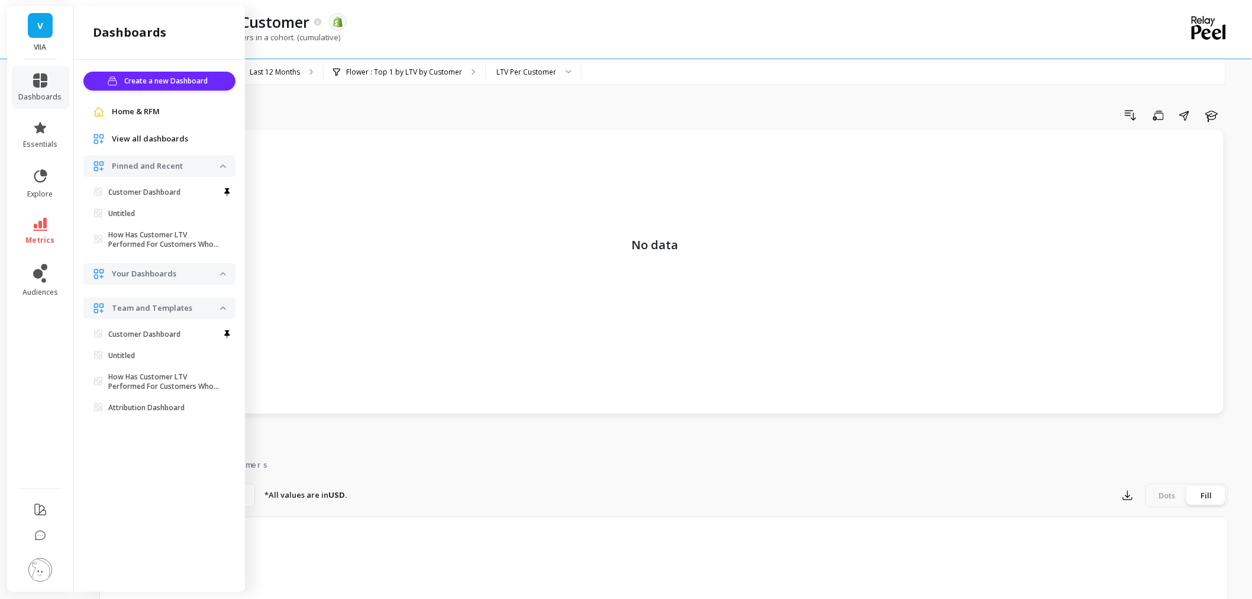
click at [152, 114] on span "Home & RFM" at bounding box center [136, 112] width 48 height 12
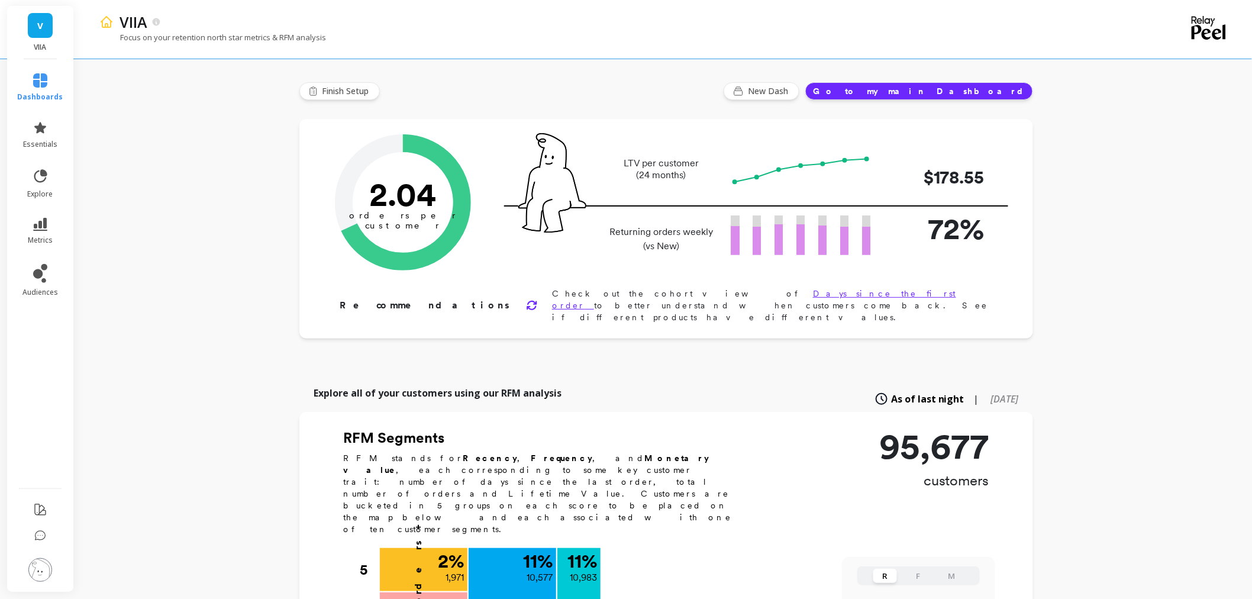
click at [45, 299] on li "audiences" at bounding box center [41, 280] width 60 height 47
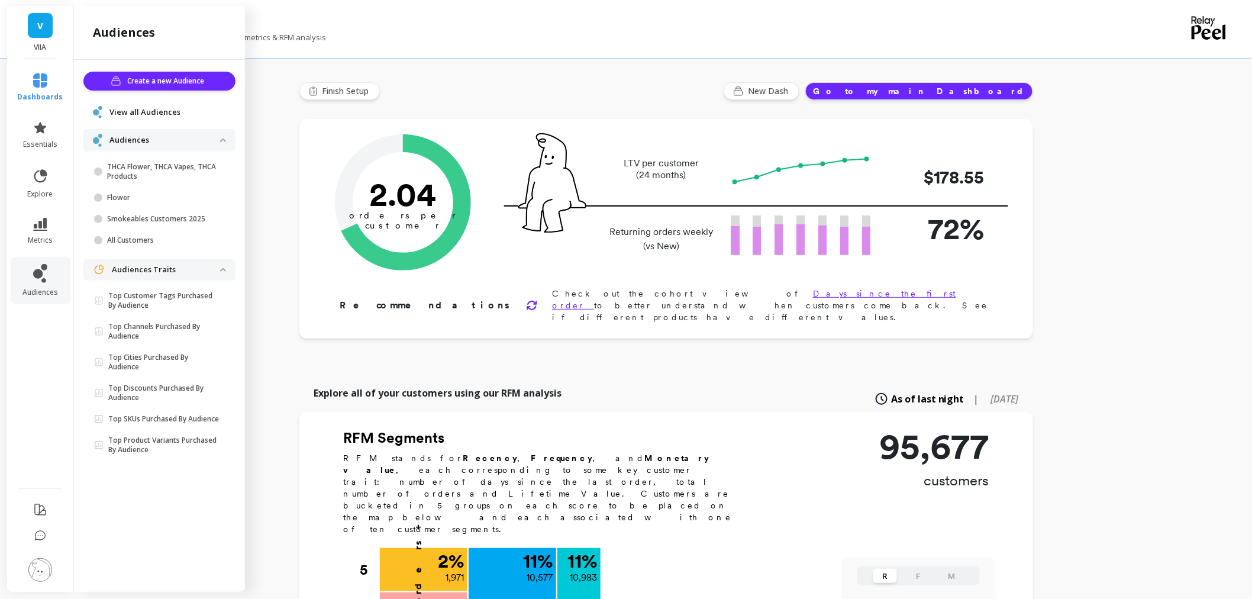
click at [137, 108] on span "View all Audiences" at bounding box center [144, 112] width 71 height 12
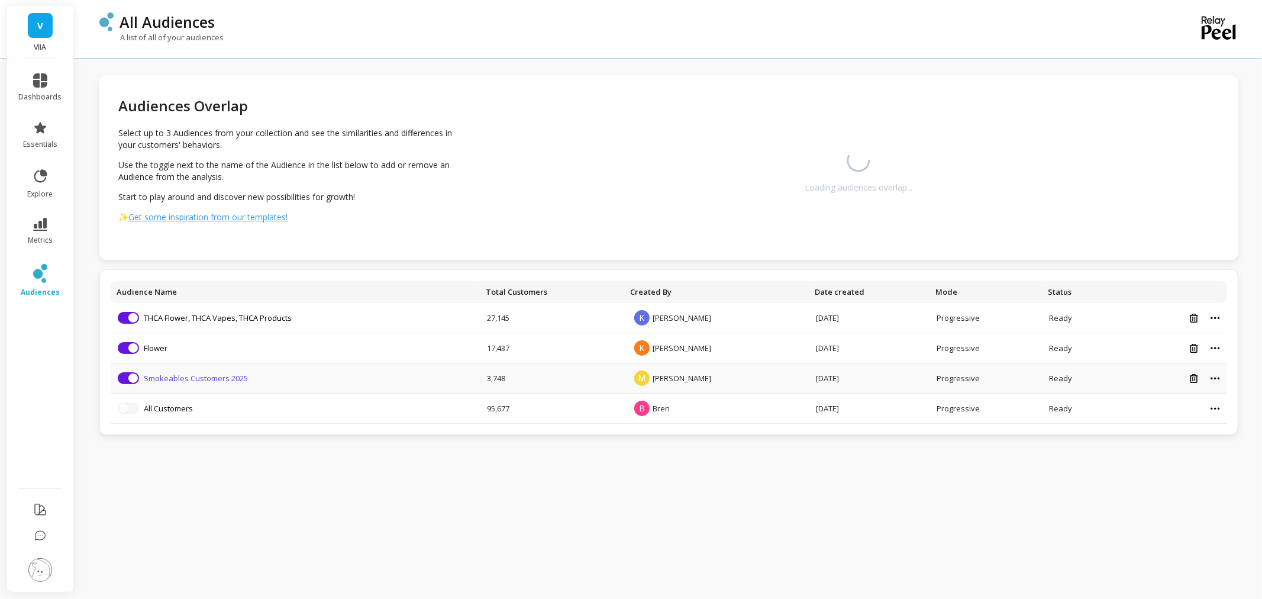
click at [204, 381] on link "Smokeables Customers 2025" at bounding box center [196, 378] width 104 height 11
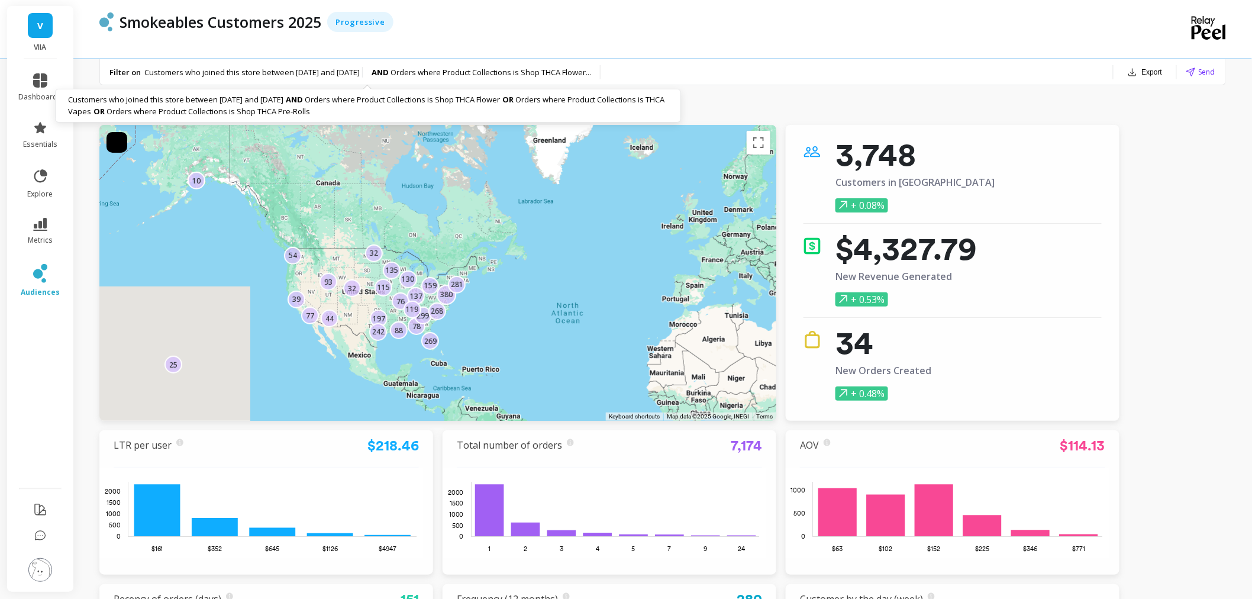
click at [288, 76] on span "Customers who joined this store between [DATE] and [DATE]" at bounding box center [251, 72] width 215 height 11
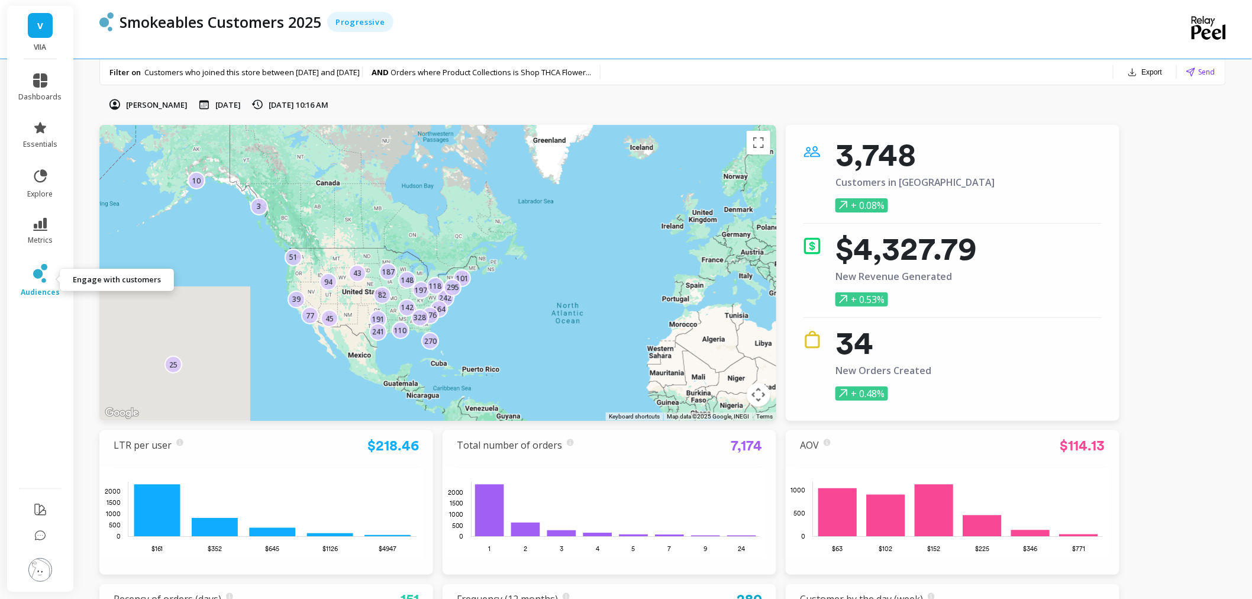
click at [33, 274] on link "audiences" at bounding box center [40, 280] width 43 height 33
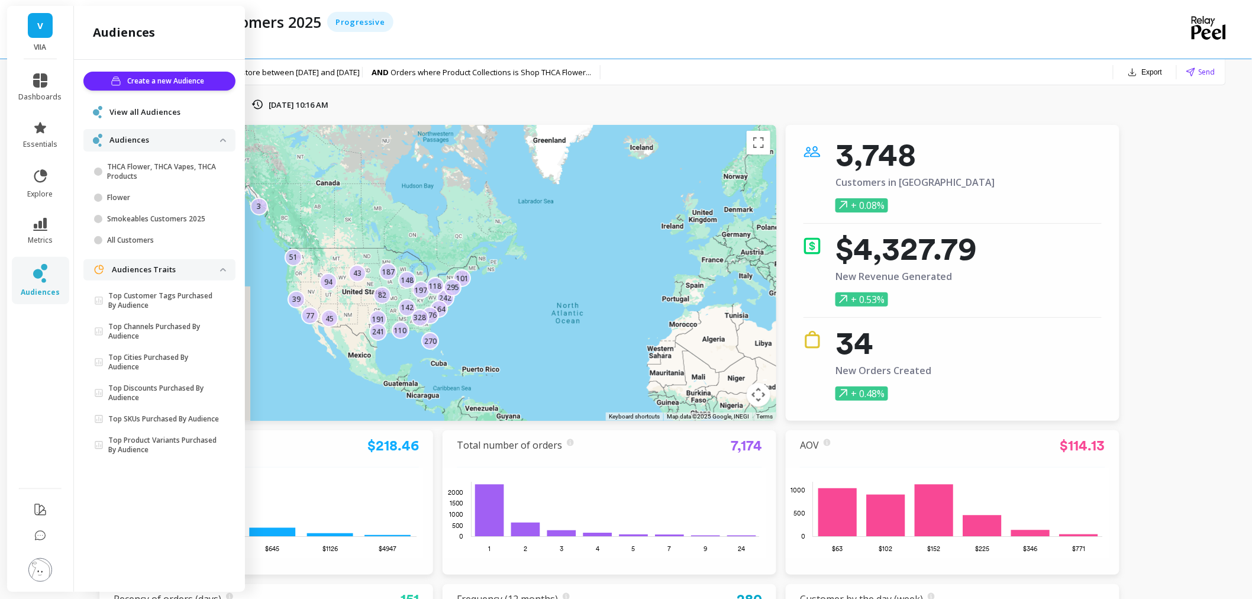
click at [132, 112] on span "View all Audiences" at bounding box center [144, 112] width 71 height 12
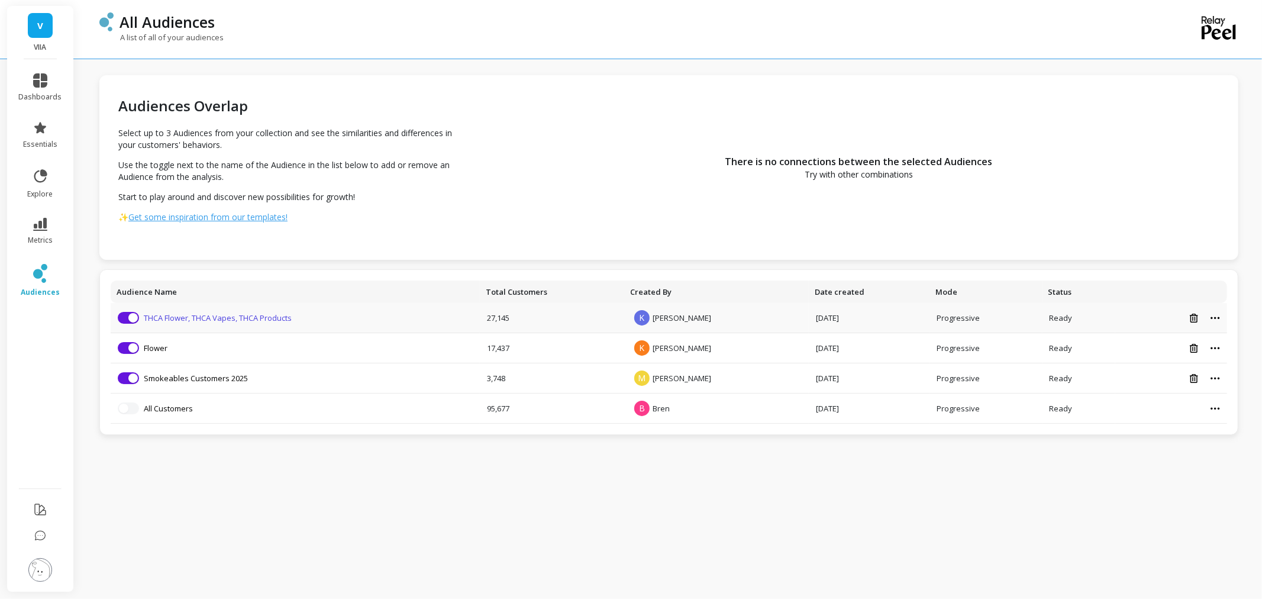
click at [207, 319] on link "THCA Flower, THCA Vapes, THCA Products" at bounding box center [218, 317] width 148 height 11
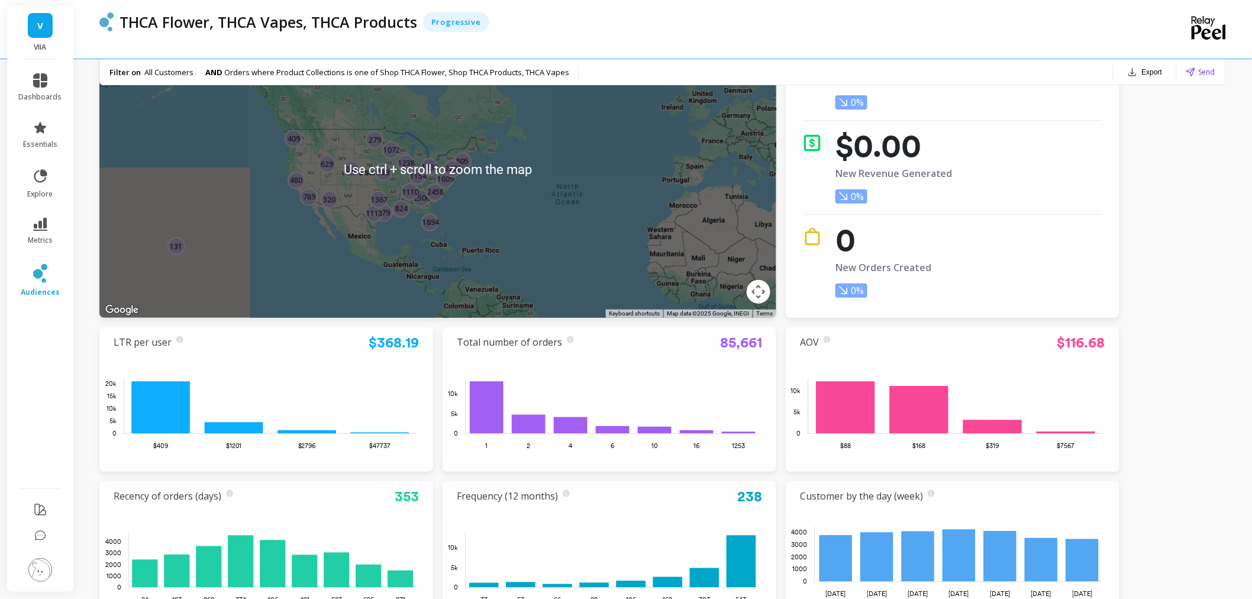
scroll to position [131, 0]
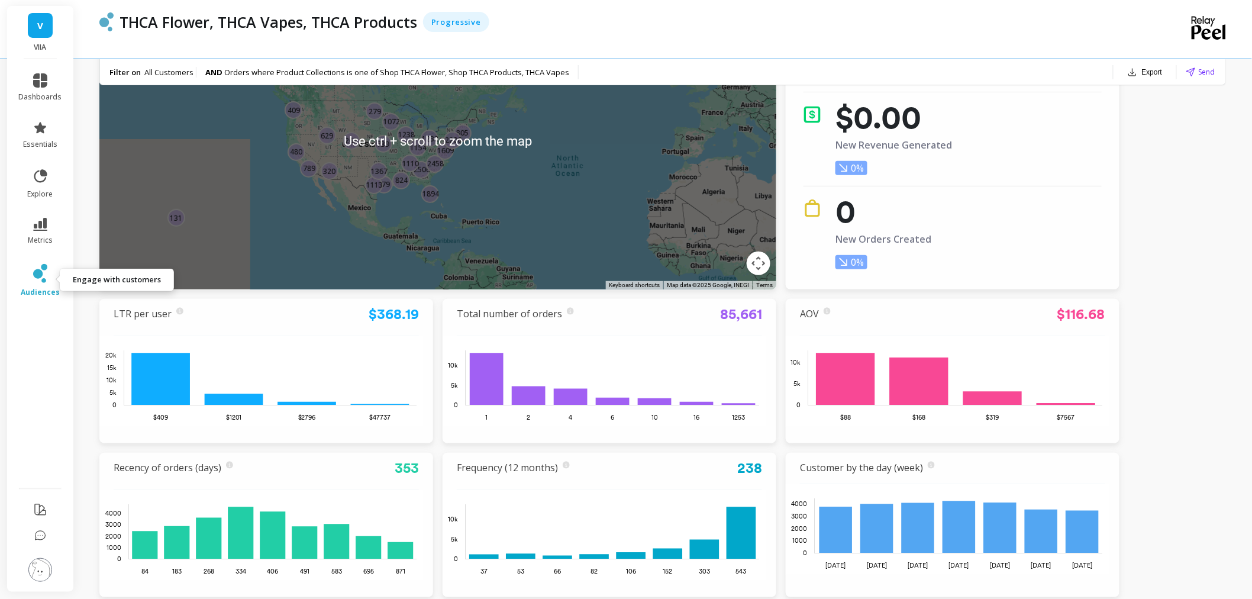
click at [31, 287] on span "audiences" at bounding box center [40, 291] width 39 height 9
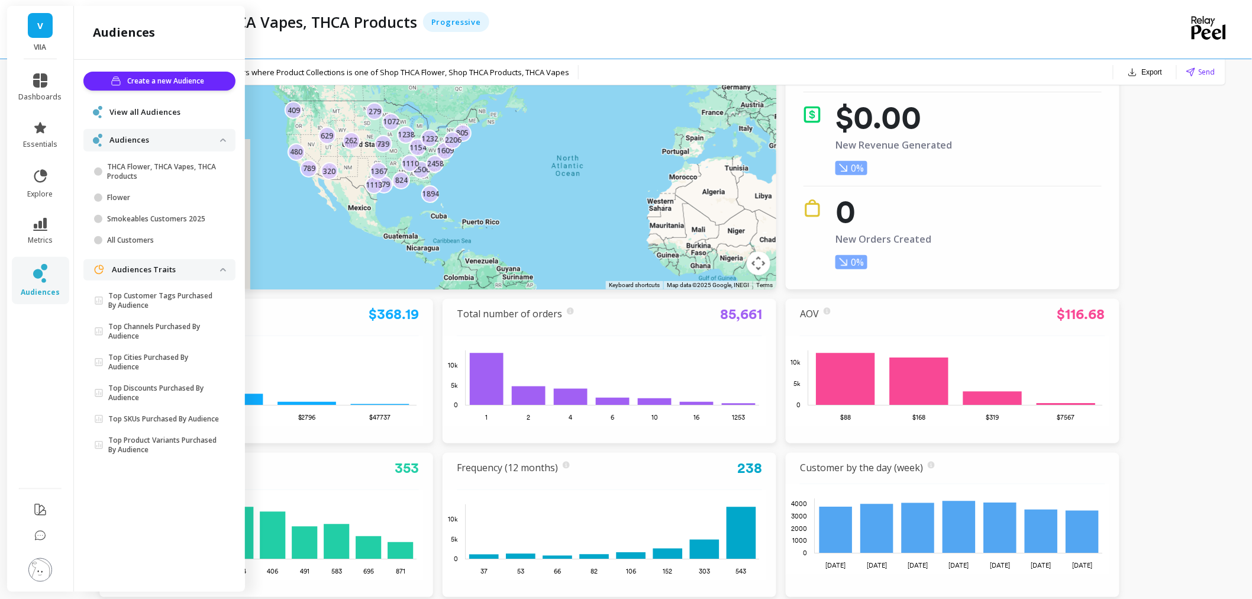
click at [136, 114] on span "View all Audiences" at bounding box center [144, 112] width 71 height 12
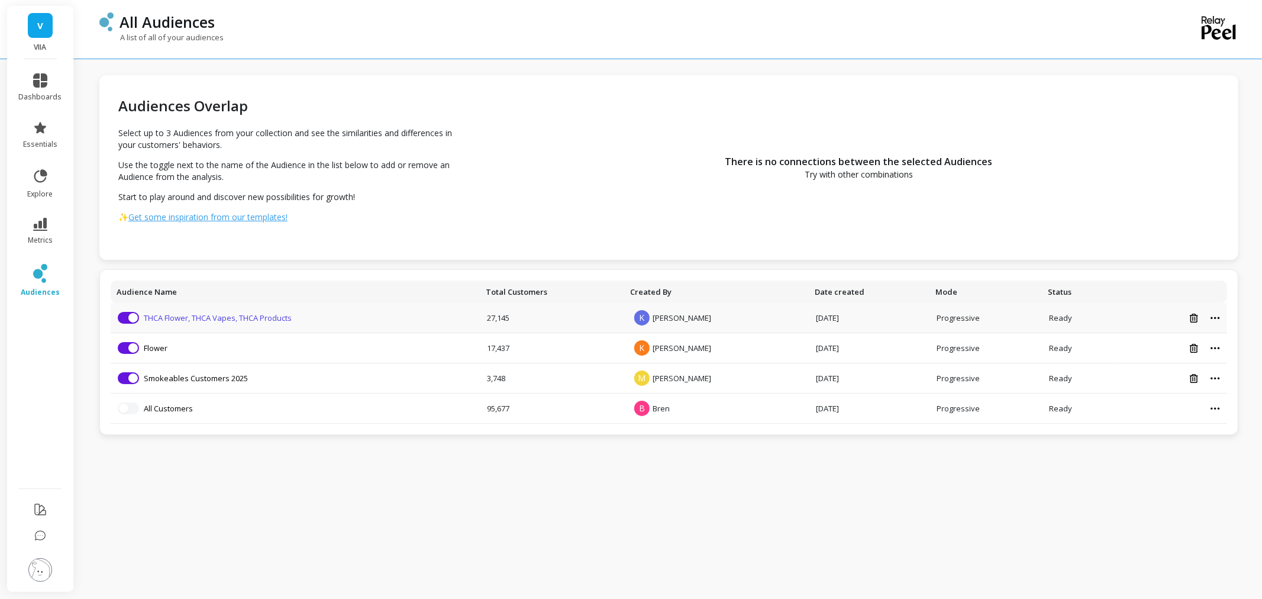
click at [231, 314] on link "THCA Flower, THCA Vapes, THCA Products" at bounding box center [218, 317] width 148 height 11
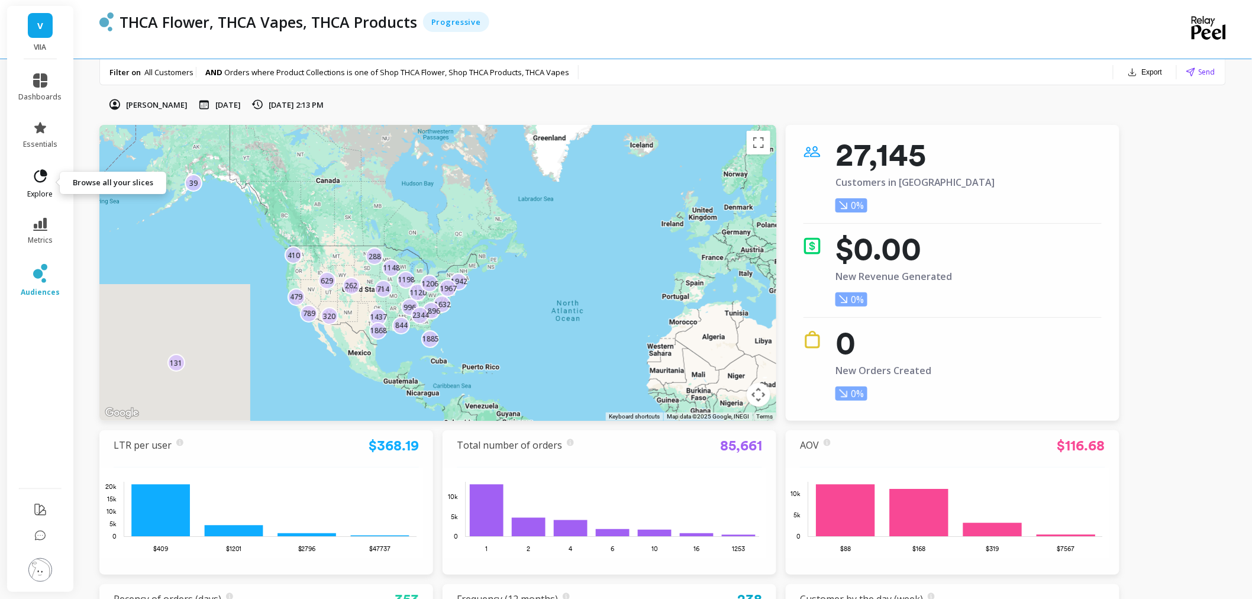
click at [37, 183] on icon at bounding box center [40, 176] width 17 height 17
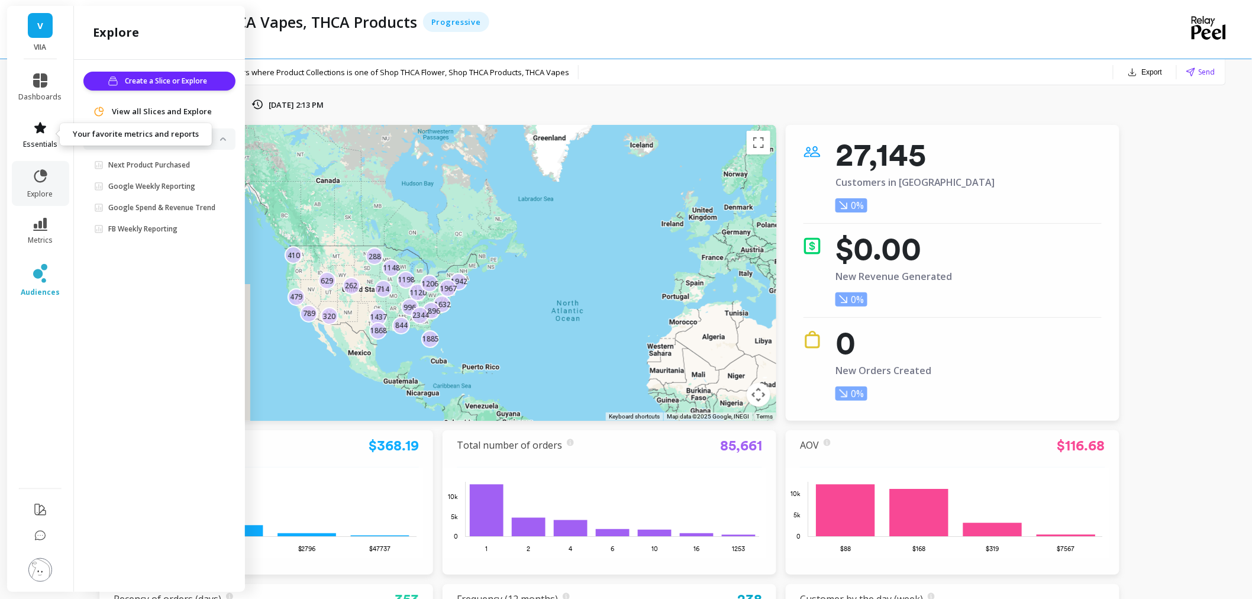
click at [35, 140] on span "essentials" at bounding box center [40, 144] width 34 height 9
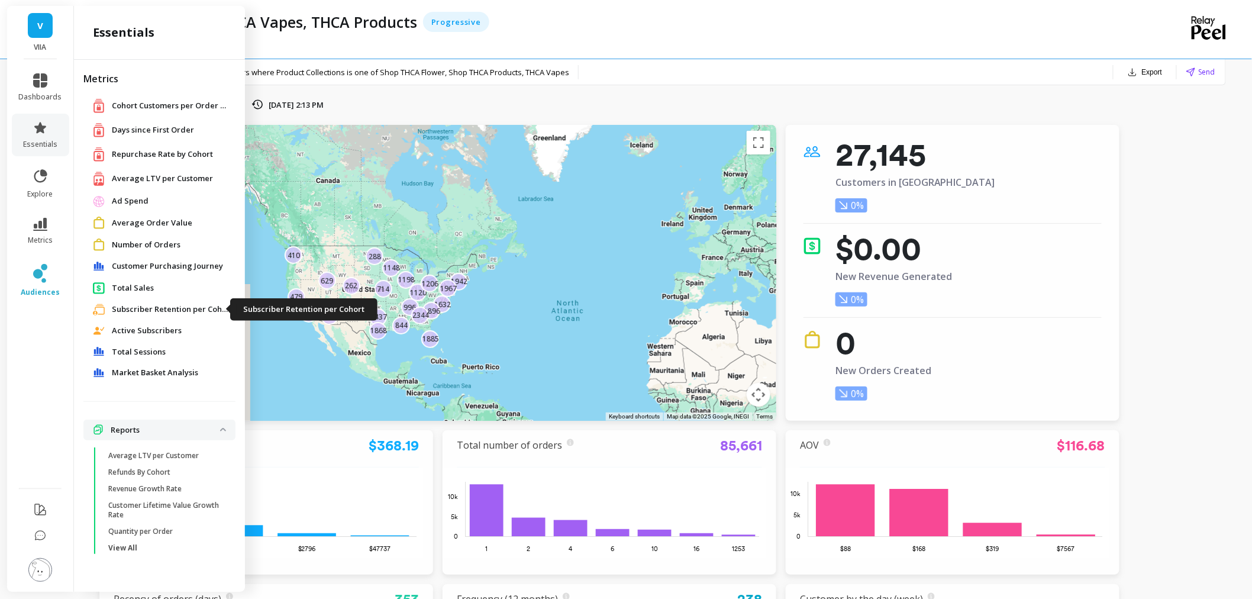
click at [176, 311] on span "Subscriber Retention per Cohort" at bounding box center [171, 309] width 118 height 12
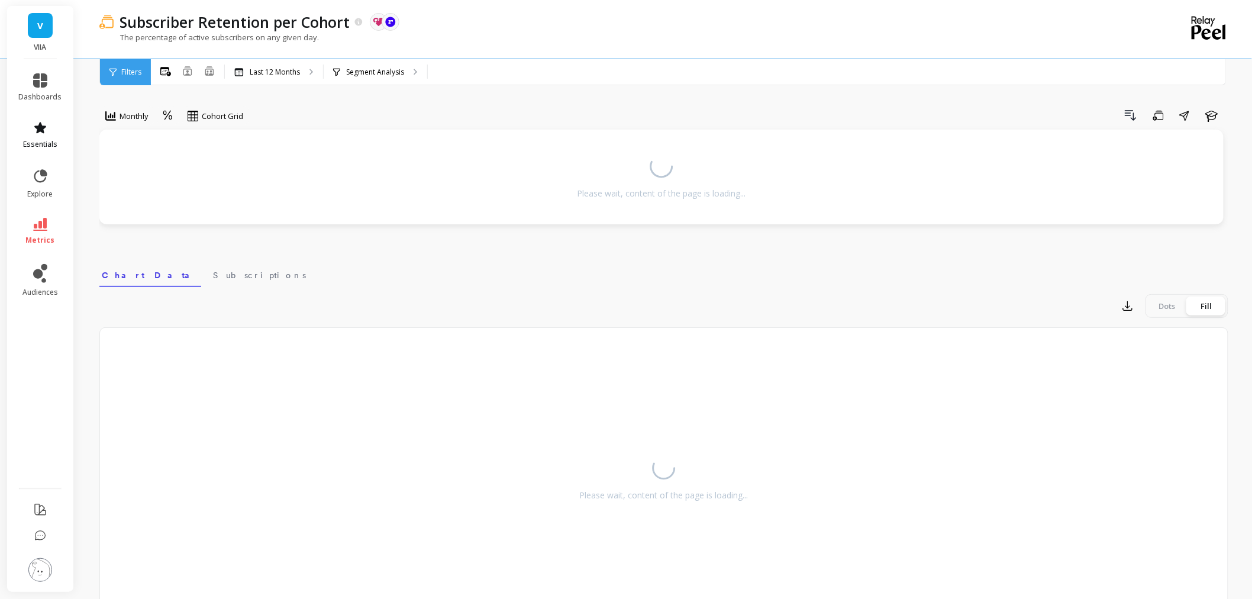
click at [37, 129] on icon at bounding box center [40, 128] width 14 height 14
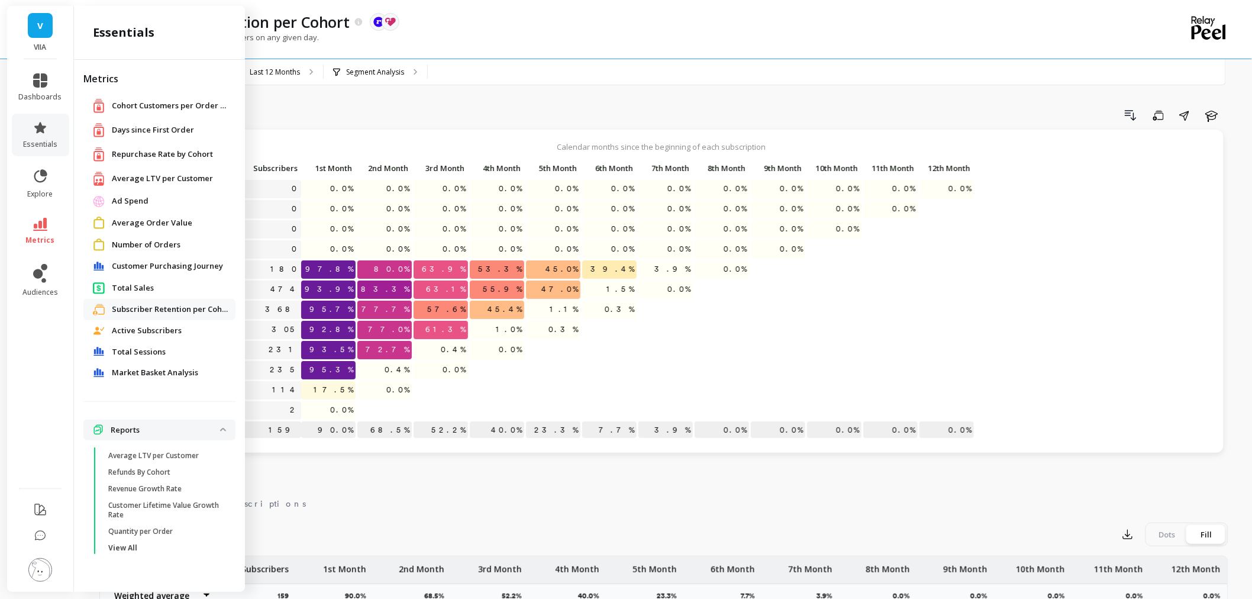
click at [199, 267] on span "Customer Purchasing Journey" at bounding box center [167, 266] width 111 height 12
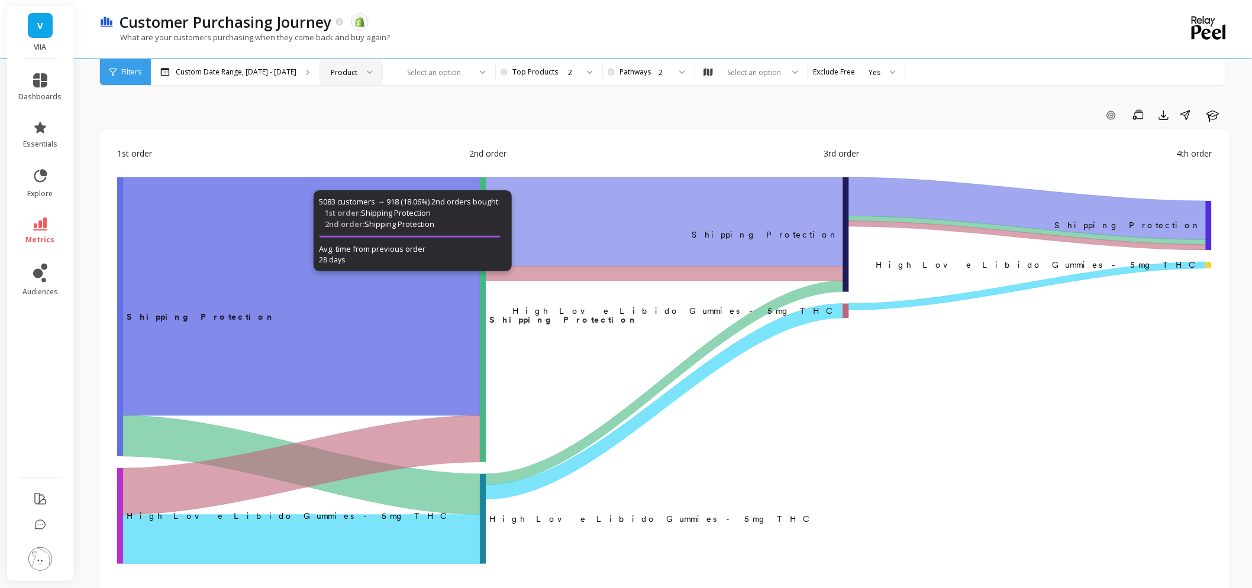
click at [361, 64] on div at bounding box center [365, 72] width 14 height 26
click at [367, 125] on div "Product Type" at bounding box center [351, 127] width 47 height 11
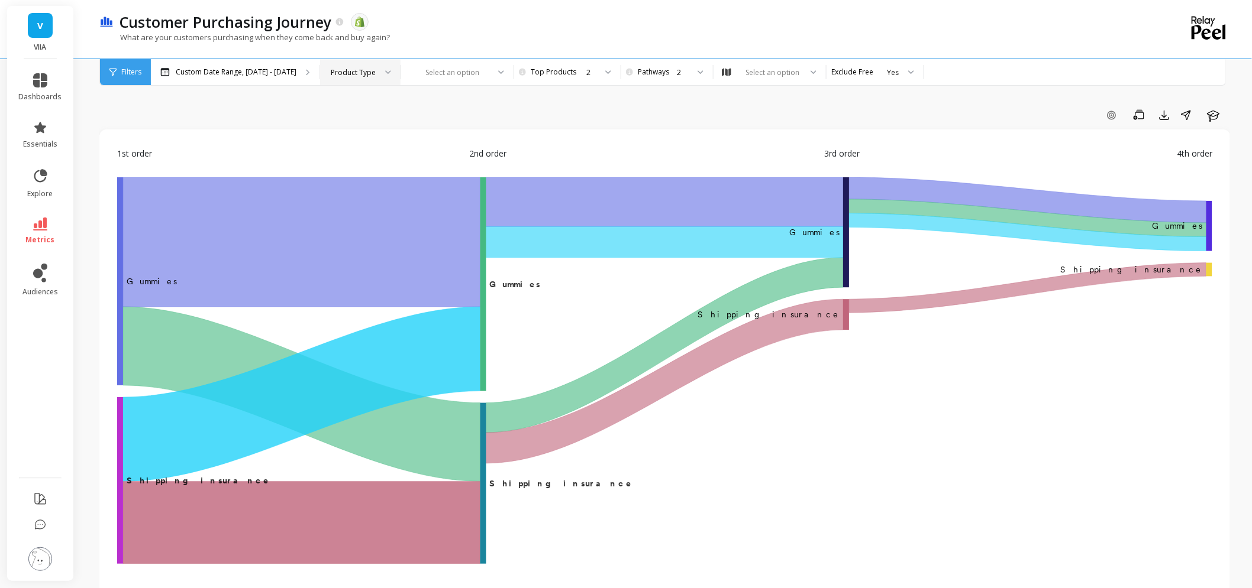
click at [32, 568] on img at bounding box center [40, 560] width 24 height 24
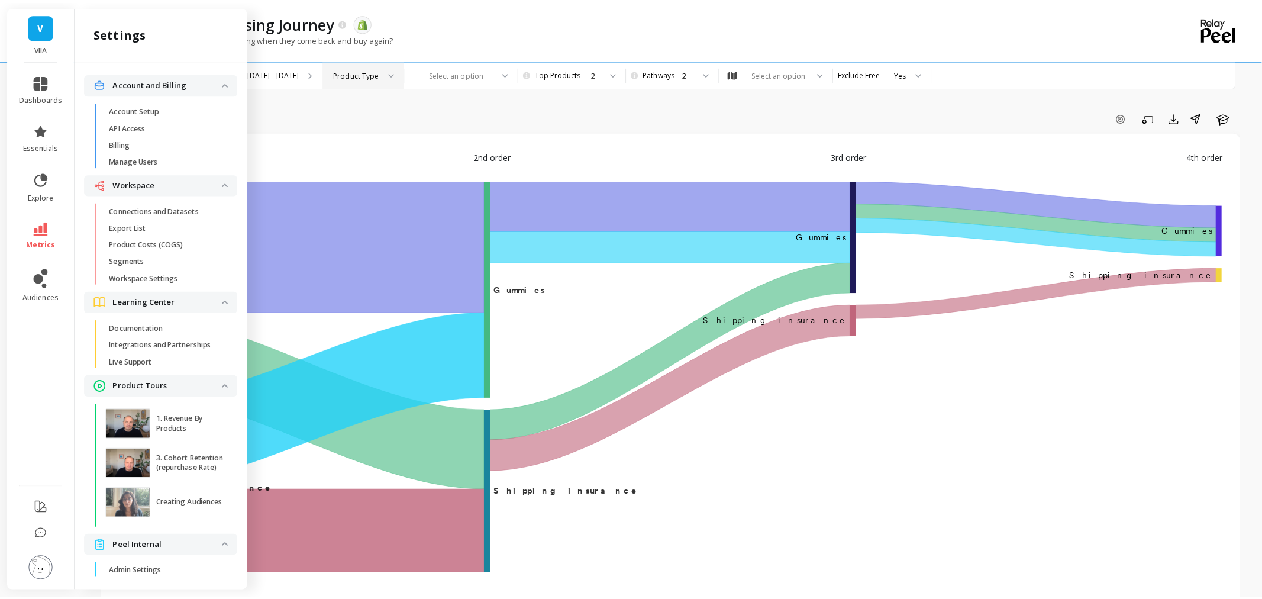
scroll to position [43, 0]
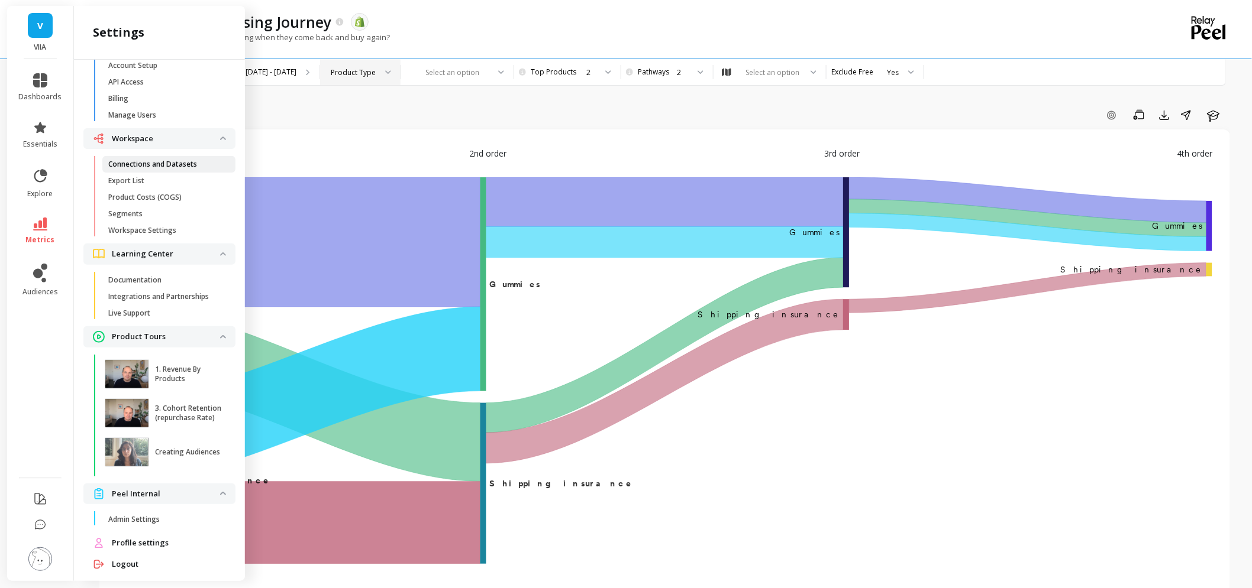
click at [194, 162] on p "Connections and Datasets" at bounding box center [152, 164] width 89 height 9
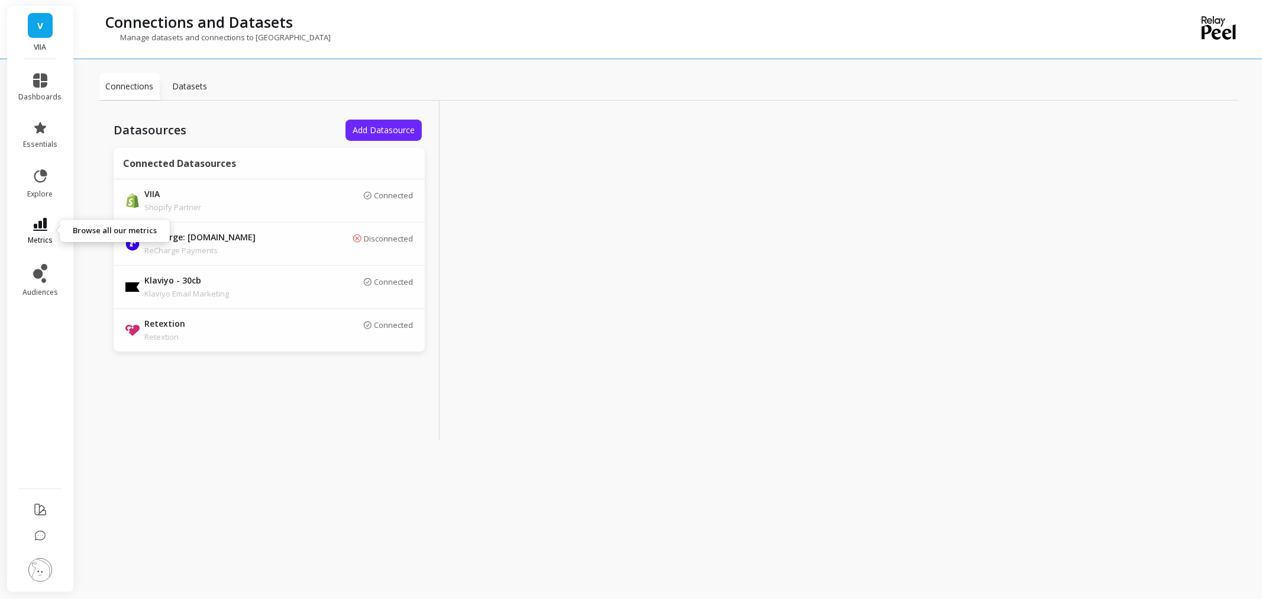
click at [52, 234] on link "metrics" at bounding box center [40, 231] width 43 height 27
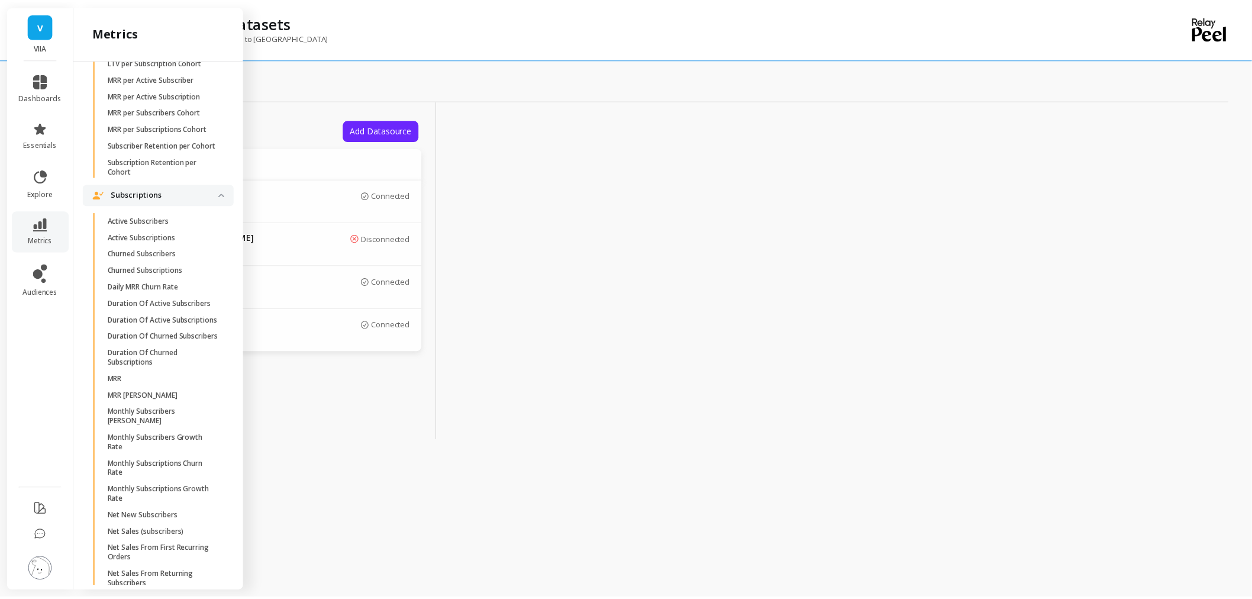
scroll to position [3286, 0]
click at [176, 72] on link "LTV per Subscription Cohort" at bounding box center [168, 64] width 133 height 17
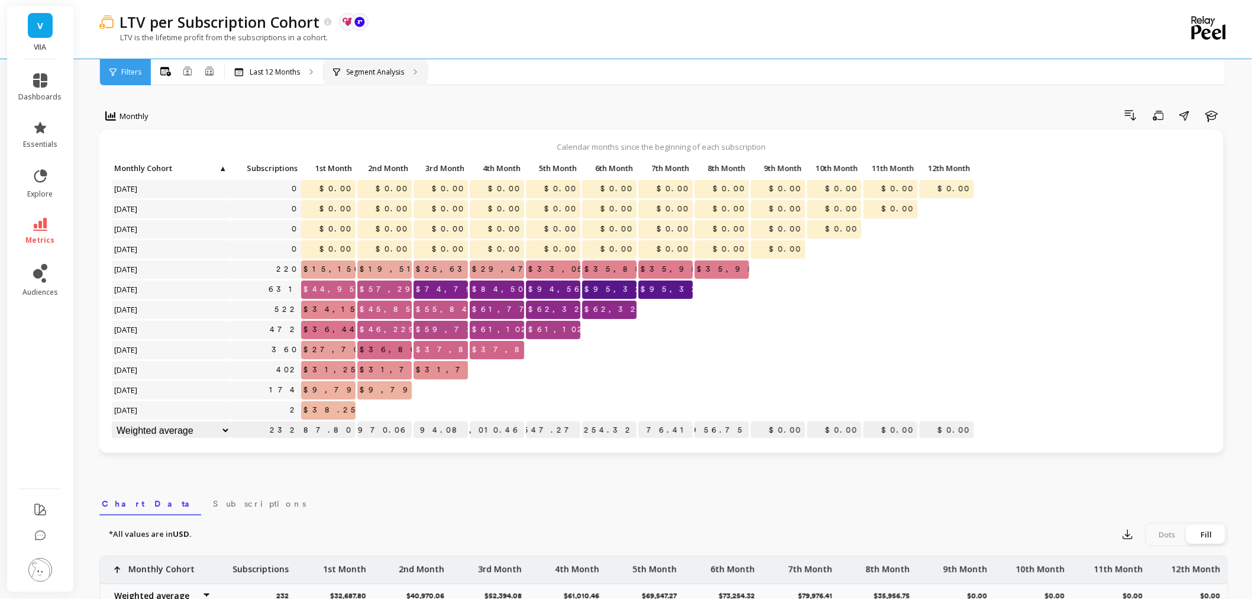
click at [396, 74] on p "Segment Analysis" at bounding box center [375, 71] width 58 height 9
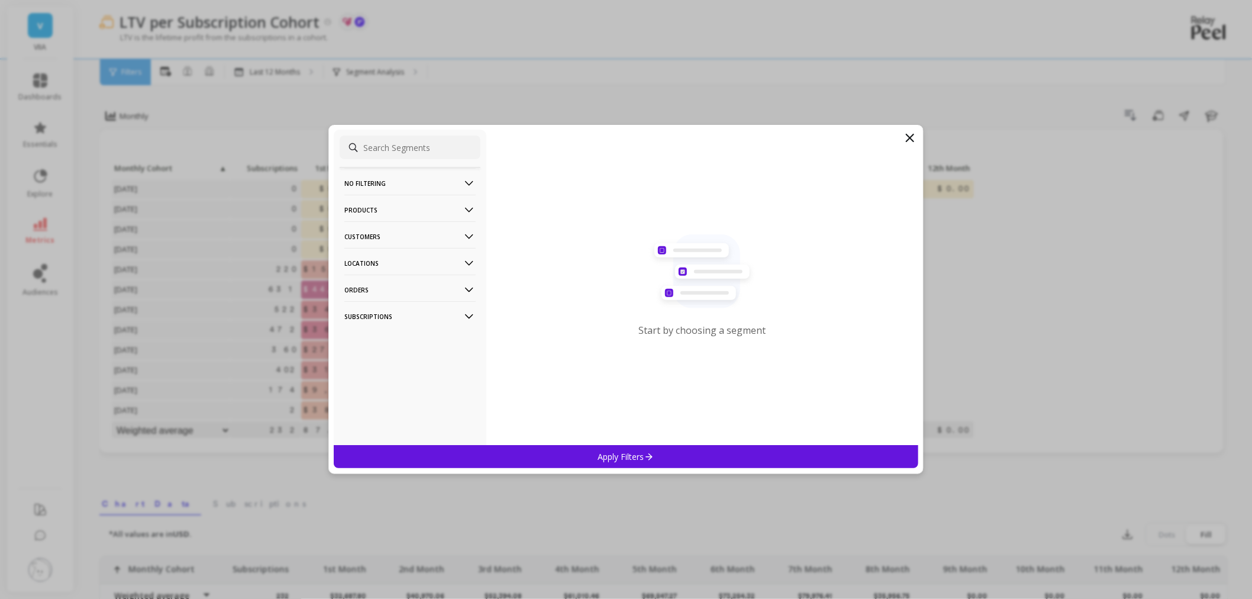
click at [408, 321] on p "Subscriptions" at bounding box center [409, 316] width 131 height 30
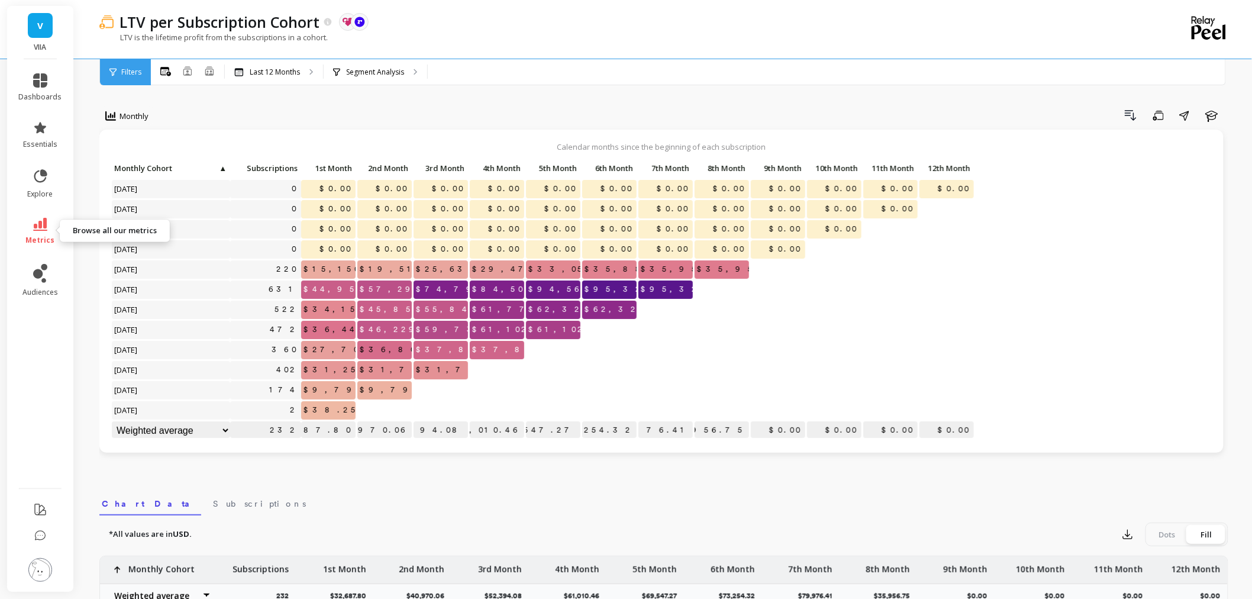
click at [24, 228] on link "metrics" at bounding box center [40, 231] width 43 height 27
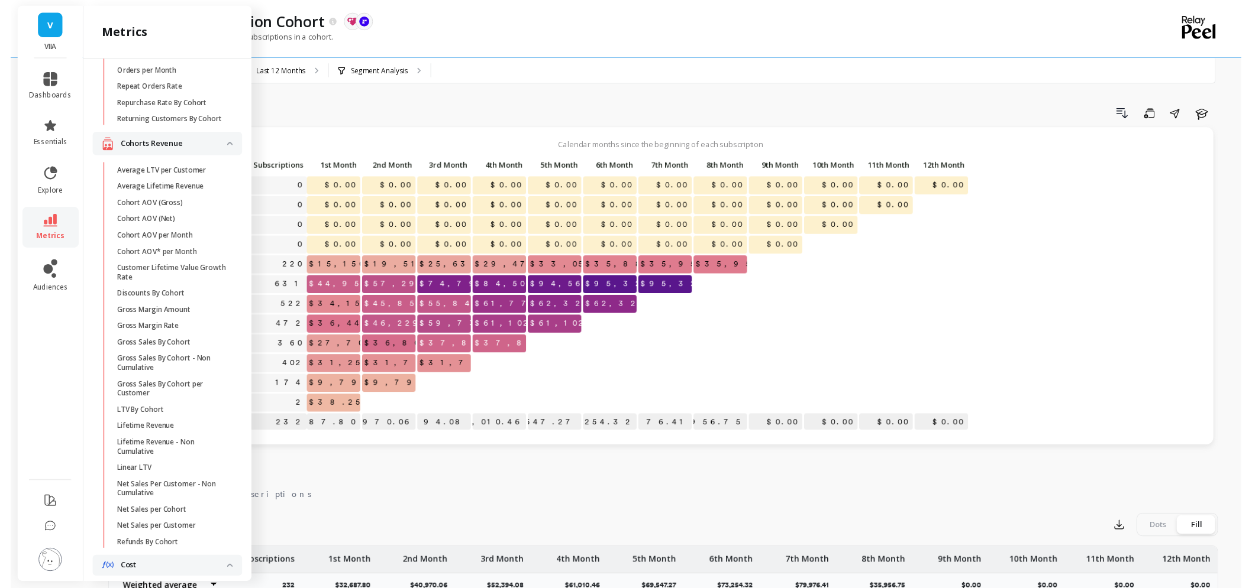
scroll to position [0, 0]
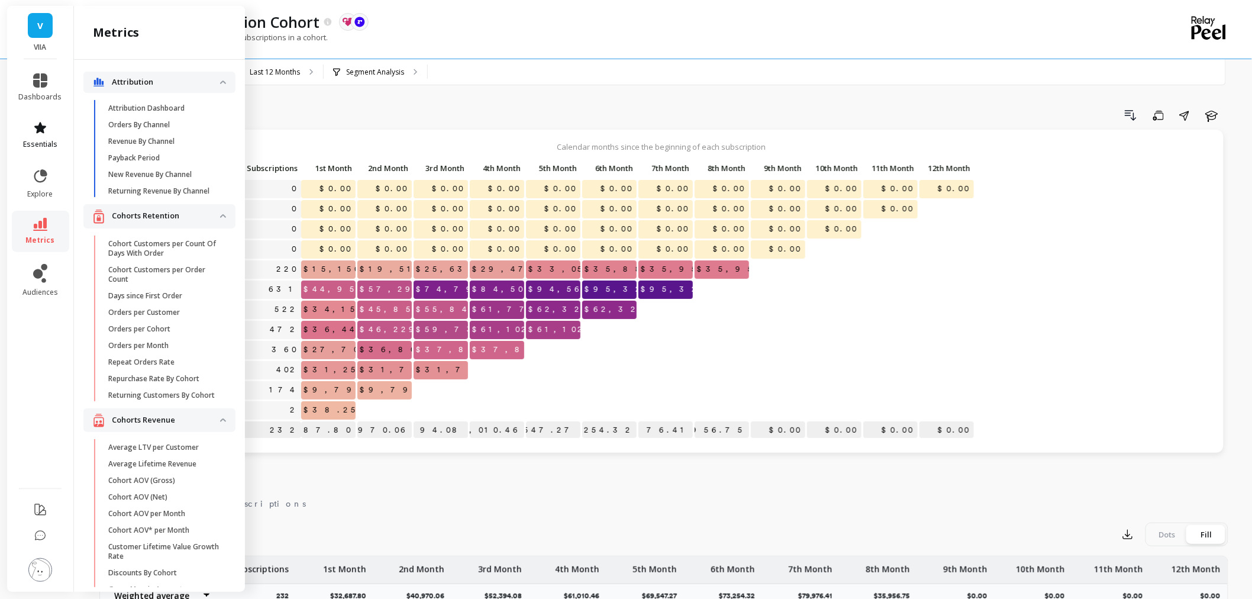
click at [44, 136] on link "essentials" at bounding box center [40, 135] width 43 height 28
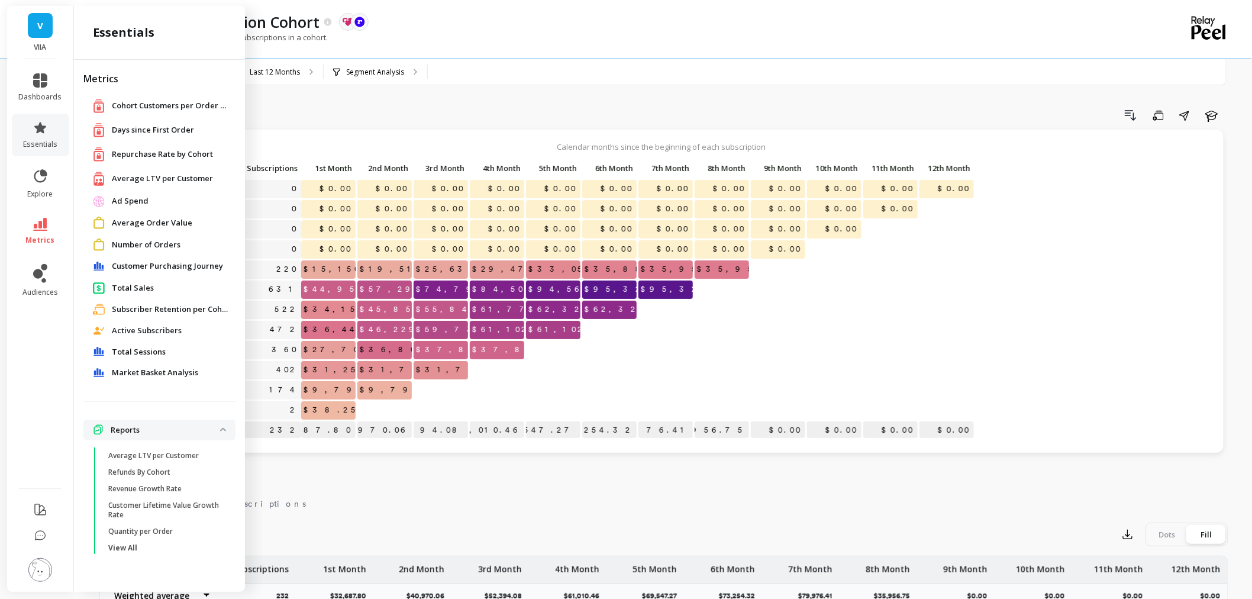
click at [182, 267] on span "Customer Purchasing Journey" at bounding box center [167, 266] width 111 height 12
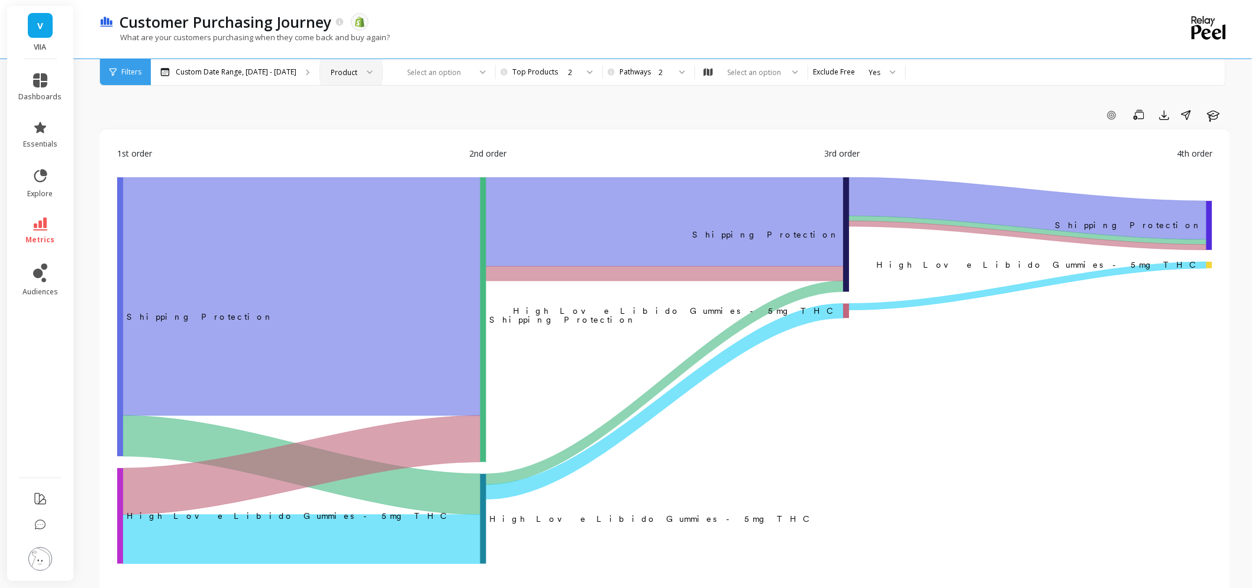
click at [347, 67] on div "Product" at bounding box center [344, 72] width 27 height 11
click at [353, 194] on div "Variant" at bounding box center [351, 194] width 47 height 11
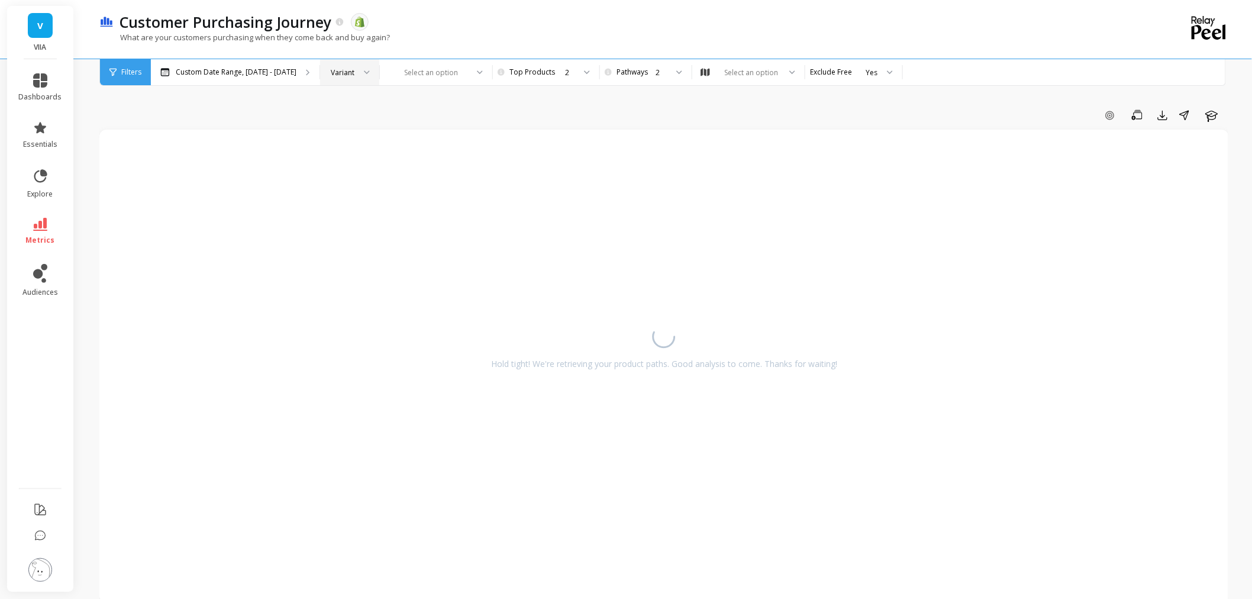
click at [355, 63] on div at bounding box center [362, 72] width 14 height 26
click at [339, 190] on div "Vendor" at bounding box center [350, 183] width 58 height 21
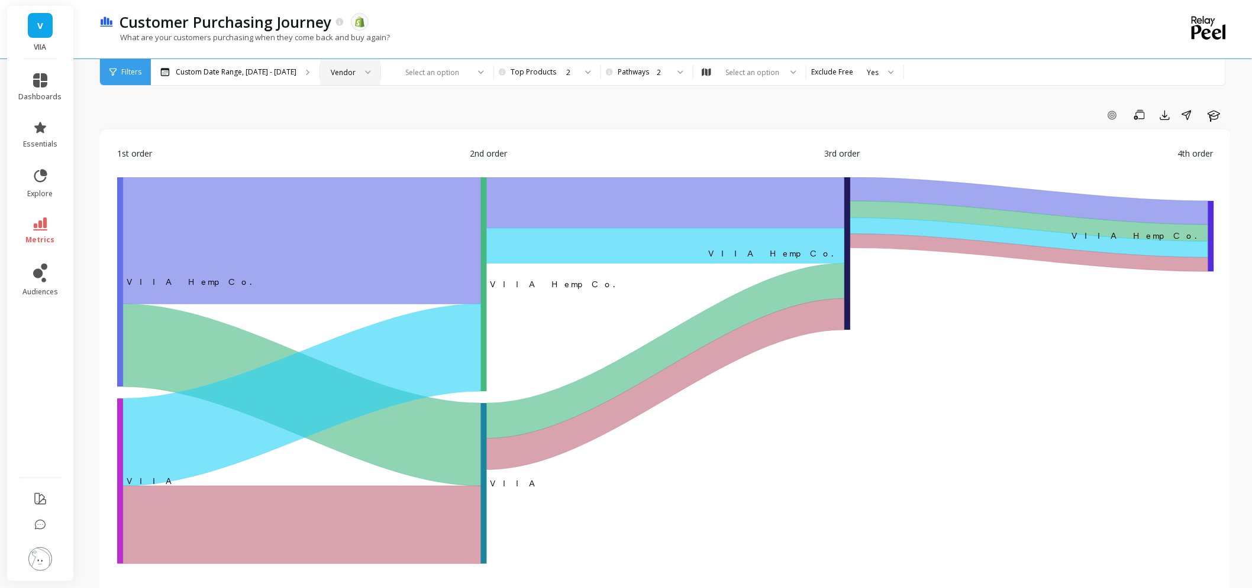
click at [339, 67] on div "Vendor" at bounding box center [343, 72] width 25 height 11
click at [341, 150] on div "SKU" at bounding box center [350, 149] width 45 height 11
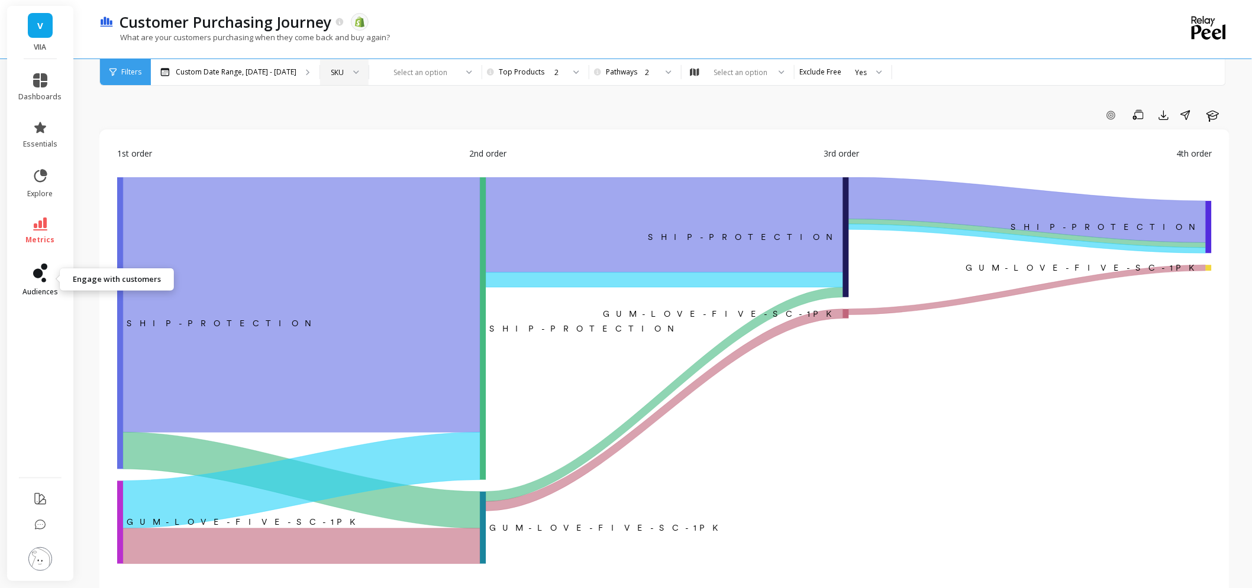
click at [36, 280] on icon at bounding box center [40, 273] width 14 height 19
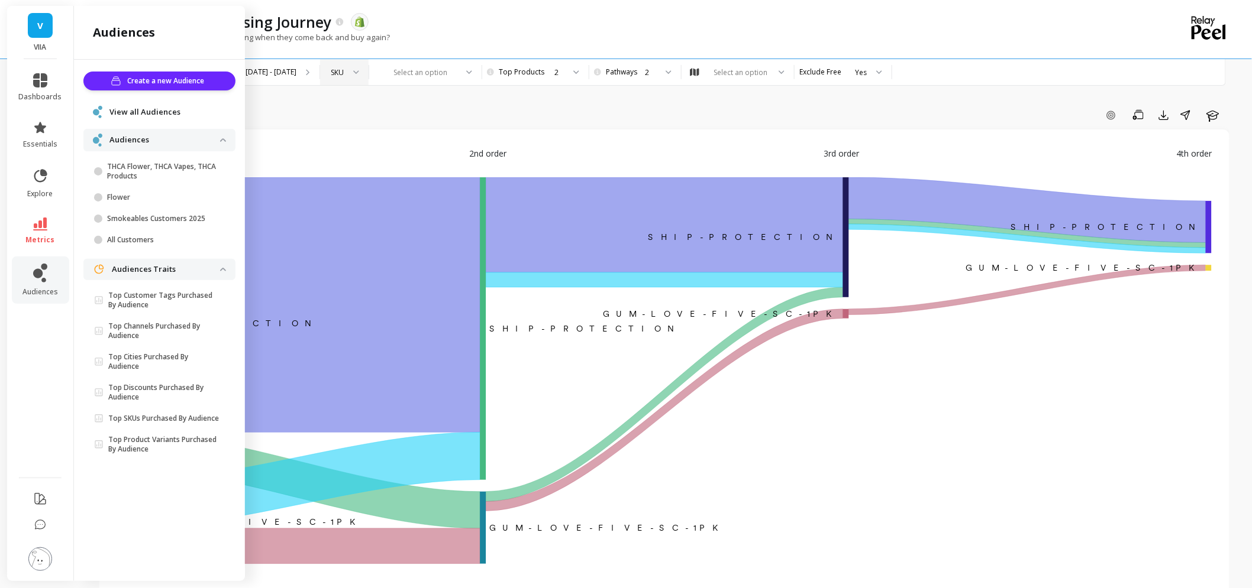
click at [127, 99] on ul "Create a new Audience View all Audiences Audiences THCA Flower, THCA Vapes, THC…" at bounding box center [159, 267] width 152 height 391
click at [132, 110] on span "View all Audiences" at bounding box center [144, 112] width 71 height 12
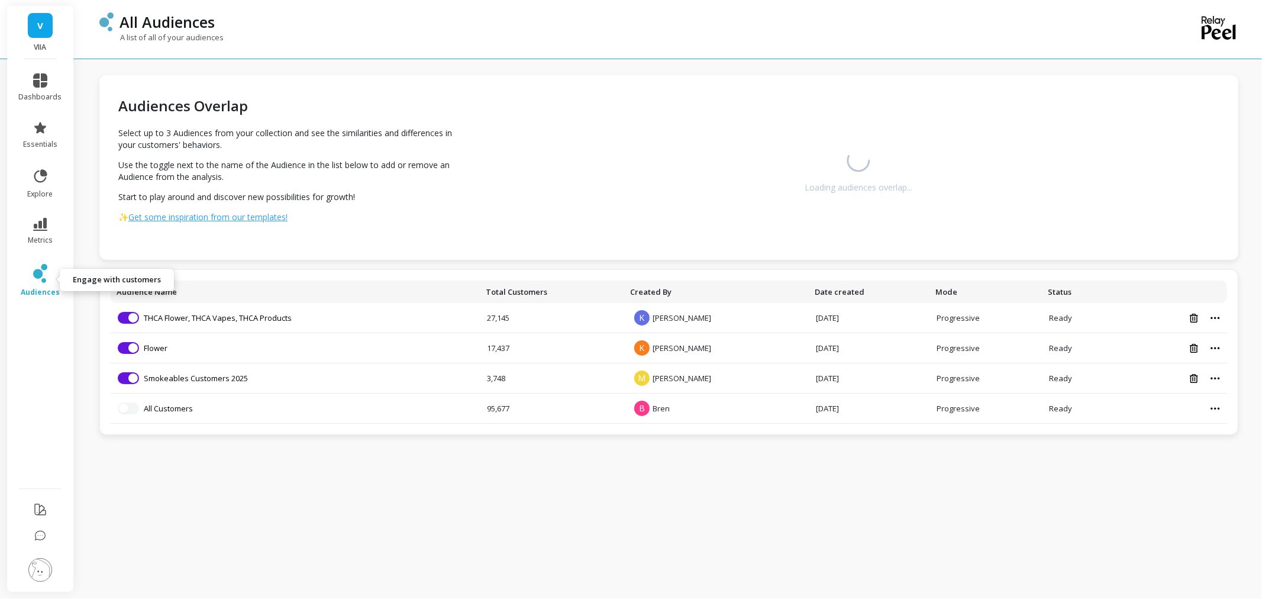
click at [56, 278] on link "audiences" at bounding box center [40, 280] width 43 height 33
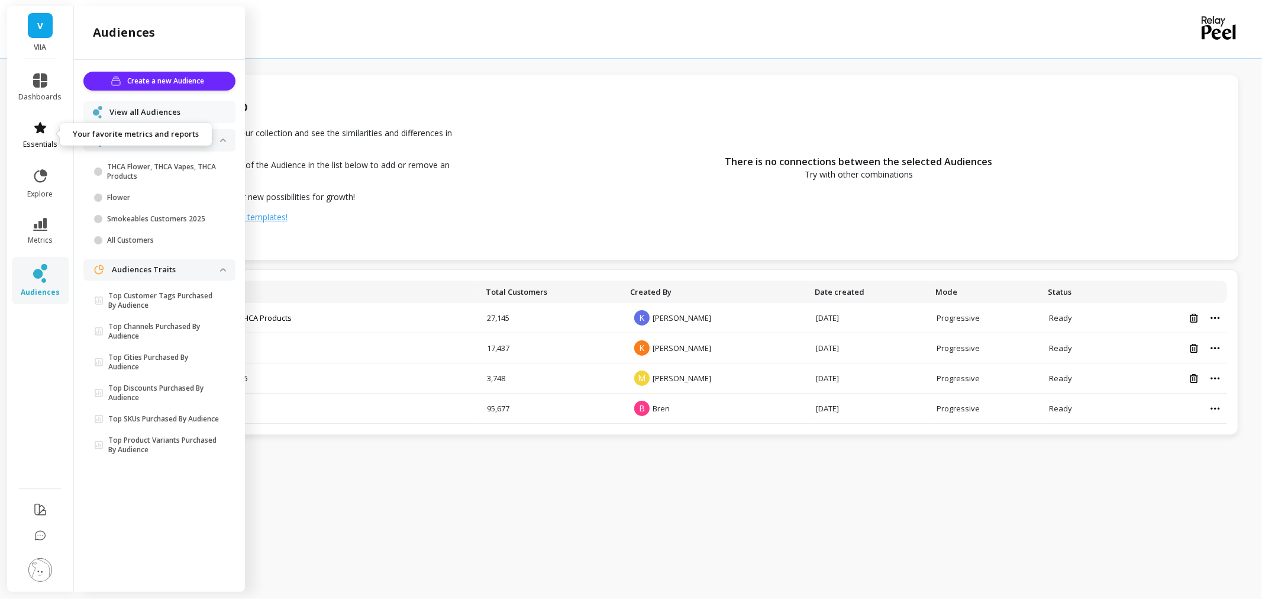
click at [48, 135] on link "essentials" at bounding box center [40, 135] width 43 height 28
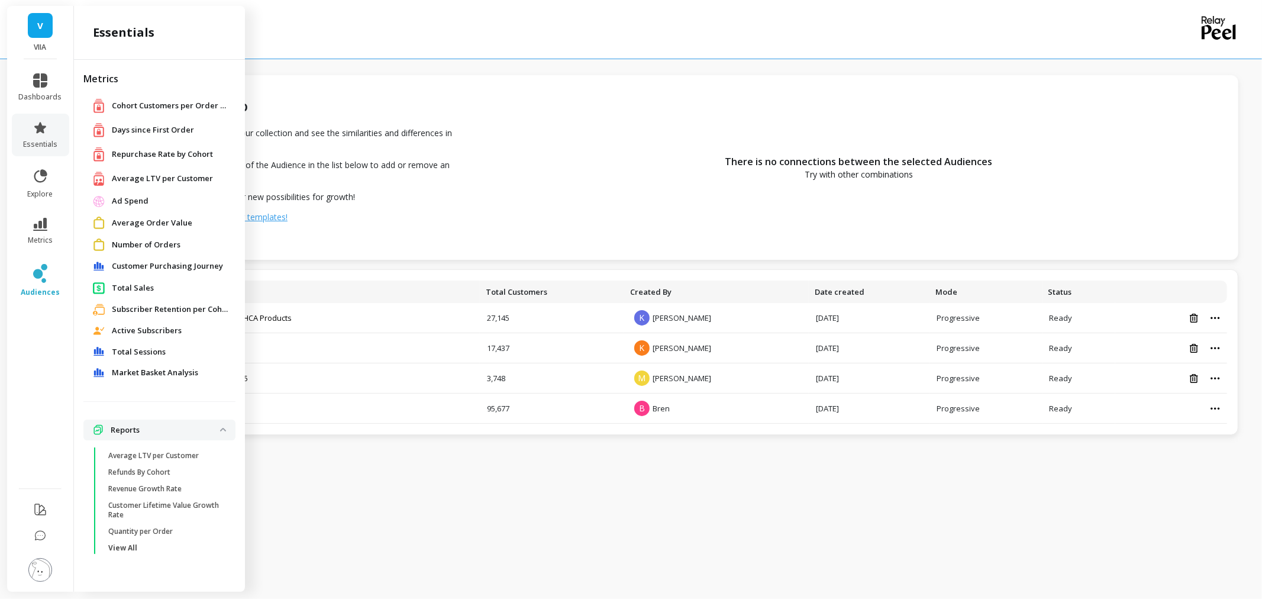
click at [177, 264] on span "Customer Purchasing Journey" at bounding box center [167, 266] width 111 height 12
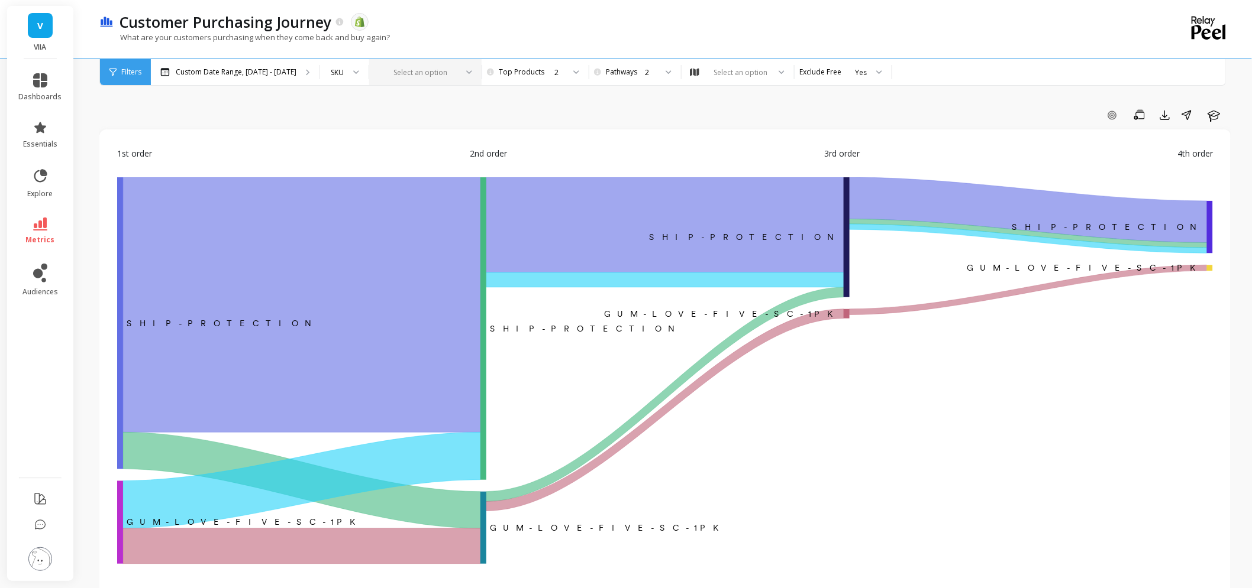
click at [441, 69] on div at bounding box center [418, 72] width 77 height 11
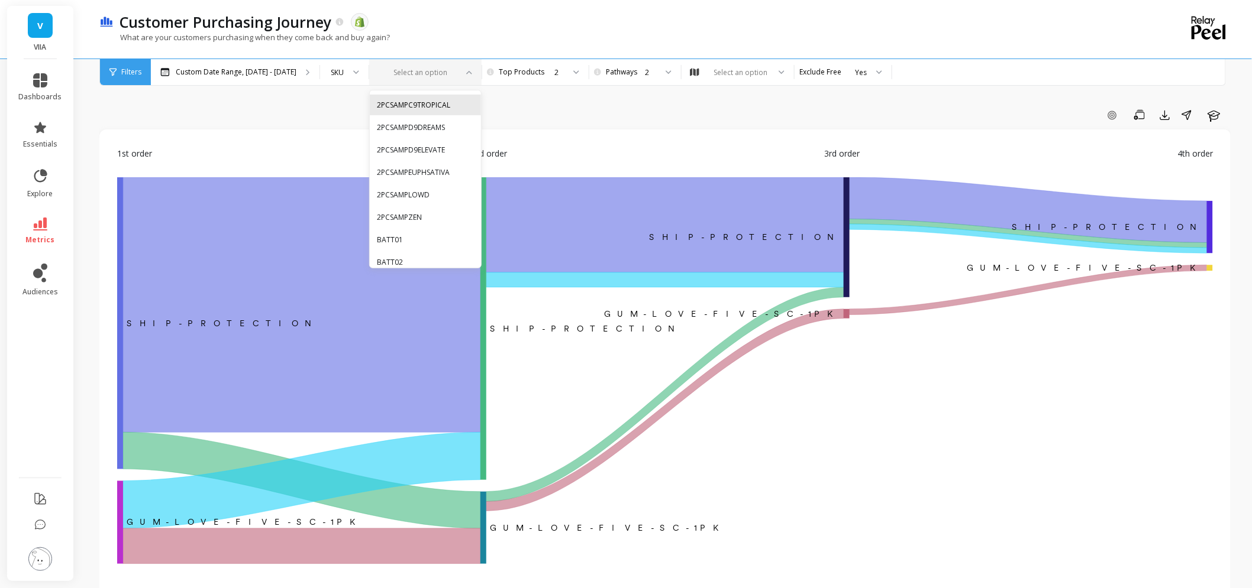
click at [412, 98] on div "2PCSAMPC9TROPICAL" at bounding box center [425, 105] width 111 height 21
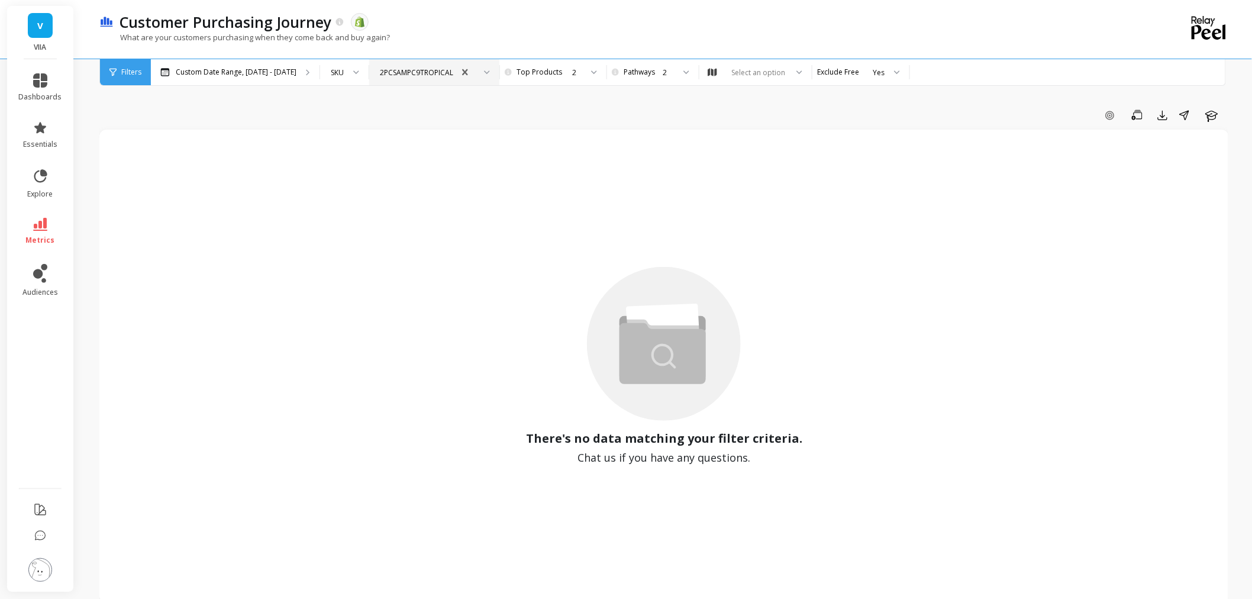
click at [423, 72] on div "2PCSAMPC9TROPICAL" at bounding box center [416, 72] width 73 height 11
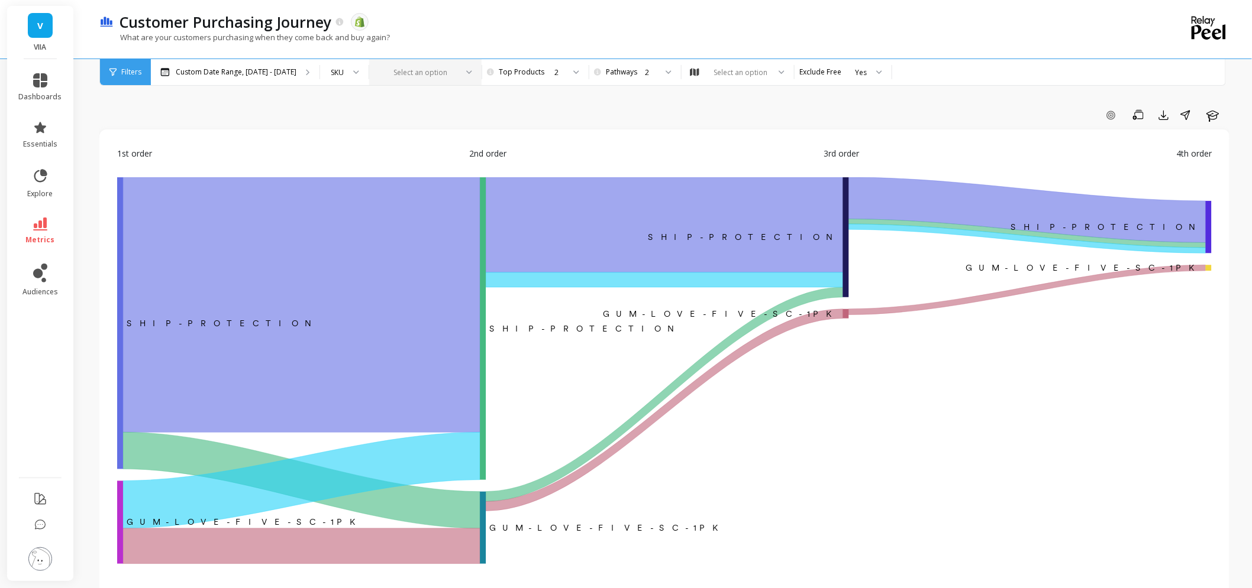
drag, startPoint x: 448, startPoint y: 73, endPoint x: 447, endPoint y: 82, distance: 8.5
click at [447, 82] on div "Select an option" at bounding box center [425, 72] width 112 height 26
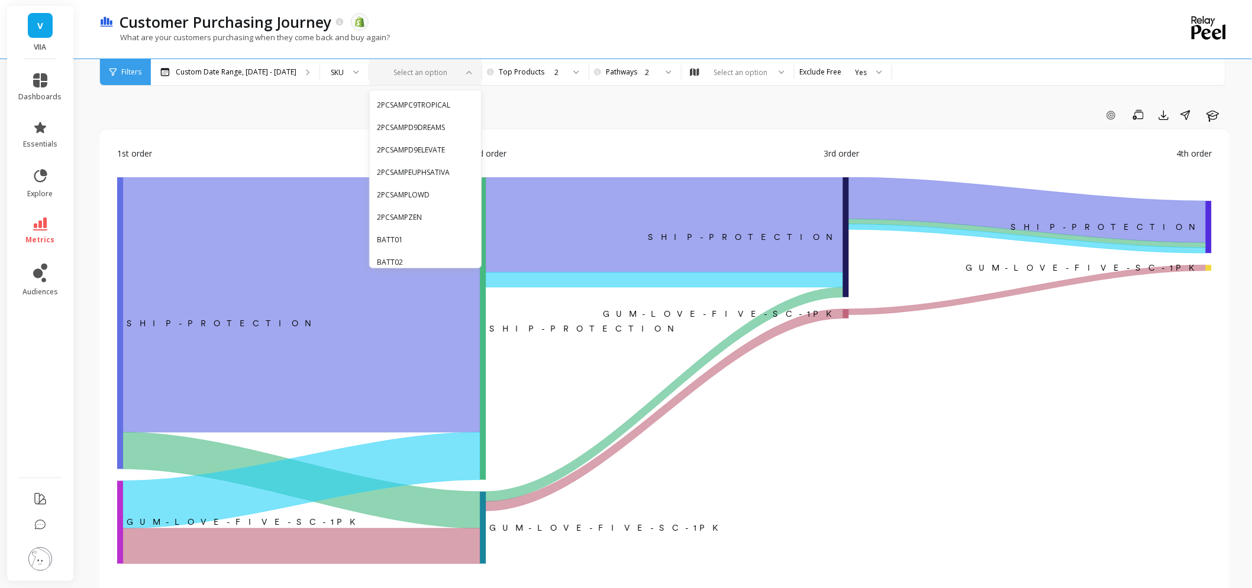
type input "SAMP-4PC-CLO9-FIVE-SK"
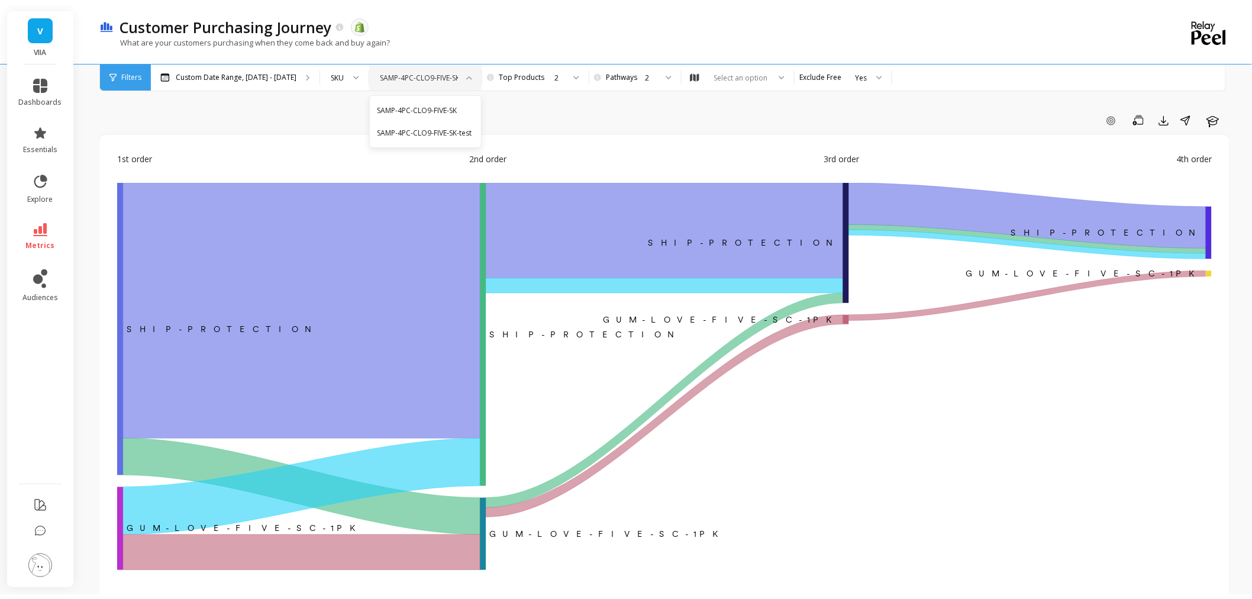
scroll to position [0, 3]
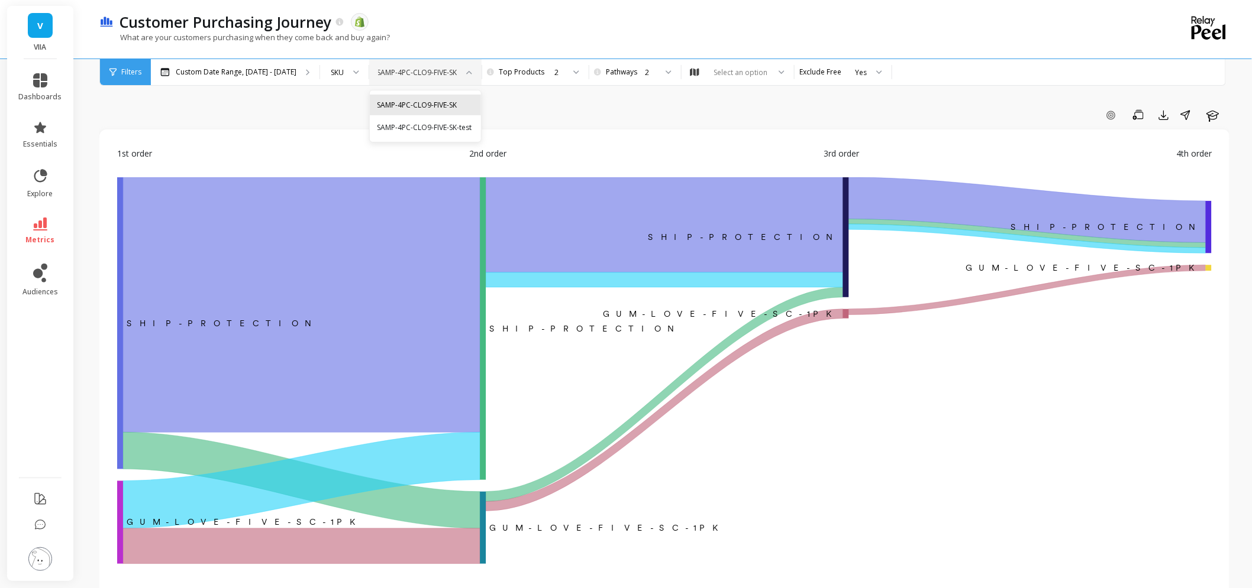
click at [452, 98] on div "SAMP-4PC-CLO9-FIVE-SK" at bounding box center [425, 105] width 111 height 21
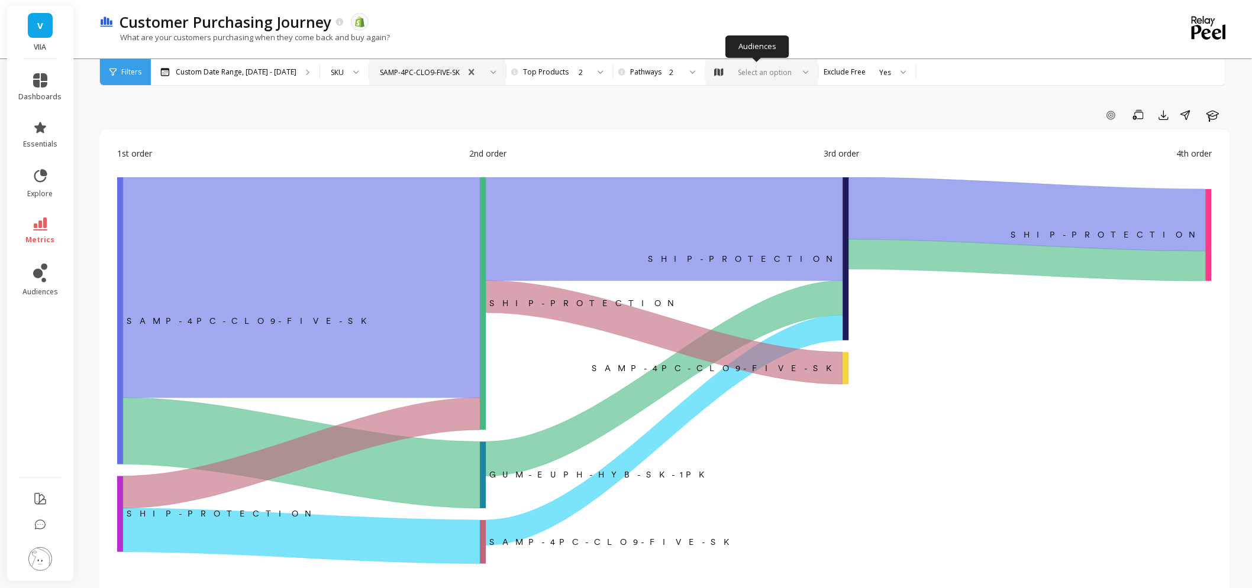
click at [777, 72] on div "Select an option" at bounding box center [764, 72] width 57 height 11
click at [772, 104] on div "All Customers" at bounding box center [761, 104] width 97 height 11
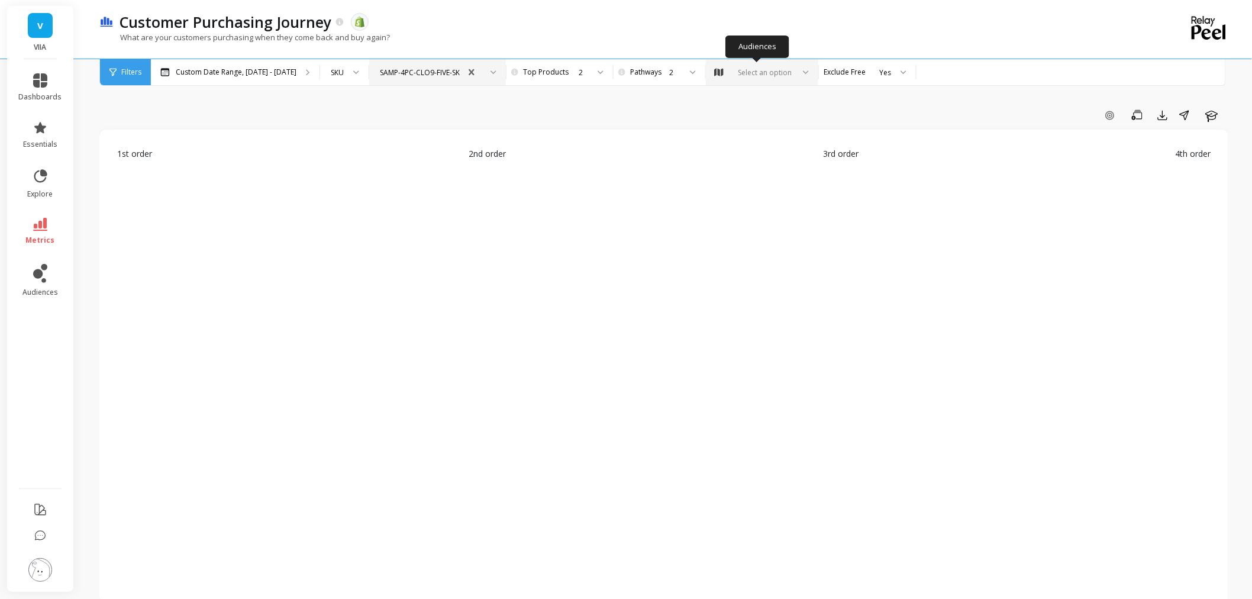
click at [784, 71] on div "Select an option" at bounding box center [764, 72] width 57 height 11
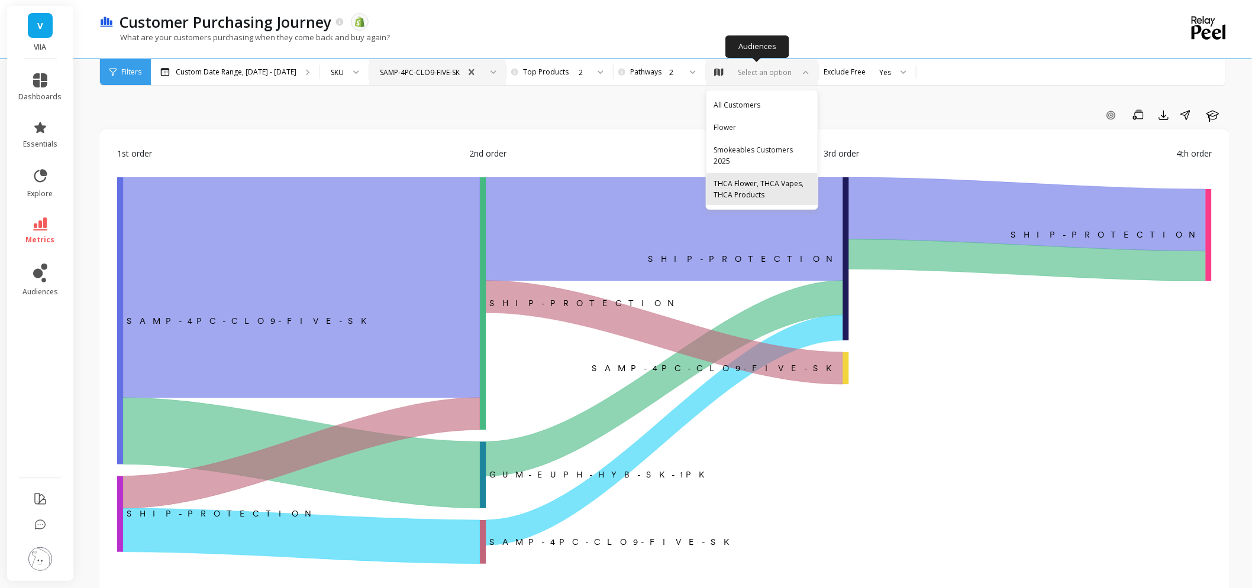
click at [781, 181] on div "THCA Flower, THCA Vapes, THCA Products" at bounding box center [761, 189] width 97 height 22
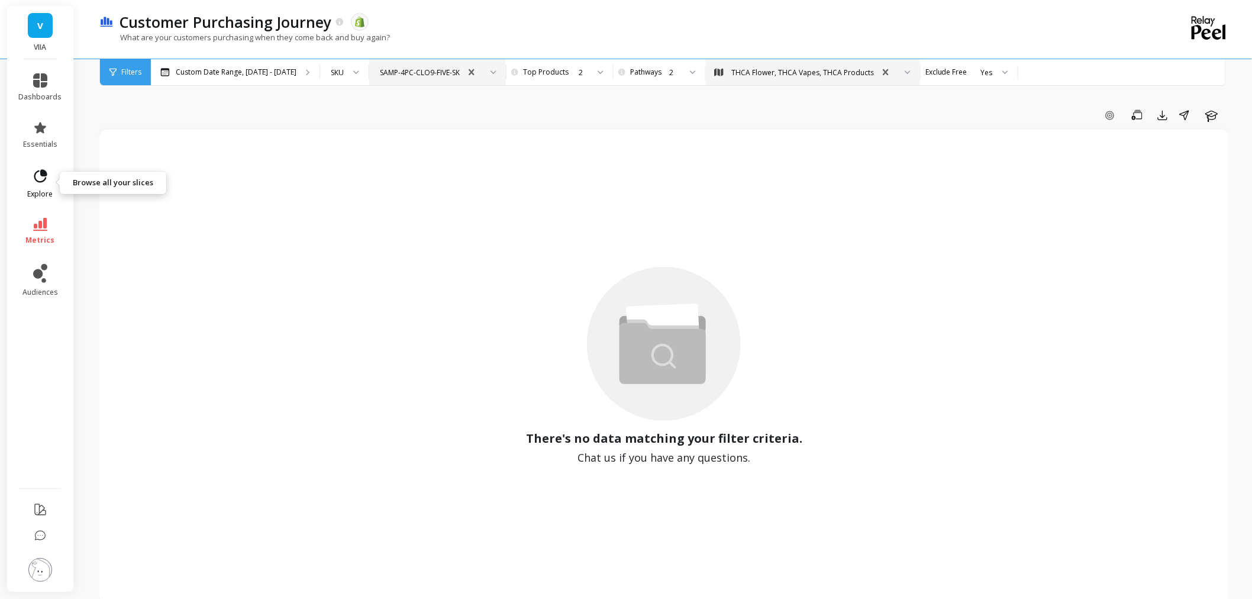
click at [37, 175] on icon at bounding box center [40, 176] width 17 height 17
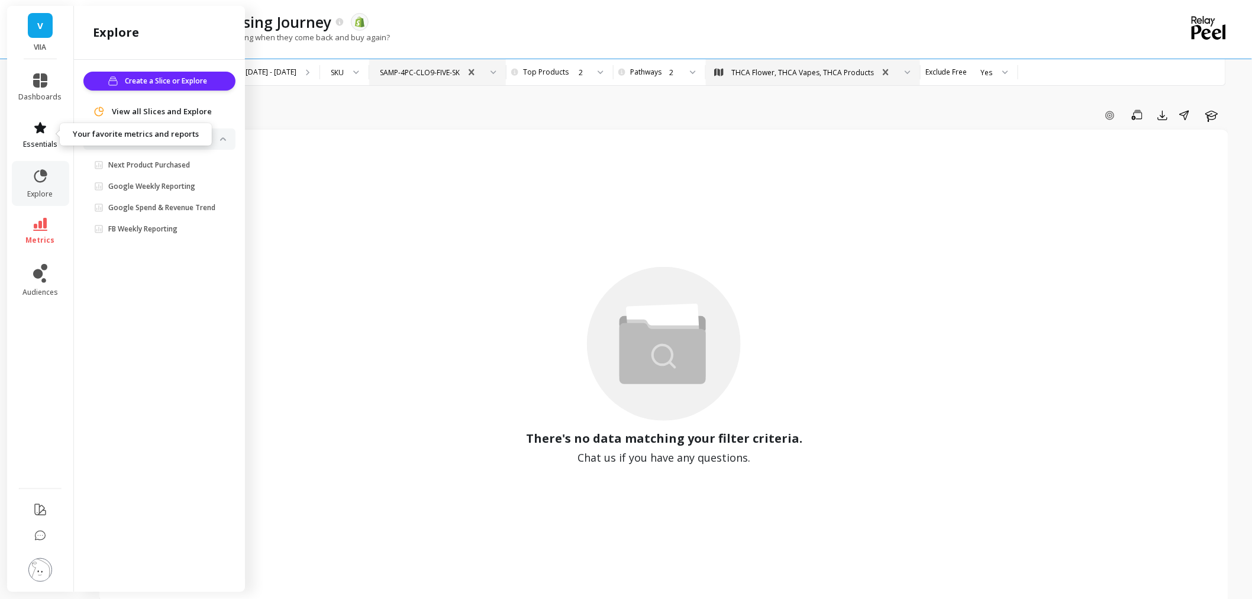
click at [38, 147] on span "essentials" at bounding box center [40, 144] width 34 height 9
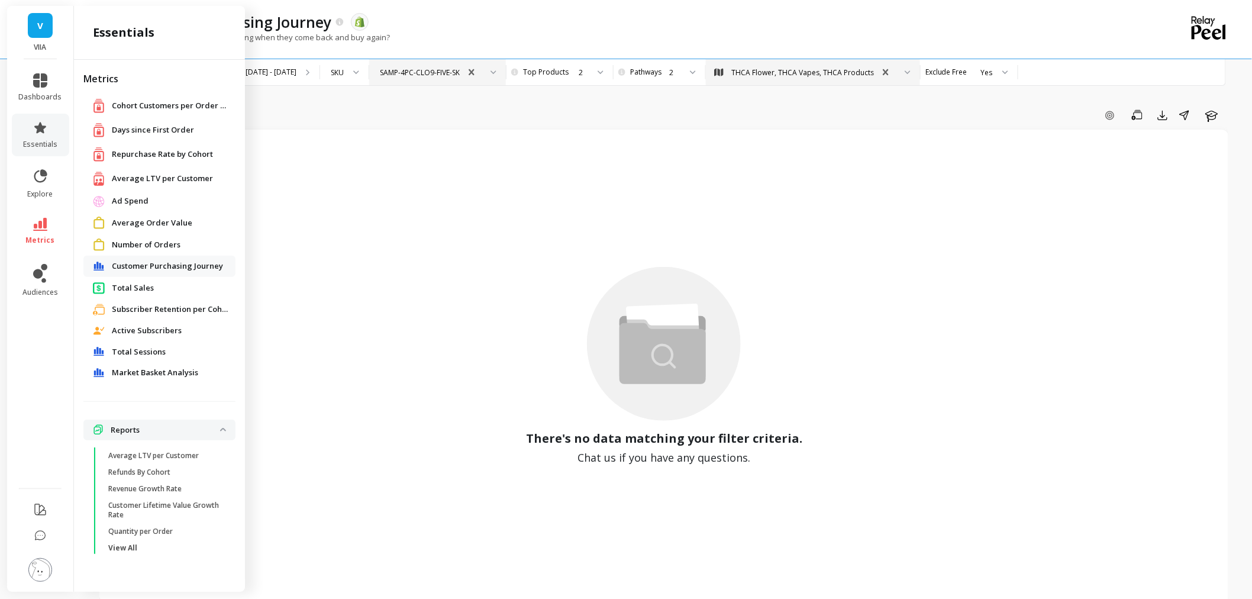
click at [135, 291] on span "Total Sales" at bounding box center [133, 288] width 42 height 12
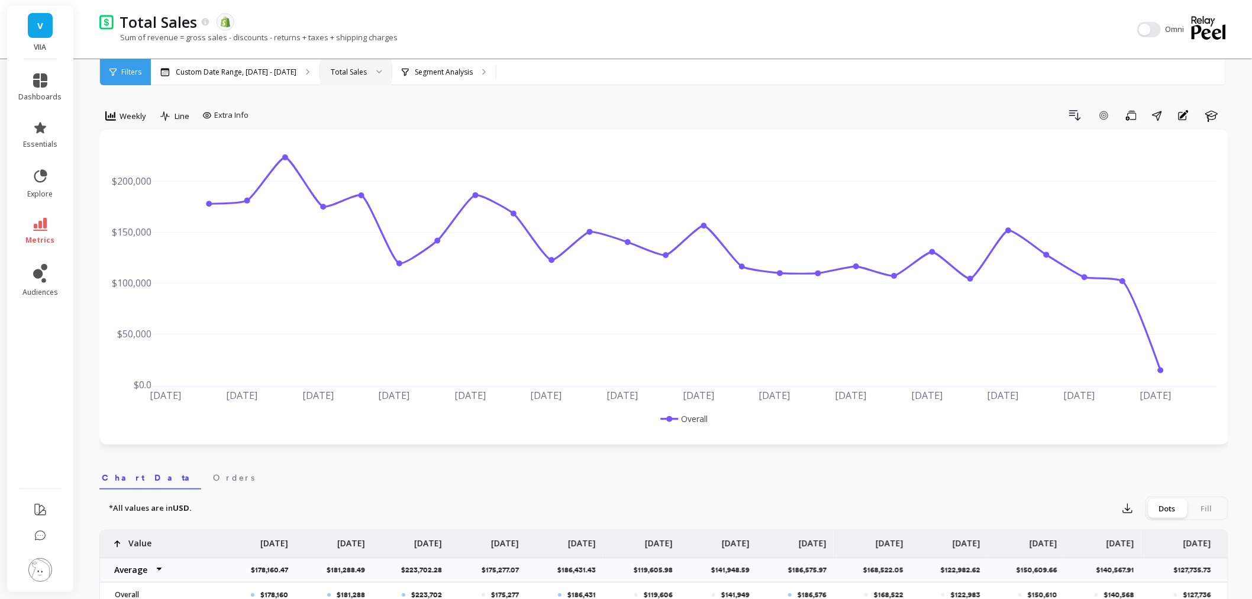
click at [345, 74] on div "Total Sales" at bounding box center [349, 71] width 36 height 11
click at [417, 67] on p "Segment Analysis" at bounding box center [444, 71] width 58 height 9
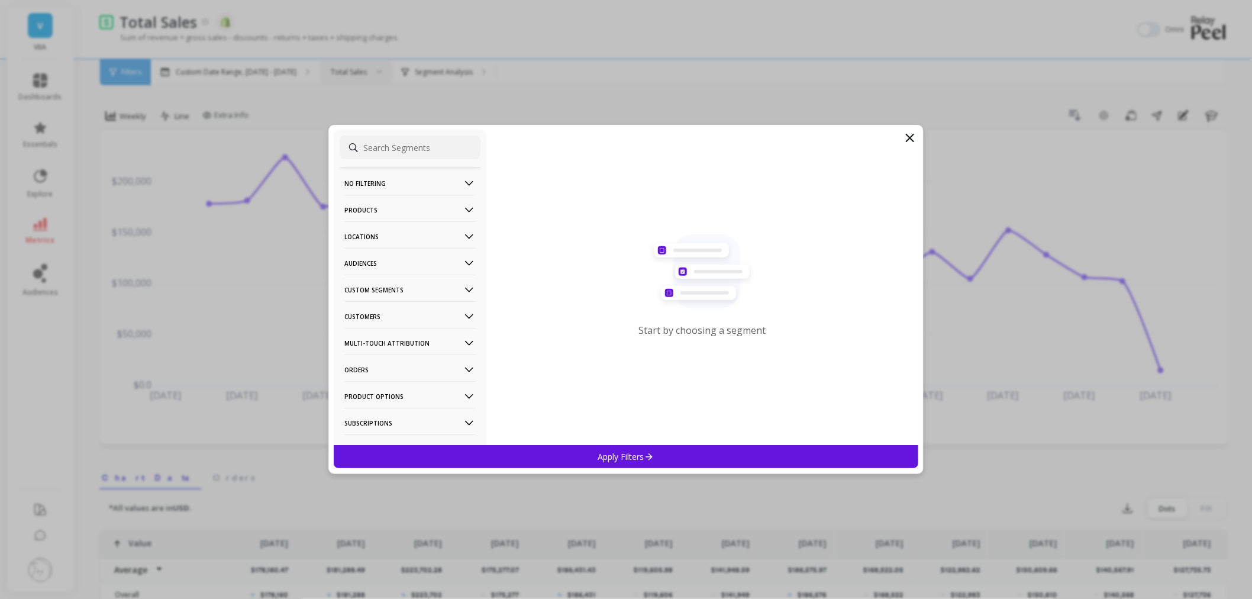
click at [403, 252] on p "Audiences" at bounding box center [409, 263] width 131 height 30
click at [440, 345] on p "THCA Flower, THCA Vapes, THCA Products" at bounding box center [410, 352] width 128 height 21
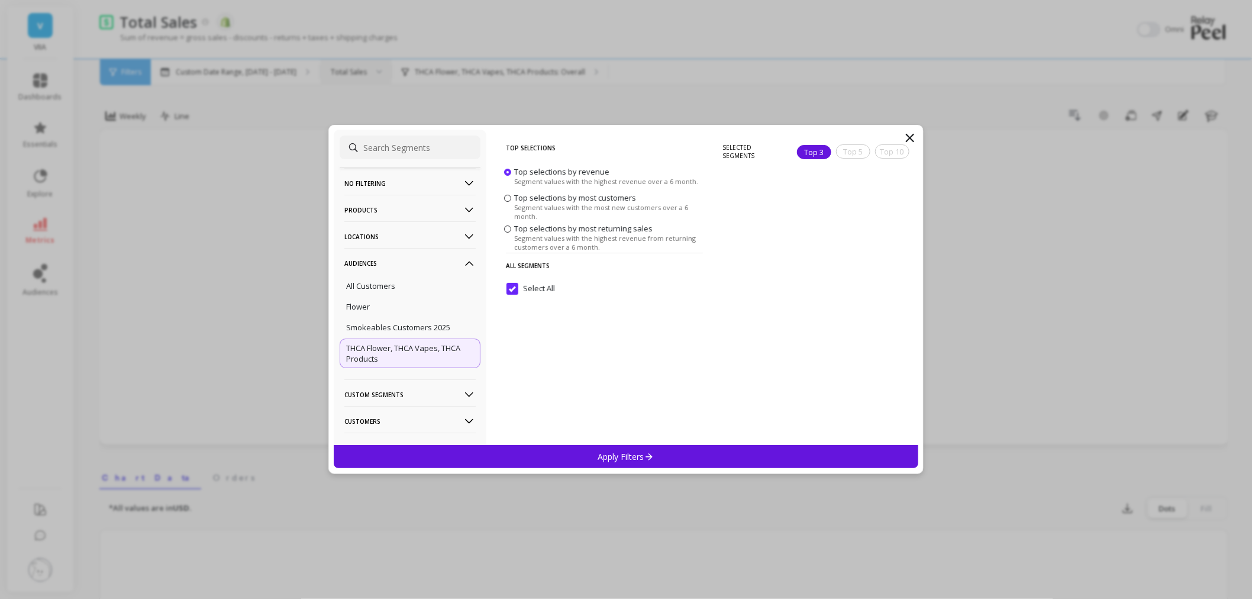
click at [587, 454] on div "Apply Filters" at bounding box center [626, 456] width 584 height 23
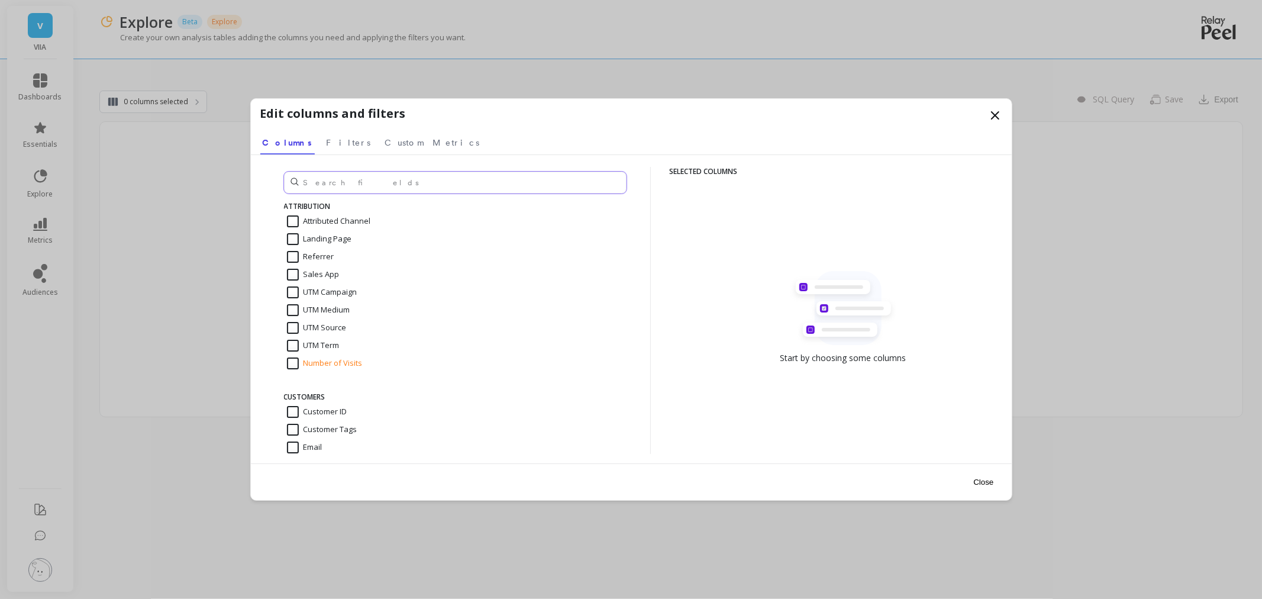
click at [415, 183] on input "text" at bounding box center [455, 183] width 342 height 22
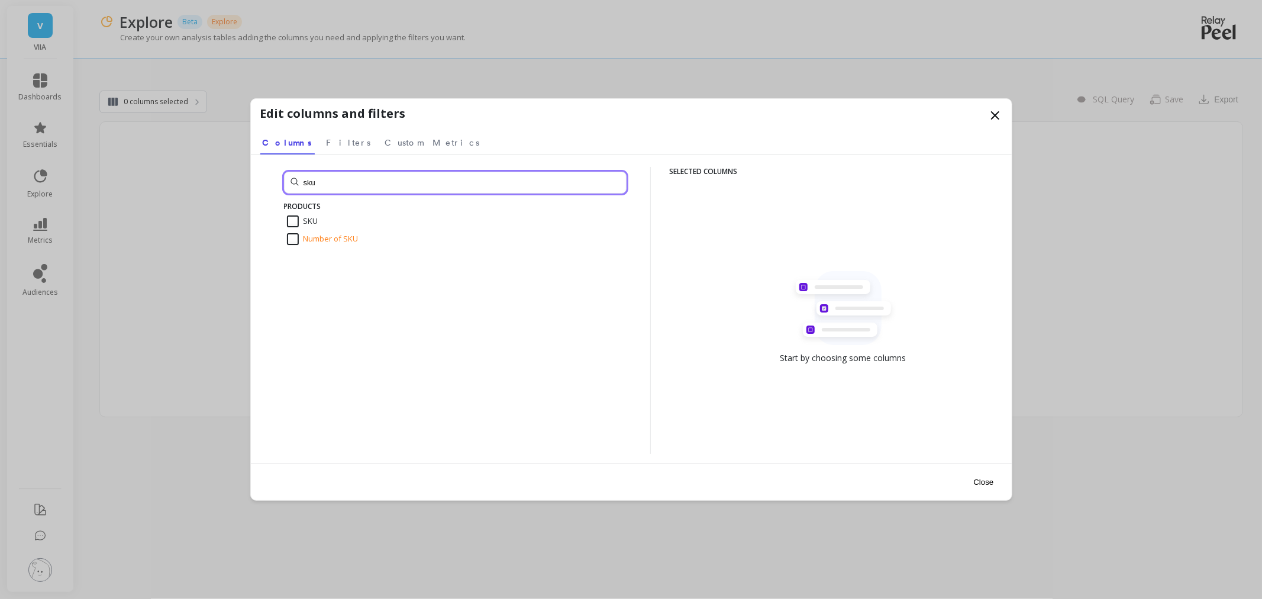
type input "sku"
click at [359, 234] on div "Number of SKU" at bounding box center [455, 239] width 342 height 18
checkbox input "true"
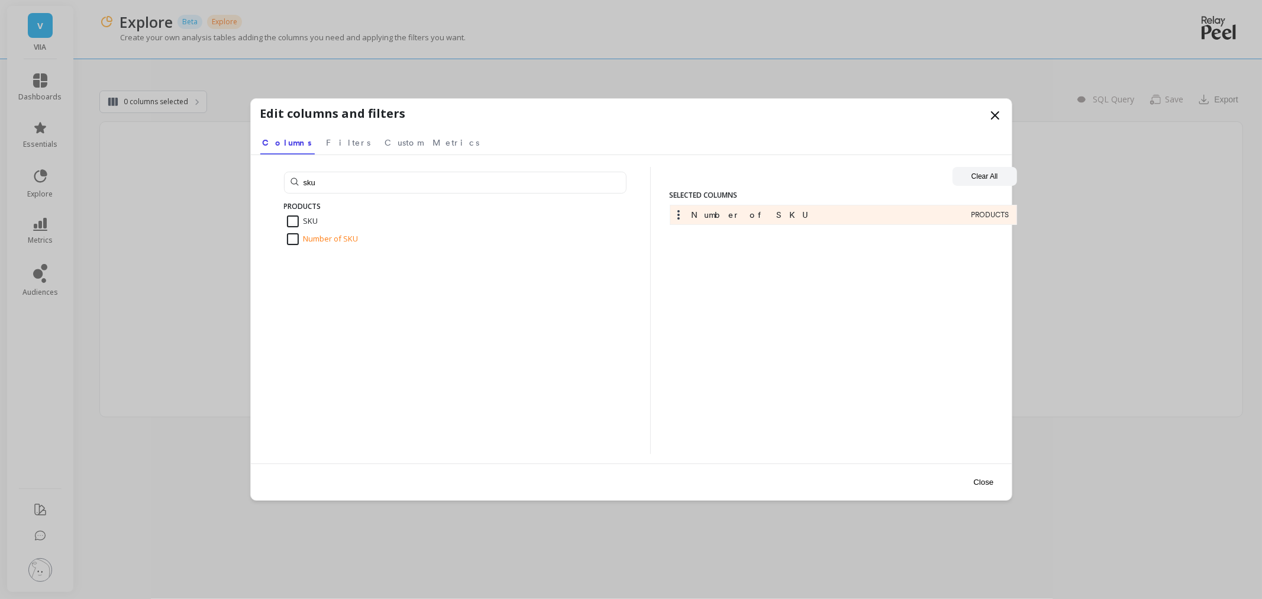
click at [347, 222] on div "SKU" at bounding box center [455, 221] width 342 height 18
checkbox input "true"
drag, startPoint x: 347, startPoint y: 179, endPoint x: 228, endPoint y: 162, distance: 120.6
click at [228, 172] on div "Edit columns and filters Select a tab Columns Filters Custom Metrics Columns Fi…" at bounding box center [631, 299] width 1262 height 599
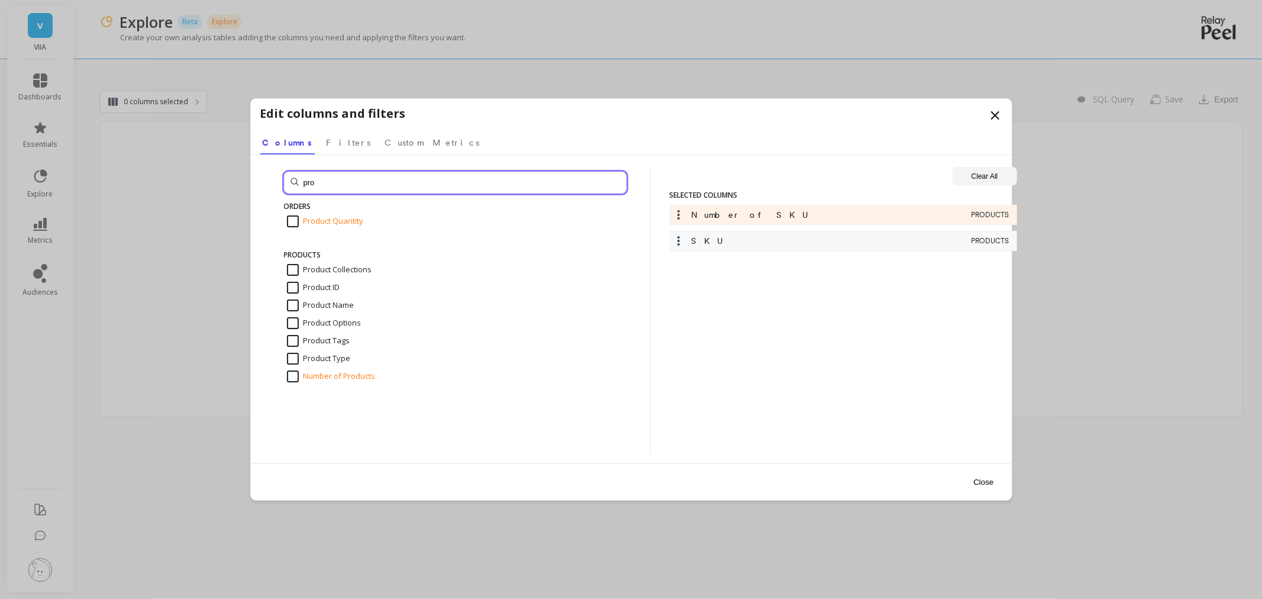
type input "pro"
click at [312, 302] on input "Product Name" at bounding box center [320, 305] width 67 height 12
checkbox input "true"
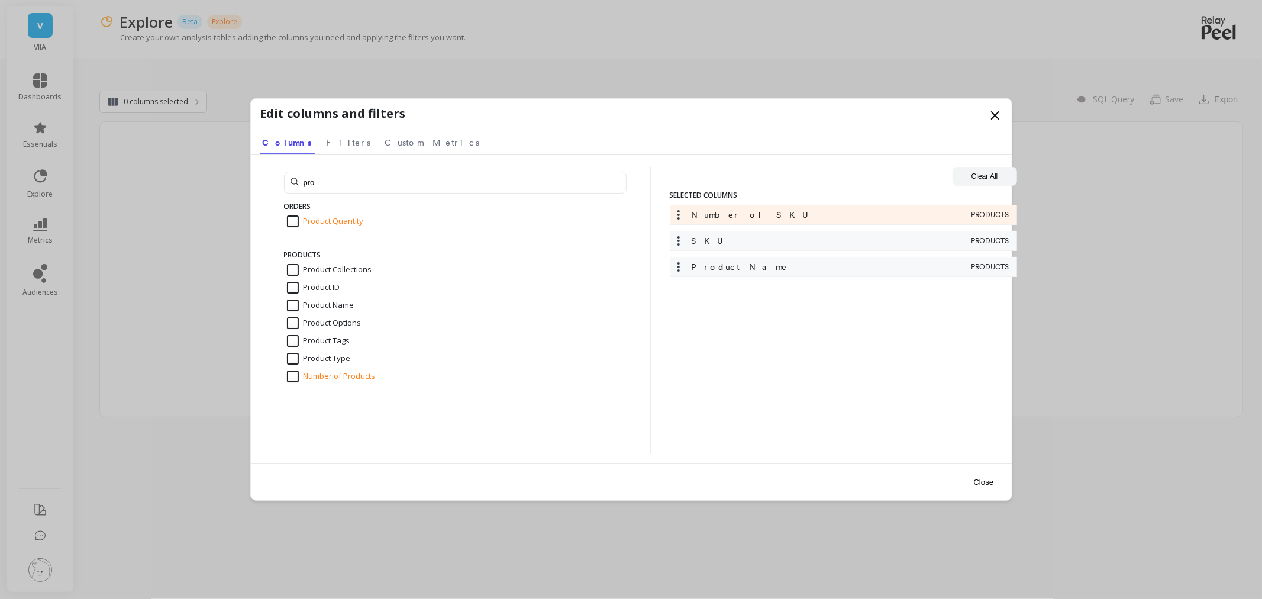
click at [367, 267] on input "Product Collections" at bounding box center [329, 270] width 85 height 12
checkbox input "true"
click at [988, 481] on button "Close" at bounding box center [982, 481] width 27 height 27
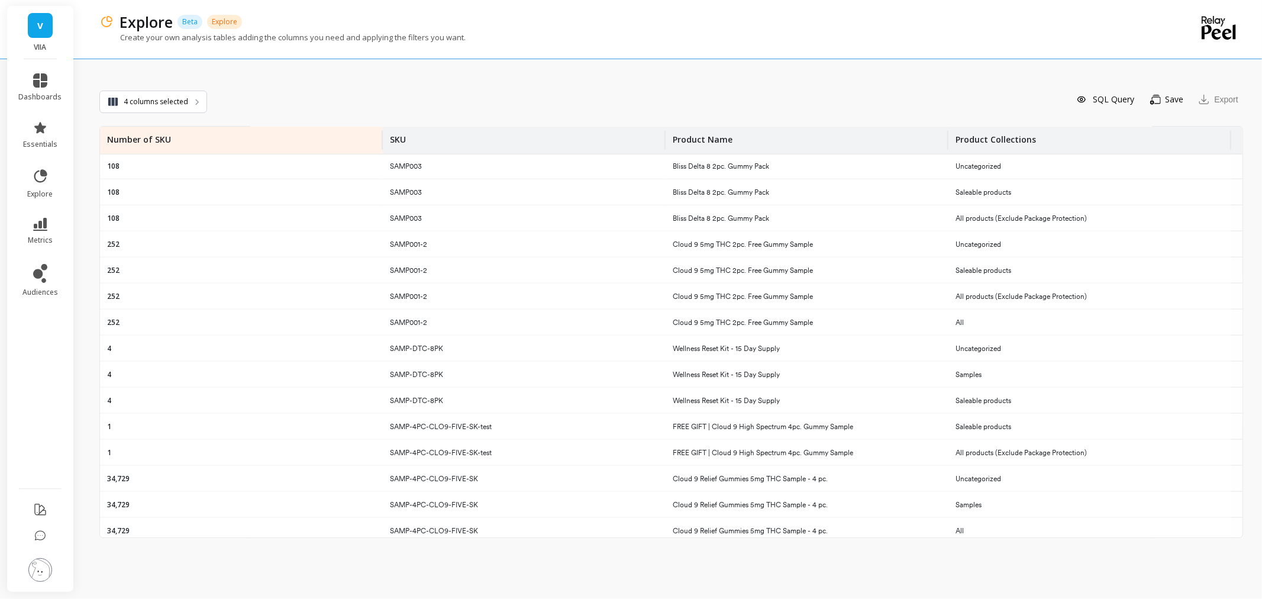
scroll to position [1377, 0]
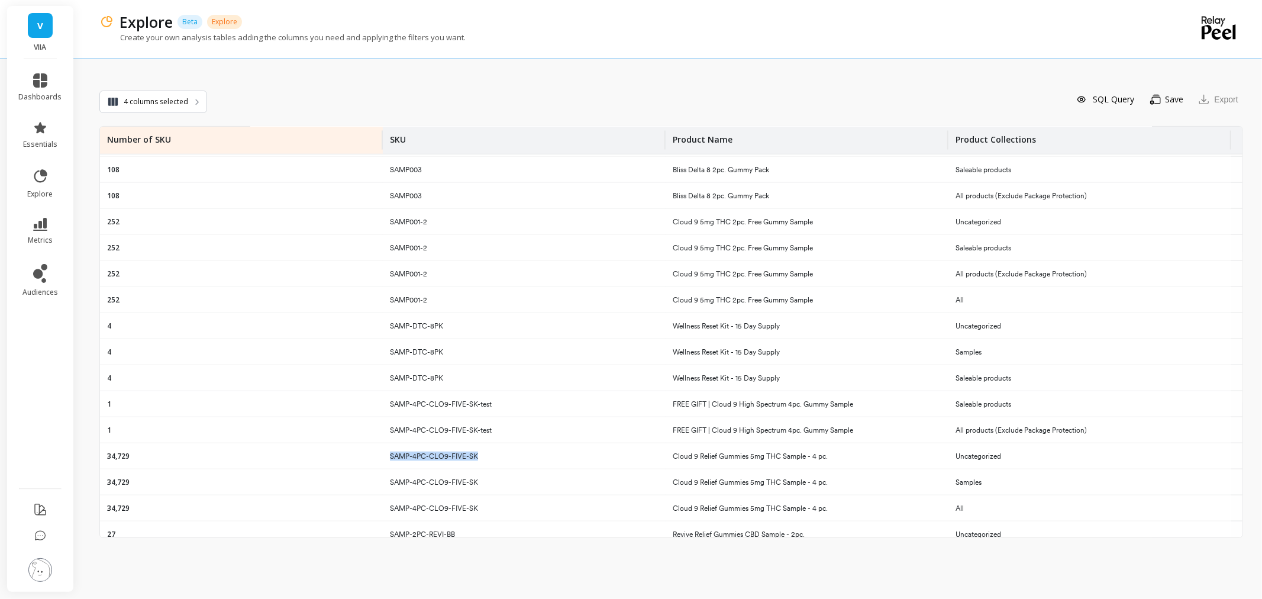
drag, startPoint x: 480, startPoint y: 456, endPoint x: 391, endPoint y: 455, distance: 88.7
click at [391, 455] on div "SAMP-4PC-CLO9-FIVE-SK" at bounding box center [524, 455] width 283 height 25
copy p "SAMP-4PC-CLO9-FIVE-SK"
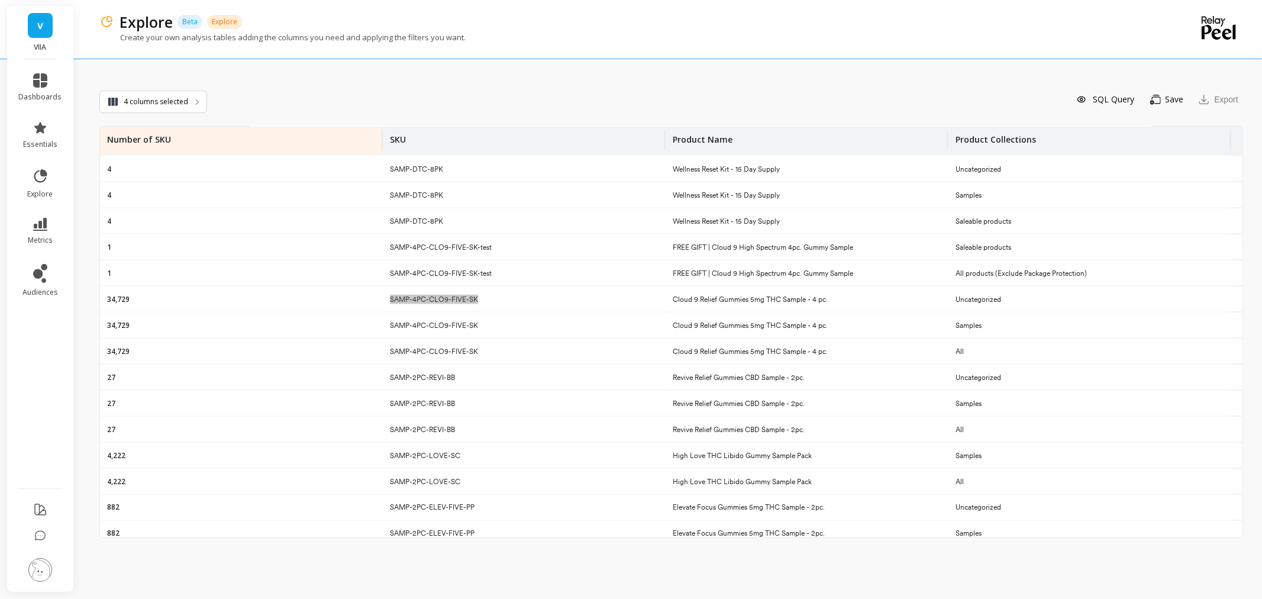
scroll to position [1574, 0]
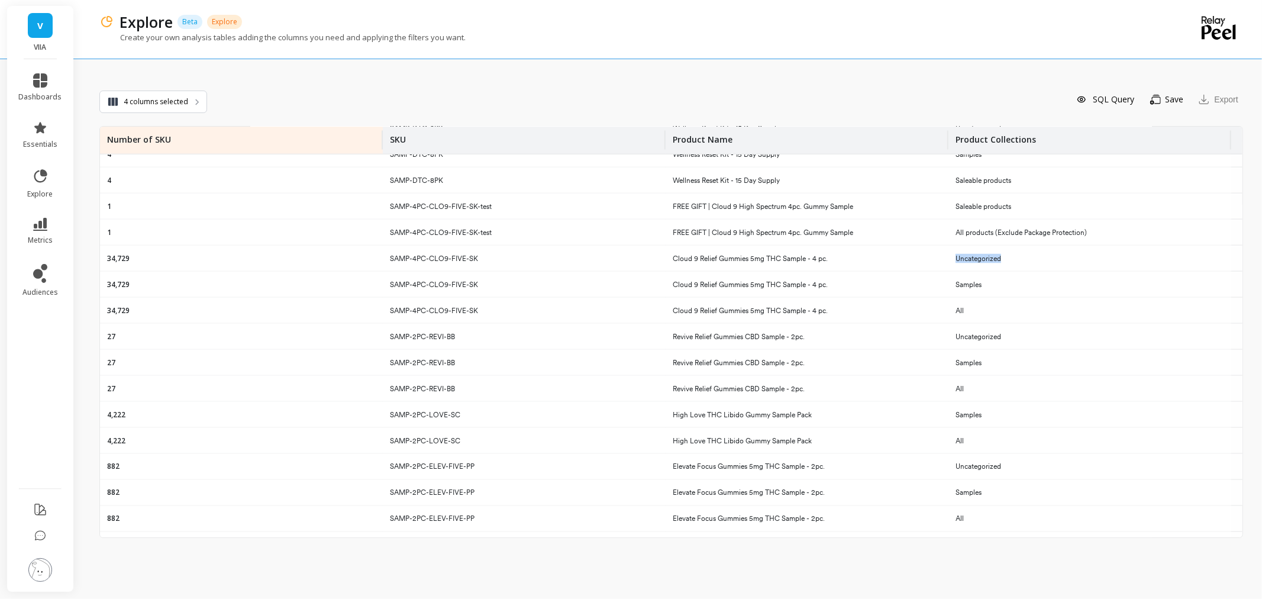
drag, startPoint x: 1009, startPoint y: 261, endPoint x: 942, endPoint y: 267, distance: 67.1
click at [942, 267] on tr "34,729 SAMP-4PC-CLO9-FIVE-SK Cloud 9 Relief Gummies 5mg THC Sample - 4 pc. Unca…" at bounding box center [671, 258] width 1142 height 26
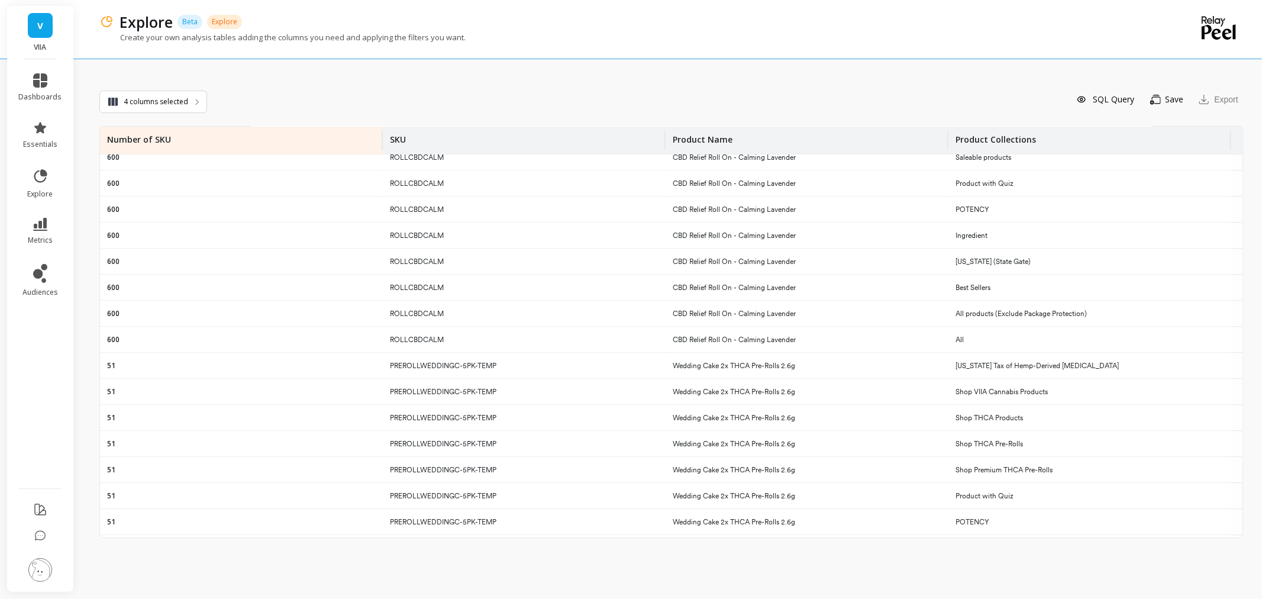
scroll to position [2690, 0]
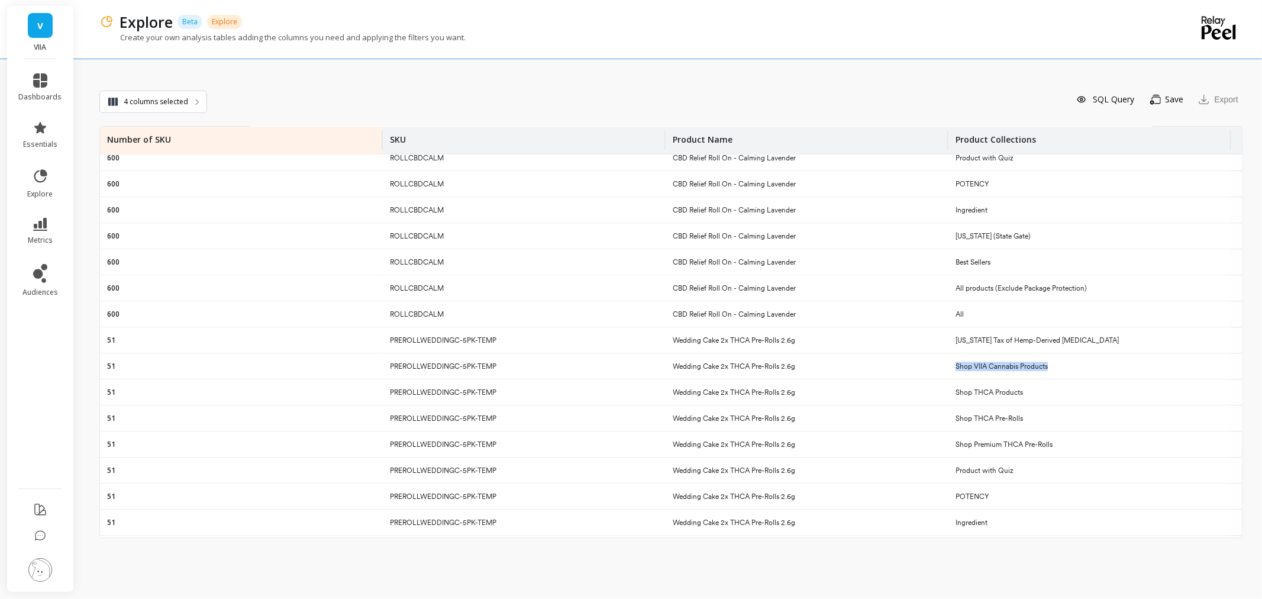
drag, startPoint x: 1057, startPoint y: 366, endPoint x: 951, endPoint y: 365, distance: 105.9
click at [951, 365] on div "Shop VIIA Cannabis Products" at bounding box center [1089, 365] width 283 height 25
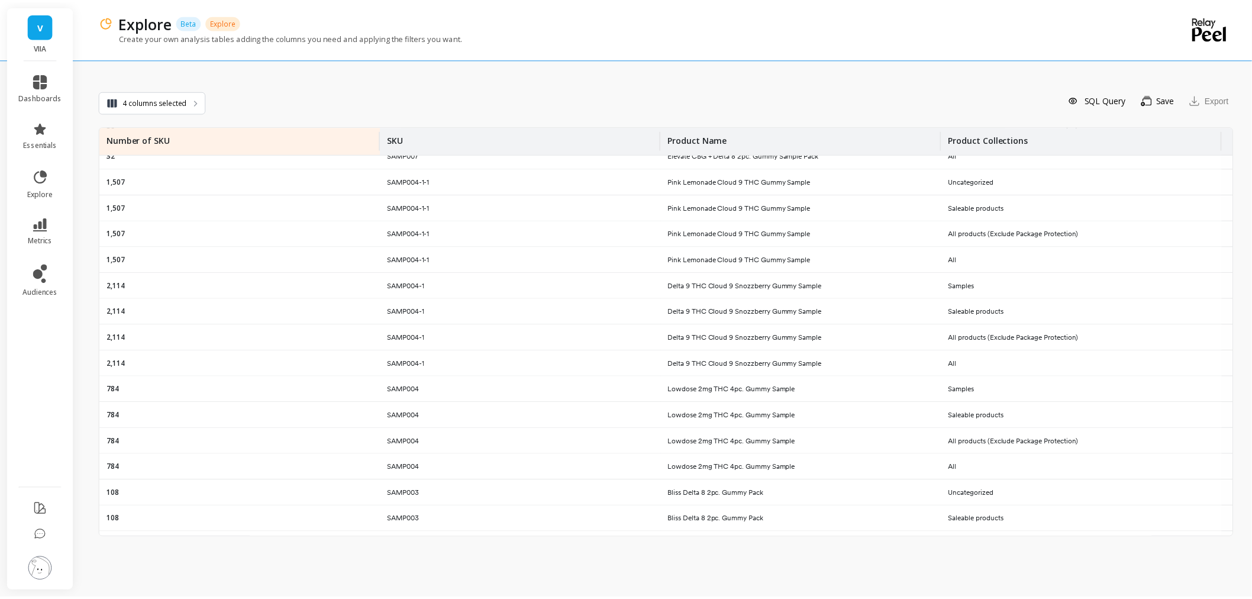
scroll to position [1245, 0]
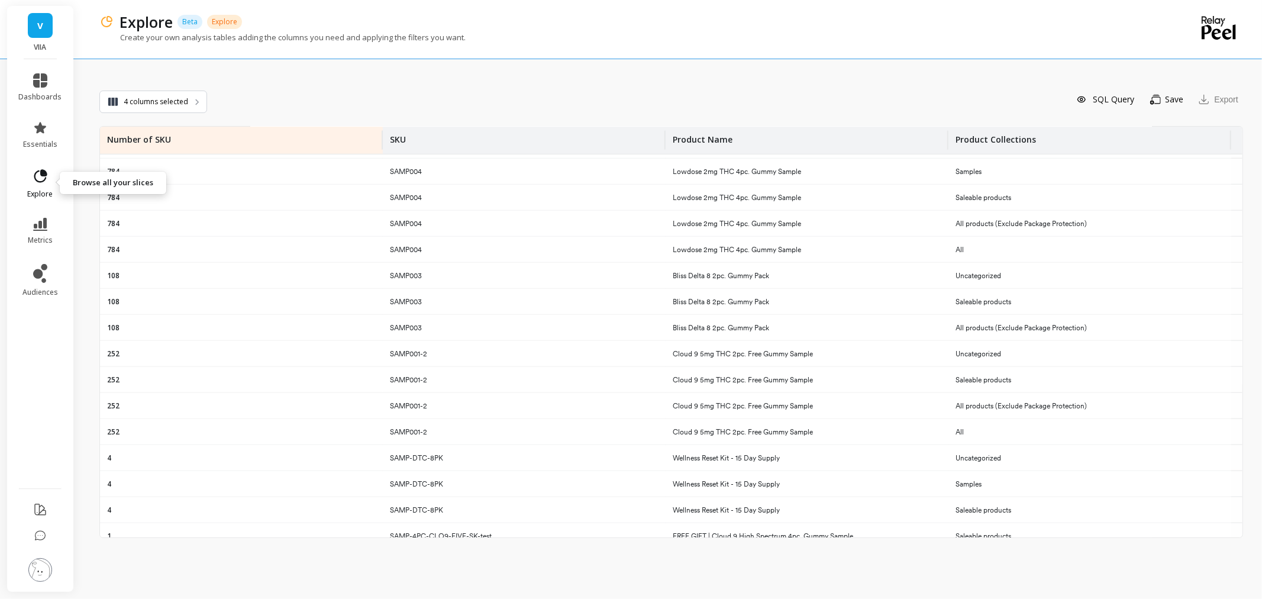
click at [40, 185] on link "explore" at bounding box center [40, 183] width 43 height 31
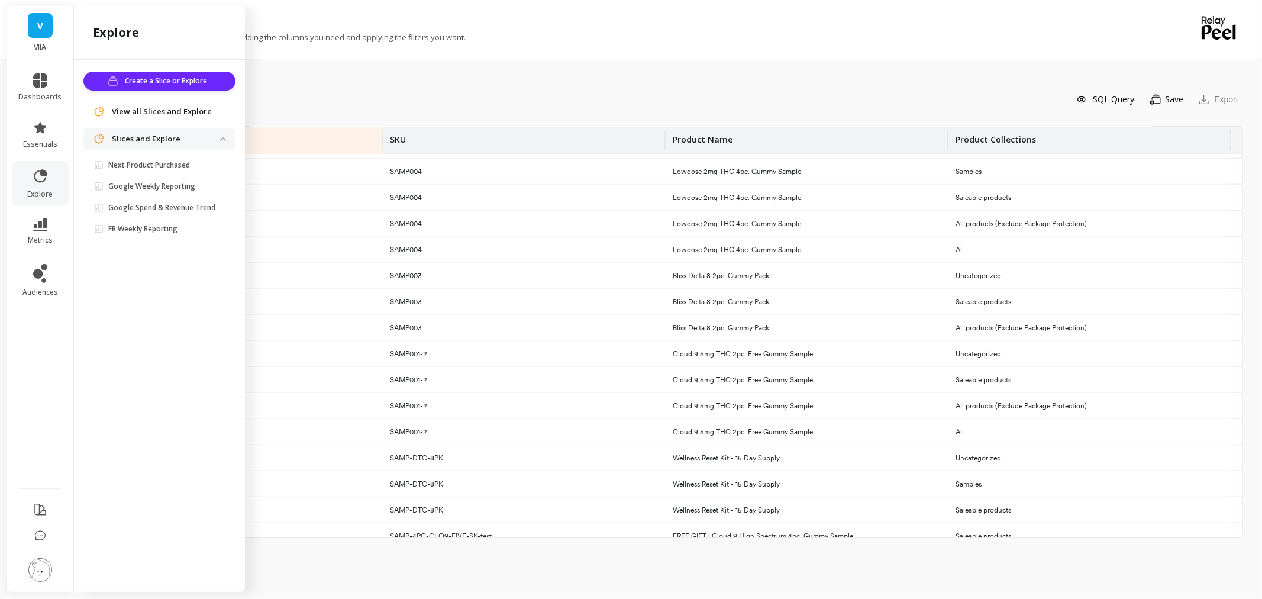
click at [40, 216] on li "metrics" at bounding box center [40, 231] width 57 height 41
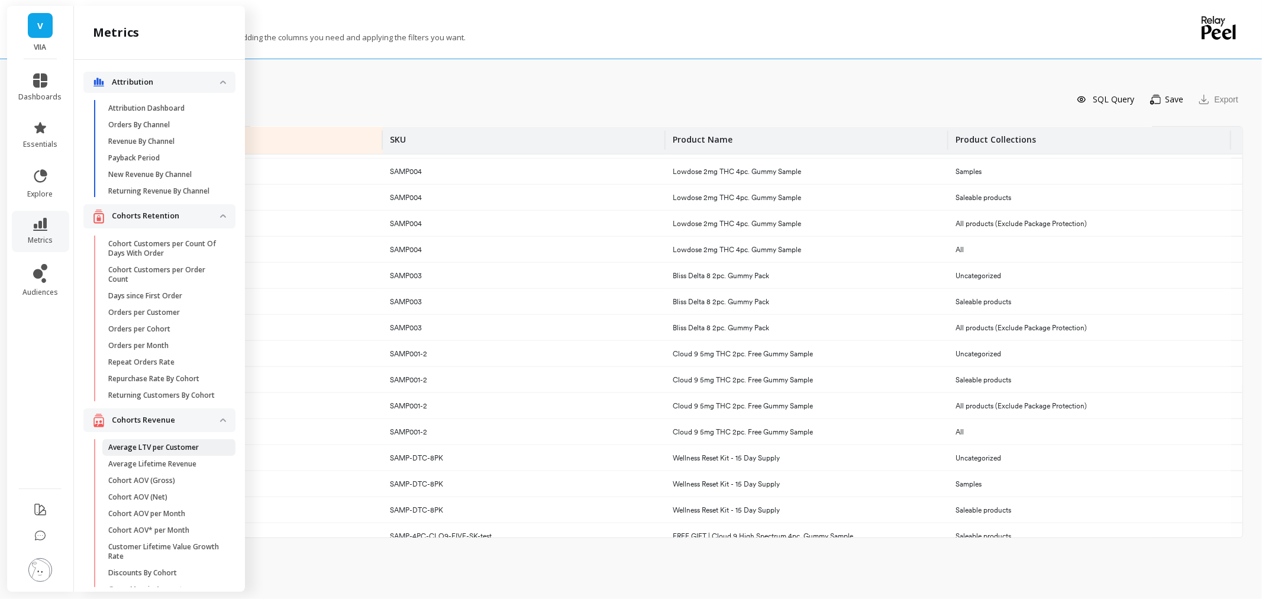
click at [170, 452] on p "Average LTV per Customer" at bounding box center [153, 446] width 90 height 9
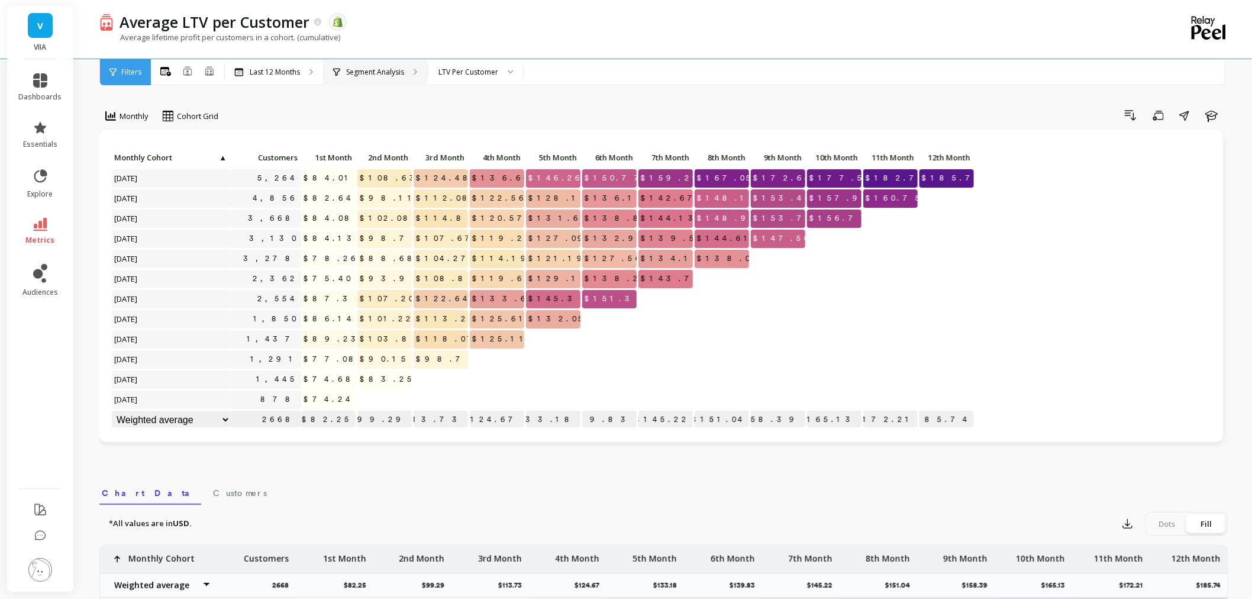
click at [389, 81] on div "Segment Analysis" at bounding box center [376, 72] width 104 height 26
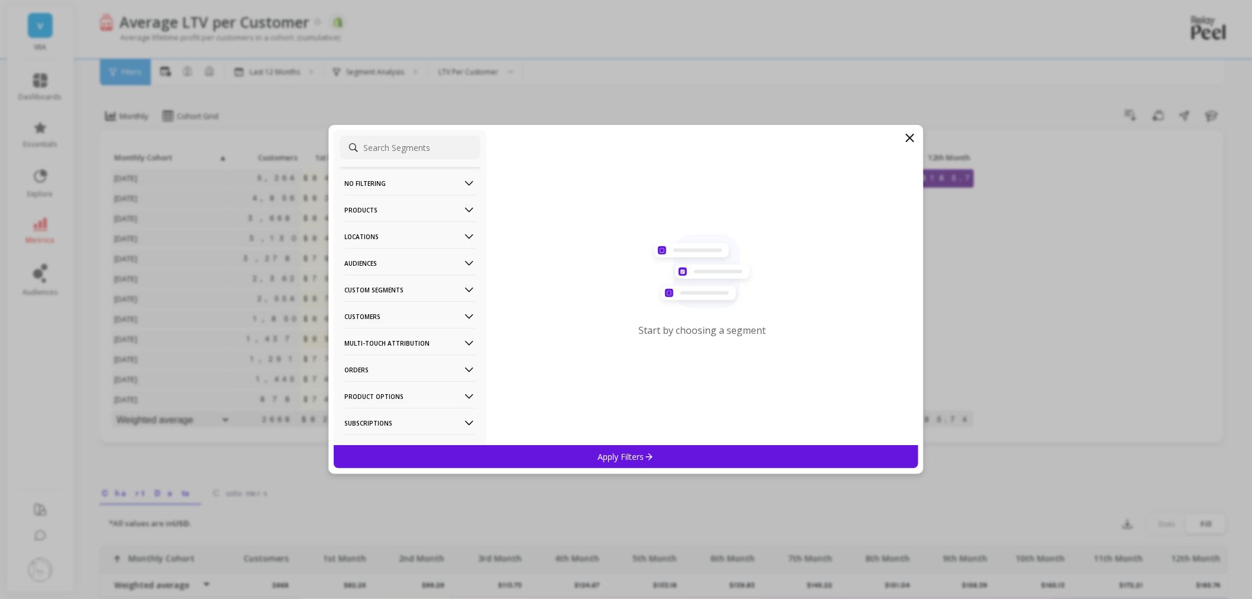
click at [425, 205] on p "Products" at bounding box center [409, 210] width 131 height 30
click at [410, 271] on div "Product Types" at bounding box center [409, 273] width 141 height 19
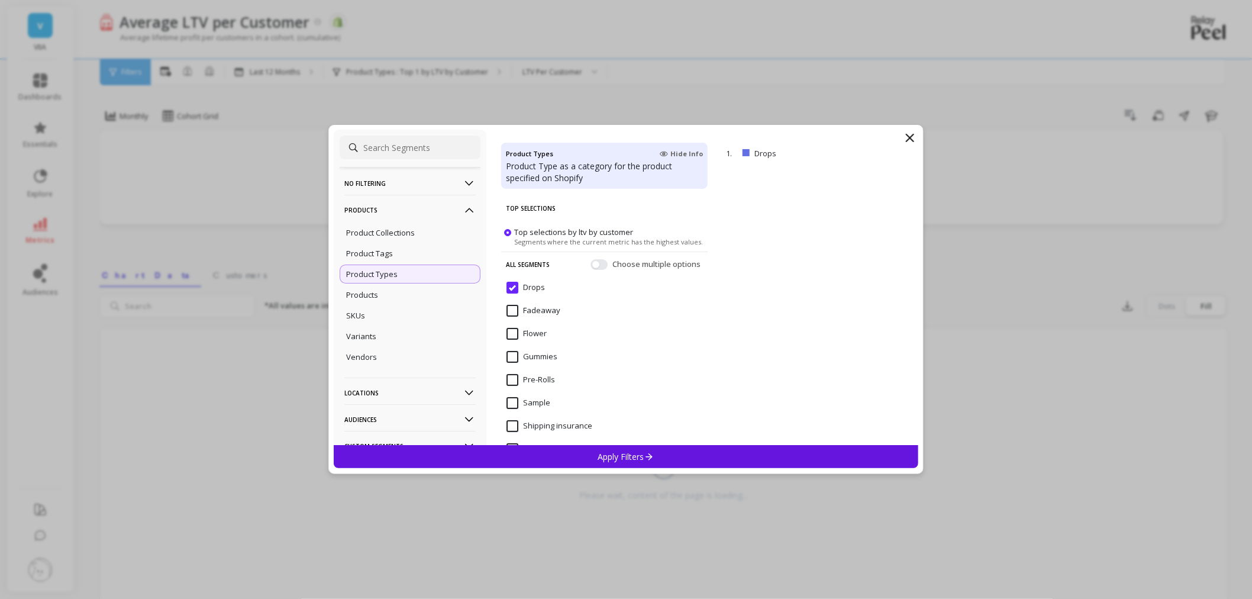
click at [512, 336] on input "Flower" at bounding box center [526, 334] width 40 height 12
click at [651, 463] on div "Apply Filters" at bounding box center [626, 456] width 584 height 23
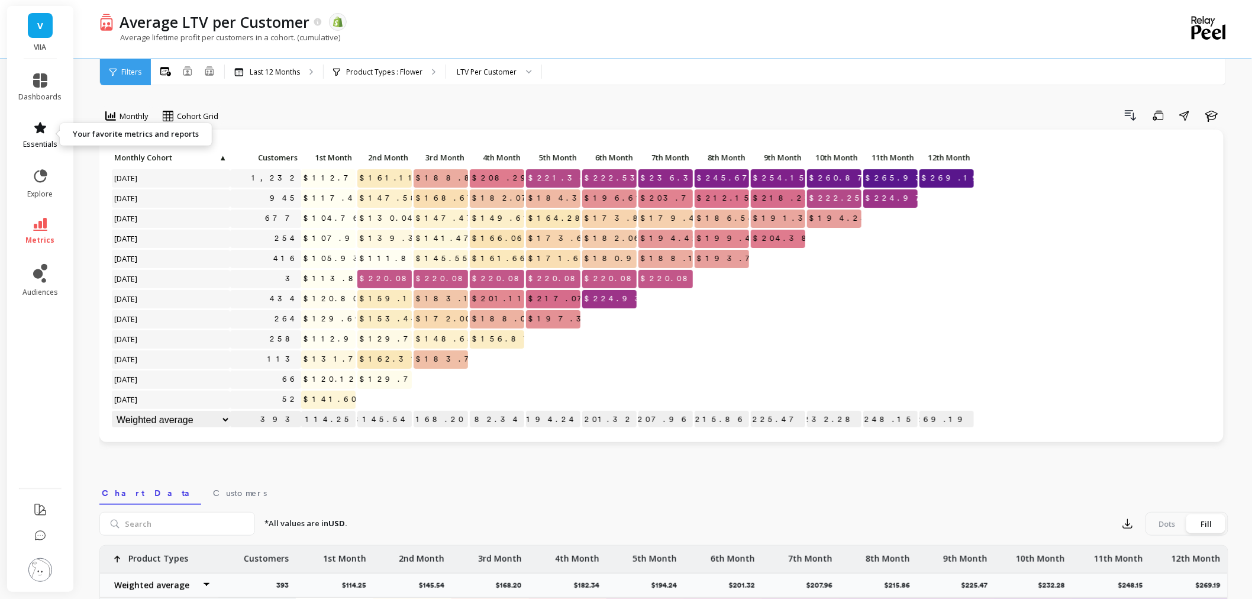
click at [39, 134] on icon at bounding box center [40, 128] width 14 height 14
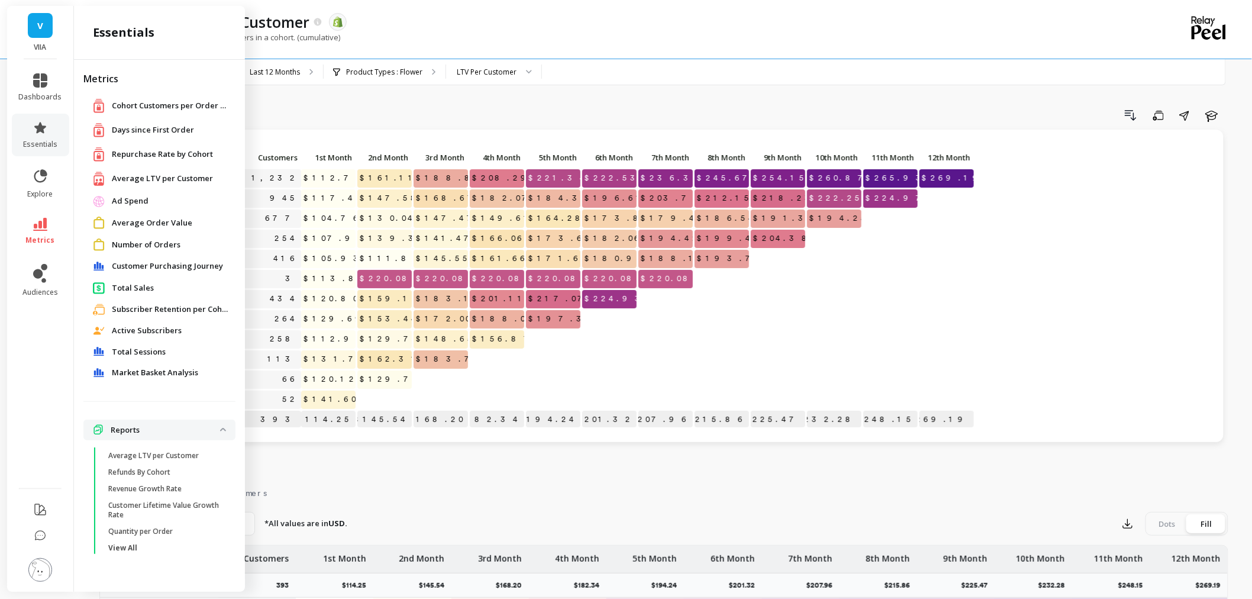
click at [166, 269] on span "Customer Purchasing Journey" at bounding box center [167, 266] width 111 height 12
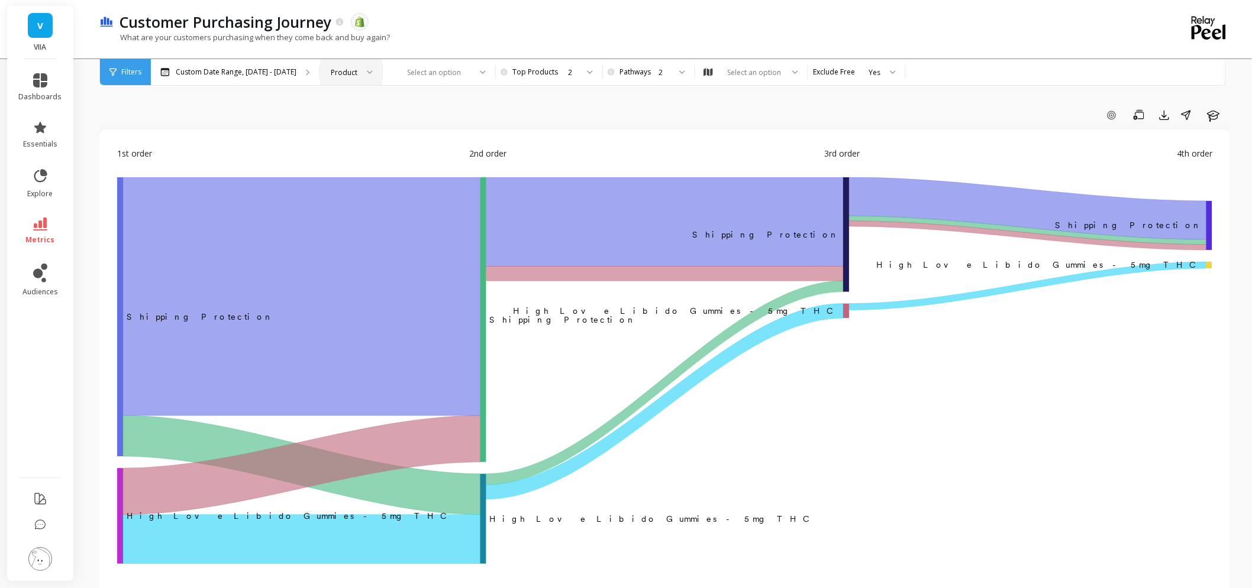
click at [368, 66] on div "Product" at bounding box center [351, 72] width 62 height 26
click at [352, 132] on div "Product Type" at bounding box center [351, 127] width 47 height 11
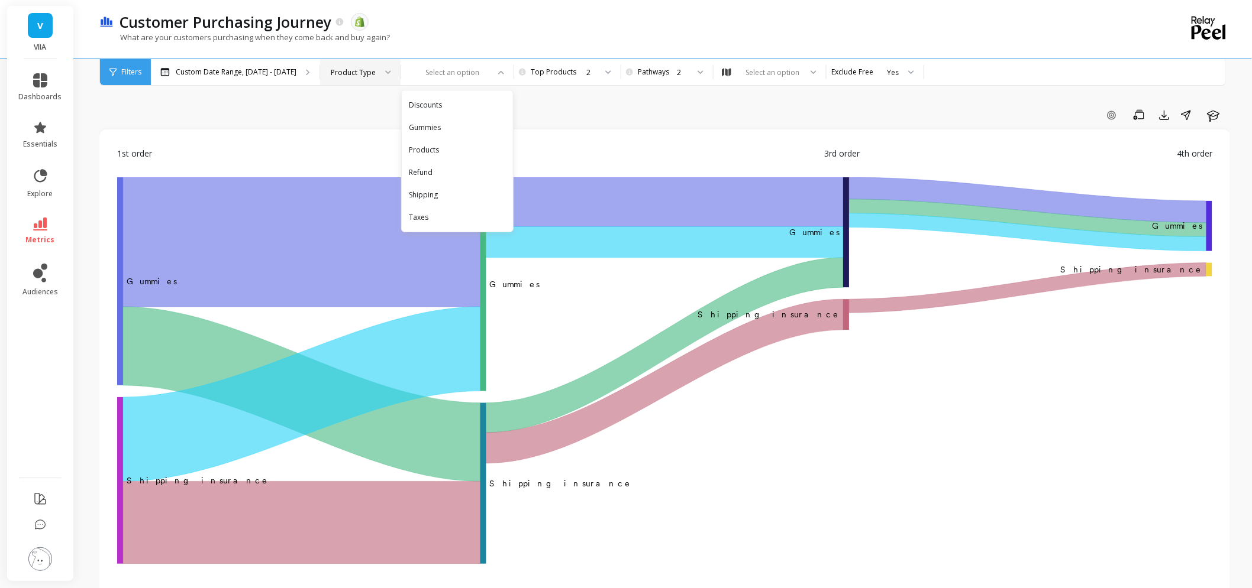
click at [677, 98] on div "Add Goal Save Export Share Learn 1st order 2nd order 3rd order 4th order ‌Gummi…" at bounding box center [664, 553] width 1130 height 1012
click at [50, 571] on img at bounding box center [40, 560] width 24 height 24
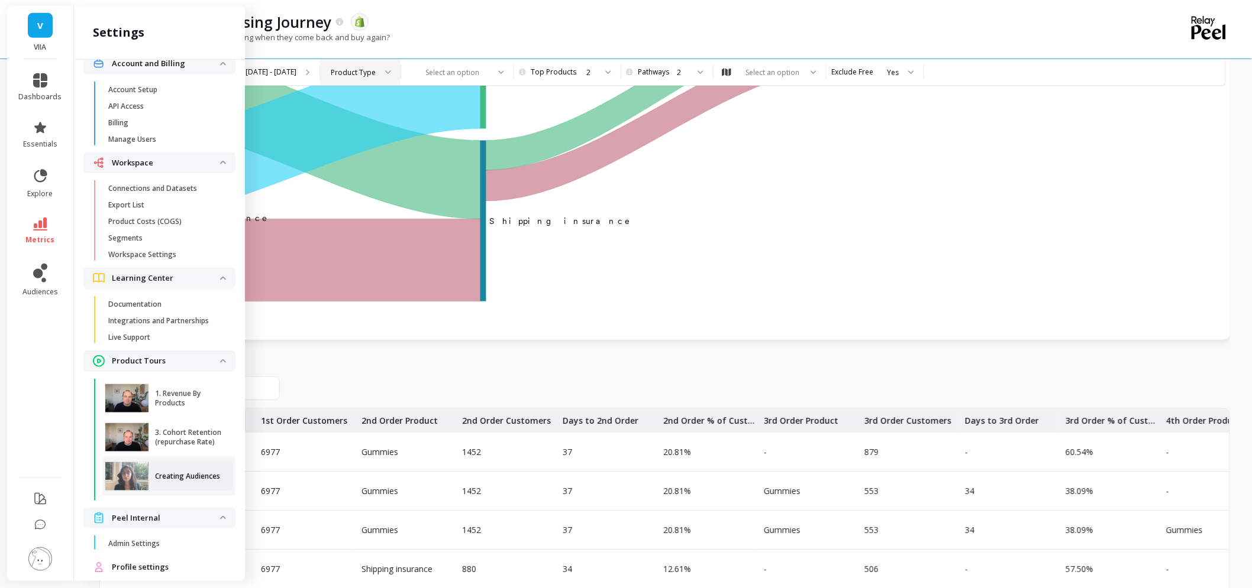
scroll to position [43, 0]
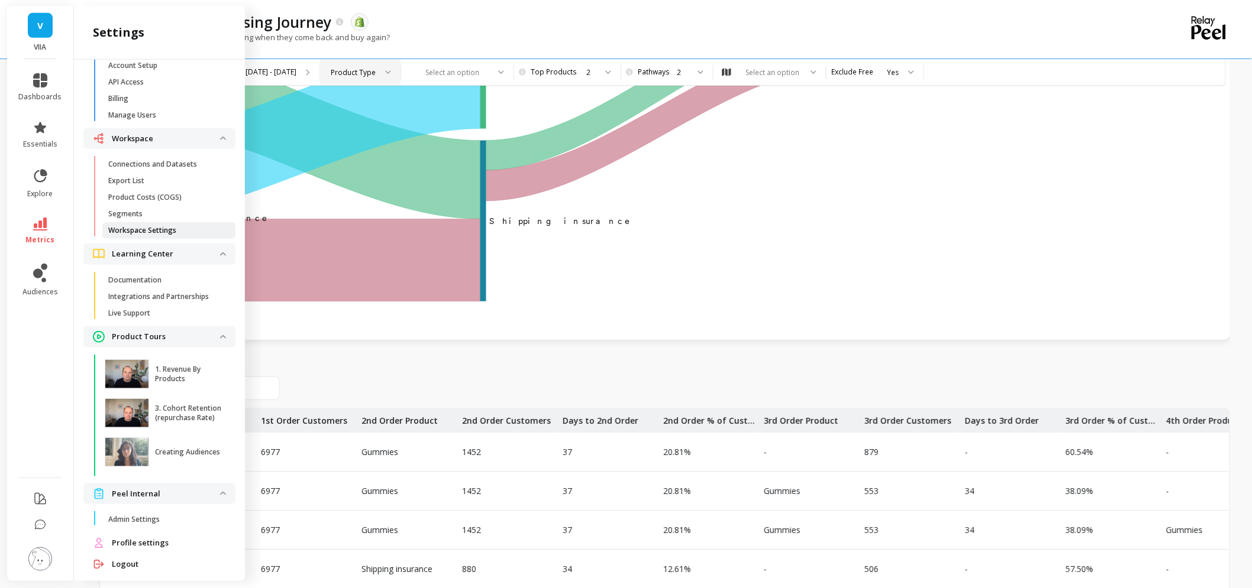
click at [172, 223] on link "Workspace Settings" at bounding box center [168, 230] width 133 height 17
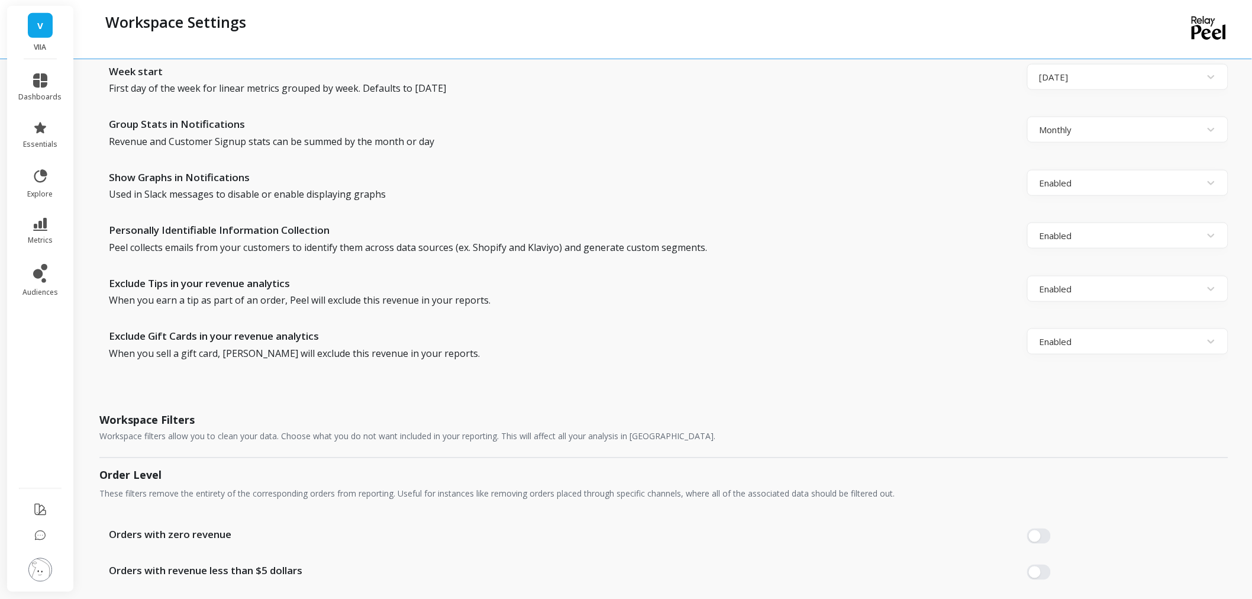
scroll to position [476, 0]
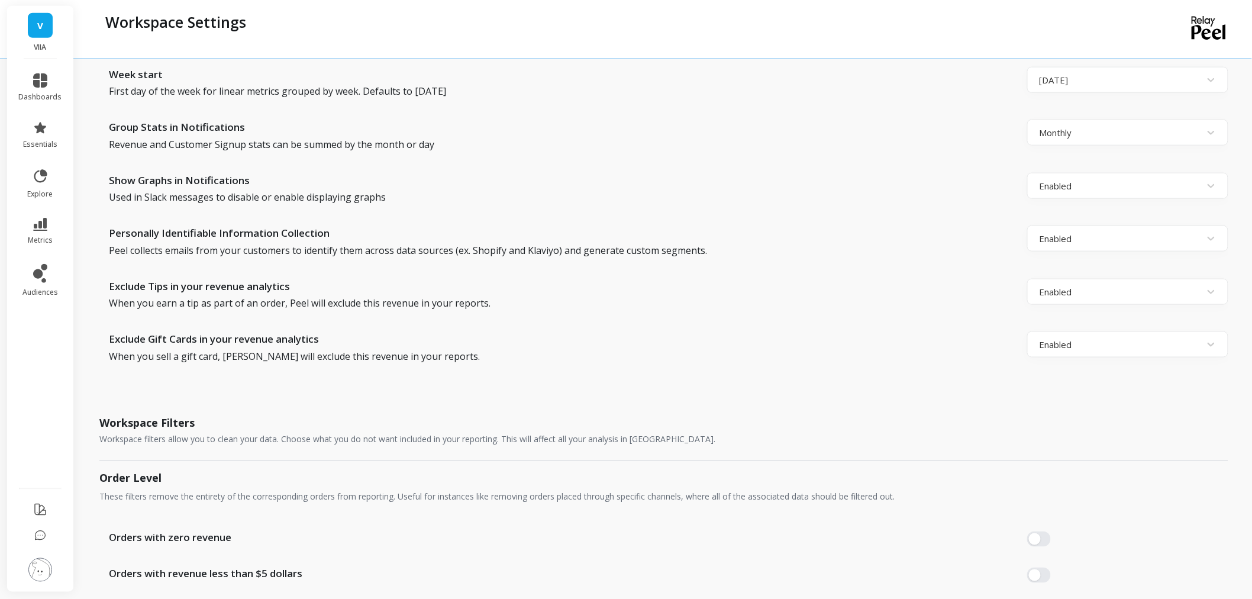
click at [48, 150] on li "essentials" at bounding box center [40, 135] width 57 height 43
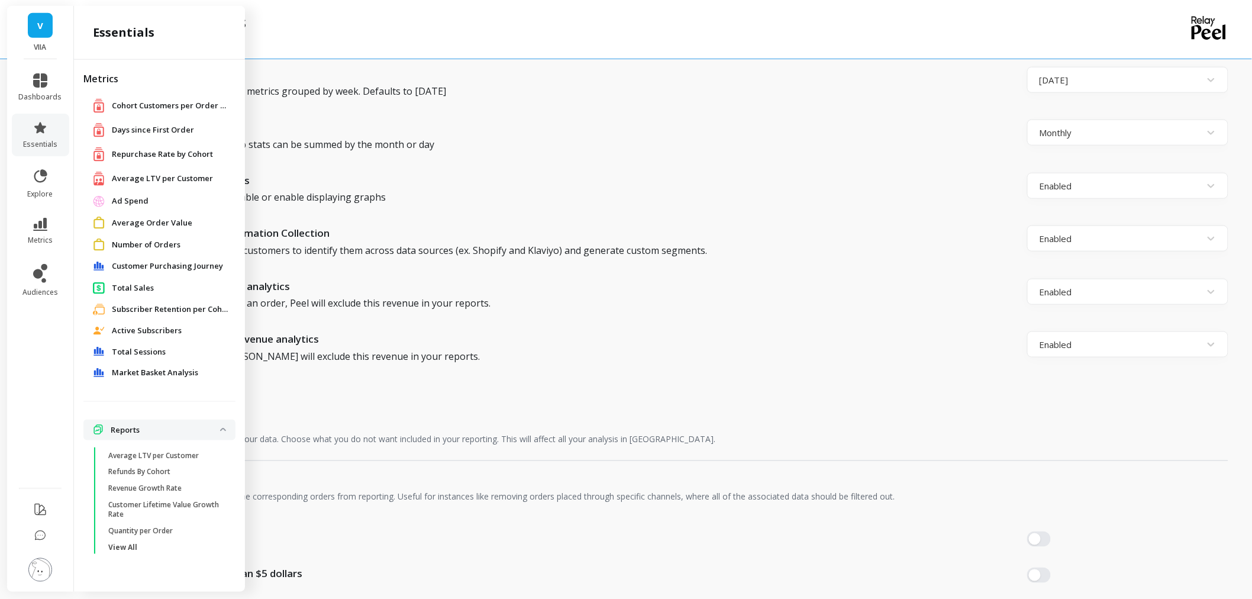
drag, startPoint x: 186, startPoint y: 264, endPoint x: 205, endPoint y: 271, distance: 20.2
click at [186, 264] on span "Customer Purchasing Journey" at bounding box center [167, 266] width 111 height 12
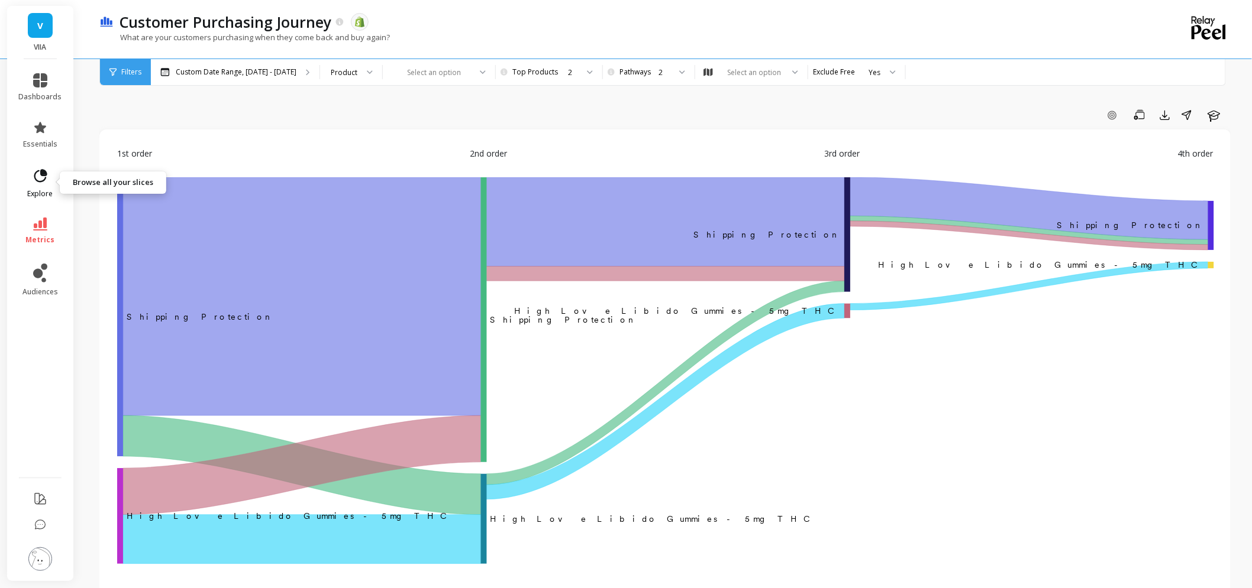
click at [42, 189] on span "explore" at bounding box center [40, 193] width 25 height 9
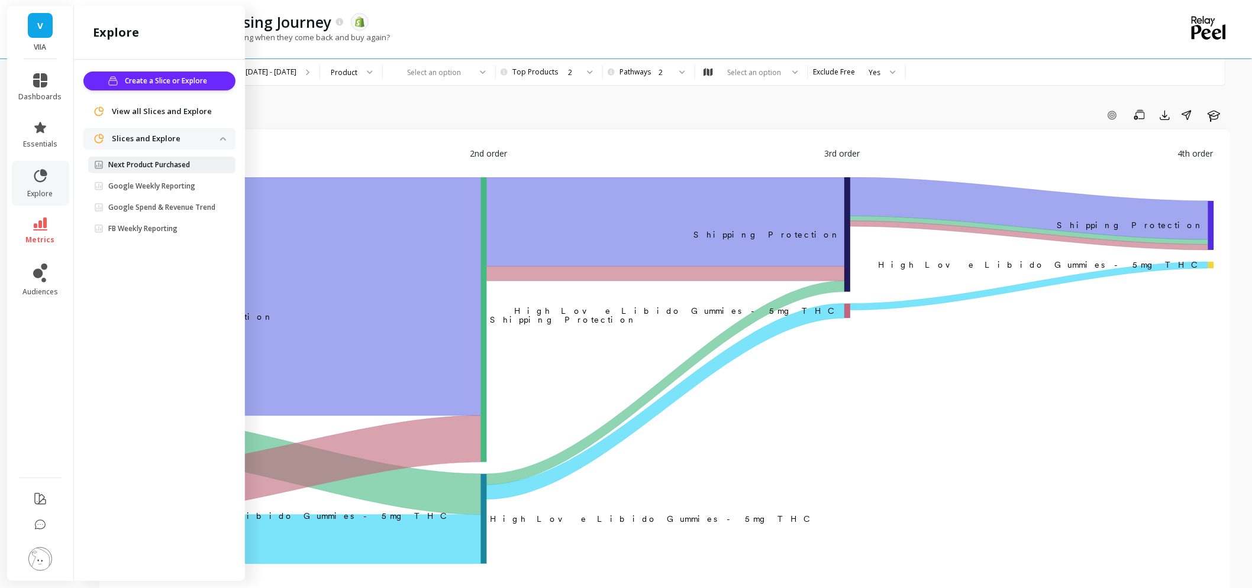
click at [156, 167] on p "Next Product Purchased" at bounding box center [149, 164] width 82 height 9
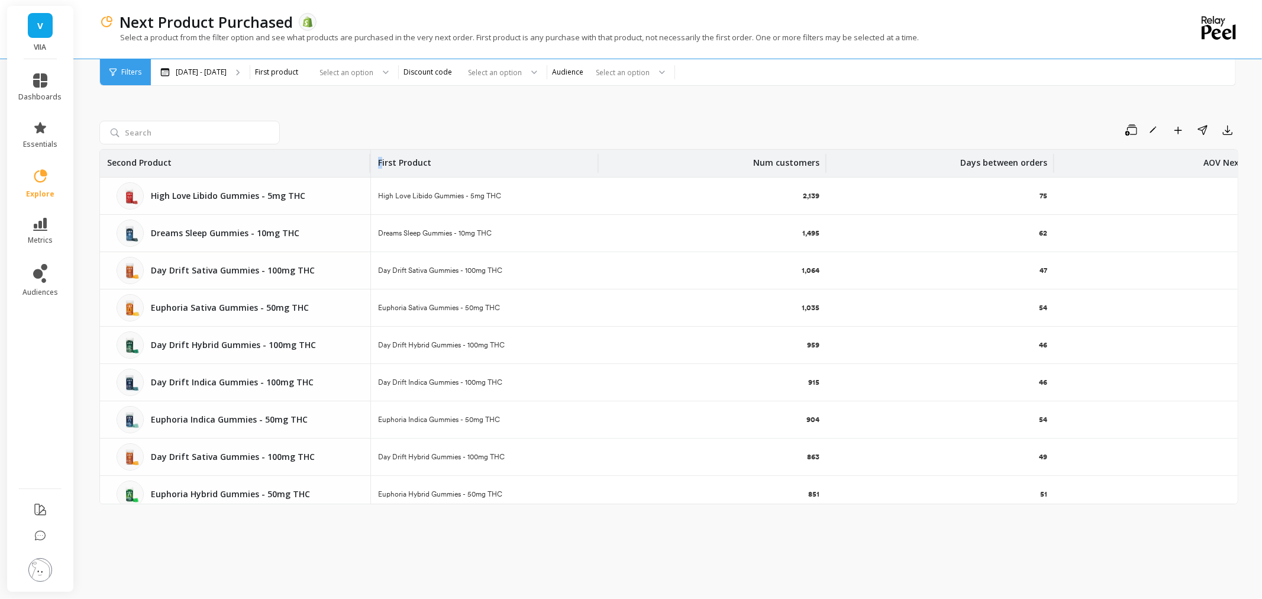
drag, startPoint x: 276, startPoint y: 161, endPoint x: 370, endPoint y: 158, distance: 93.5
click at [370, 158] on div at bounding box center [369, 163] width 2 height 19
click at [627, 68] on div "Select an option" at bounding box center [604, 73] width 94 height 14
click at [646, 151] on div "Smokeables Customers 2025" at bounding box center [611, 149] width 112 height 11
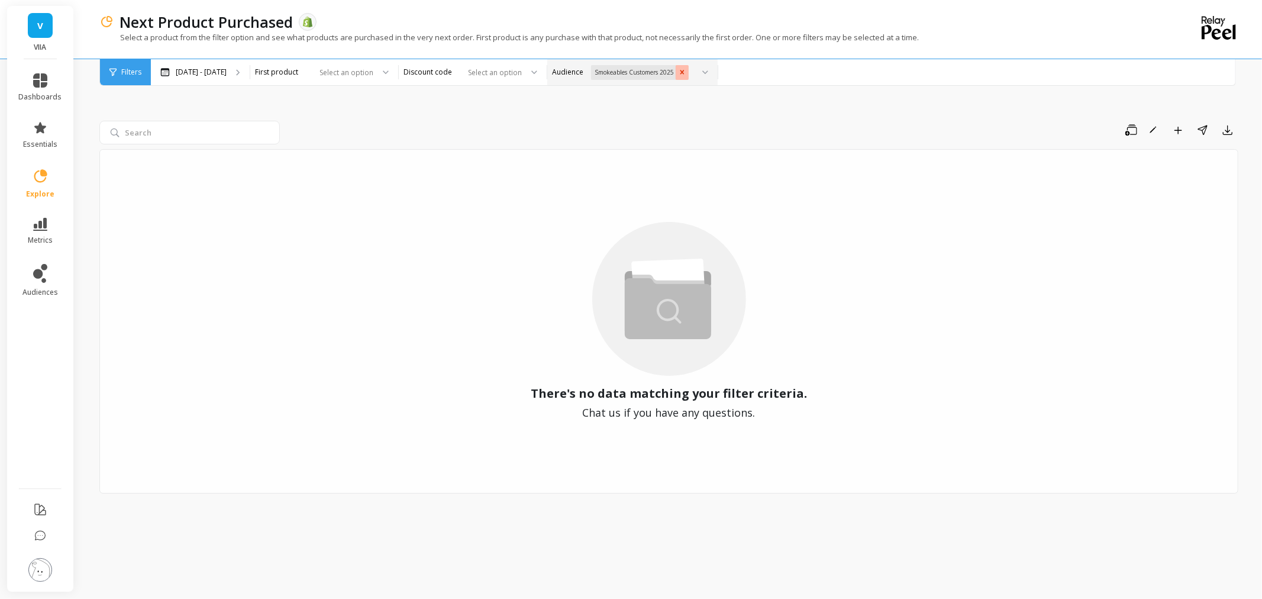
click at [684, 73] on icon "Remove Smokeables Customers 2025" at bounding box center [682, 72] width 4 height 4
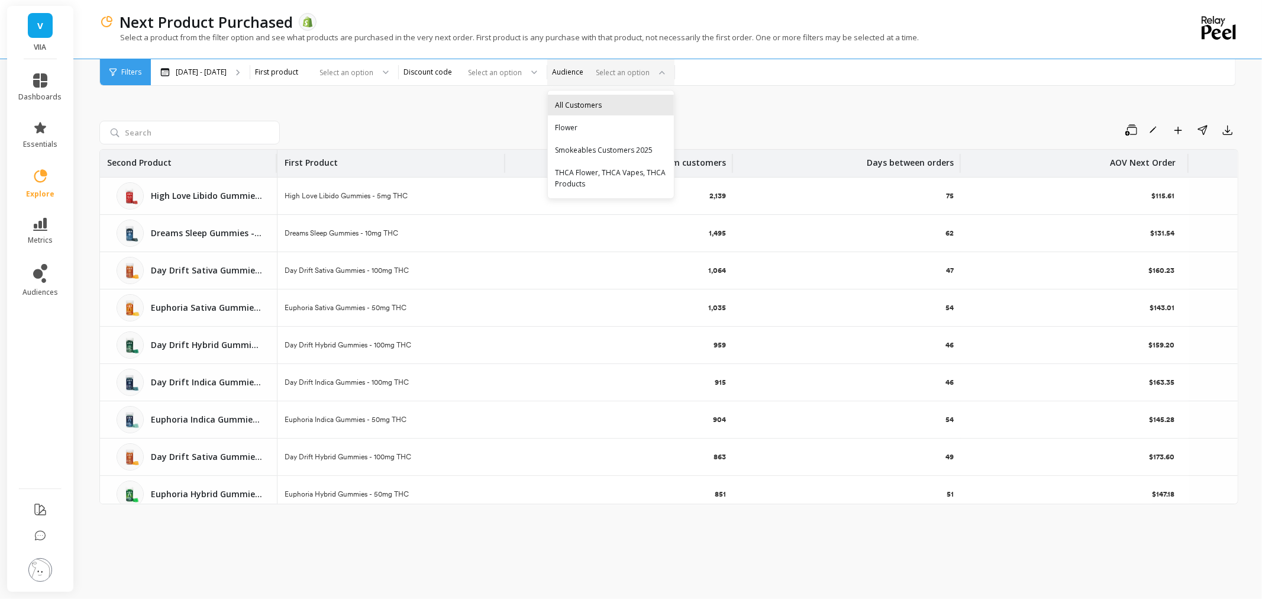
click at [633, 102] on div "All Customers" at bounding box center [611, 104] width 112 height 11
click at [643, 72] on icon "Remove All Customers" at bounding box center [641, 72] width 4 height 4
click at [665, 125] on div "Flower" at bounding box center [611, 127] width 112 height 11
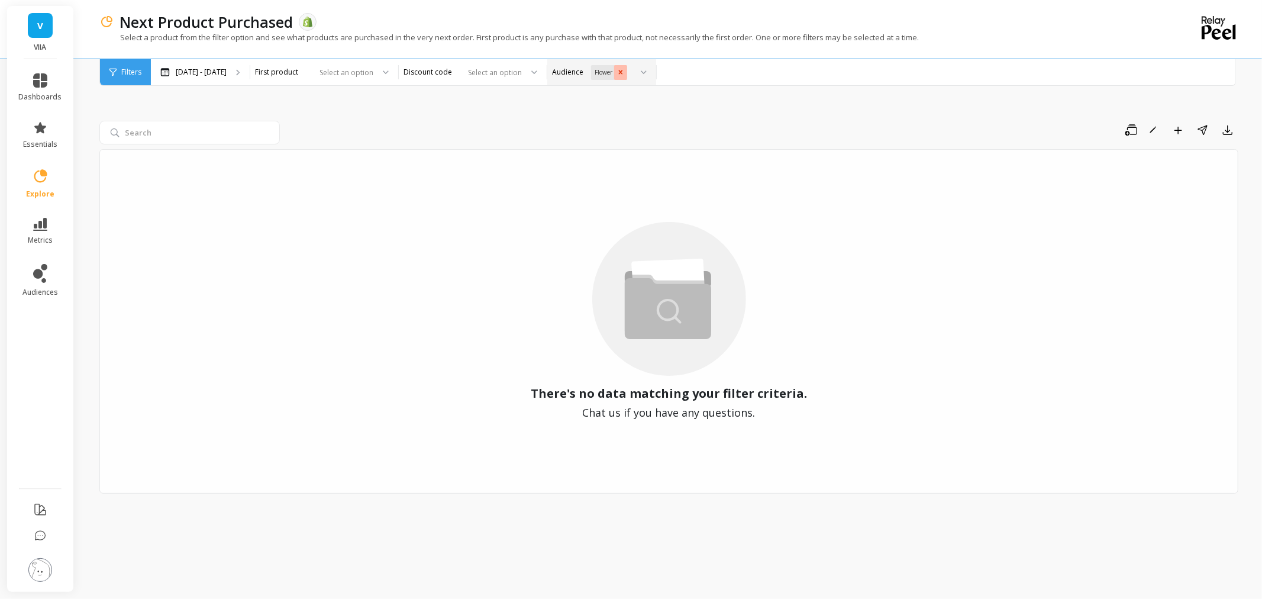
click at [625, 73] on icon "Remove Flower" at bounding box center [620, 72] width 8 height 8
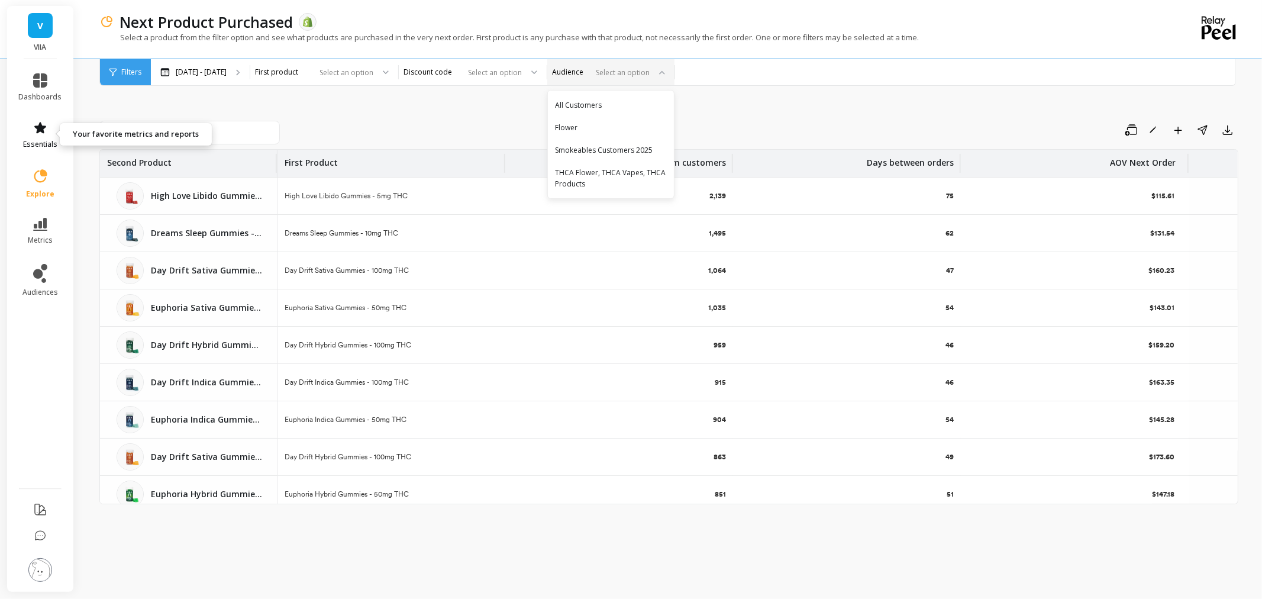
click at [40, 138] on link "essentials" at bounding box center [40, 135] width 43 height 28
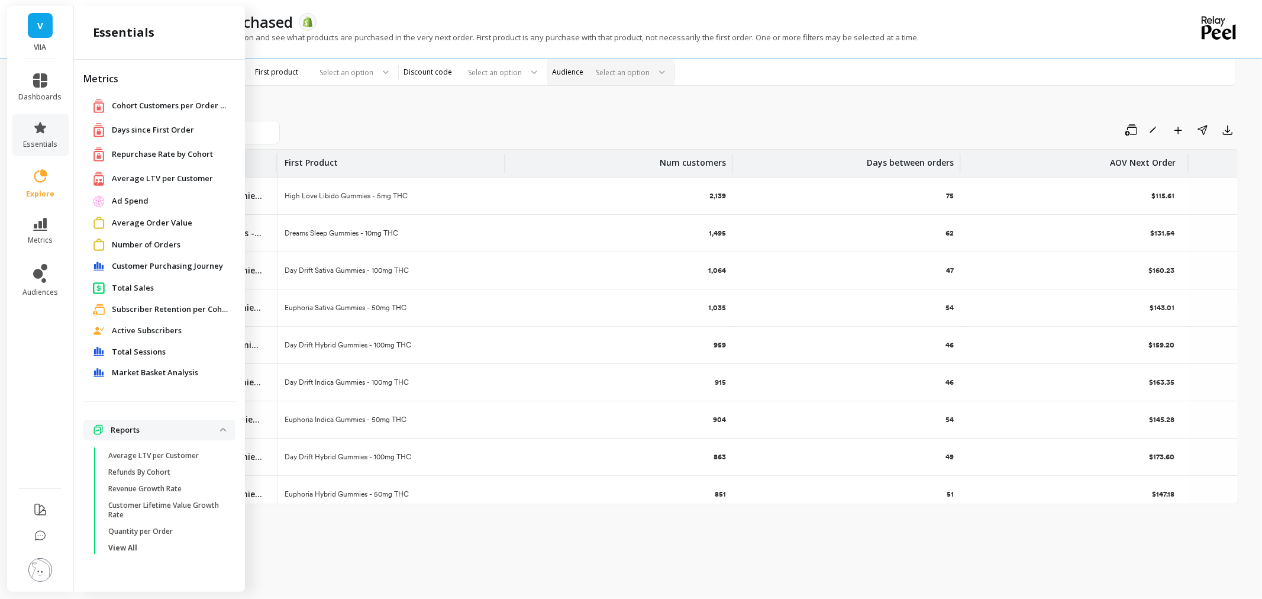
click at [166, 262] on span "Customer Purchasing Journey" at bounding box center [167, 266] width 111 height 12
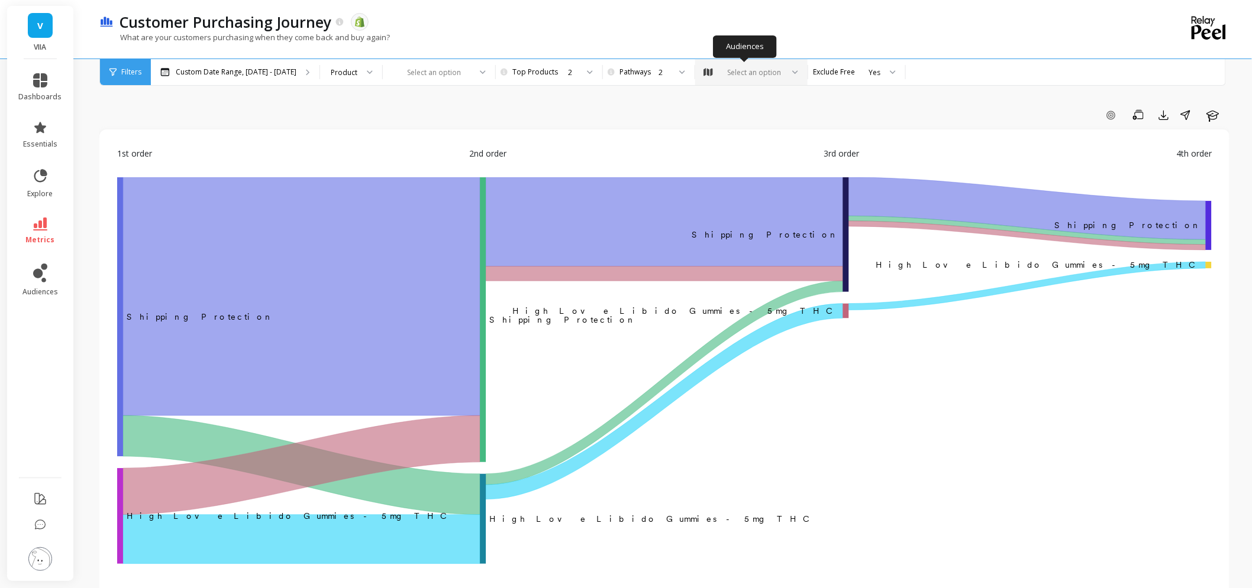
click at [784, 67] on div at bounding box center [791, 72] width 14 height 26
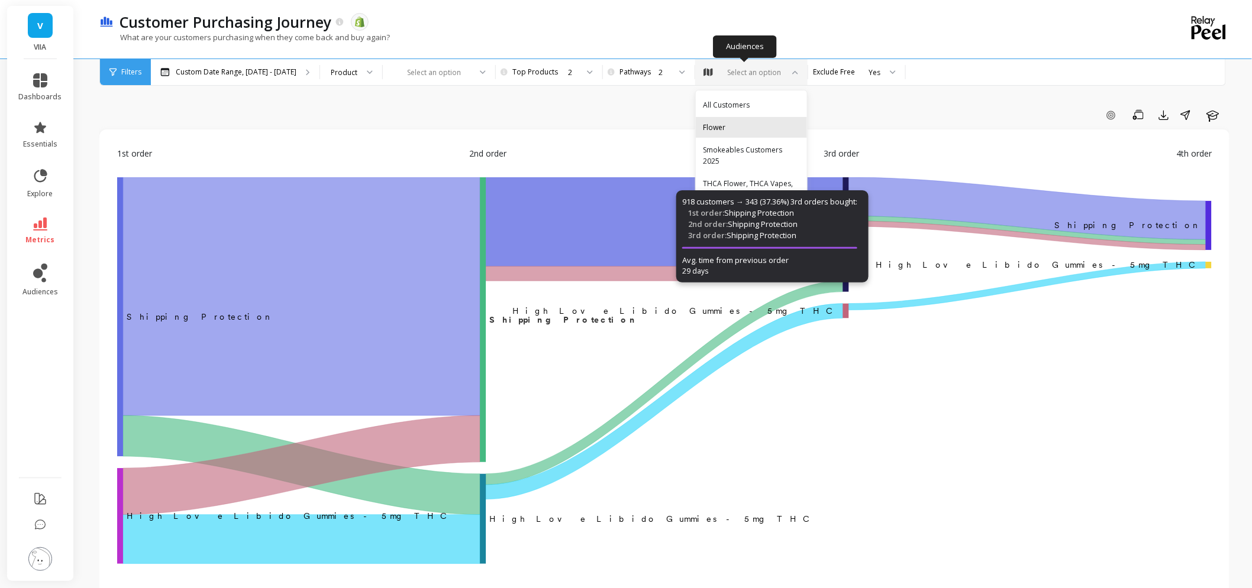
click at [736, 122] on div "Flower" at bounding box center [751, 127] width 97 height 11
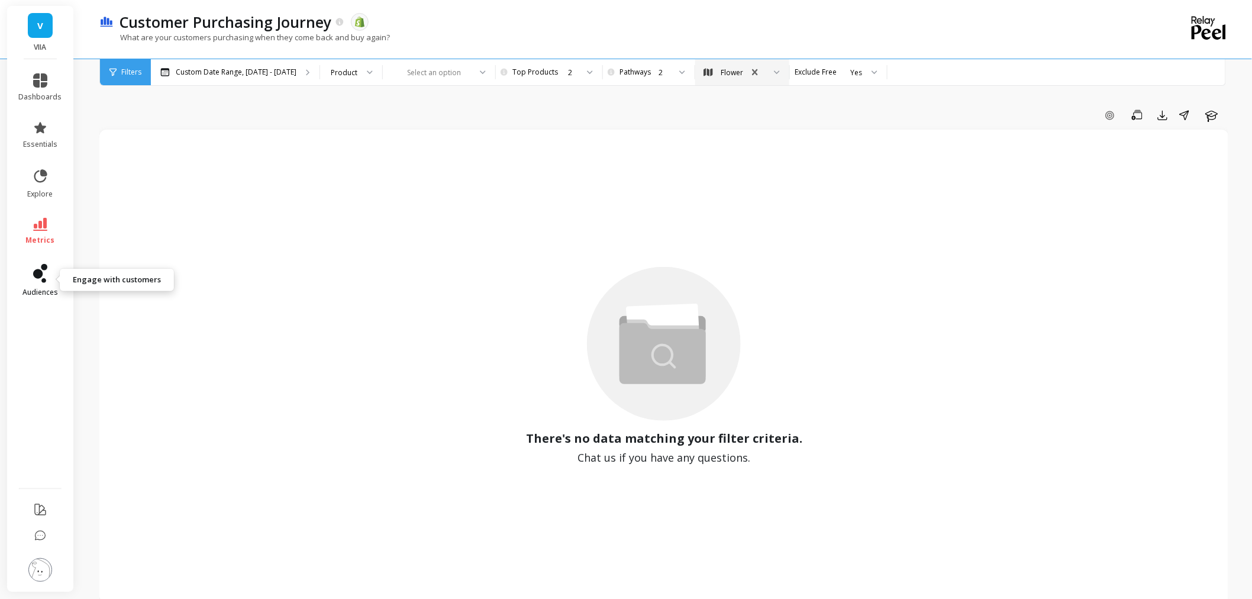
click at [22, 288] on span "audiences" at bounding box center [39, 291] width 35 height 9
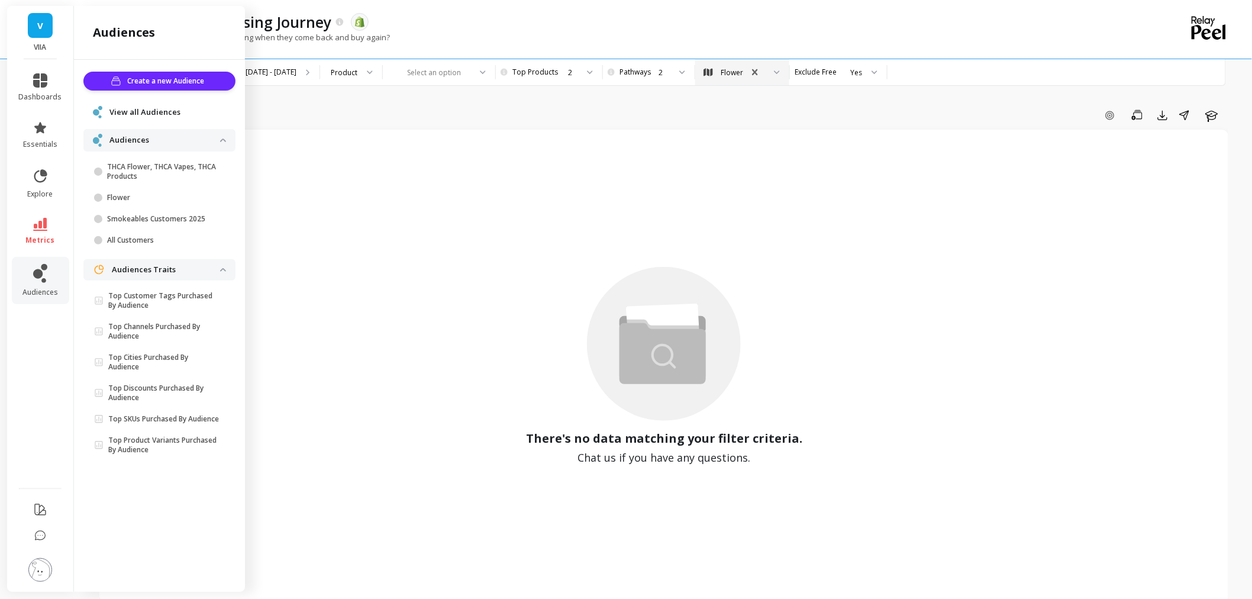
click at [143, 109] on span "View all Audiences" at bounding box center [144, 112] width 71 height 12
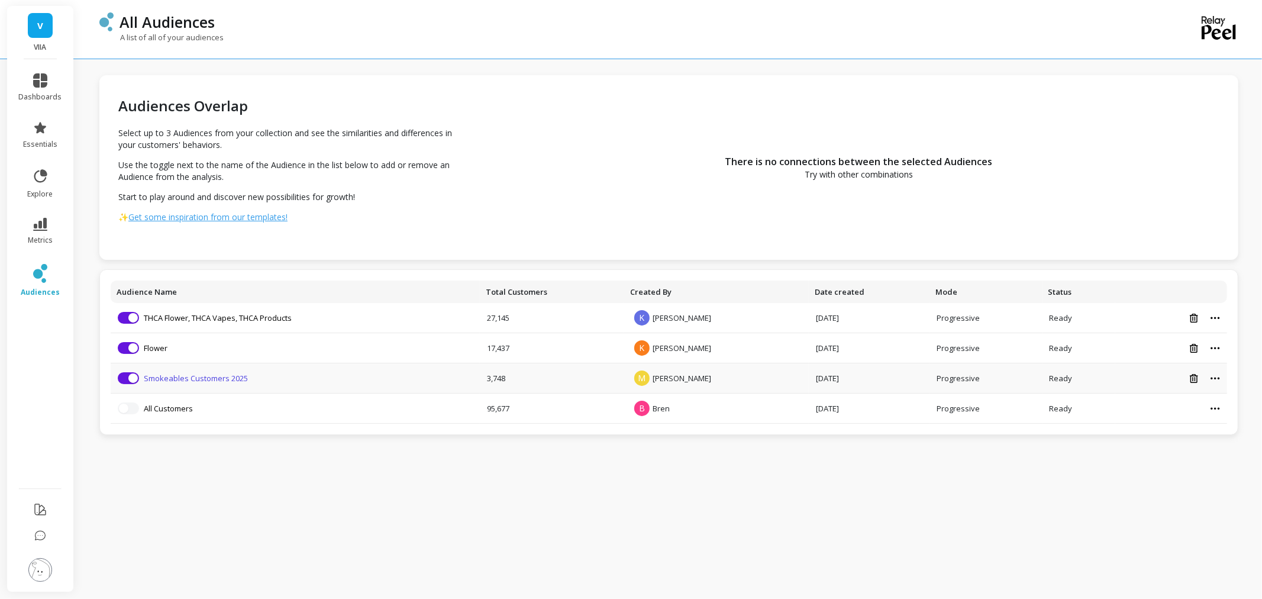
click at [203, 373] on link "Smokeables Customers 2025" at bounding box center [196, 378] width 104 height 11
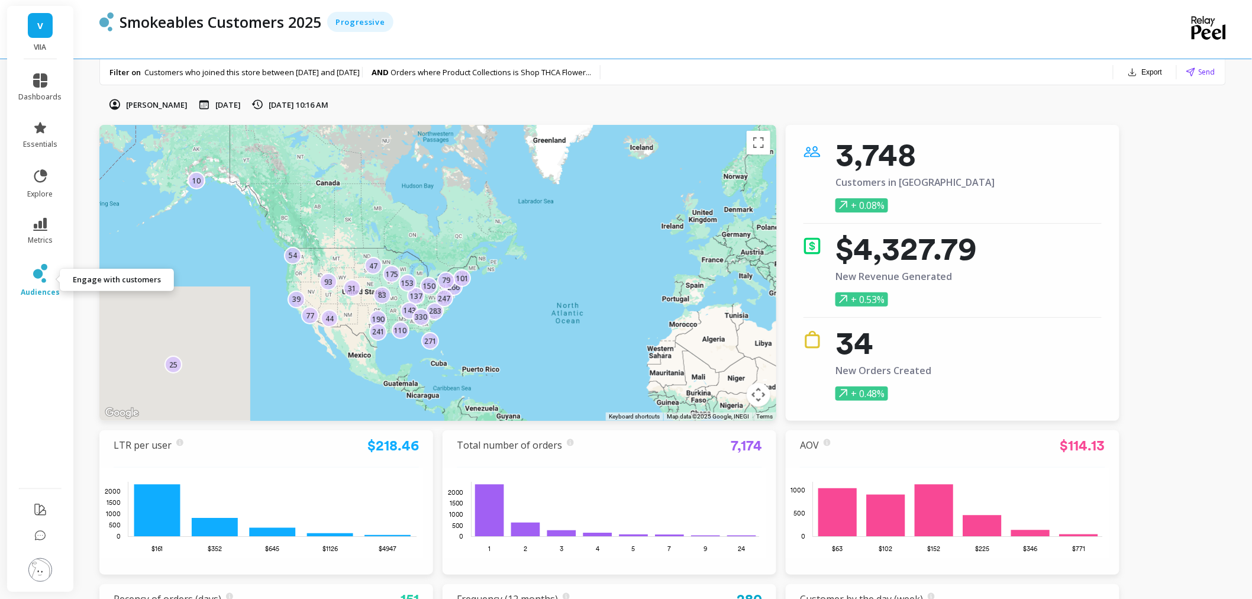
click at [22, 287] on span "audiences" at bounding box center [40, 291] width 39 height 9
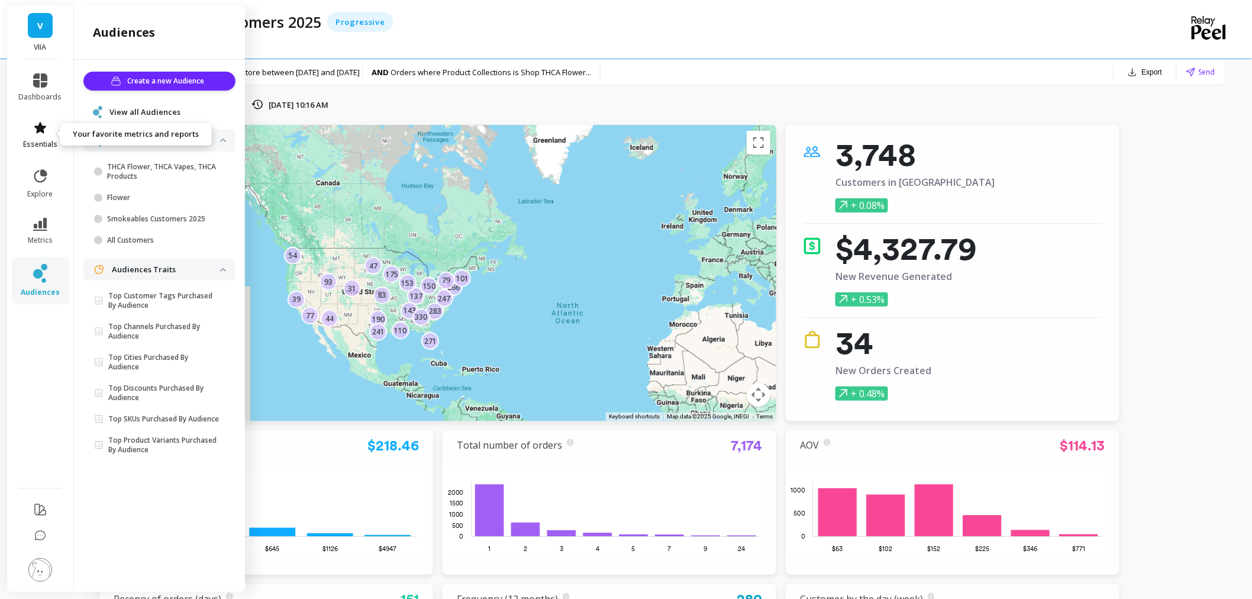
click at [42, 137] on link "essentials" at bounding box center [40, 135] width 43 height 28
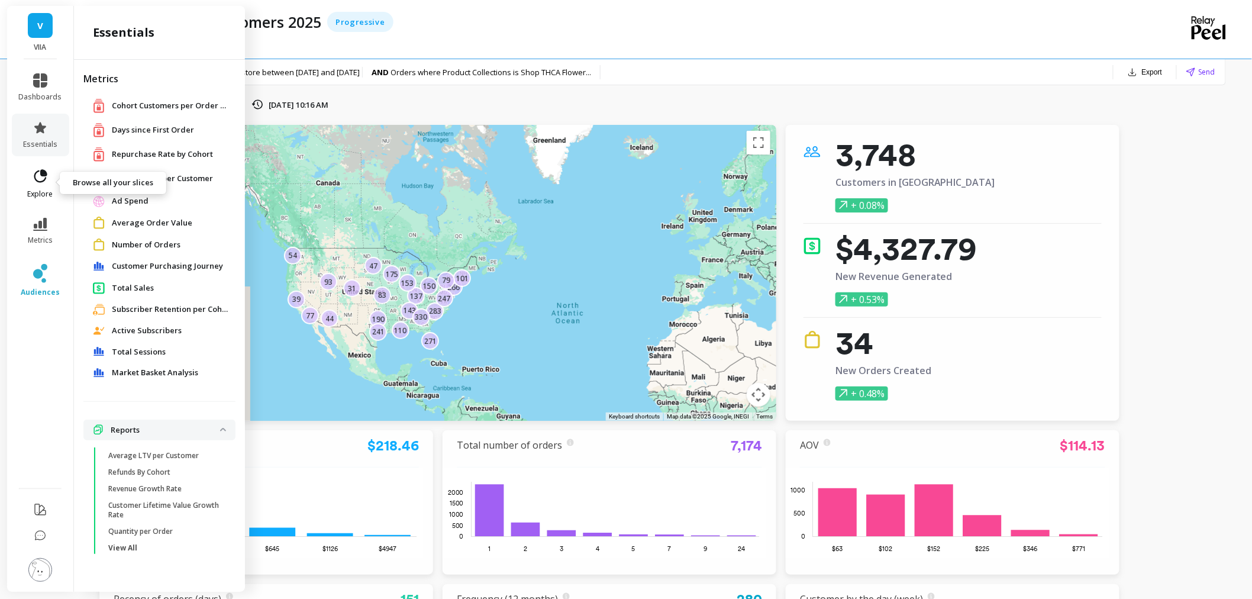
click at [37, 193] on span "explore" at bounding box center [40, 193] width 25 height 9
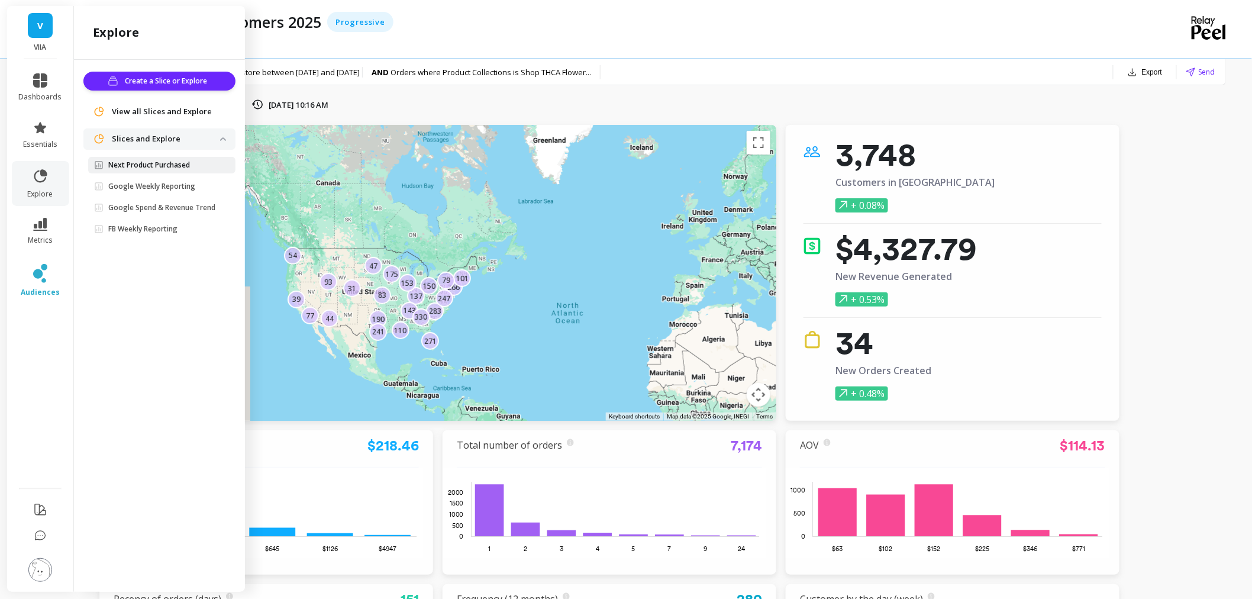
click at [176, 159] on link "Next Product Purchased" at bounding box center [161, 165] width 147 height 17
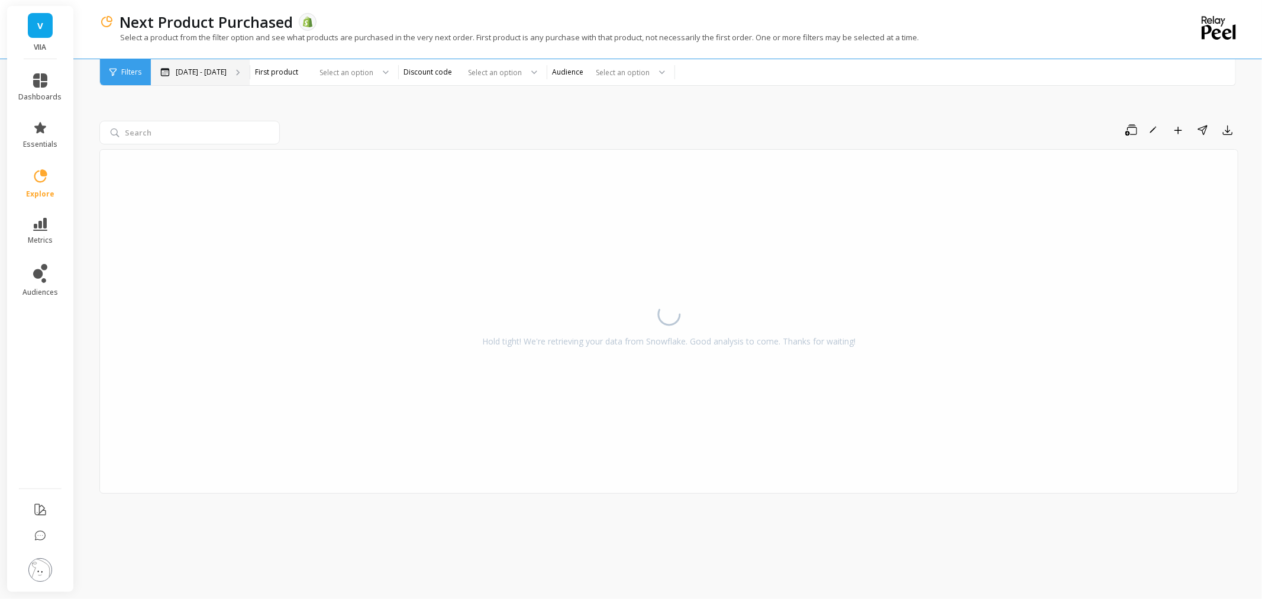
click at [227, 69] on p "[DATE] - [DATE]" at bounding box center [201, 71] width 51 height 9
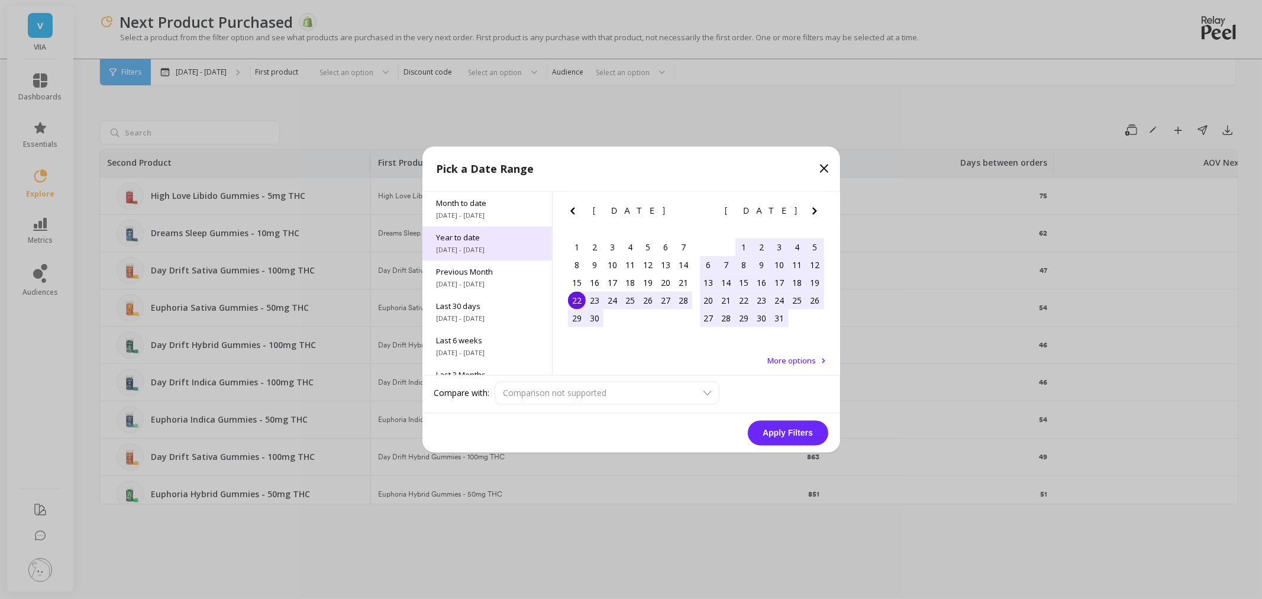
click at [494, 253] on span "[DATE] - [DATE]" at bounding box center [486, 249] width 101 height 9
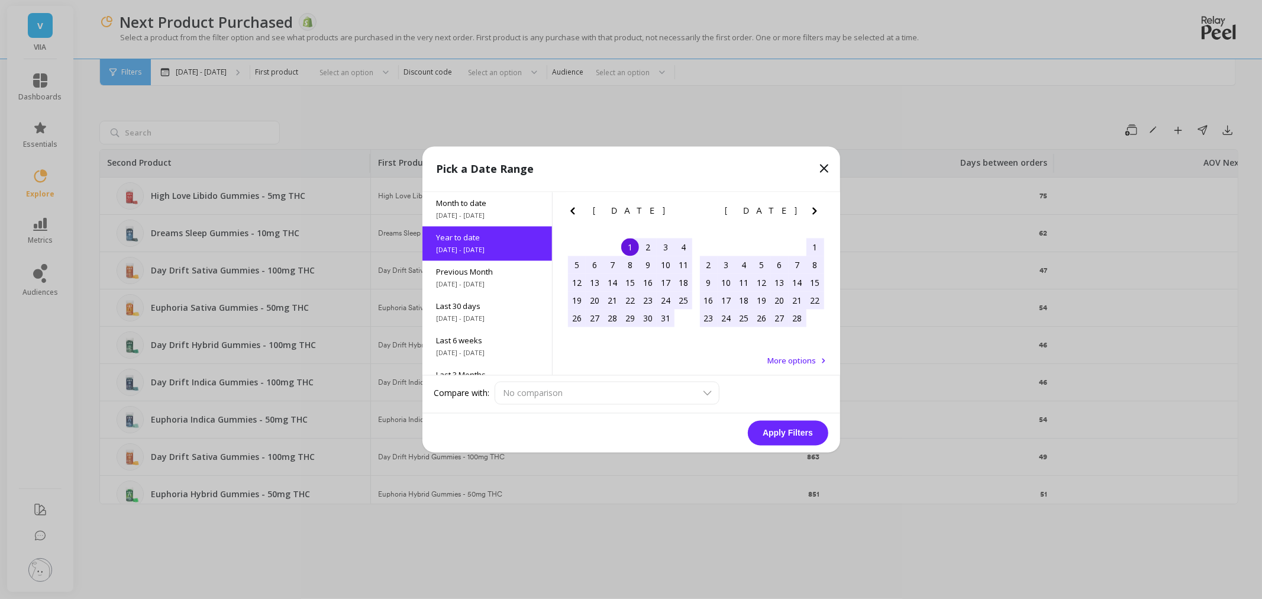
click at [777, 426] on button "Apply Filters" at bounding box center [788, 433] width 80 height 25
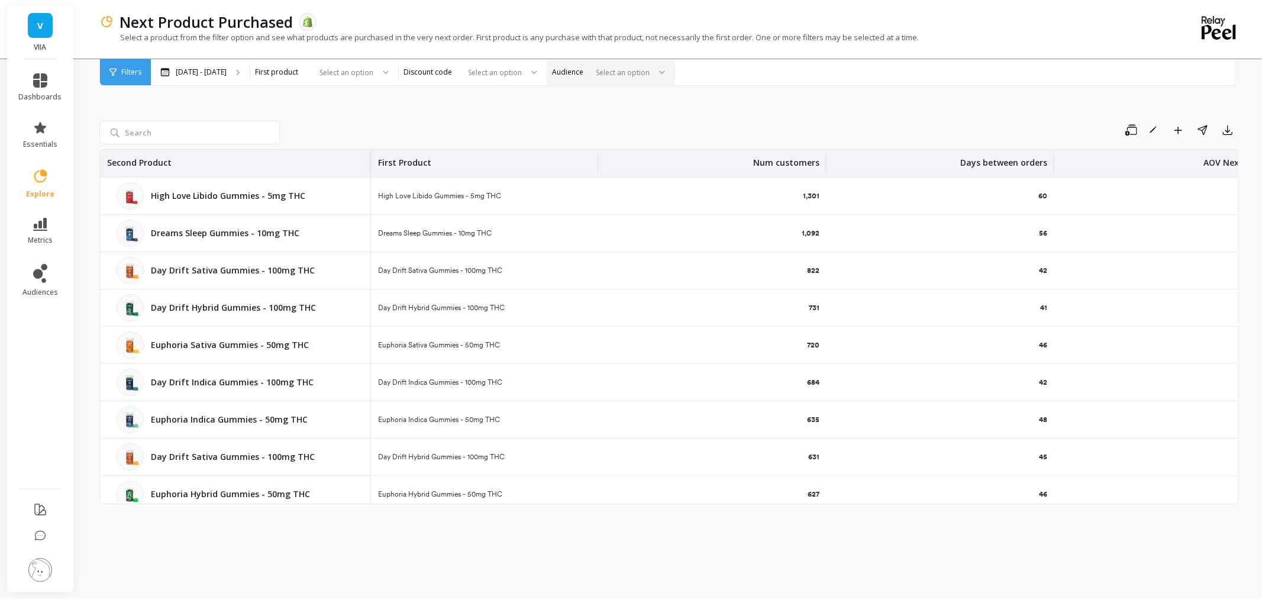
click at [559, 59] on div "Select an option" at bounding box center [610, 72] width 127 height 26
click at [615, 151] on div "Smokeables Customers 2025" at bounding box center [611, 149] width 112 height 11
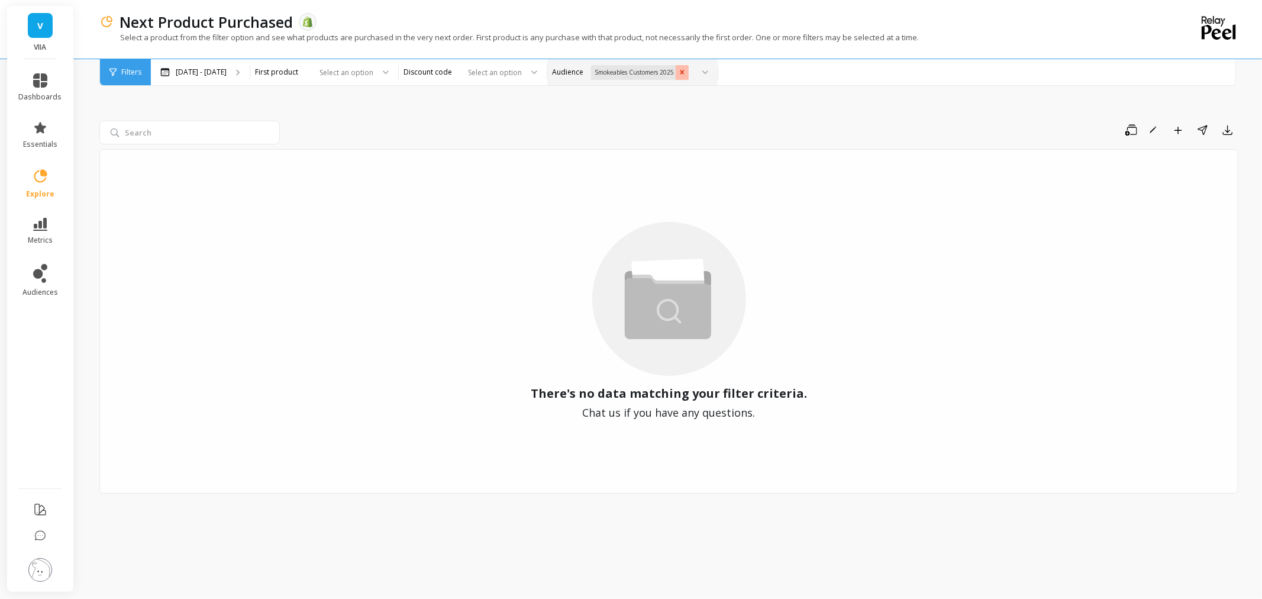
click at [680, 71] on icon "Remove Smokeables Customers 2025" at bounding box center [682, 72] width 4 height 4
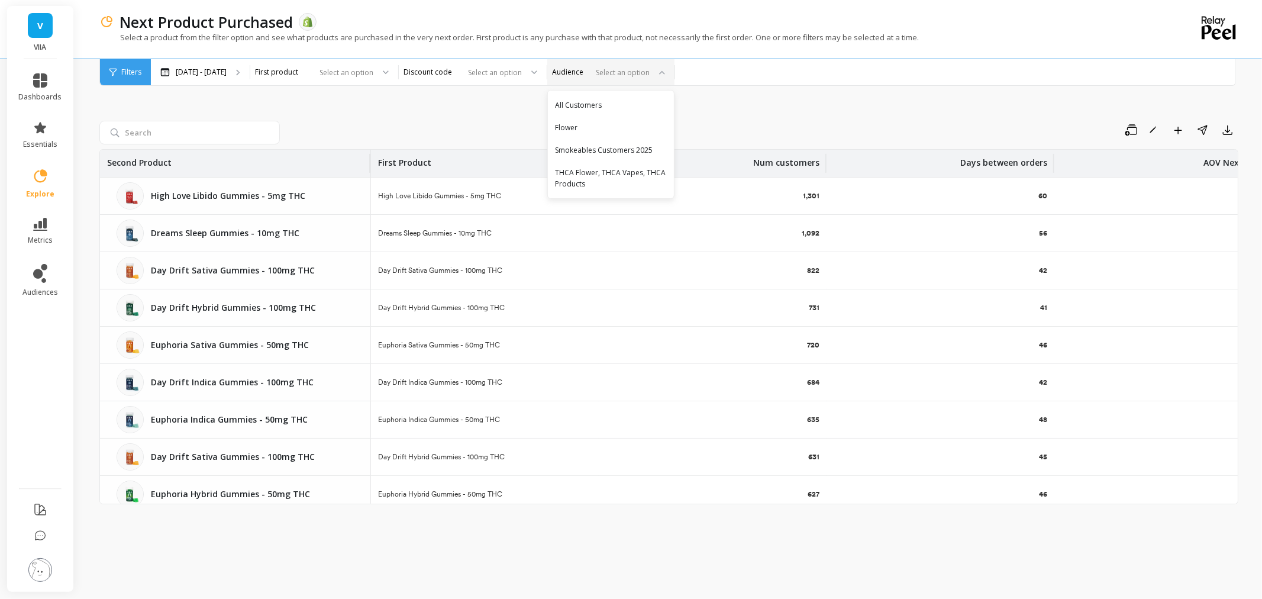
click at [379, 111] on div "Save Rename Add to Dashboard Share Export Second Product First Product Num cust…" at bounding box center [668, 323] width 1139 height 522
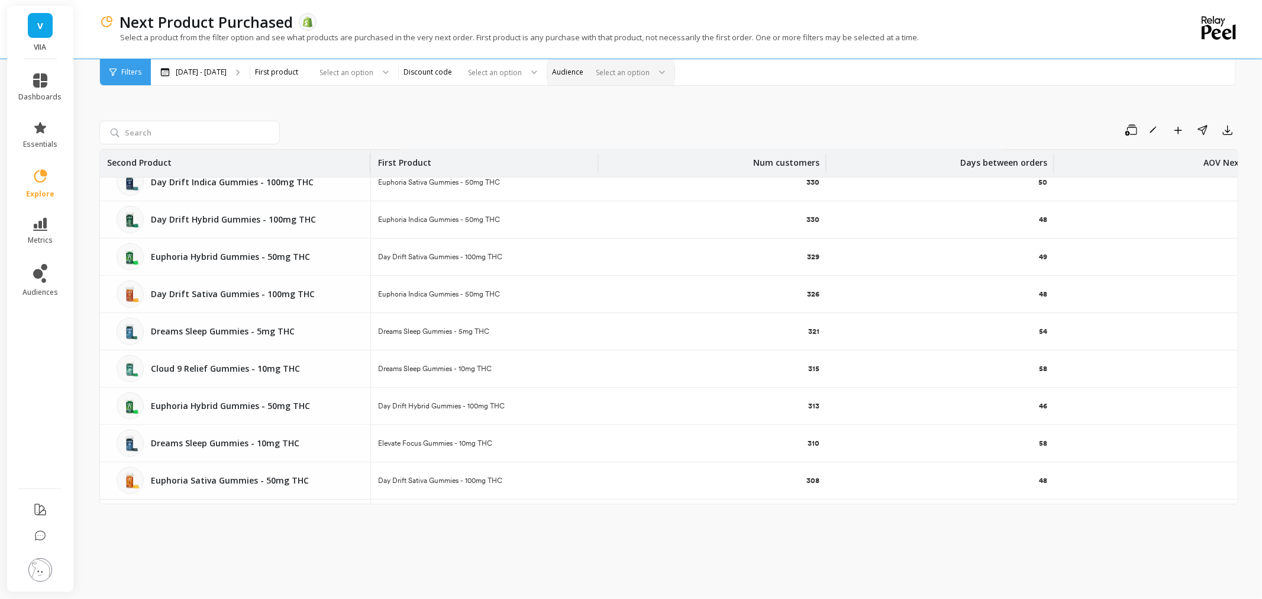
scroll to position [1181, 0]
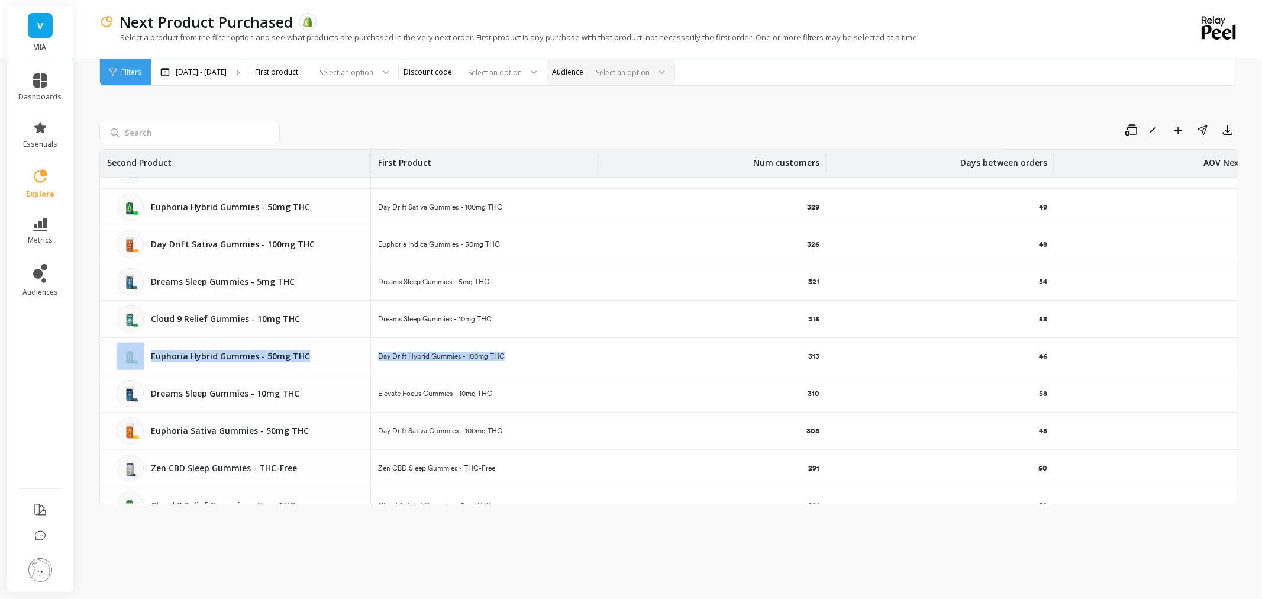
drag, startPoint x: 505, startPoint y: 351, endPoint x: 131, endPoint y: 366, distance: 374.7
click at [131, 366] on tr "Euphoria Hybrid Gummies - 50mg THC Day Drift Hybrid Gummies - 100mg THC 313 46 …" at bounding box center [691, 356] width 1182 height 37
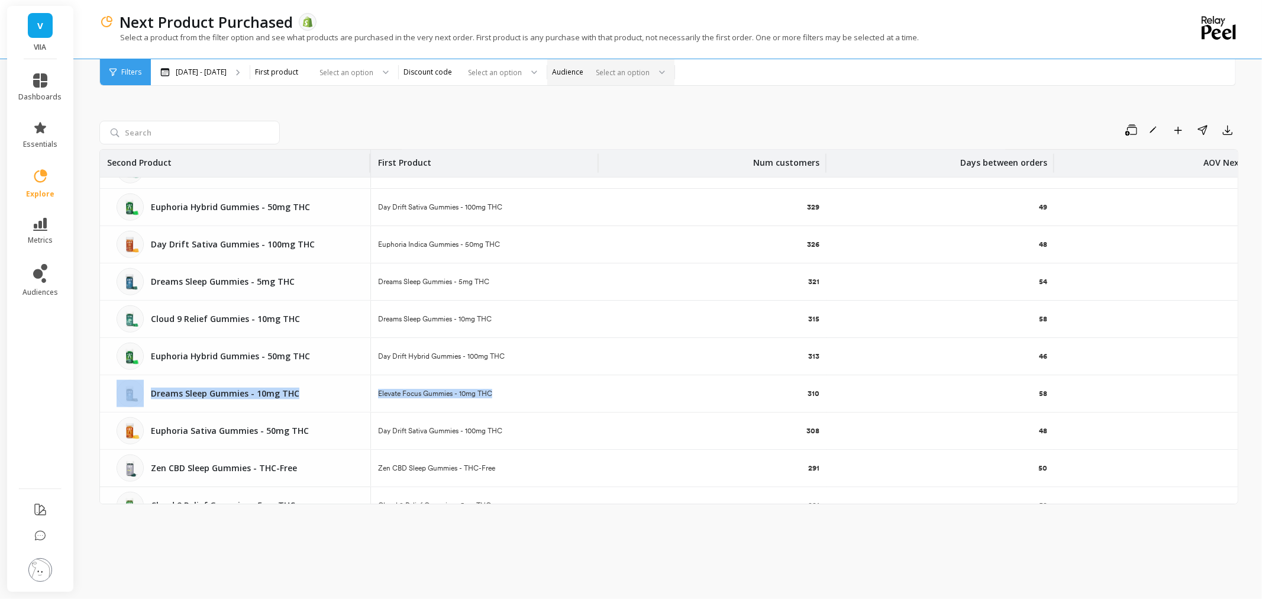
drag, startPoint x: 504, startPoint y: 390, endPoint x: 146, endPoint y: 401, distance: 358.0
click at [146, 401] on tr "Dreams Sleep Gummies - 10mg THC Elevate Focus Gummies - 10mg THC 310 58 $160.35" at bounding box center [691, 393] width 1182 height 37
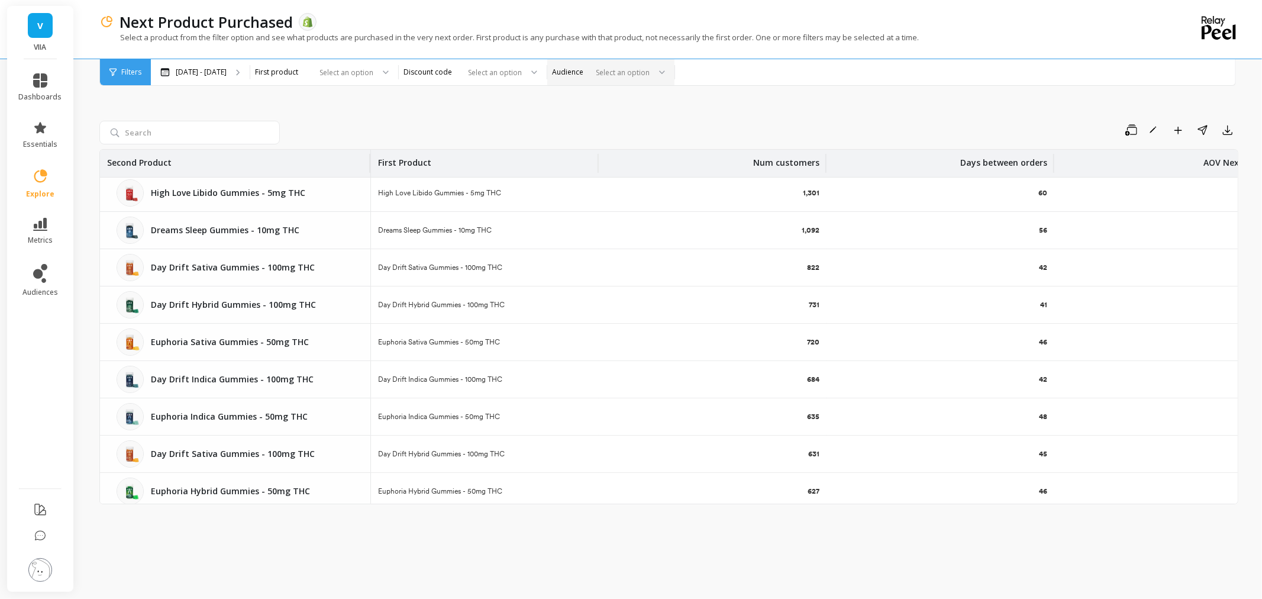
scroll to position [0, 0]
click at [31, 287] on span "audiences" at bounding box center [39, 291] width 35 height 9
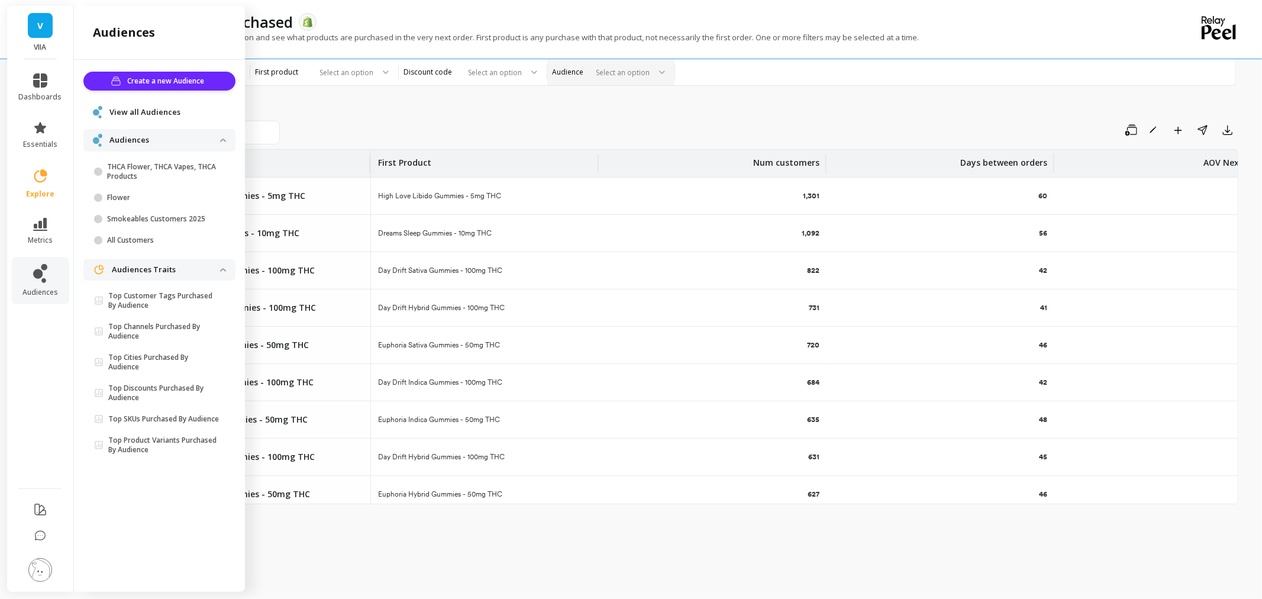
click at [137, 108] on span "View all Audiences" at bounding box center [144, 112] width 71 height 12
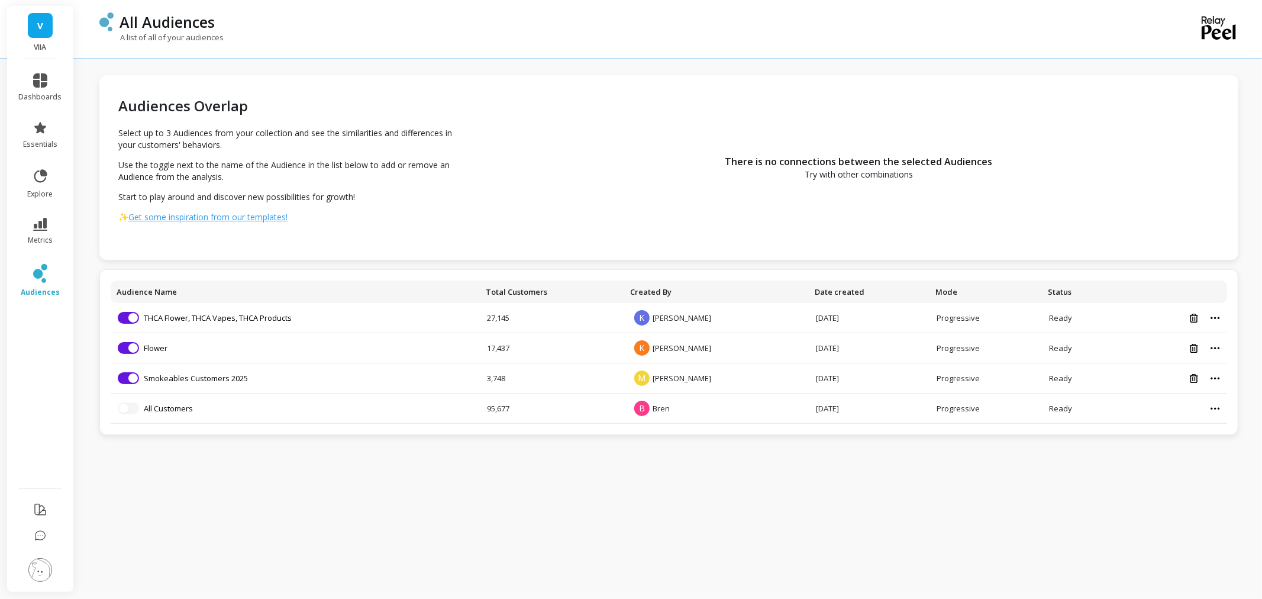
click at [212, 316] on link "THCA Flower, THCA Vapes, THCA Products" at bounding box center [218, 317] width 148 height 11
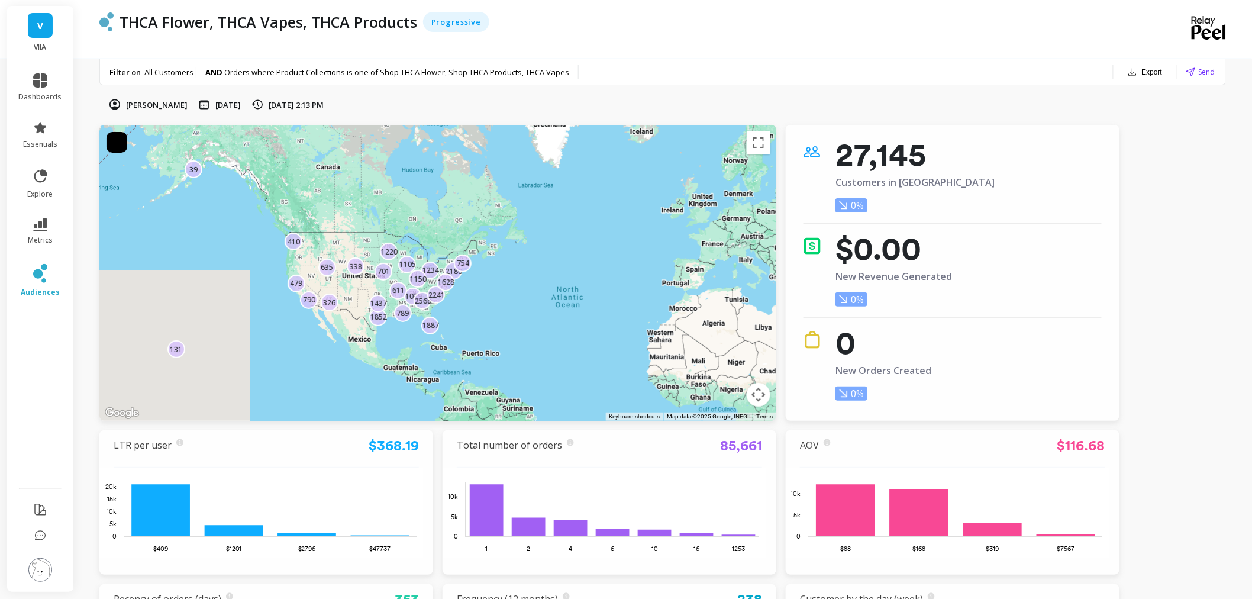
click at [440, 74] on span "Orders where Product Collections is one of Shop THCA Flower, Shop THCA Products…" at bounding box center [396, 72] width 345 height 11
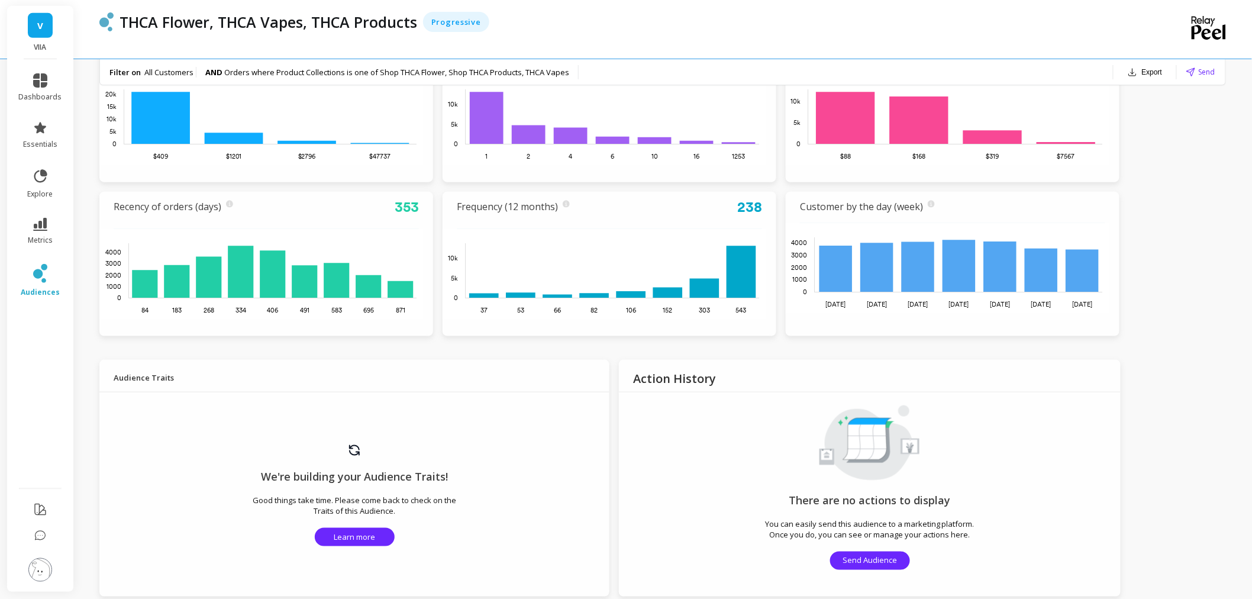
scroll to position [328, 0]
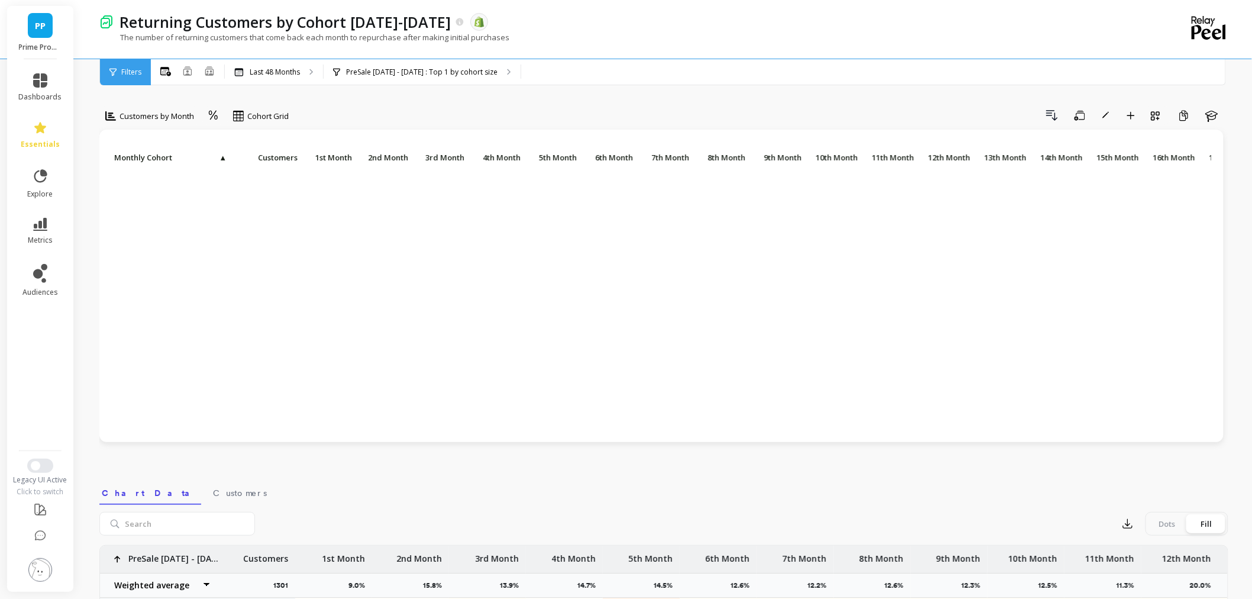
scroll to position [311, 0]
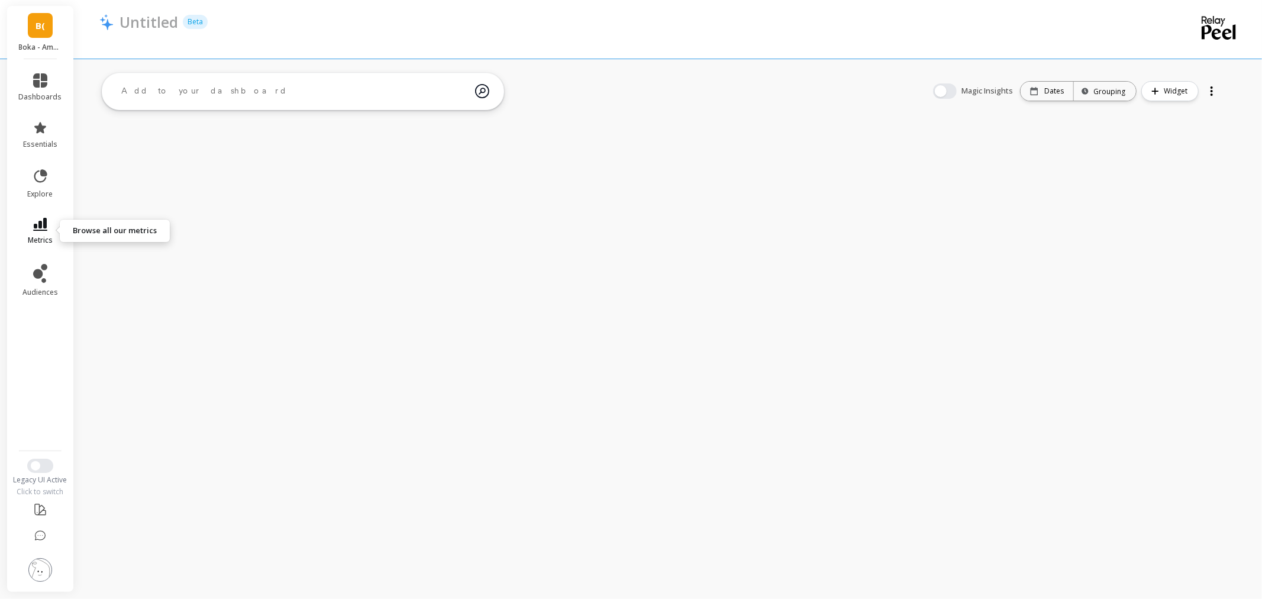
click at [46, 231] on link "metrics" at bounding box center [40, 231] width 43 height 27
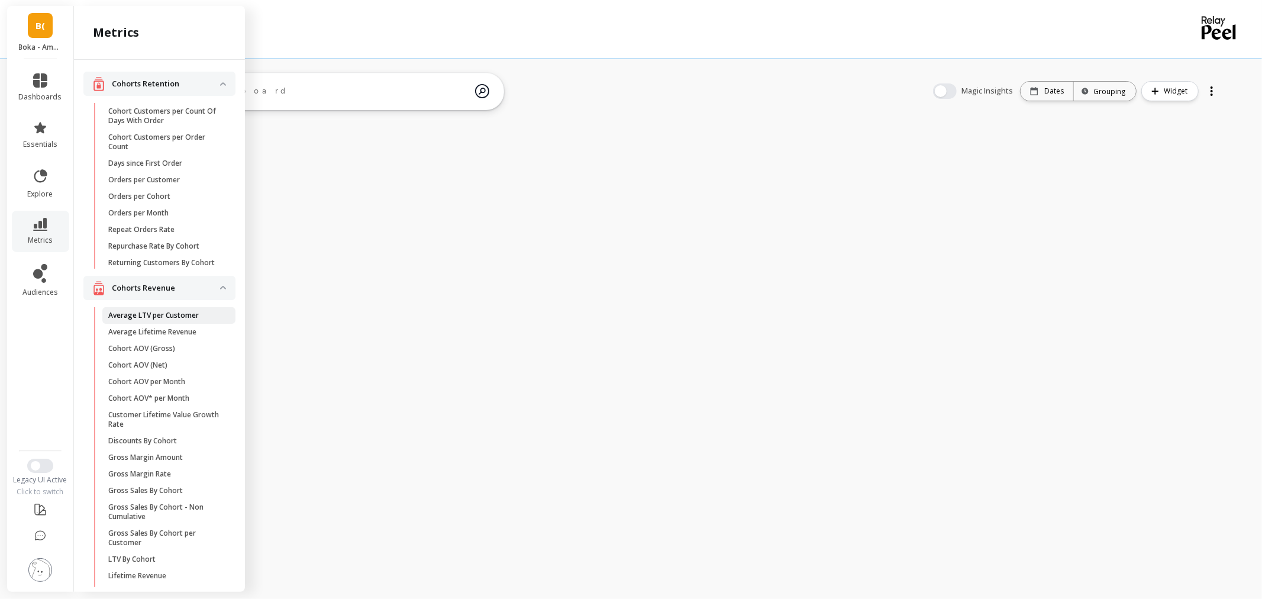
click at [160, 320] on p "Average LTV per Customer" at bounding box center [153, 315] width 90 height 9
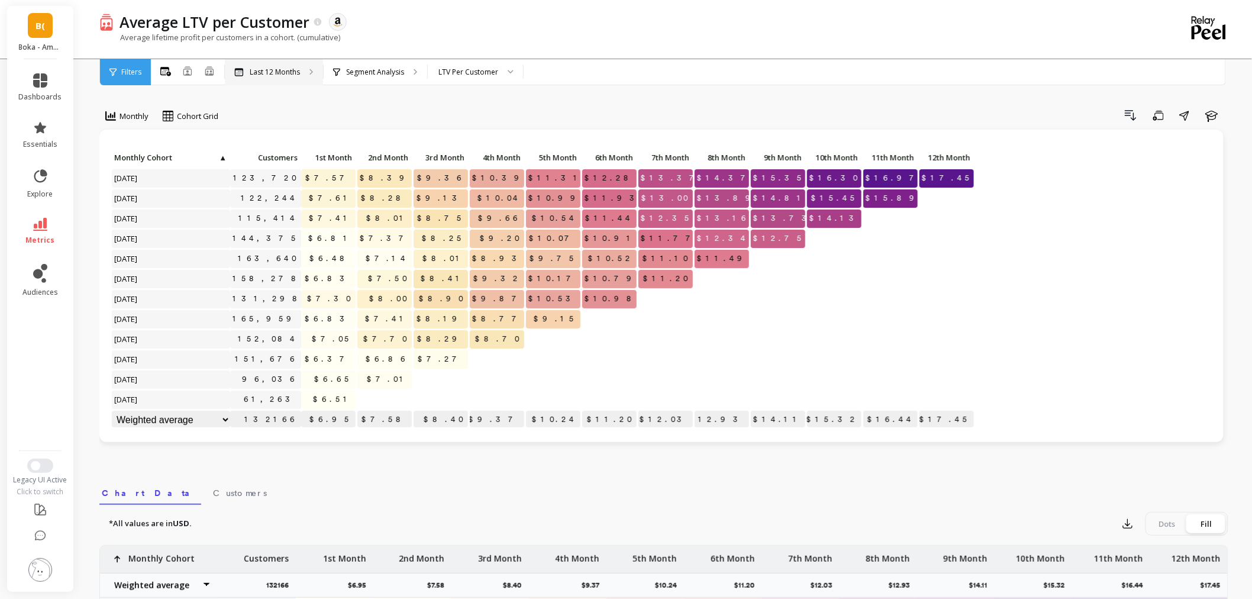
click at [286, 67] on p "Last 12 Months" at bounding box center [275, 71] width 50 height 9
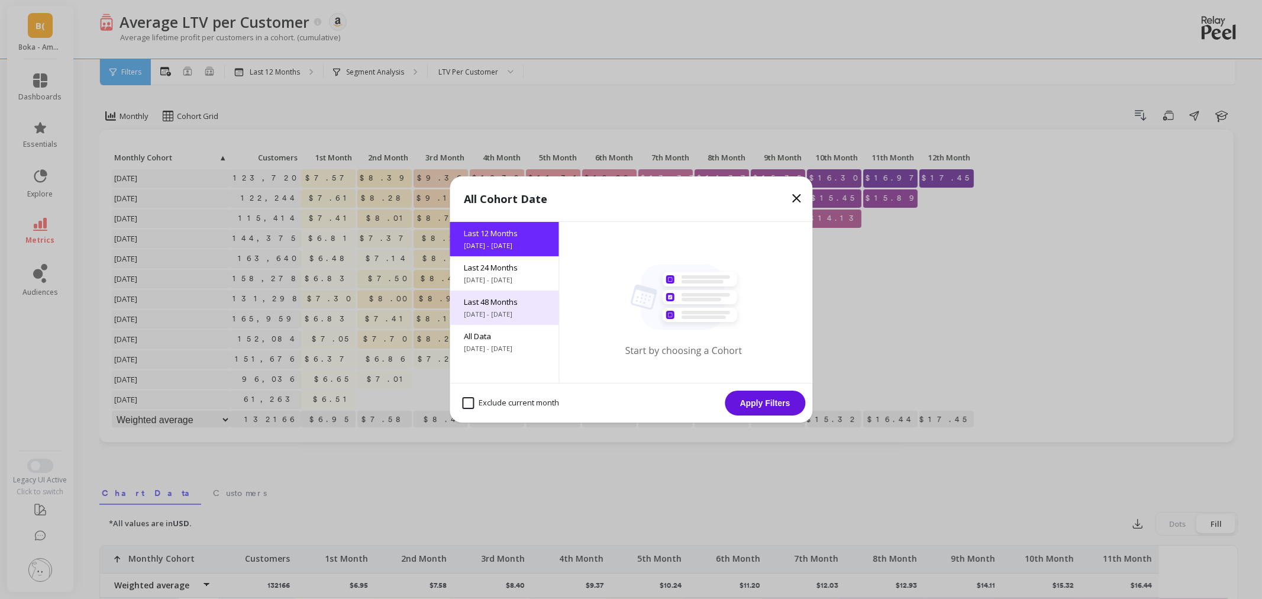
click at [494, 308] on div "Last 48 Months [DATE] - [DATE]" at bounding box center [504, 307] width 109 height 34
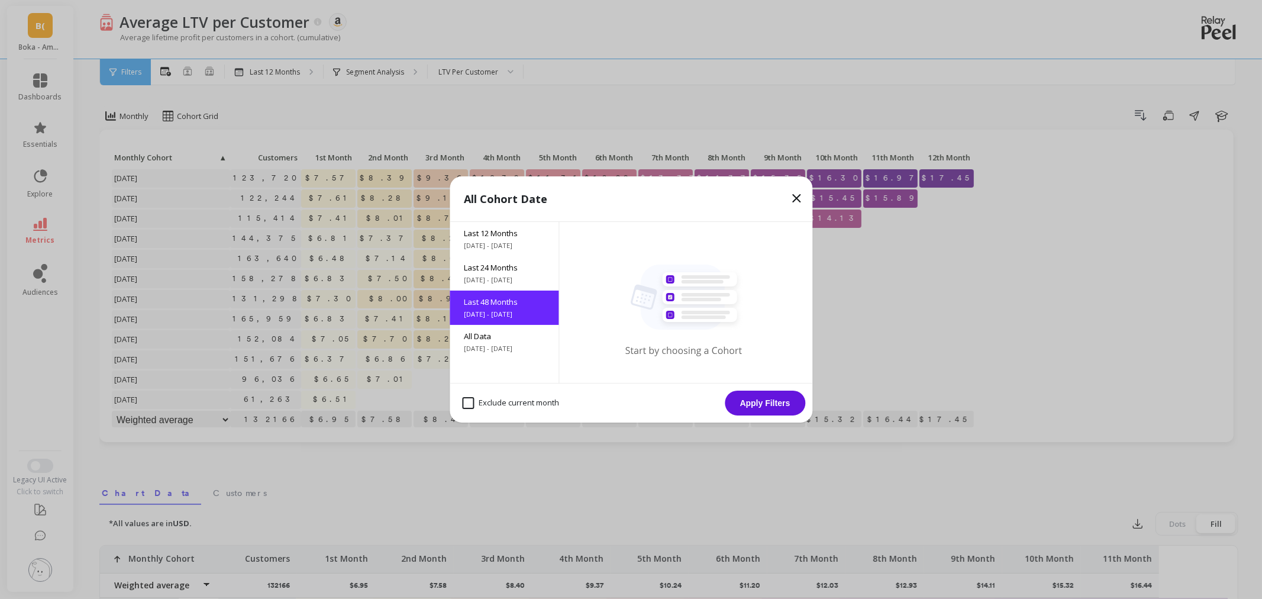
click at [751, 400] on button "Apply Filters" at bounding box center [765, 402] width 80 height 25
